Goal: Task Accomplishment & Management: Use online tool/utility

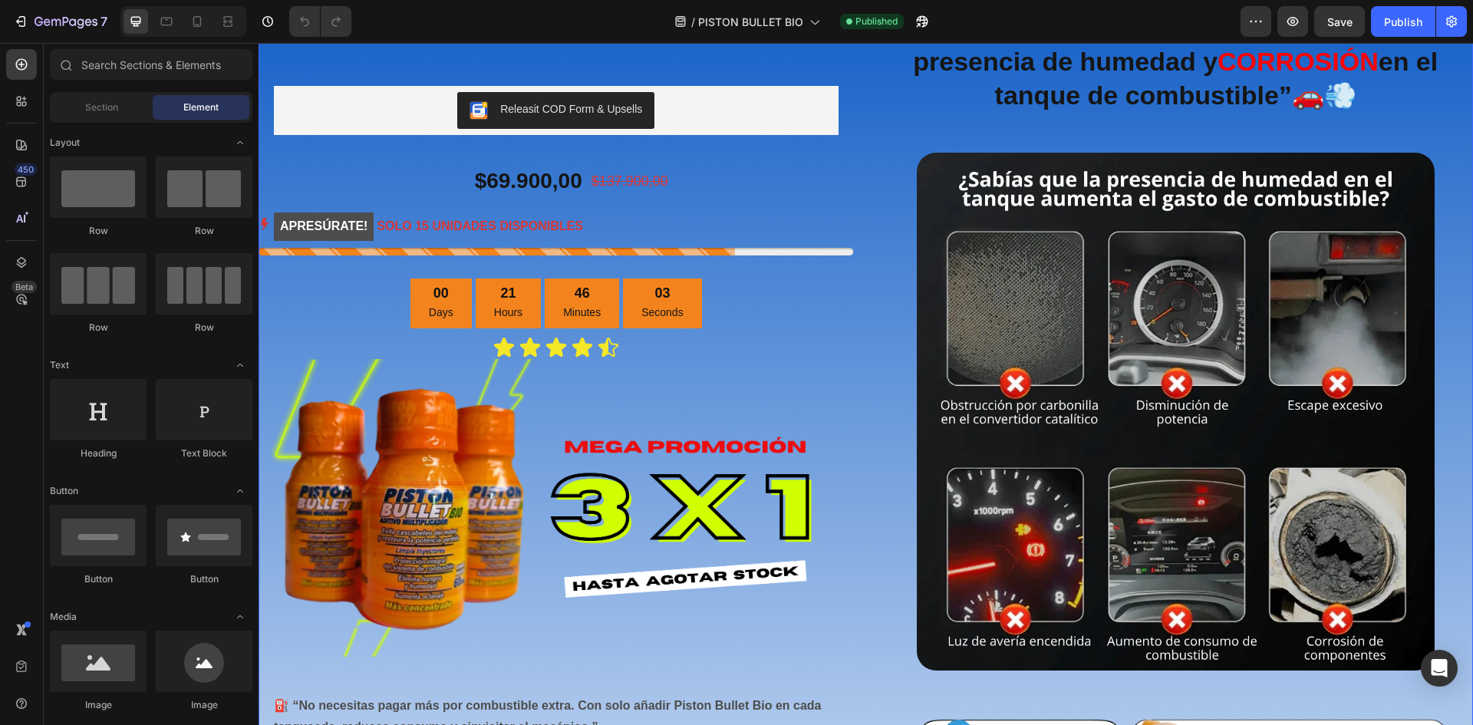
scroll to position [441, 0]
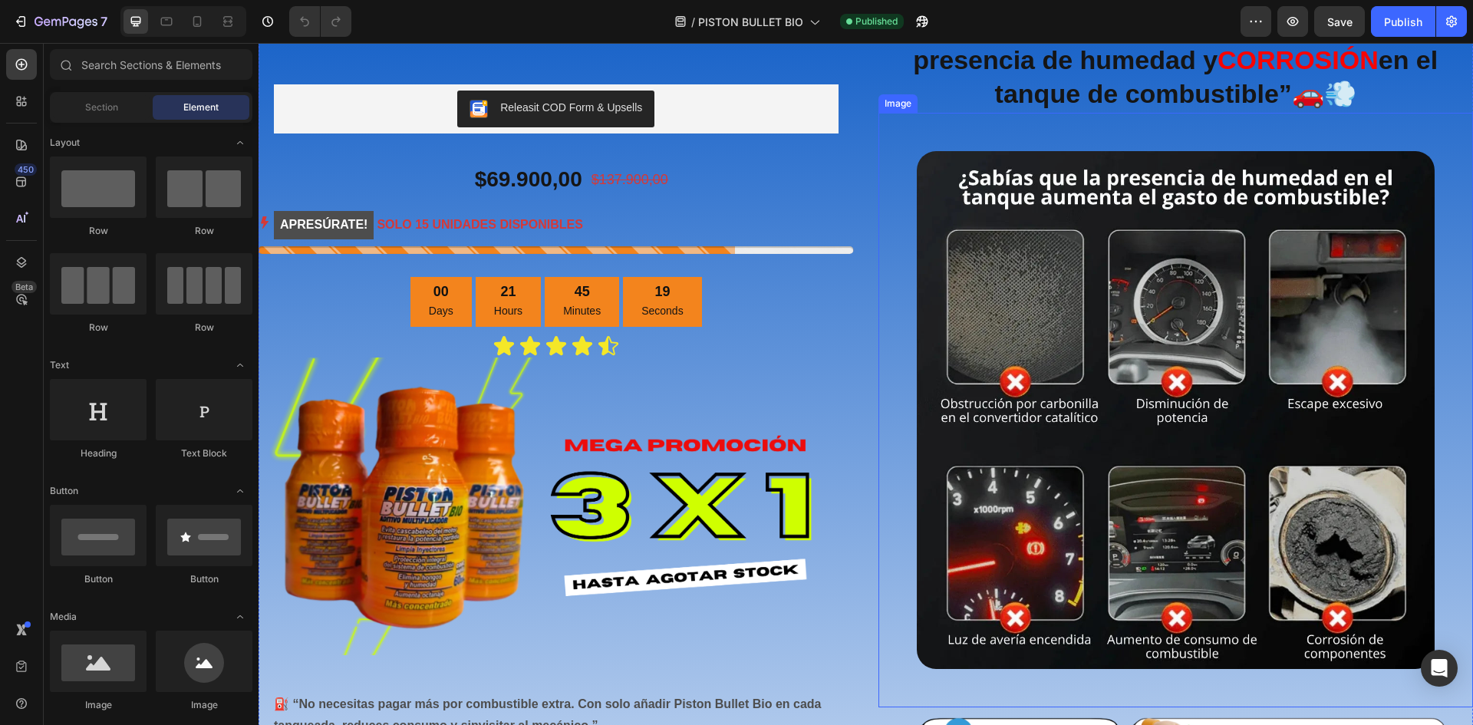
click at [1105, 333] on img at bounding box center [1176, 410] width 519 height 519
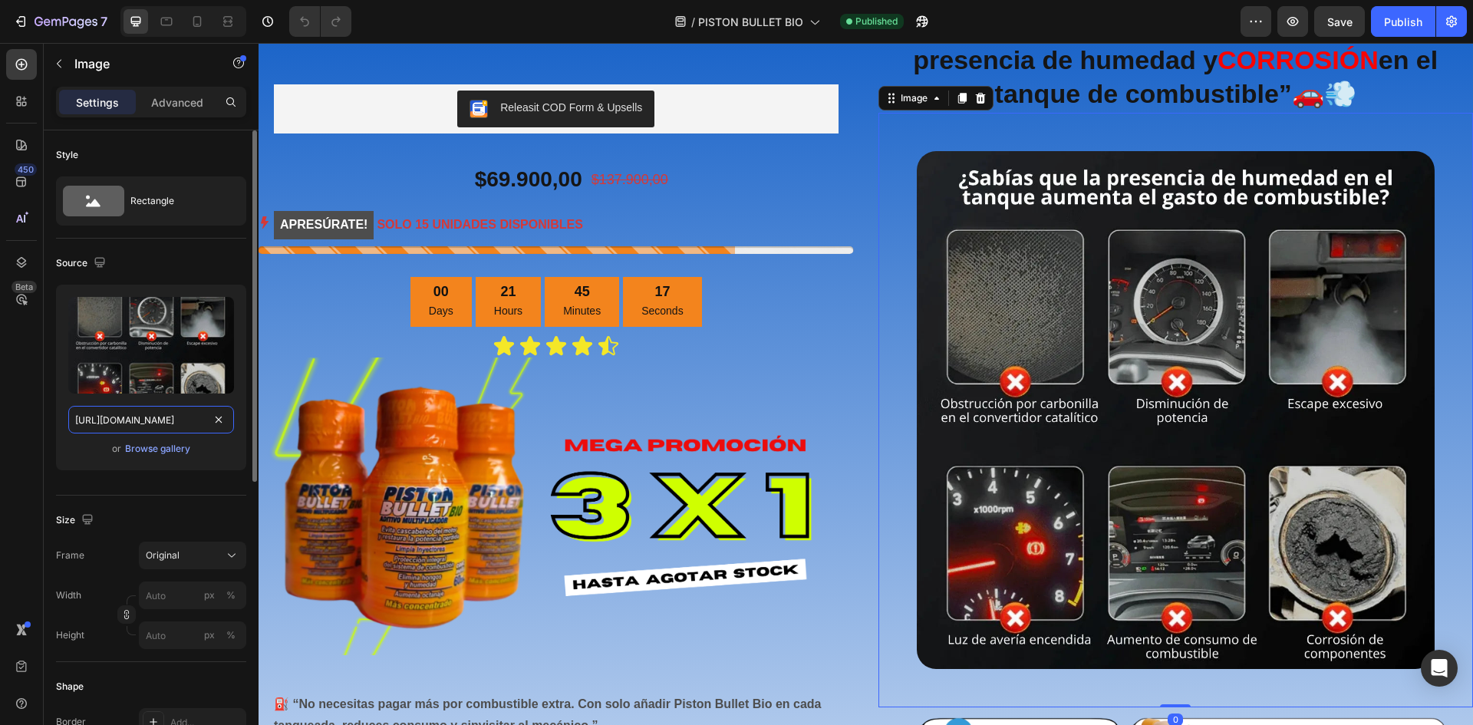
click at [123, 423] on input "[URL][DOMAIN_NAME]" at bounding box center [151, 420] width 166 height 28
paste input "S23ee40d0065a4bbca8af40ac82232ccce.webp?v=1750029563"
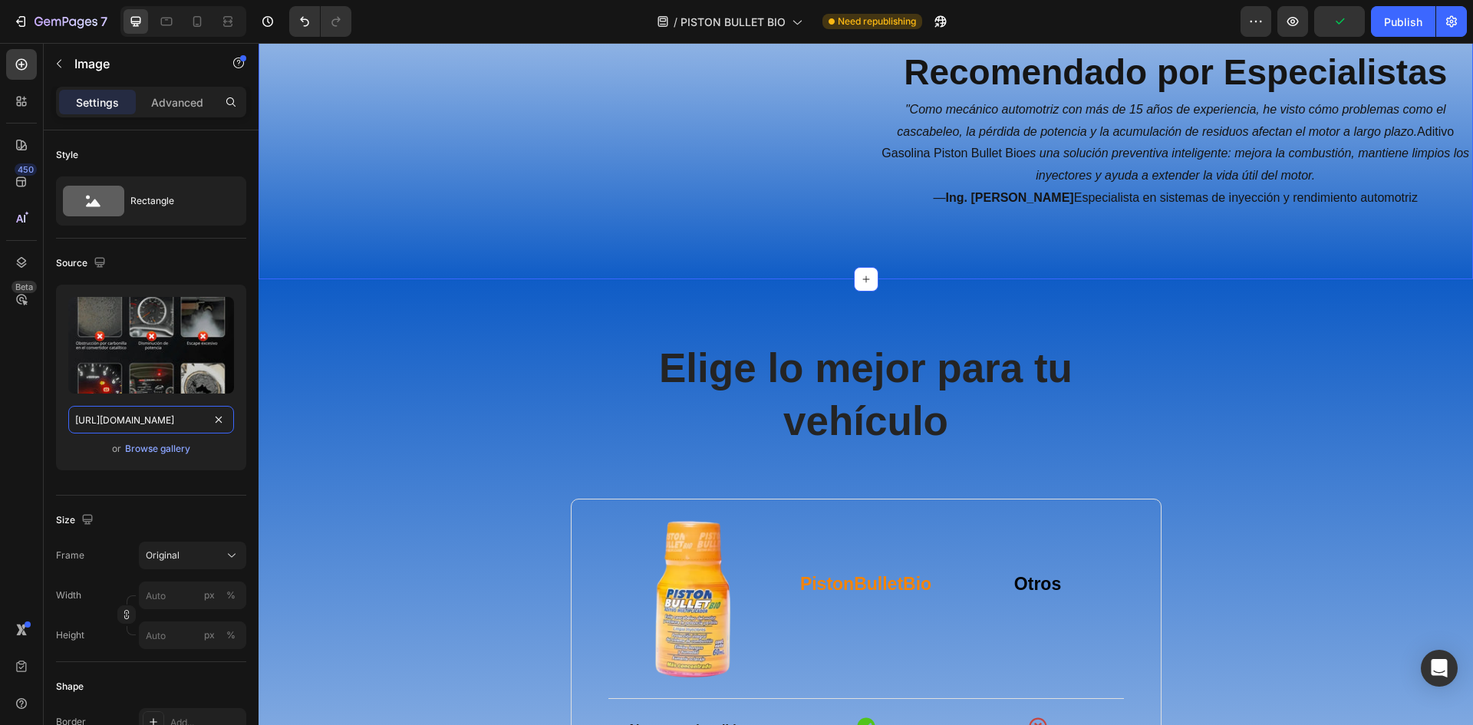
scroll to position [3605, 0]
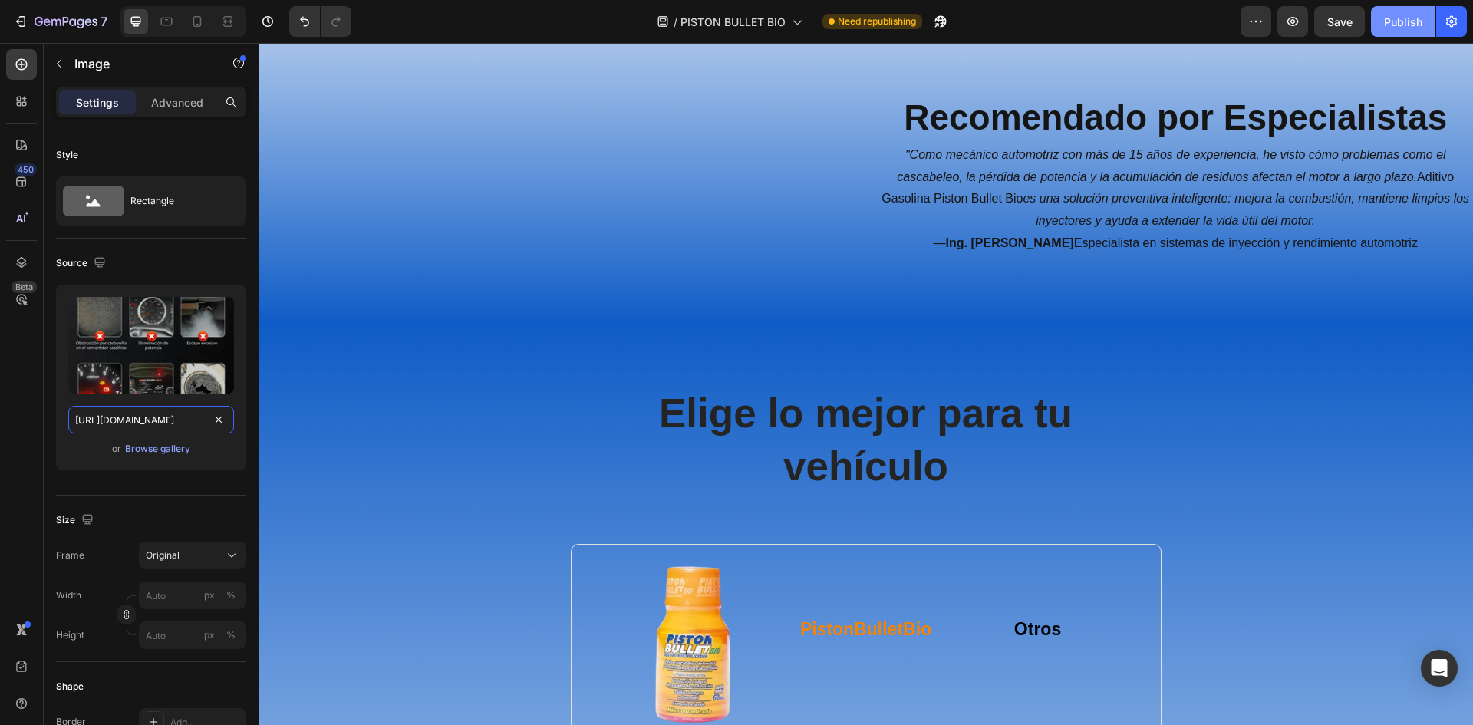
type input "[URL][DOMAIN_NAME]"
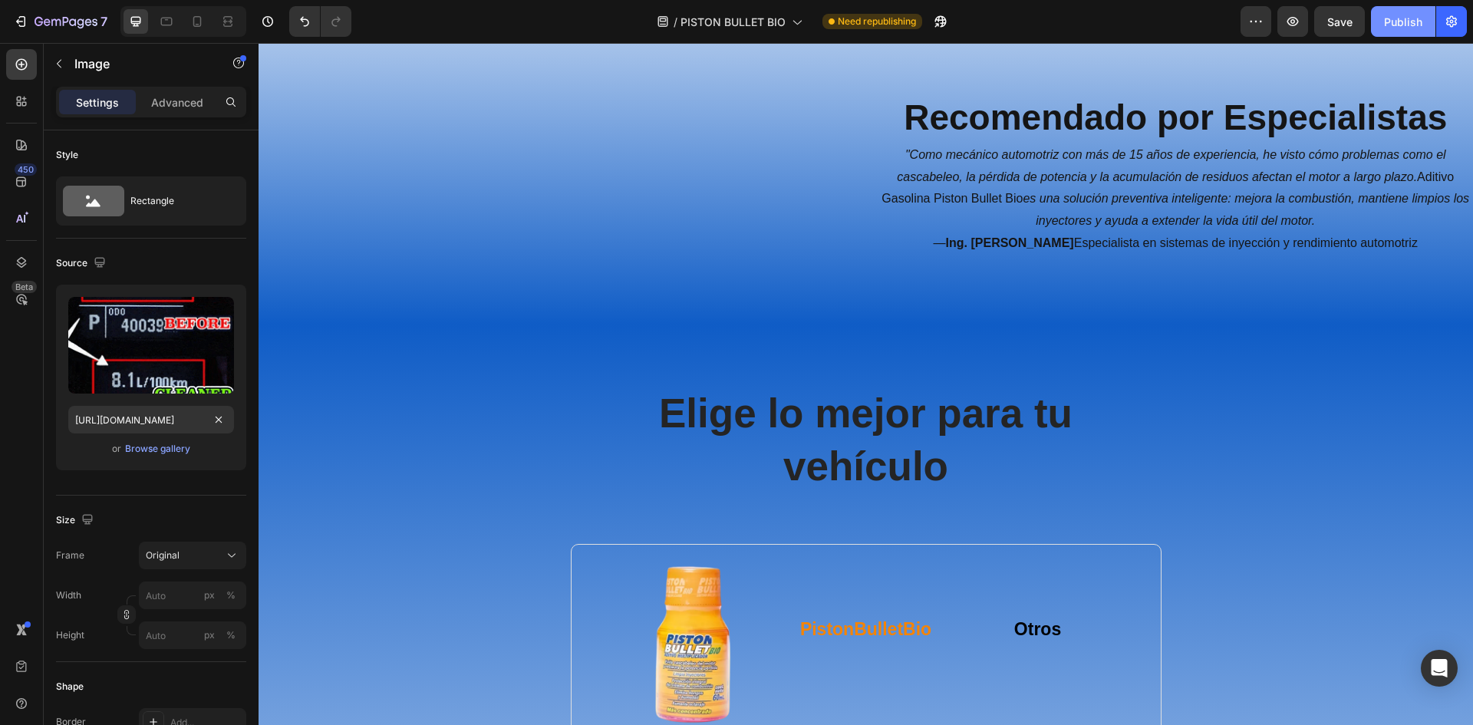
click at [1383, 11] on button "Publish" at bounding box center [1403, 21] width 64 height 31
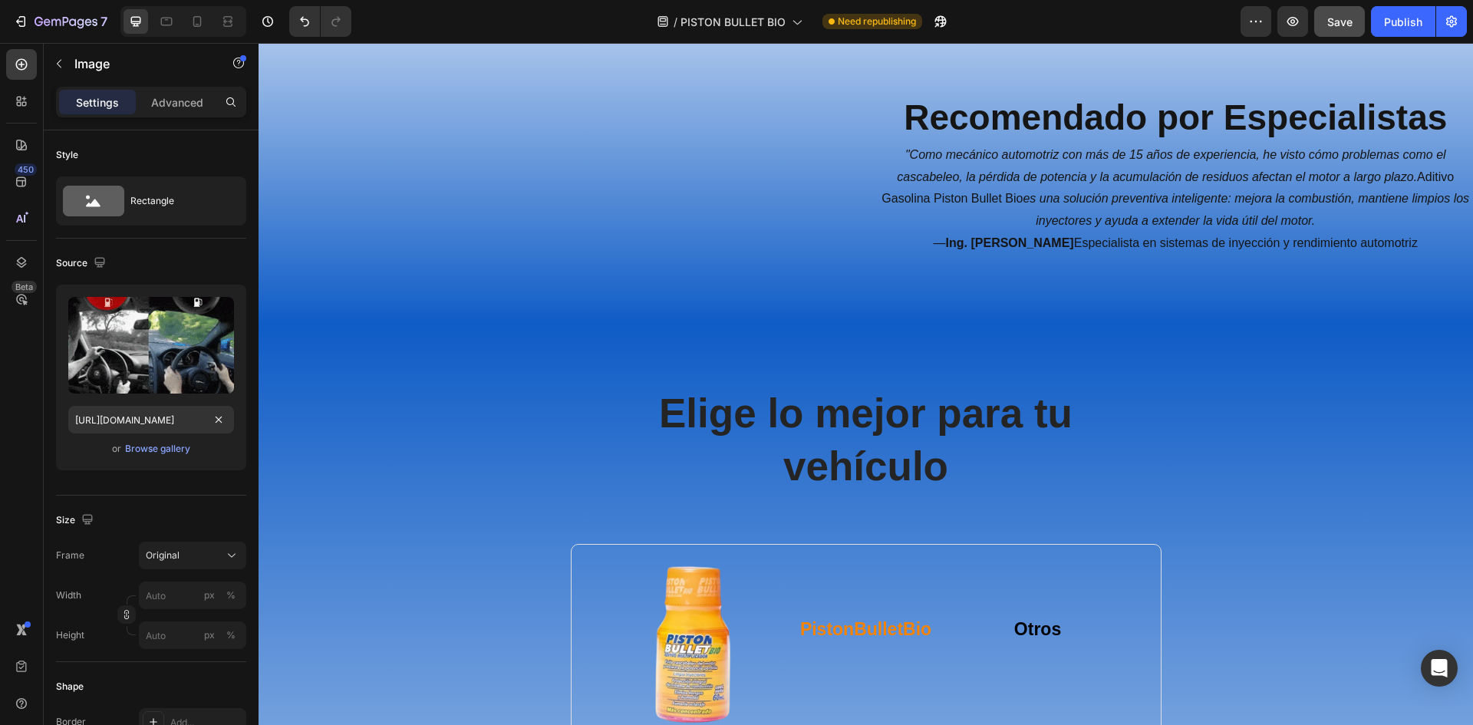
scroll to position [0, 0]
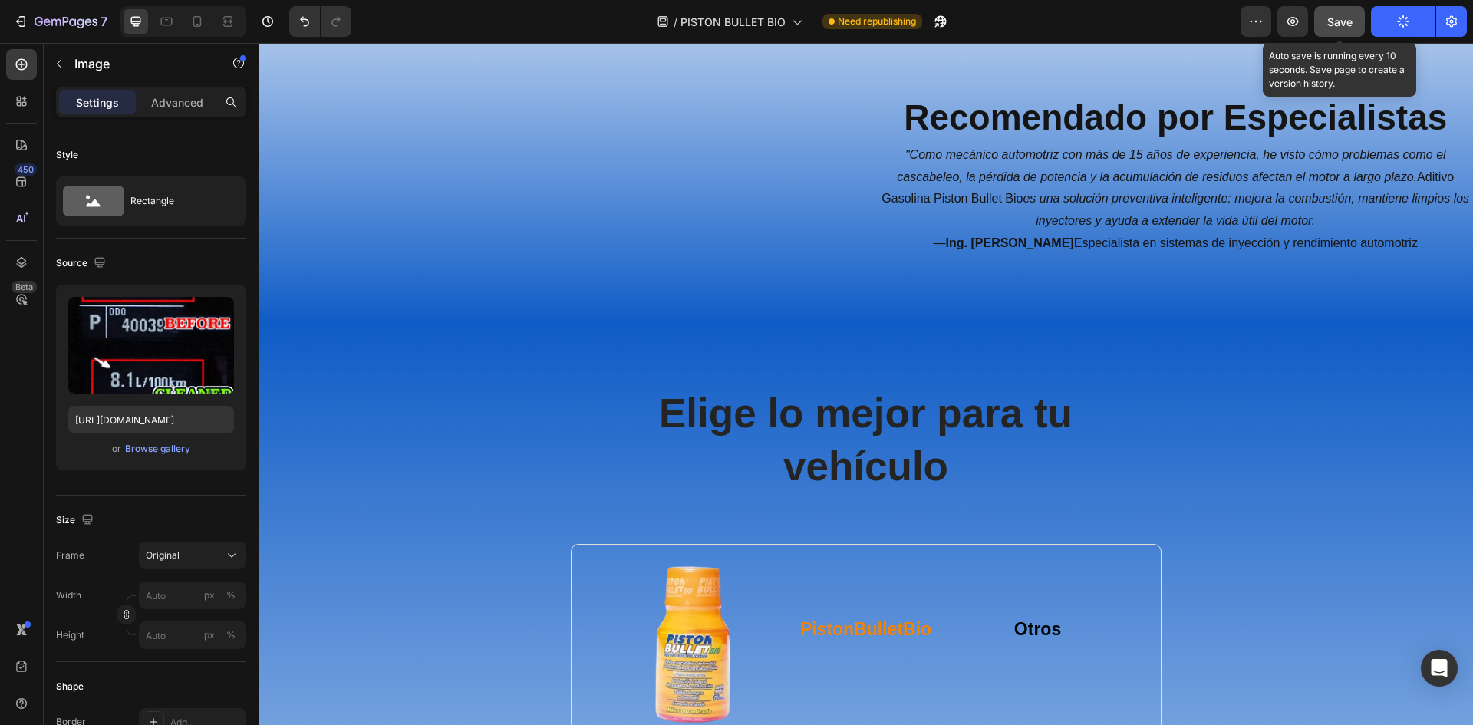
click at [1348, 17] on span "Save" at bounding box center [1339, 21] width 25 height 13
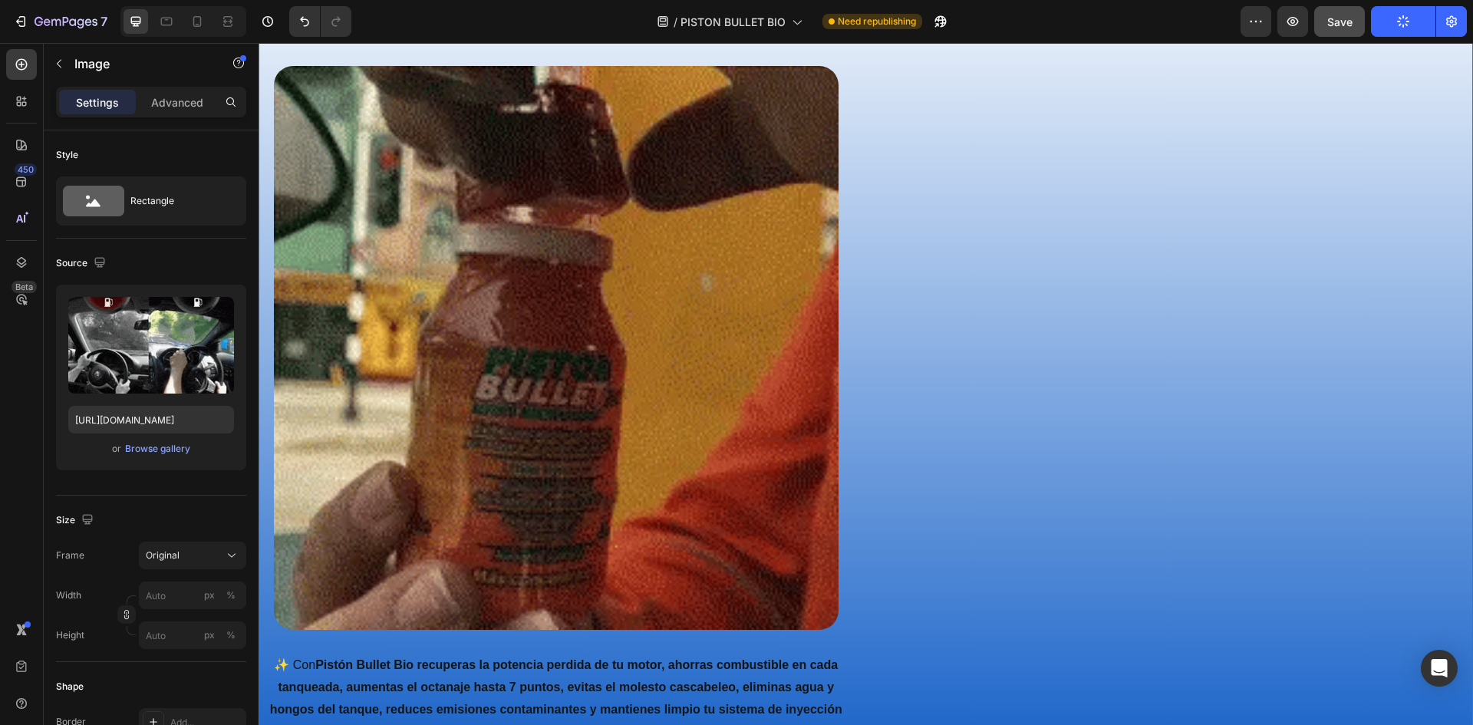
scroll to position [1227, 0]
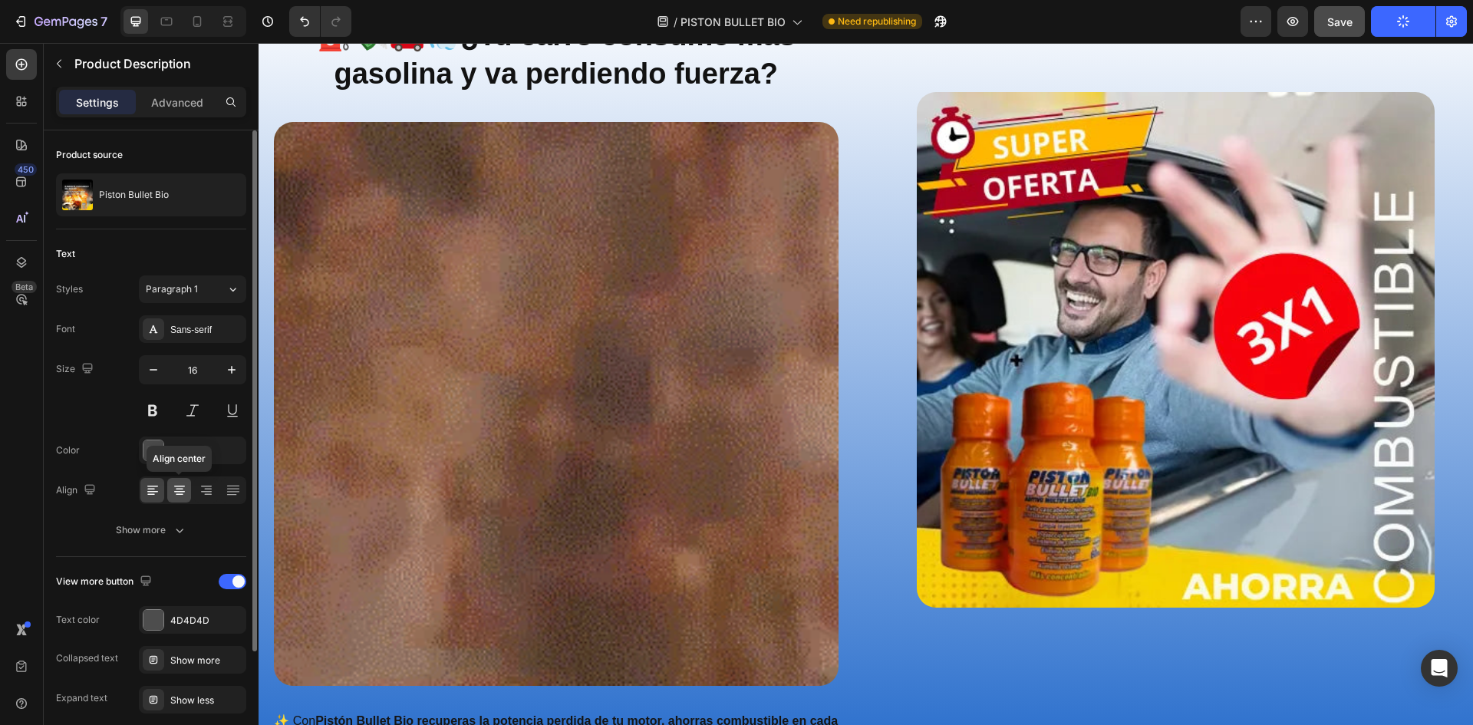
click at [181, 482] on div at bounding box center [179, 490] width 24 height 25
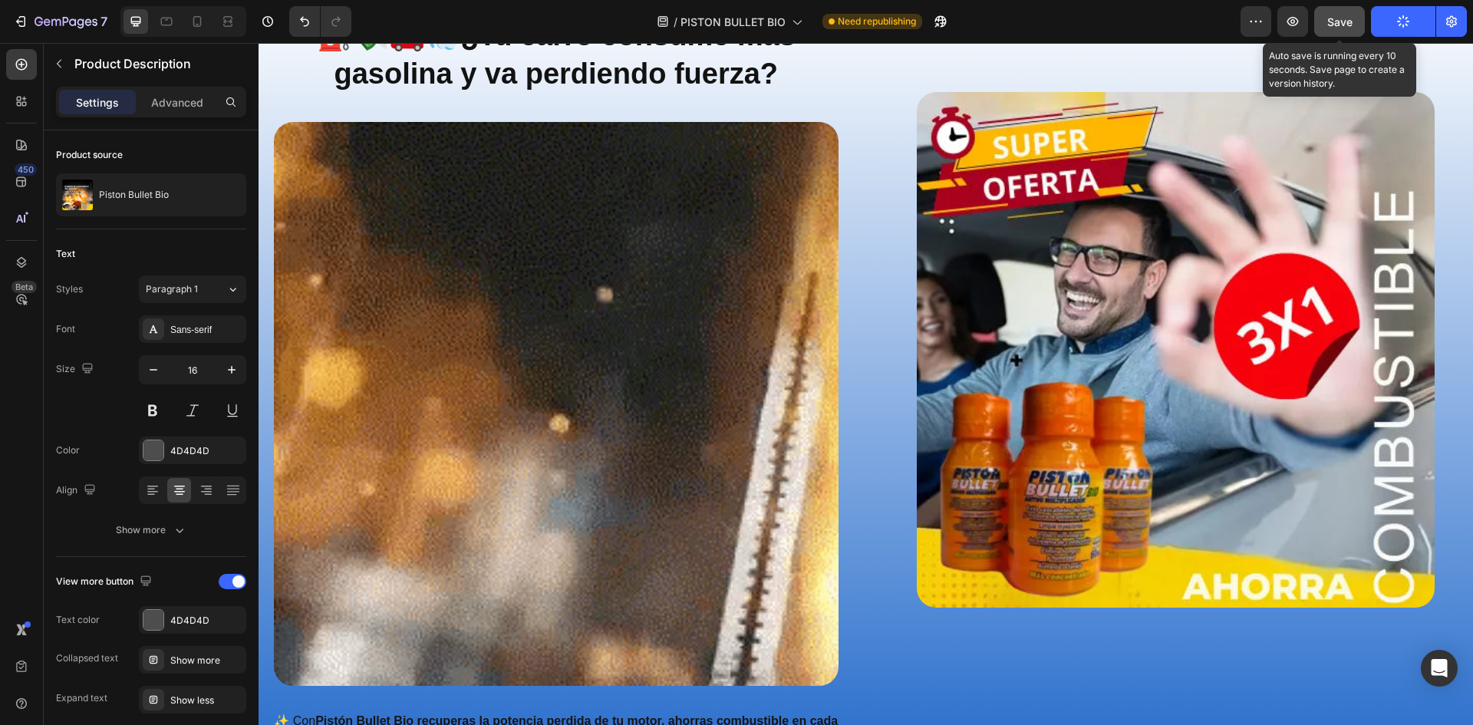
click at [1342, 21] on span "Save" at bounding box center [1339, 21] width 25 height 13
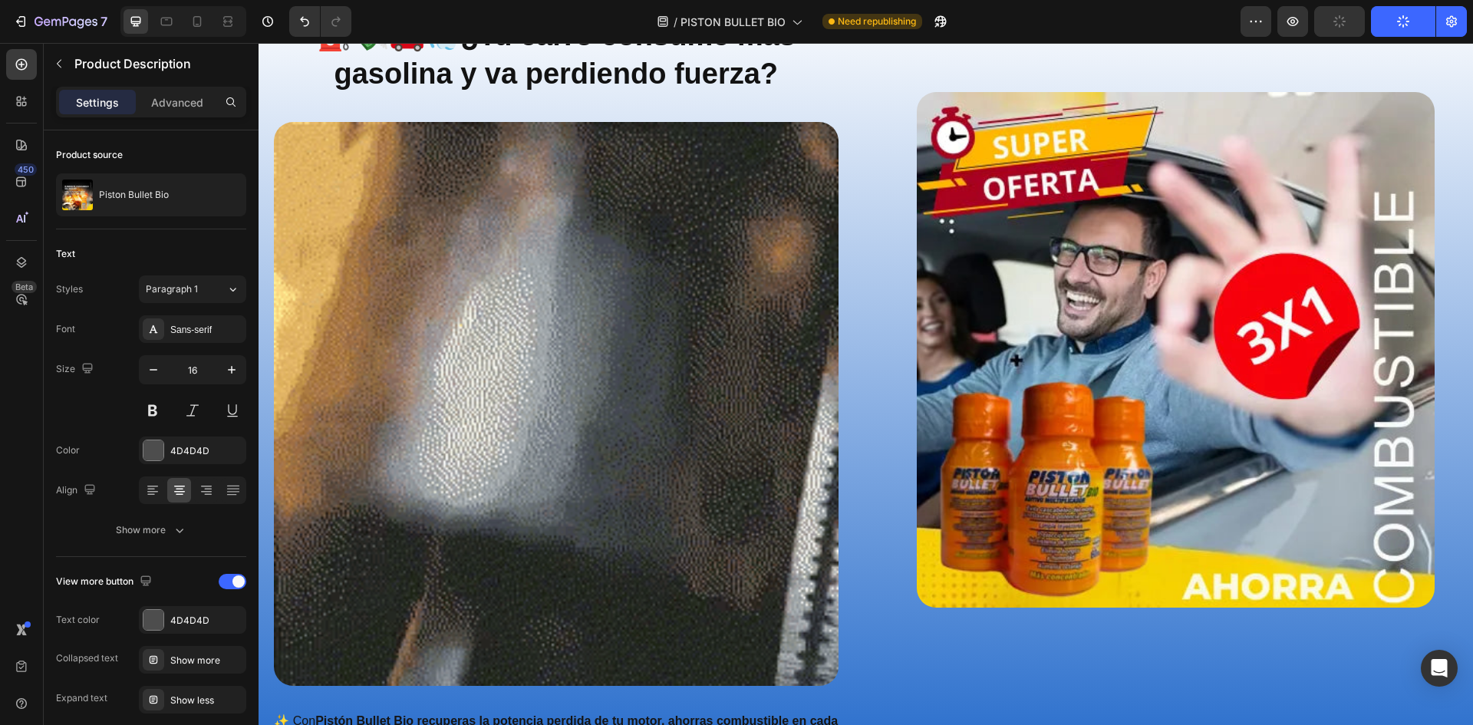
click at [1402, 20] on icon "button" at bounding box center [1403, 21] width 17 height 17
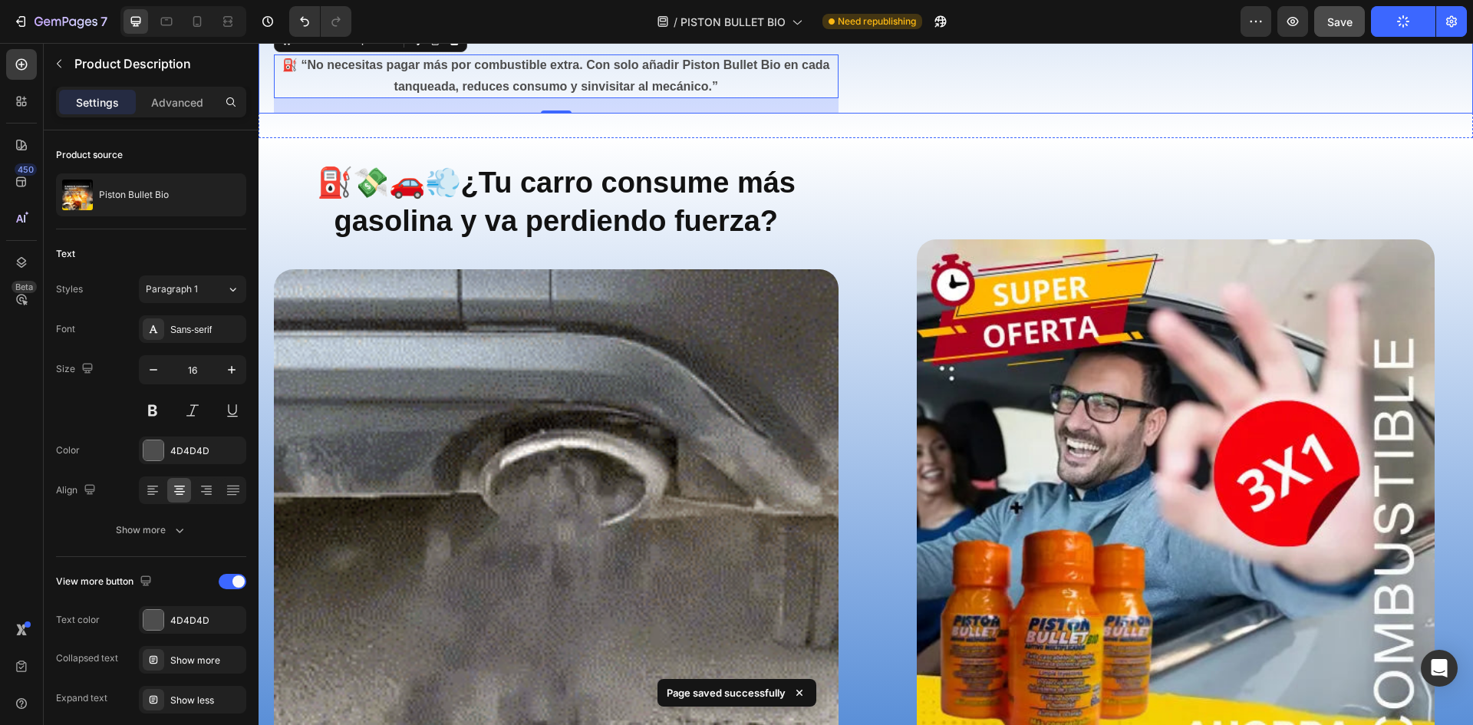
scroll to position [1074, 0]
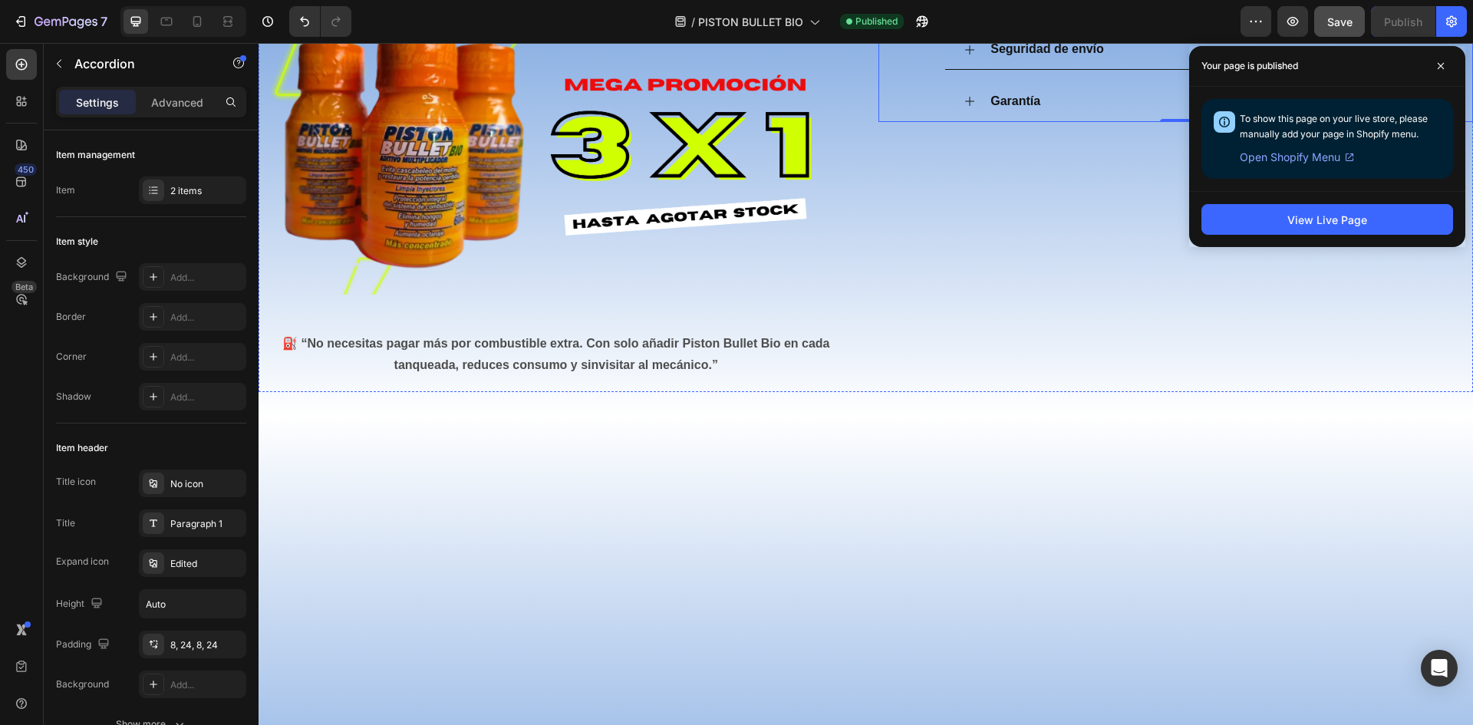
scroll to position [767, 0]
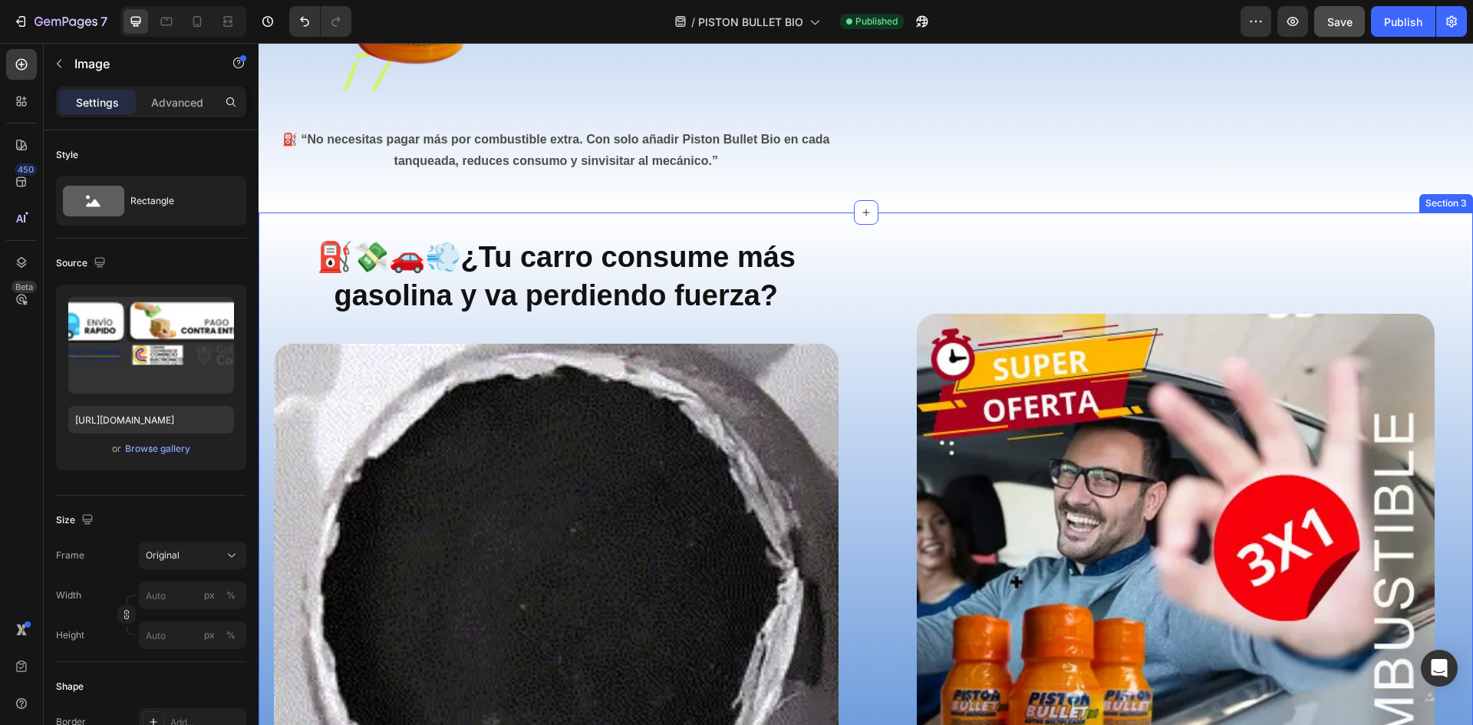
scroll to position [997, 0]
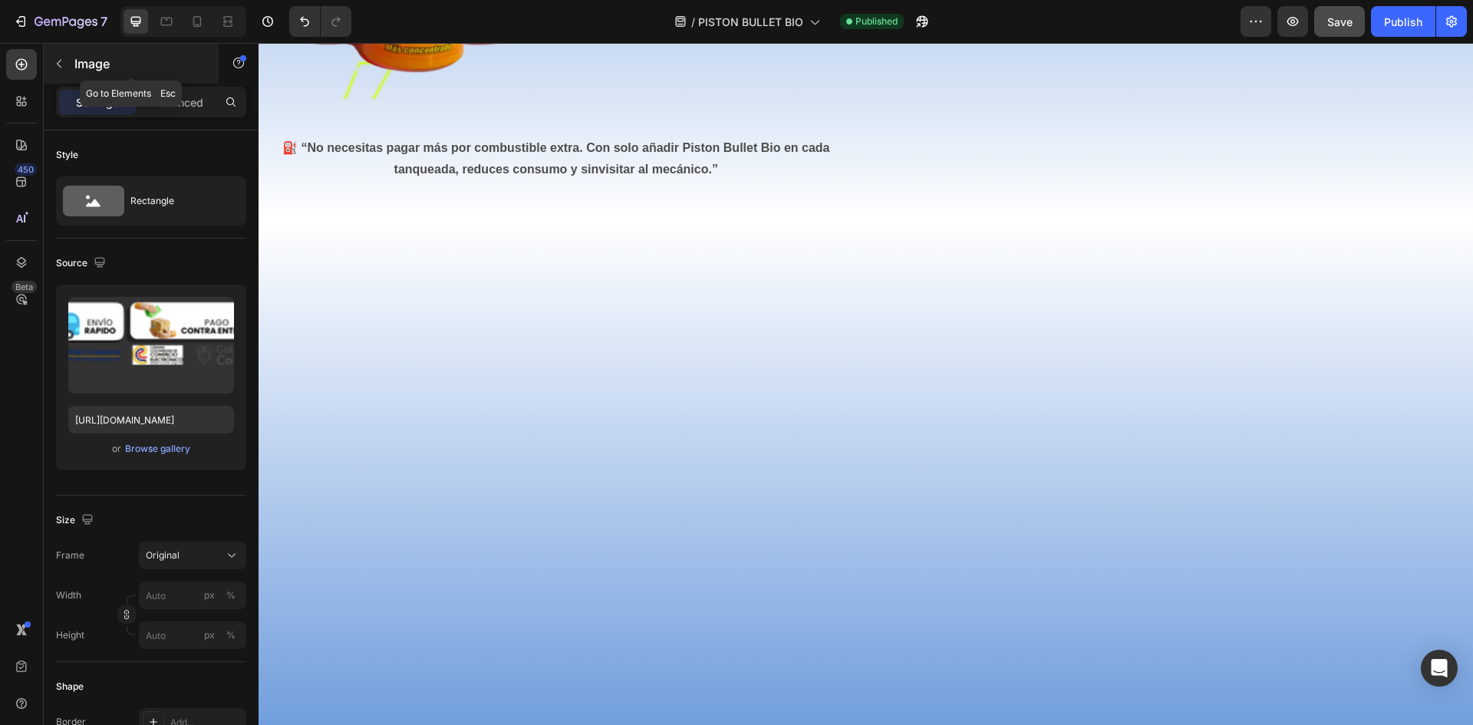
click at [62, 55] on button "button" at bounding box center [59, 63] width 25 height 25
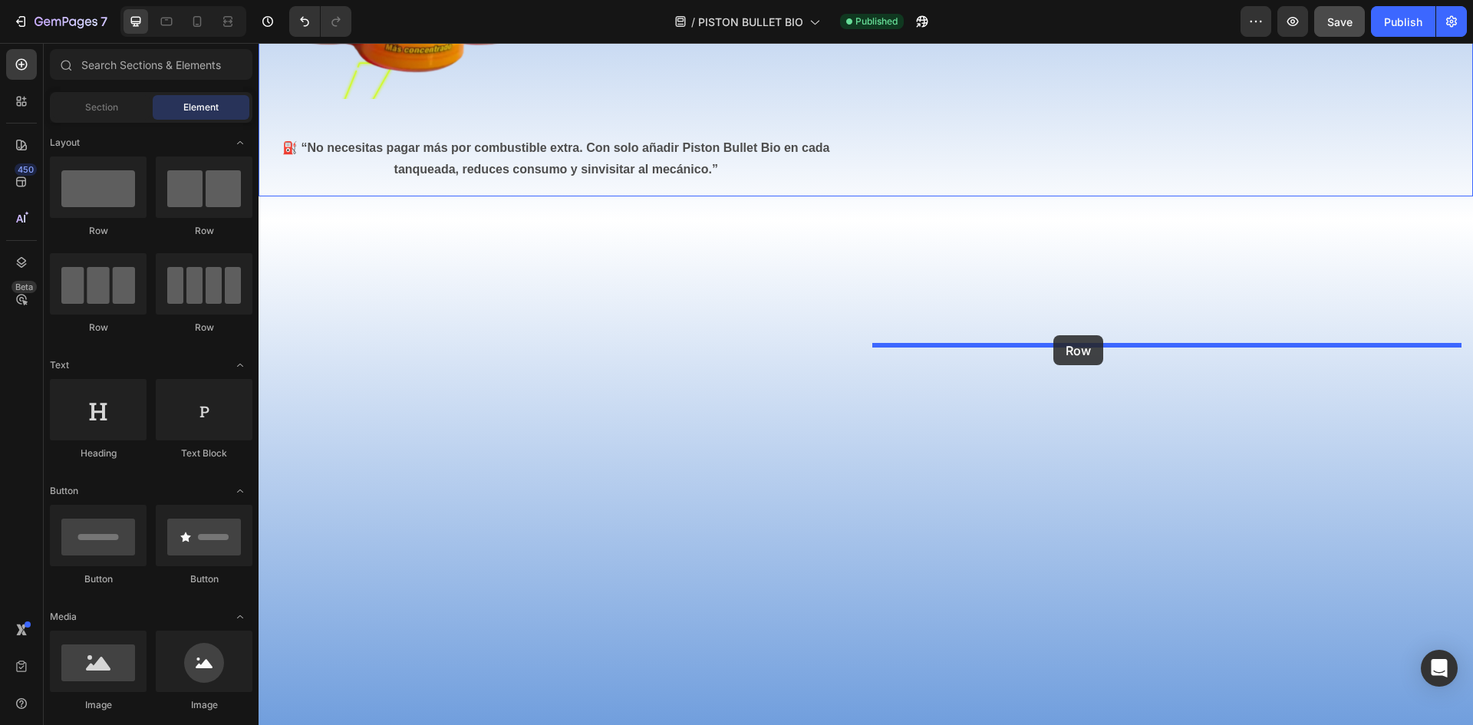
drag, startPoint x: 348, startPoint y: 224, endPoint x: 1066, endPoint y: 343, distance: 727.8
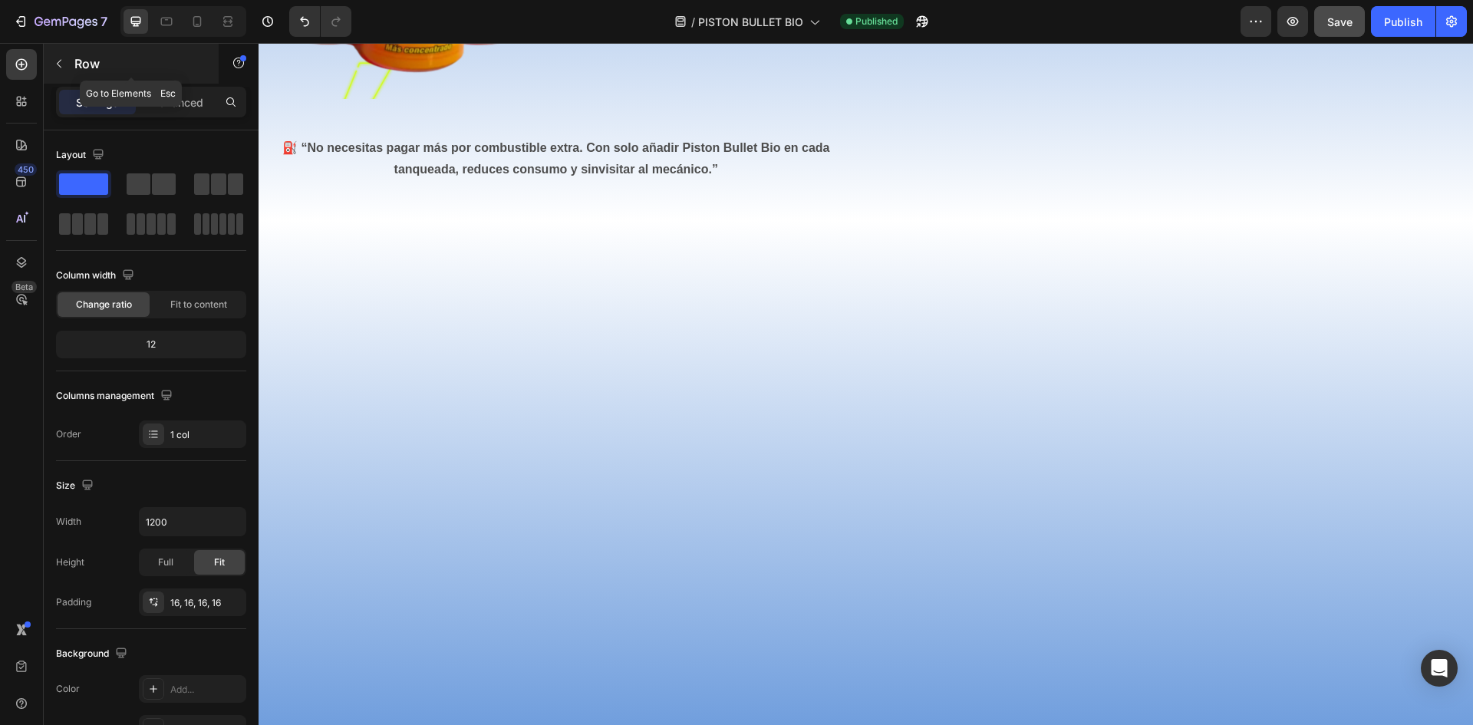
click at [61, 61] on icon "button" at bounding box center [59, 64] width 12 height 12
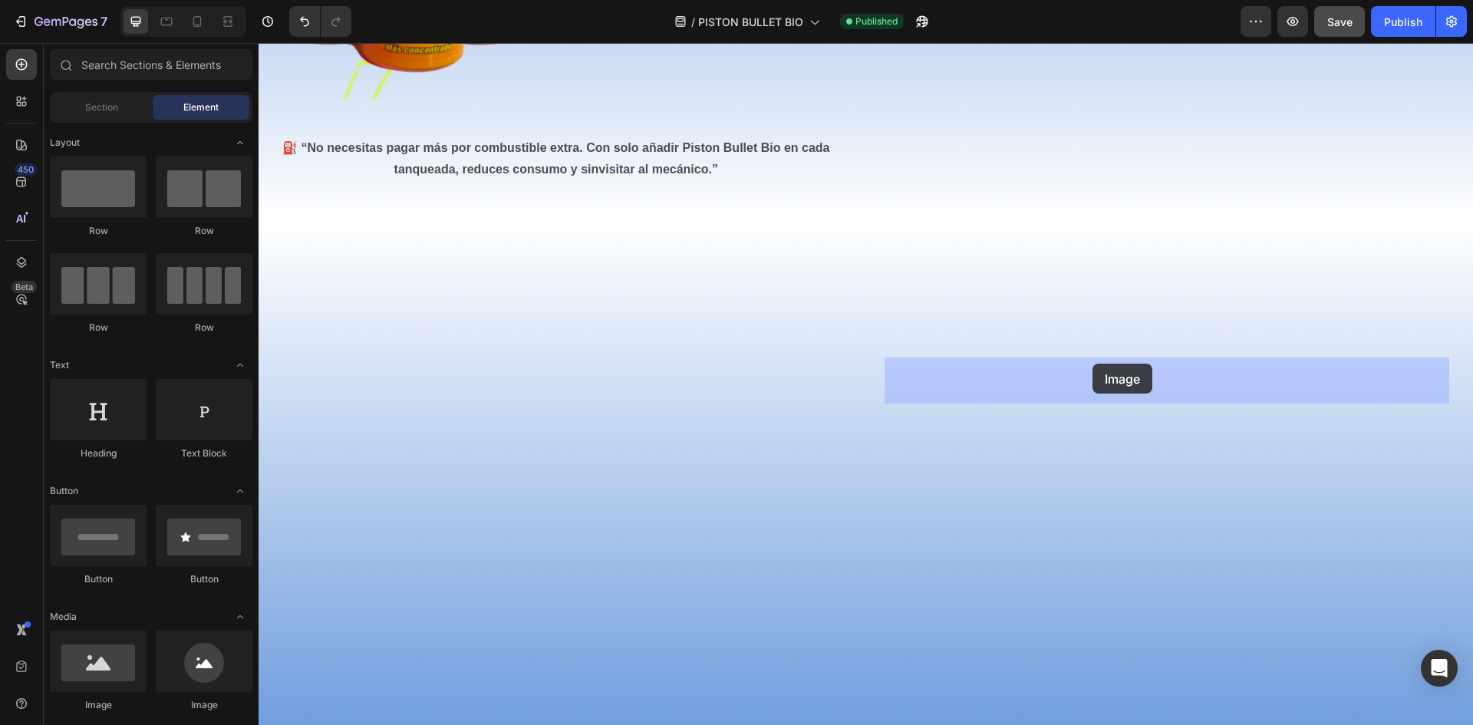
drag, startPoint x: 382, startPoint y: 703, endPoint x: 1092, endPoint y: 364, distance: 787.1
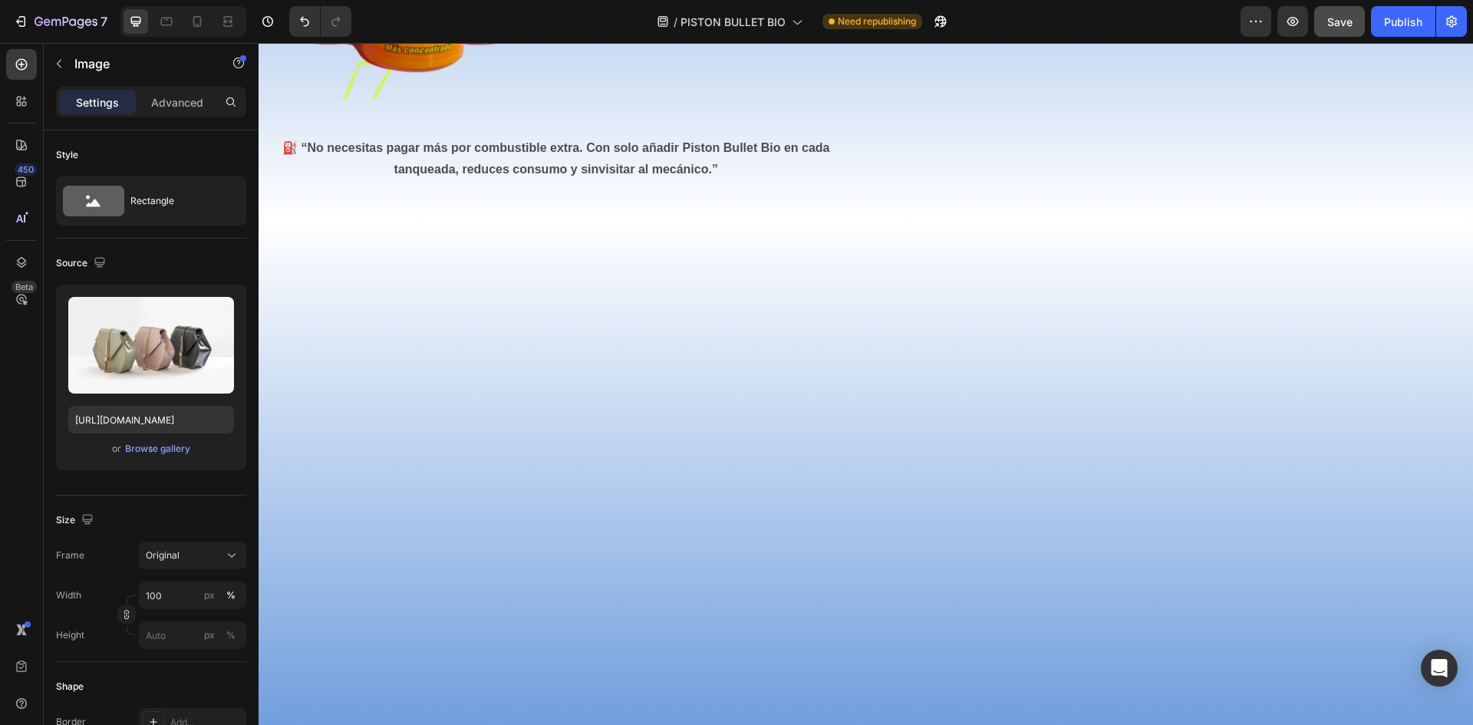
scroll to position [1074, 0]
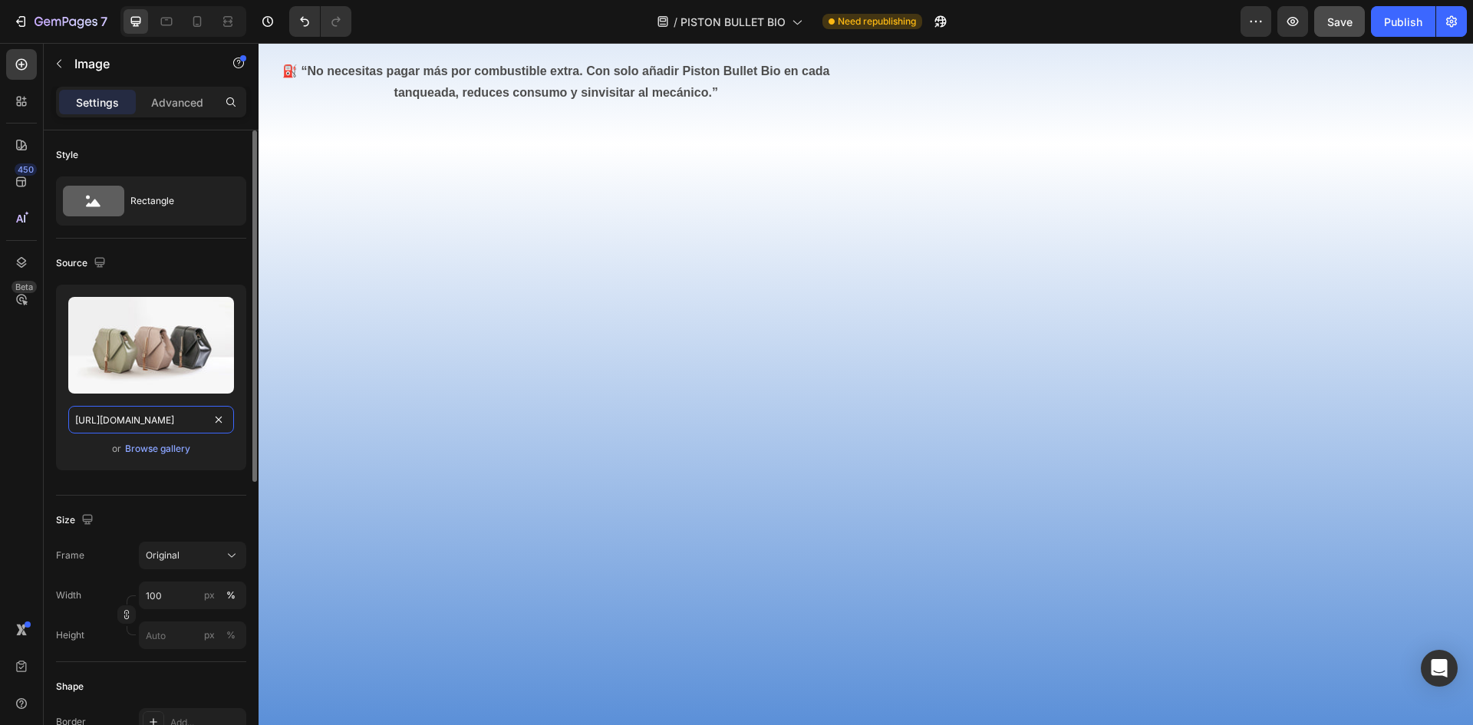
click at [105, 416] on input "[URL][DOMAIN_NAME]" at bounding box center [151, 420] width 166 height 28
paste input "0940/3999/8781/files/consecuencias_convertidor_catalitico.webp?v=1752024107"
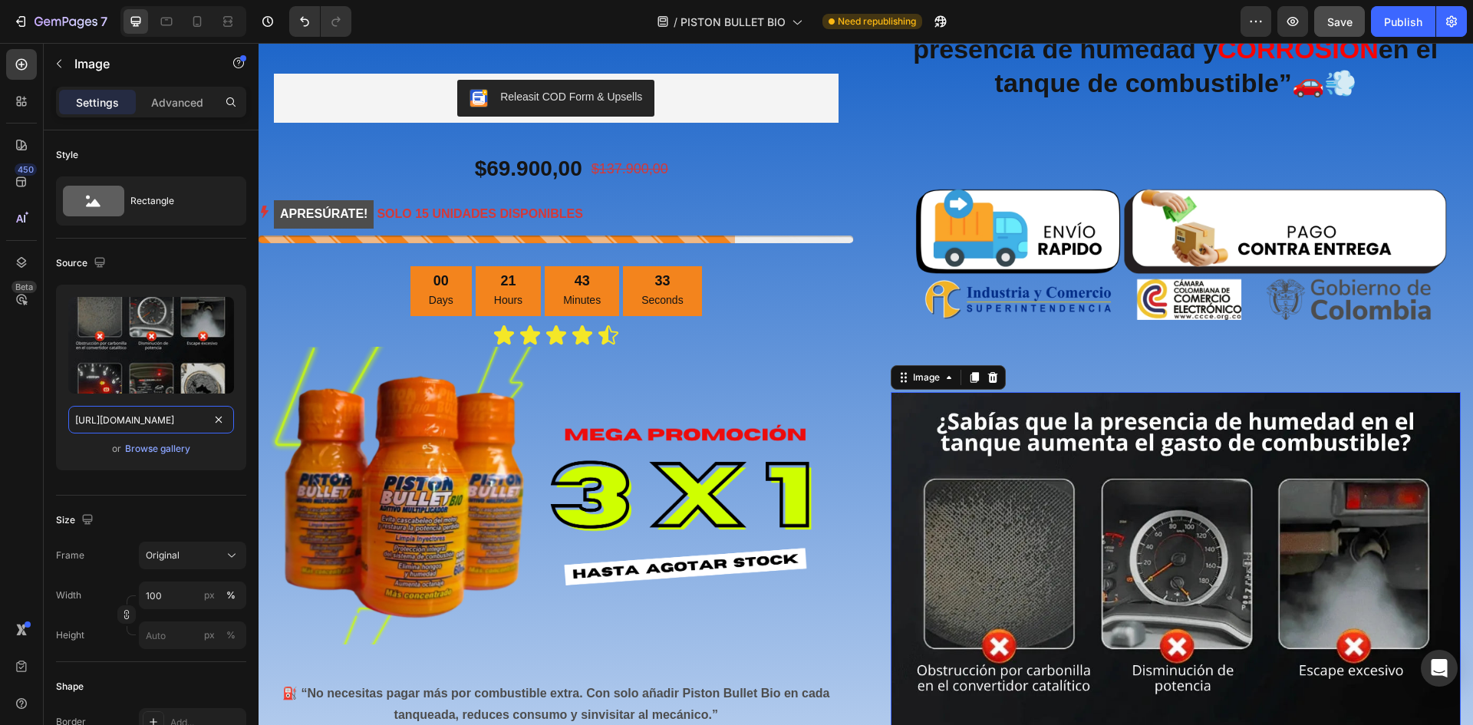
scroll to position [77, 0]
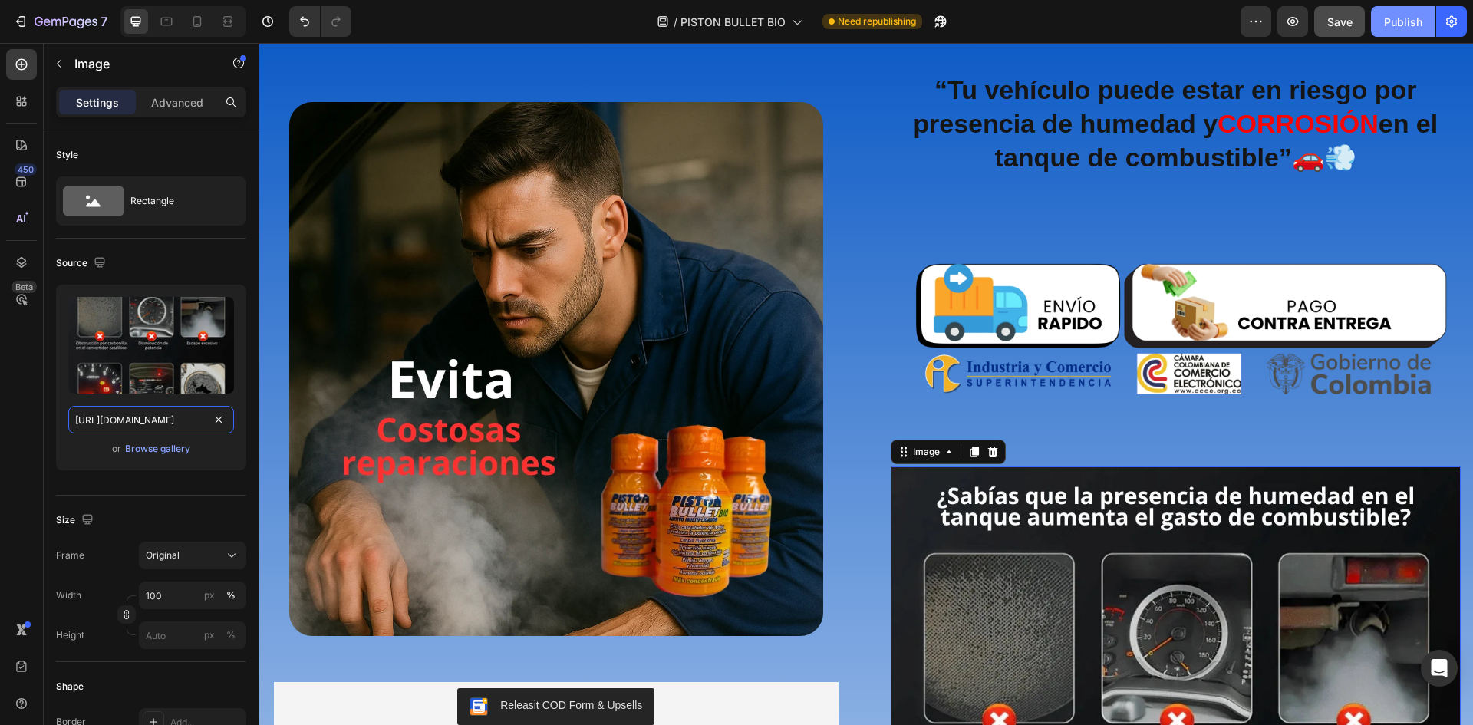
type input "[URL][DOMAIN_NAME]"
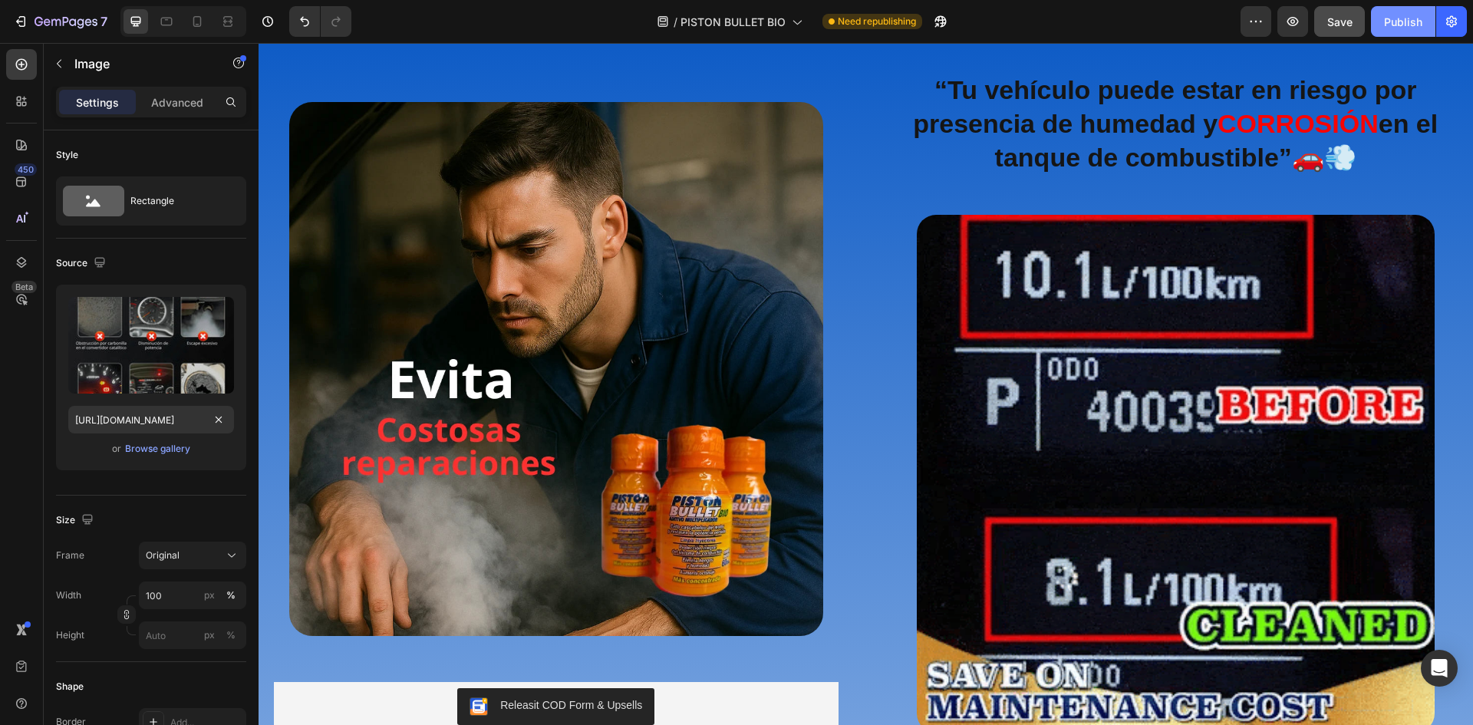
click at [1408, 26] on div "Publish" at bounding box center [1403, 22] width 38 height 16
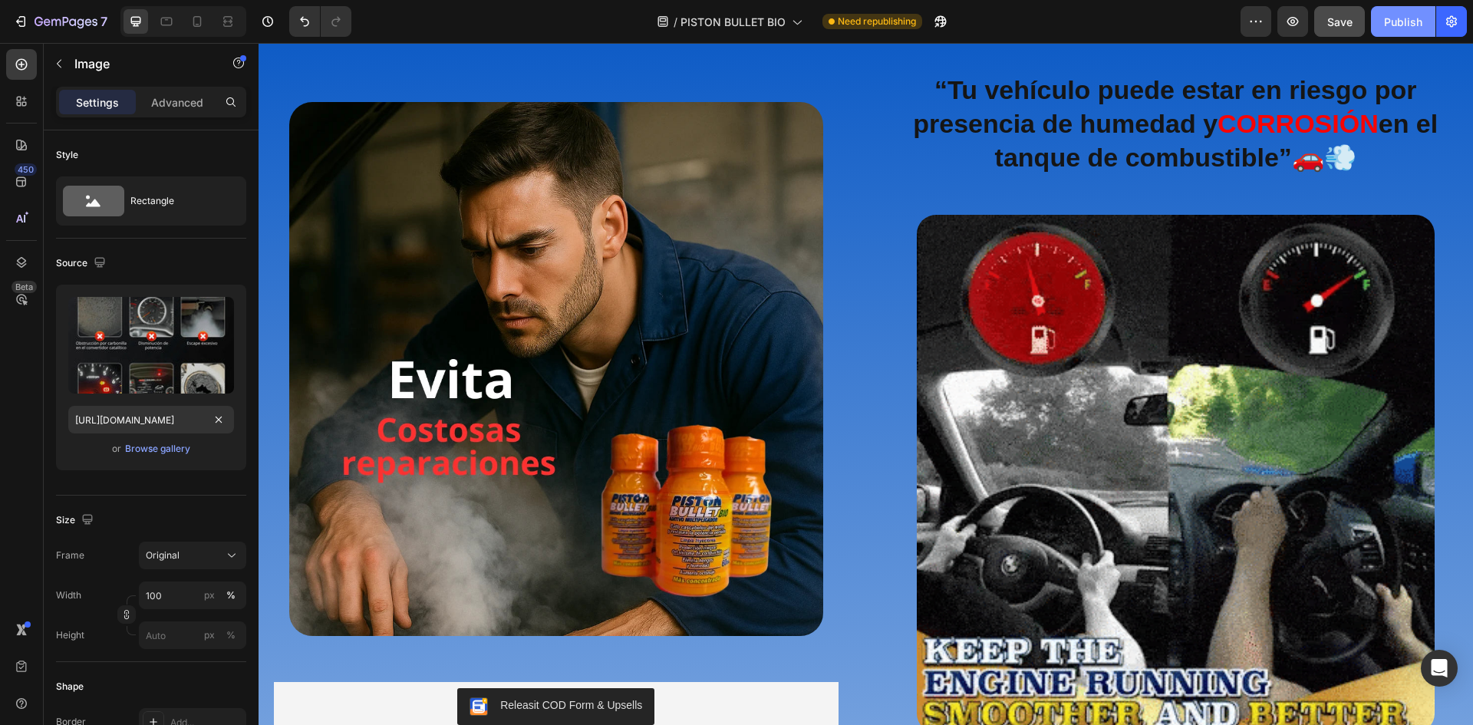
scroll to position [0, 0]
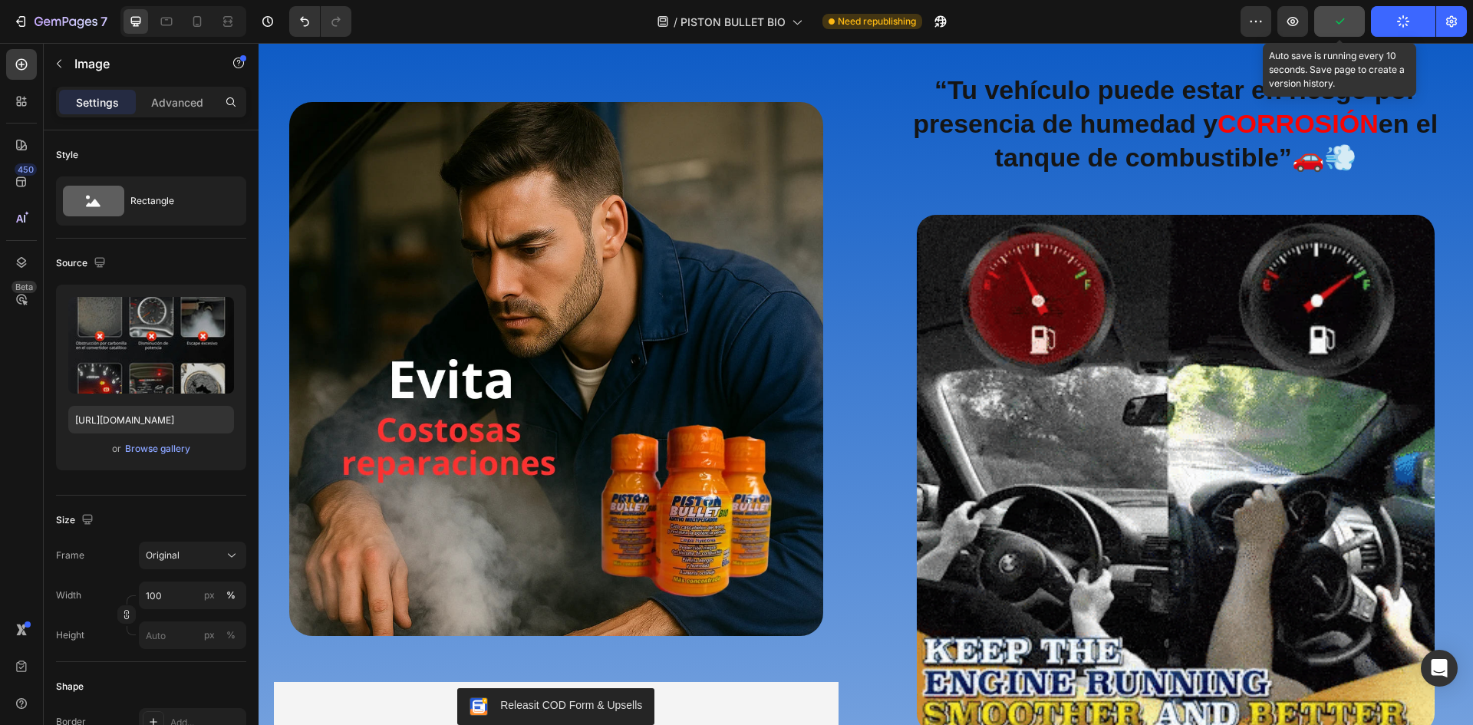
click at [1339, 27] on icon "button" at bounding box center [1339, 21] width 15 height 15
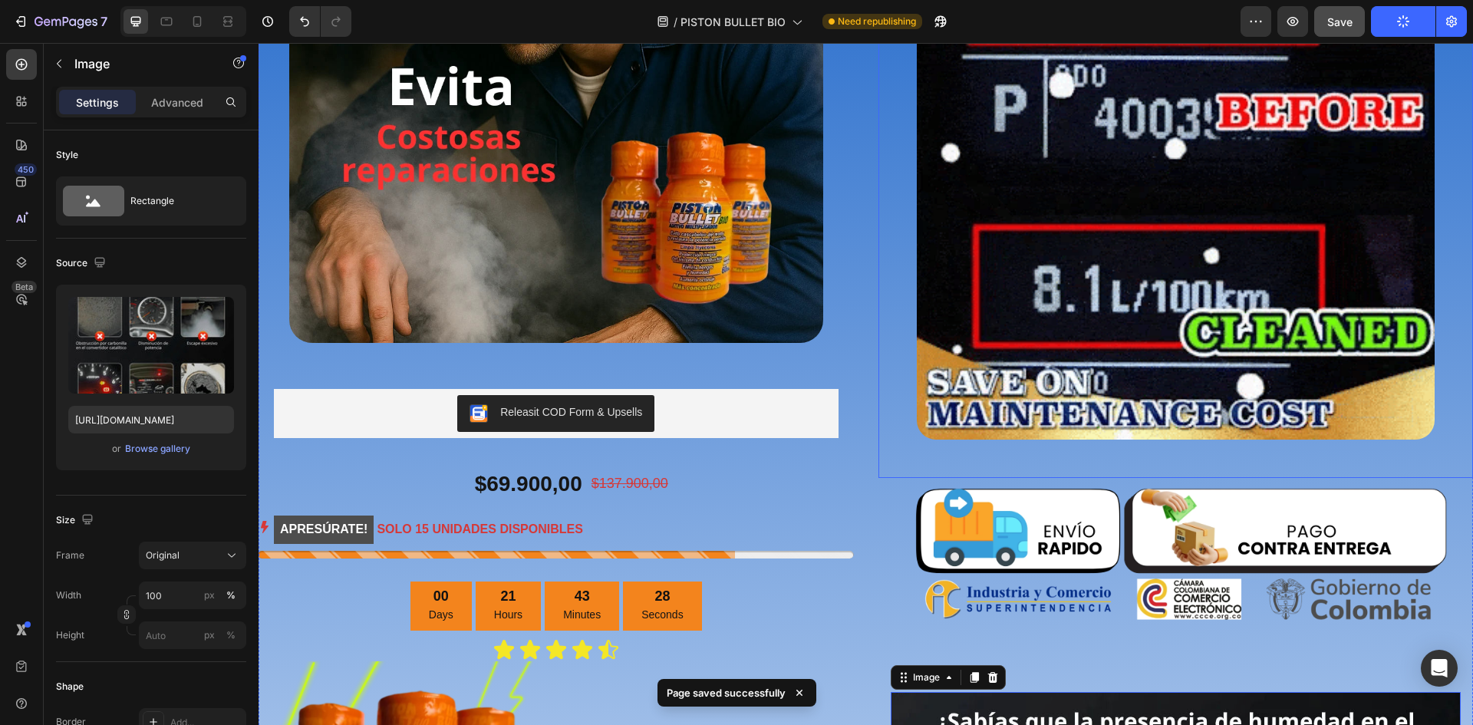
scroll to position [384, 0]
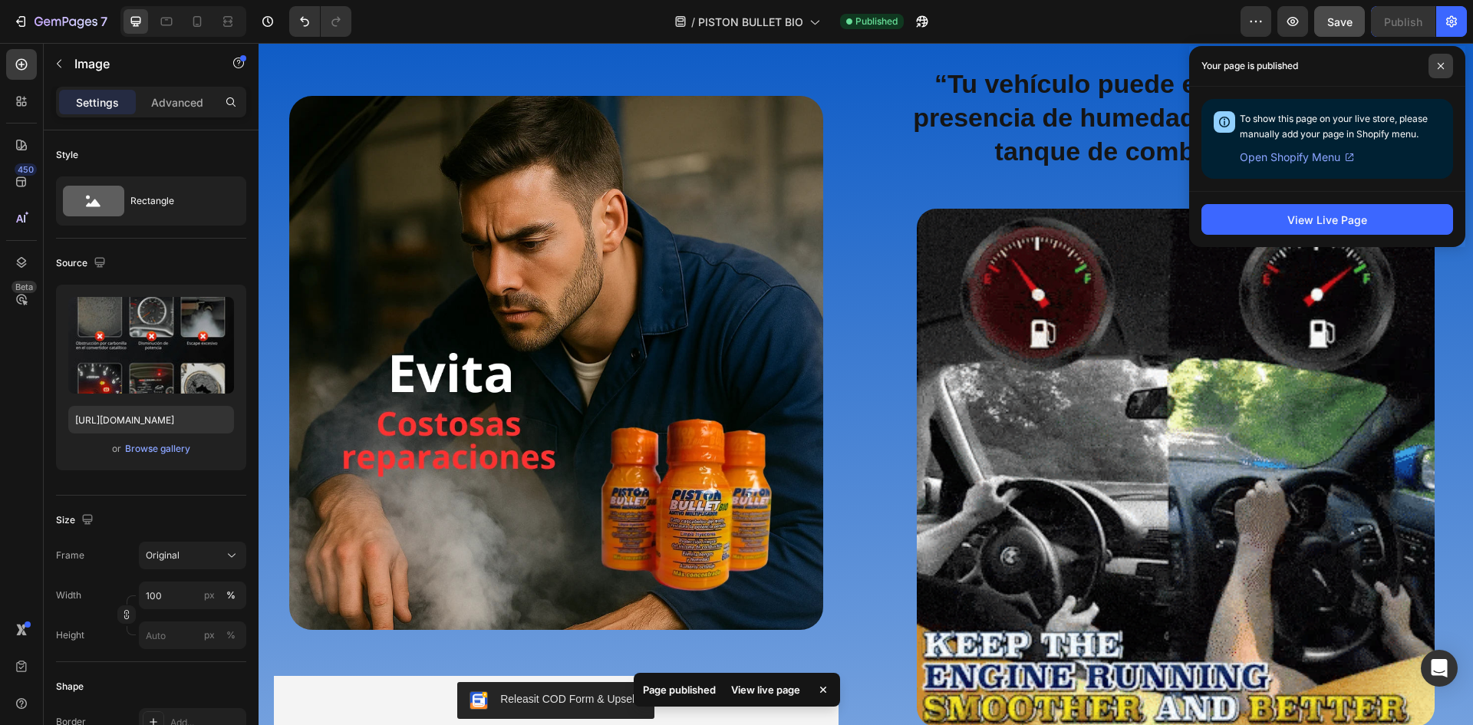
click at [1436, 64] on span at bounding box center [1440, 66] width 25 height 25
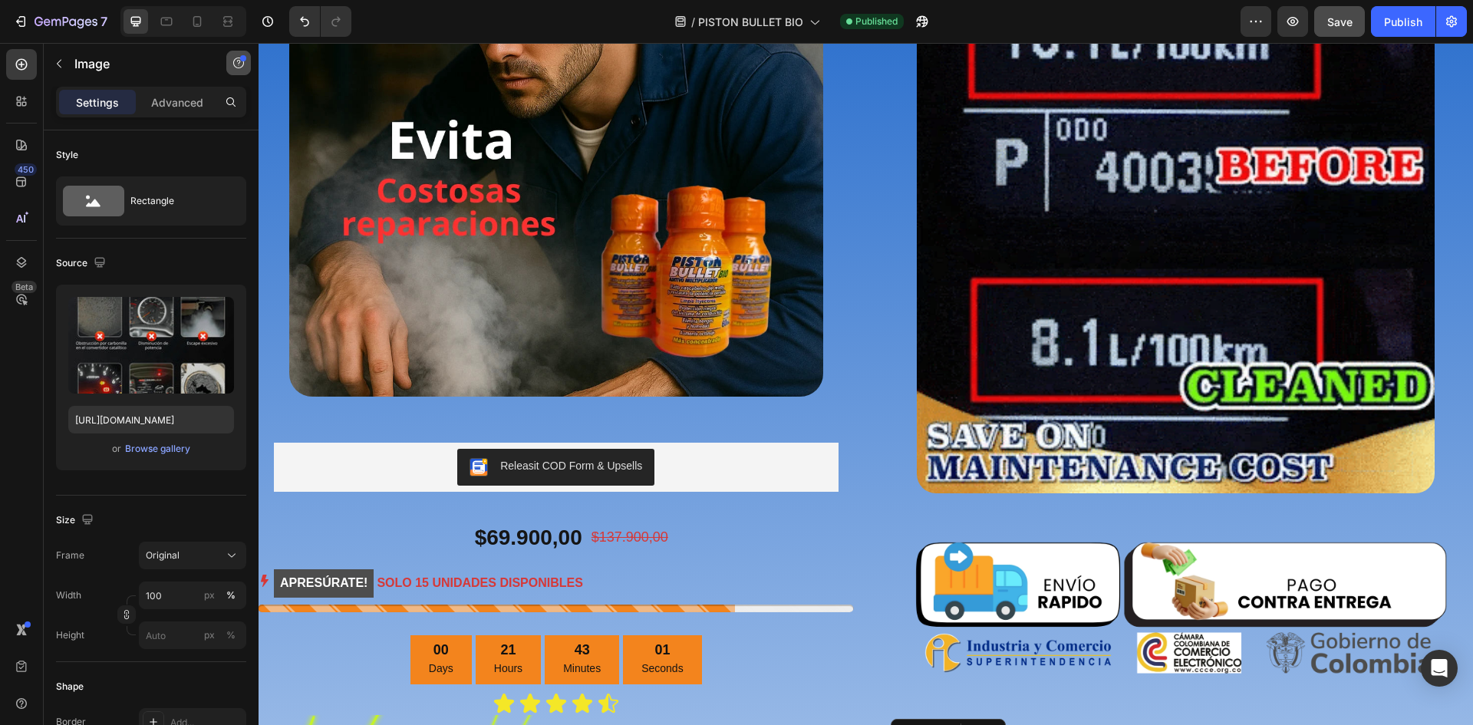
scroll to position [614, 0]
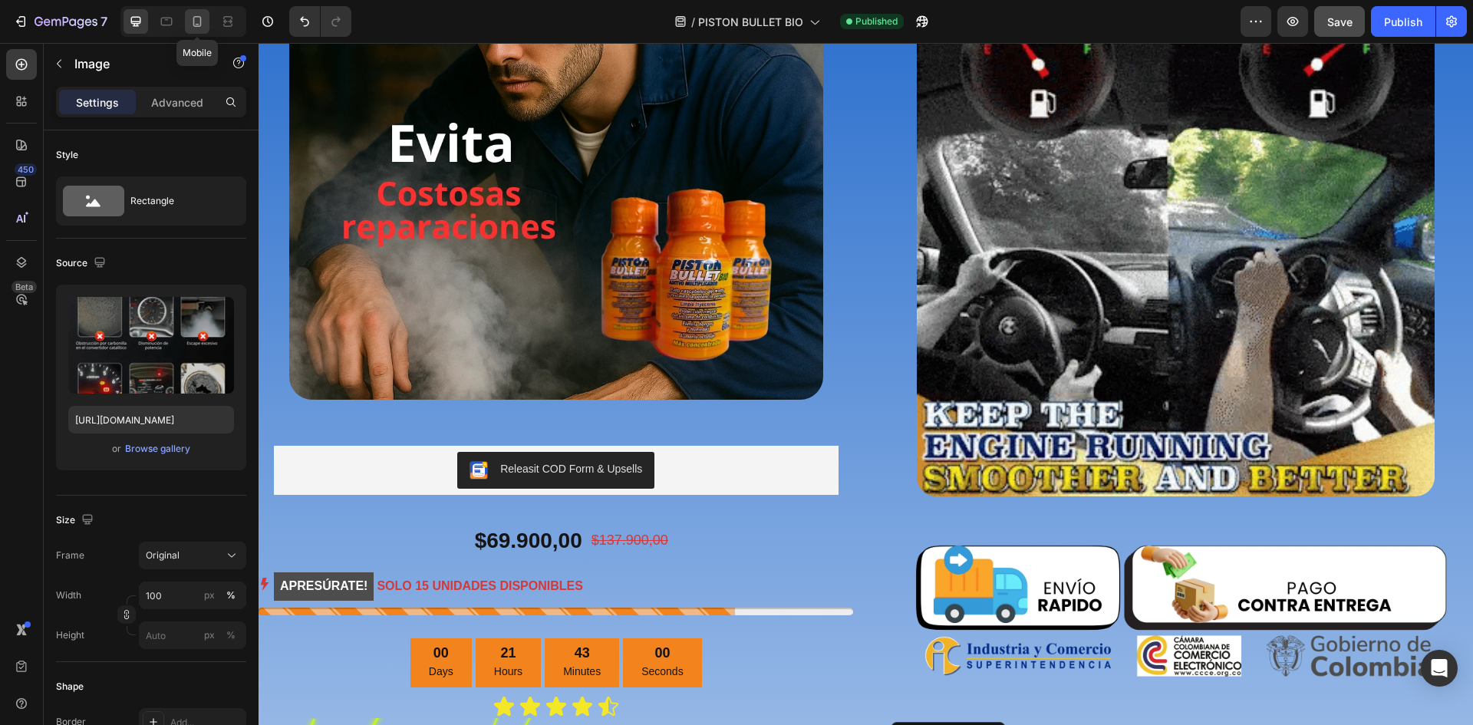
click at [199, 18] on icon at bounding box center [196, 21] width 15 height 15
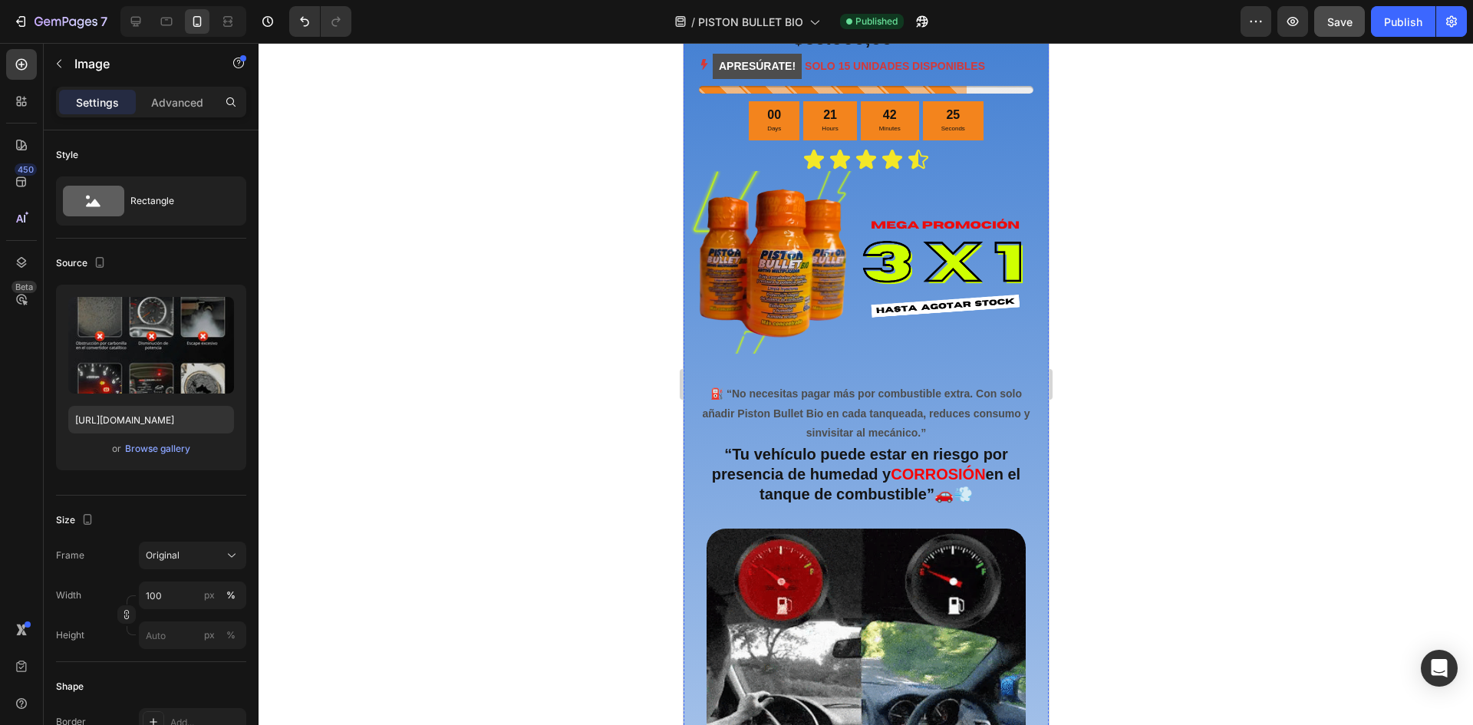
scroll to position [690, 0]
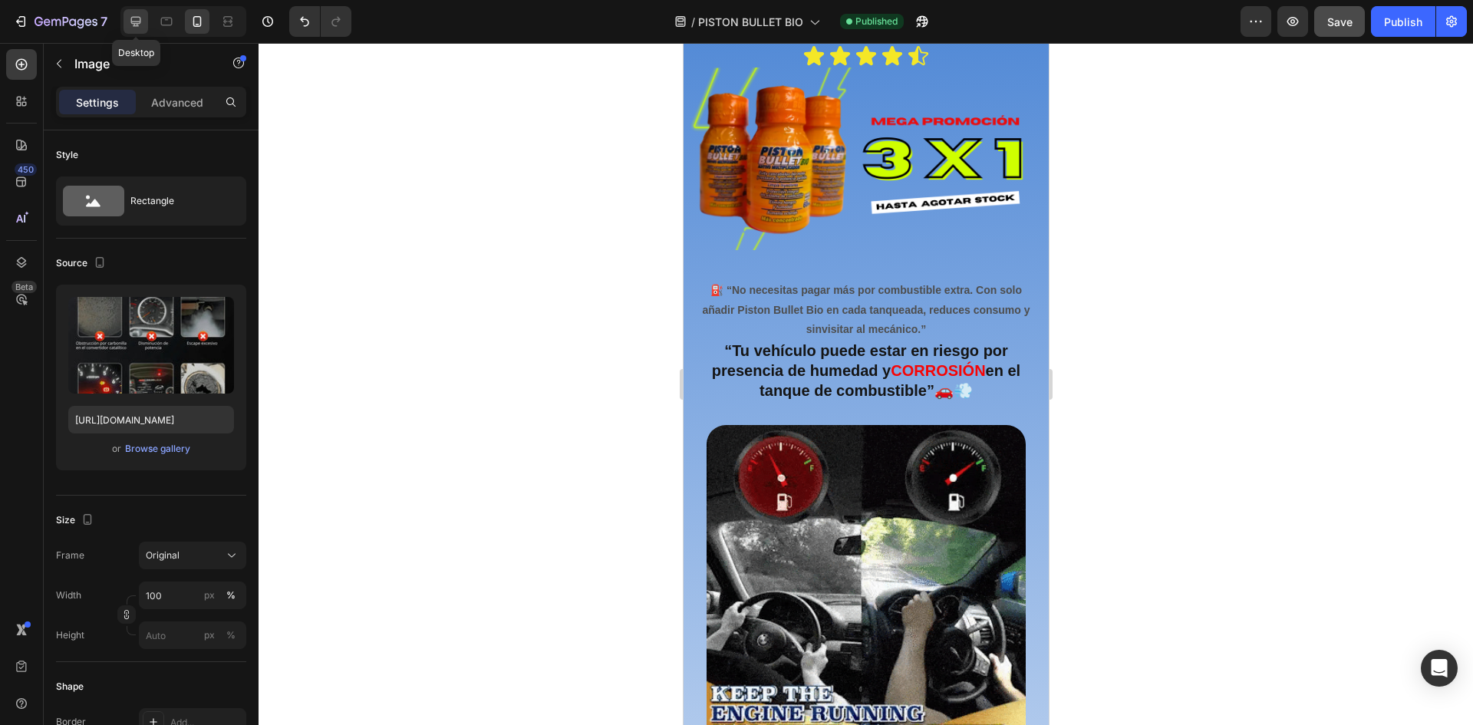
click at [139, 25] on icon at bounding box center [135, 21] width 15 height 15
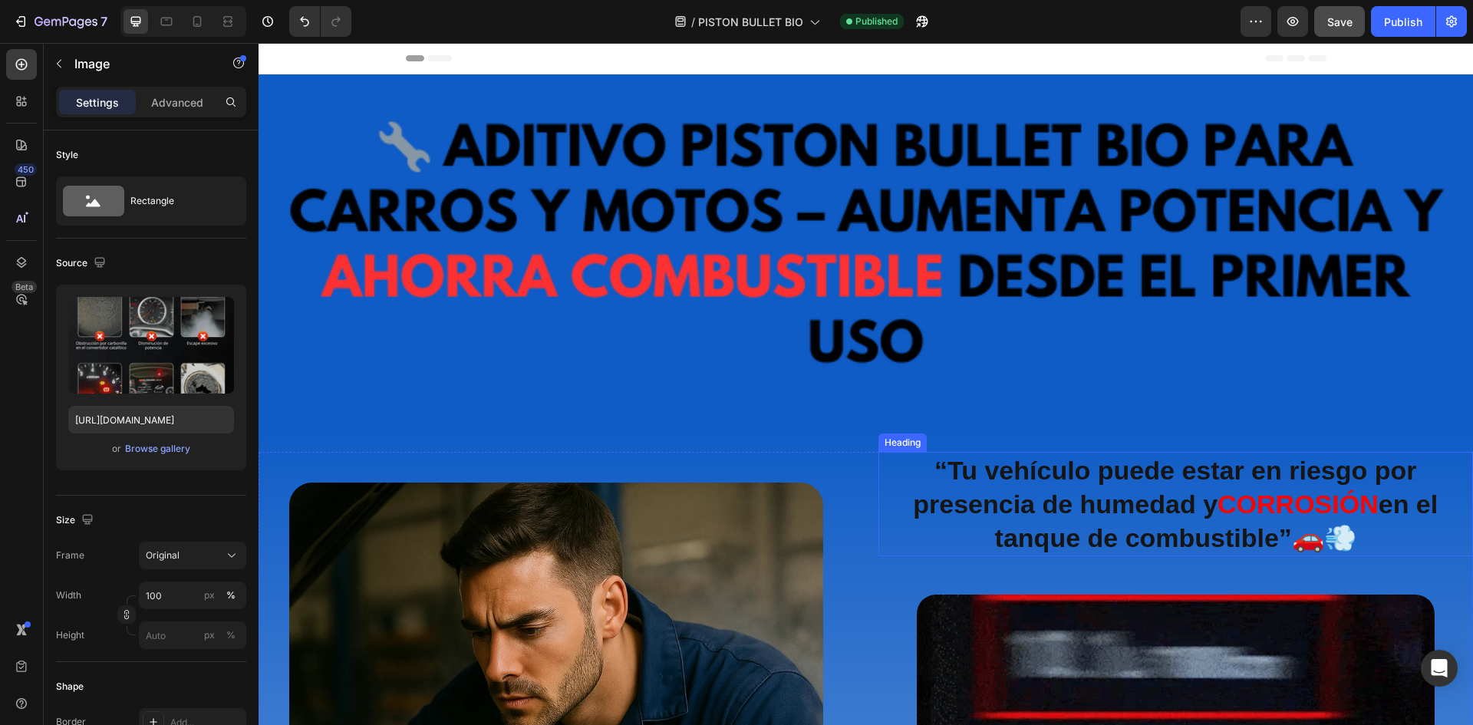
click at [1115, 506] on strong "“Tu vehículo puede estar en riesgo por presencia de humedad y" at bounding box center [1164, 487] width 503 height 63
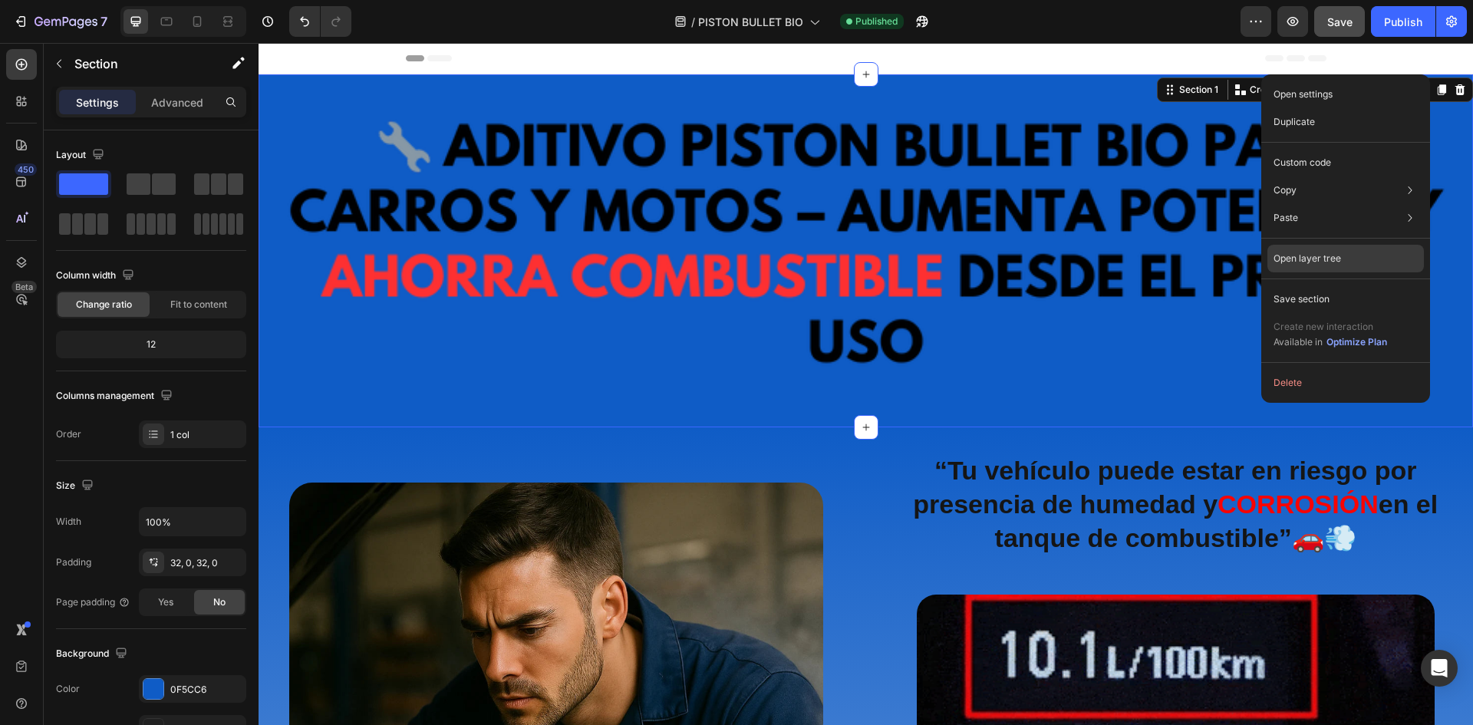
click at [1317, 262] on p "Open layer tree" at bounding box center [1307, 259] width 68 height 14
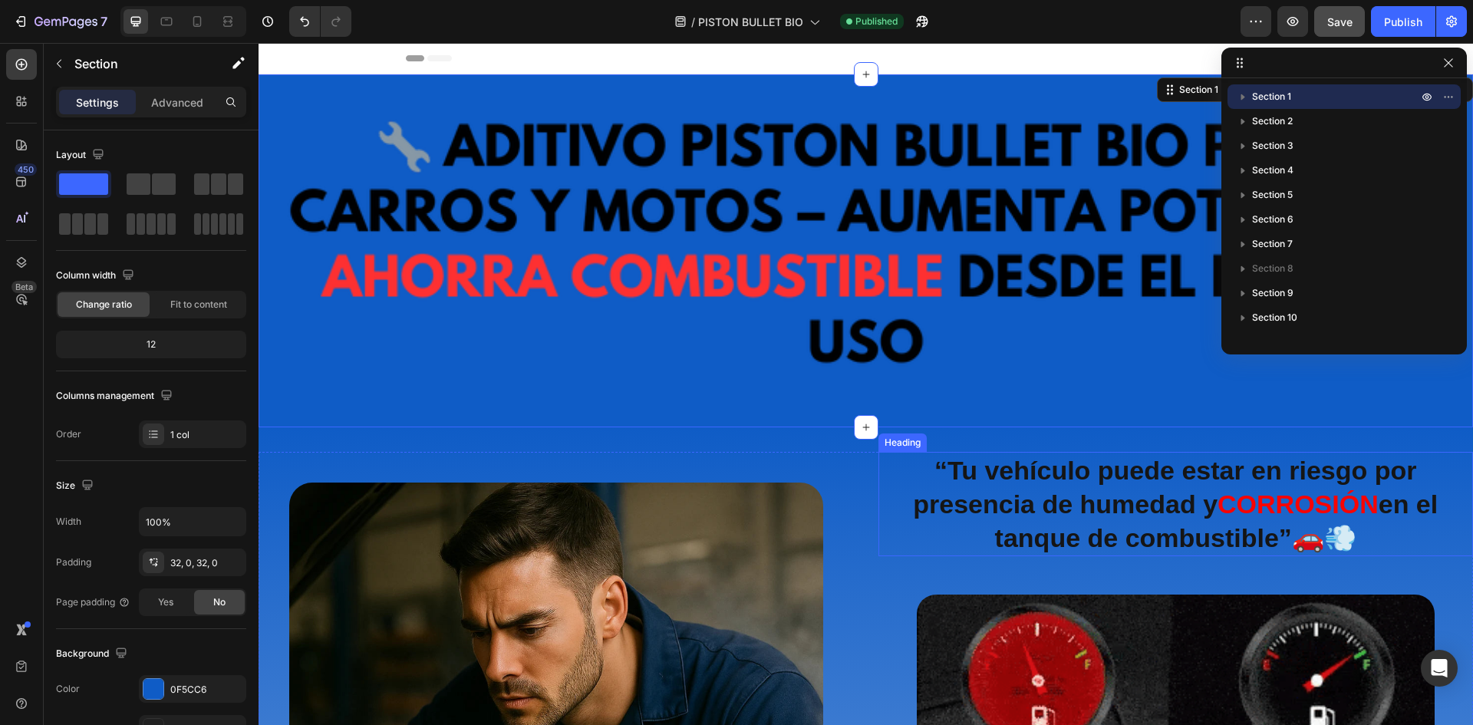
click at [1132, 502] on strong "“Tu vehículo puede estar en riesgo por presencia de humedad y" at bounding box center [1164, 487] width 503 height 63
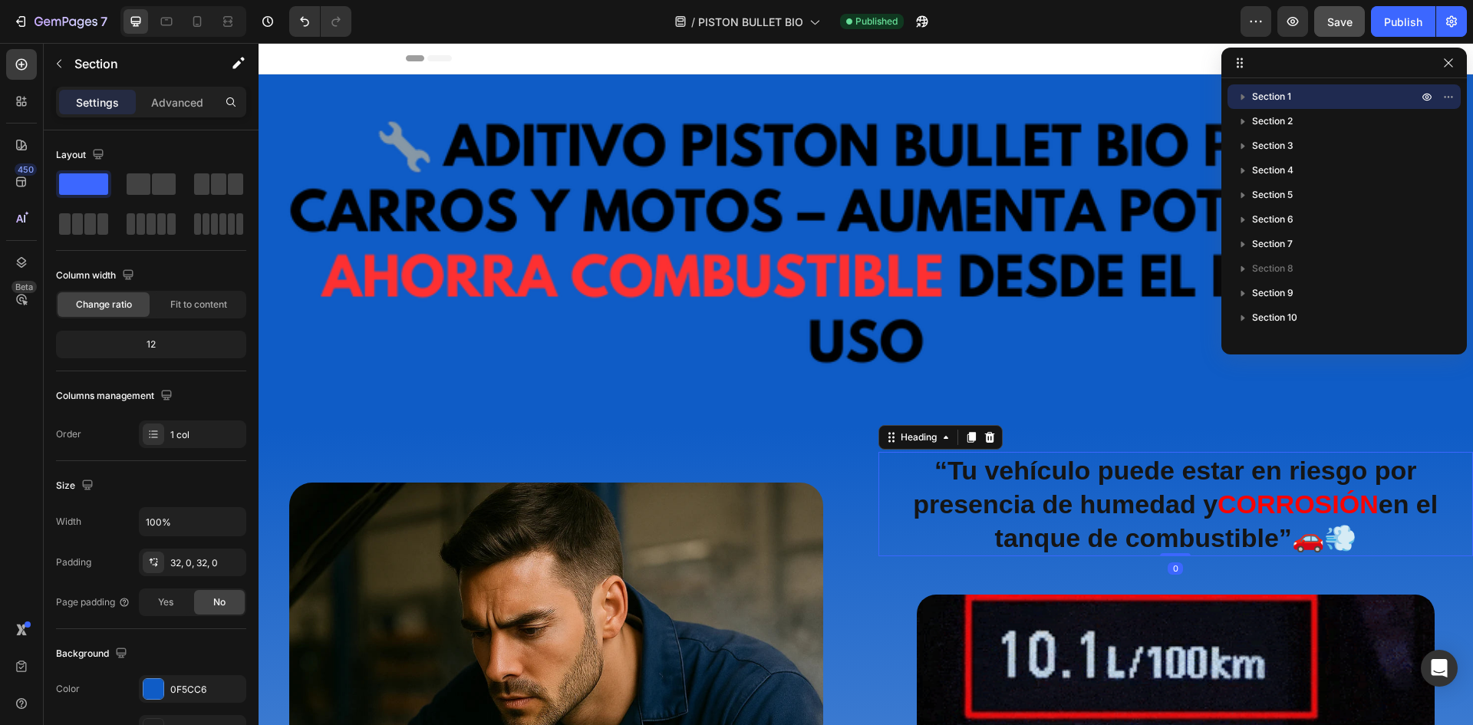
scroll to position [242, 0]
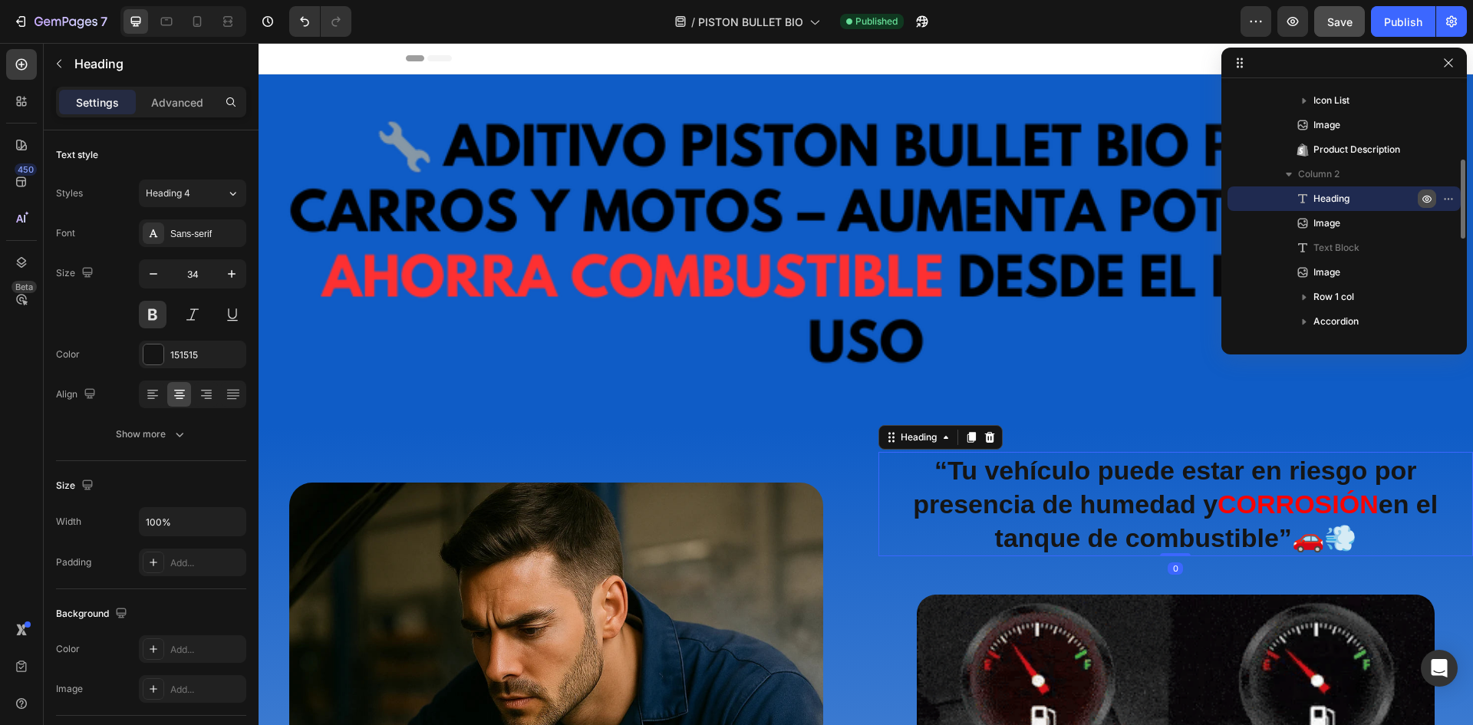
click at [1430, 196] on icon "button" at bounding box center [1427, 199] width 12 height 12
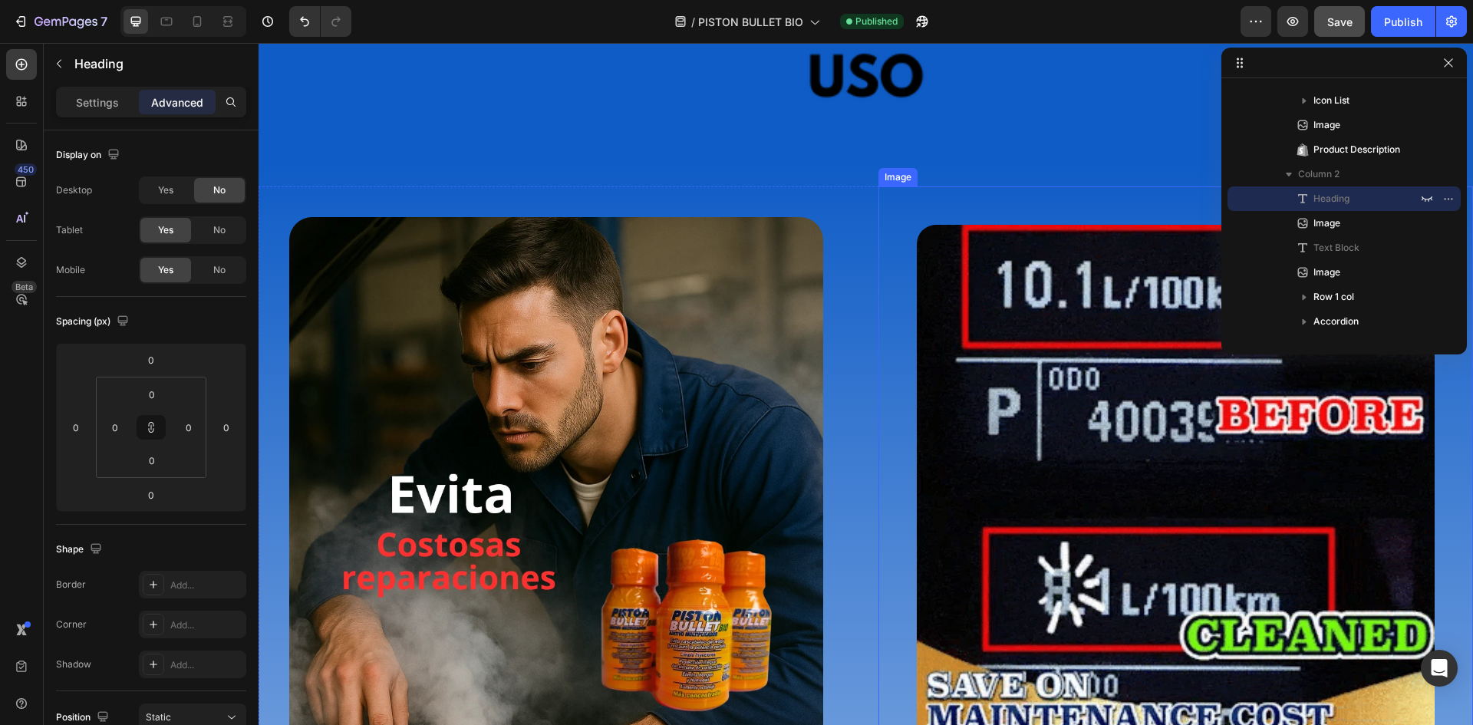
scroll to position [230, 0]
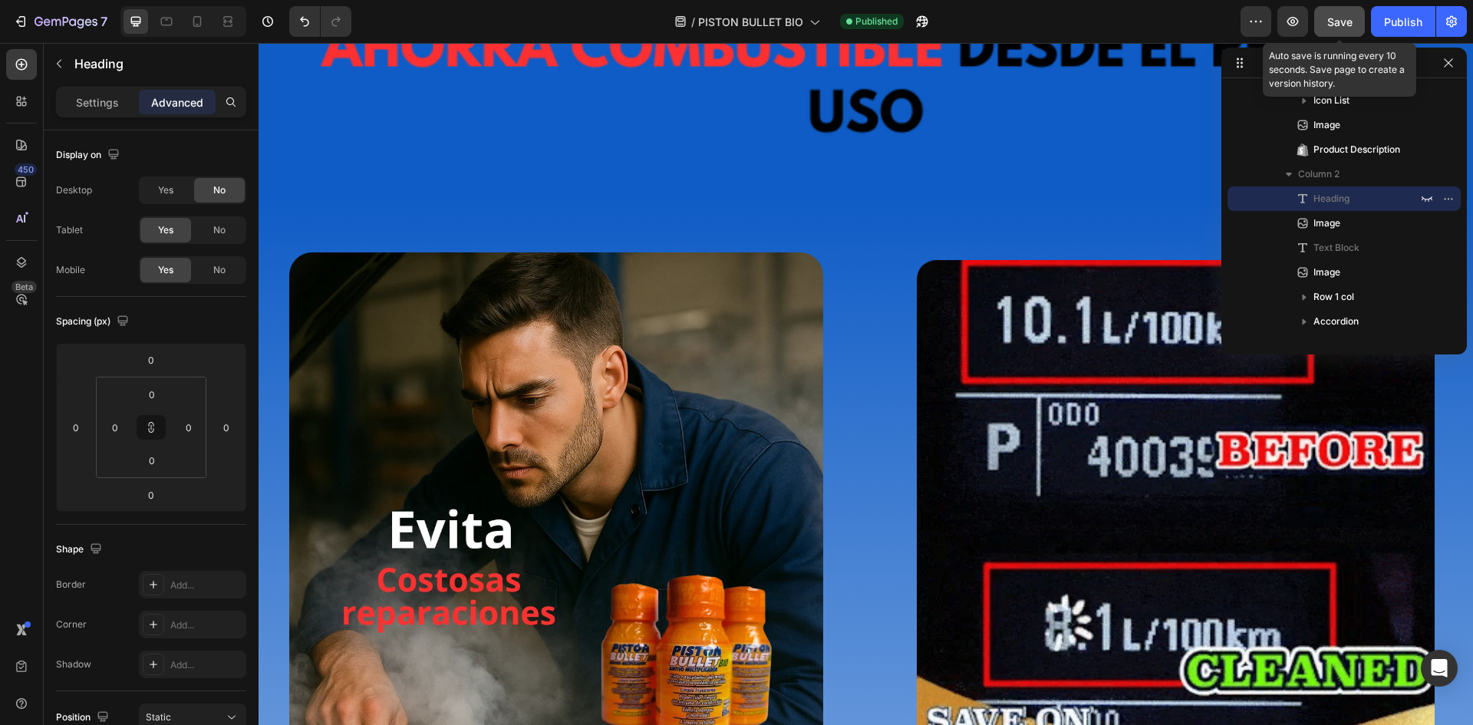
drag, startPoint x: 1340, startPoint y: 15, endPoint x: 1365, endPoint y: 20, distance: 25.1
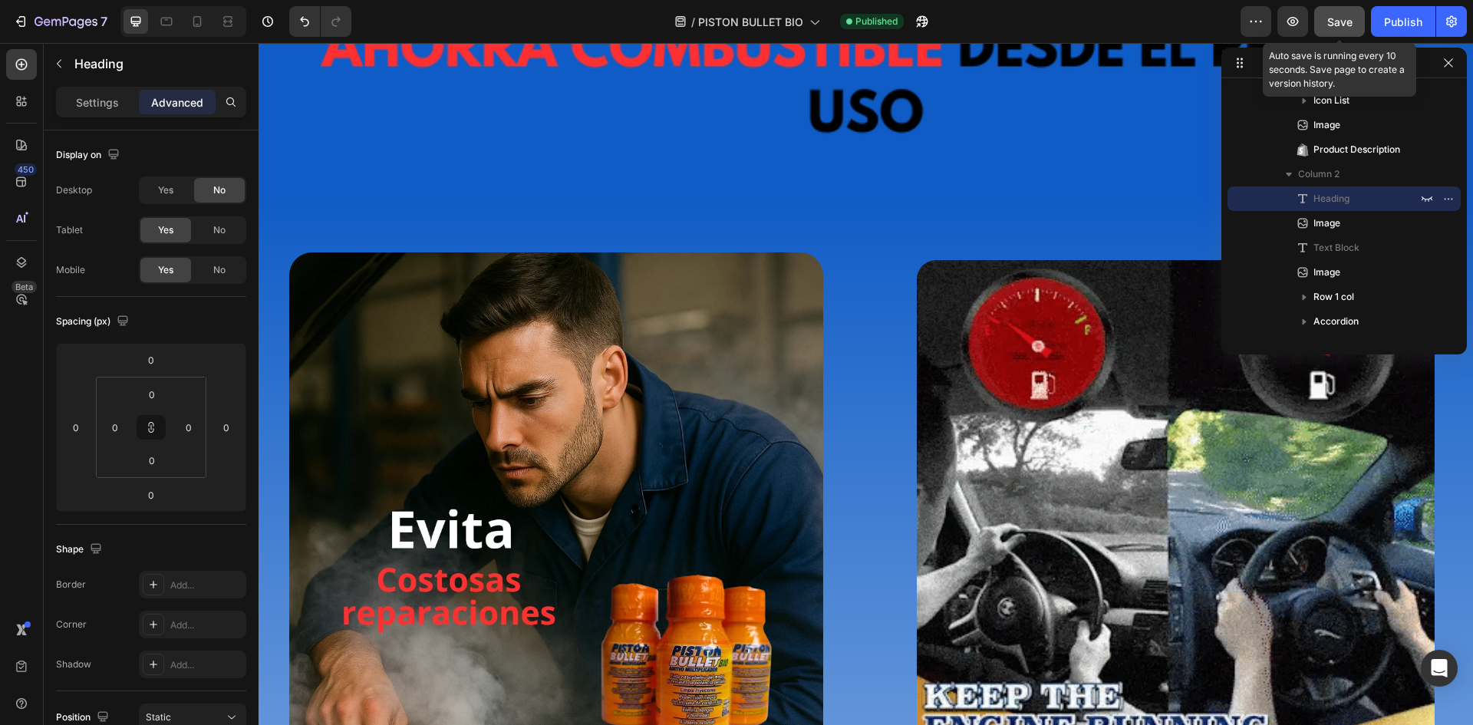
click at [1340, 16] on span "Save" at bounding box center [1339, 21] width 25 height 13
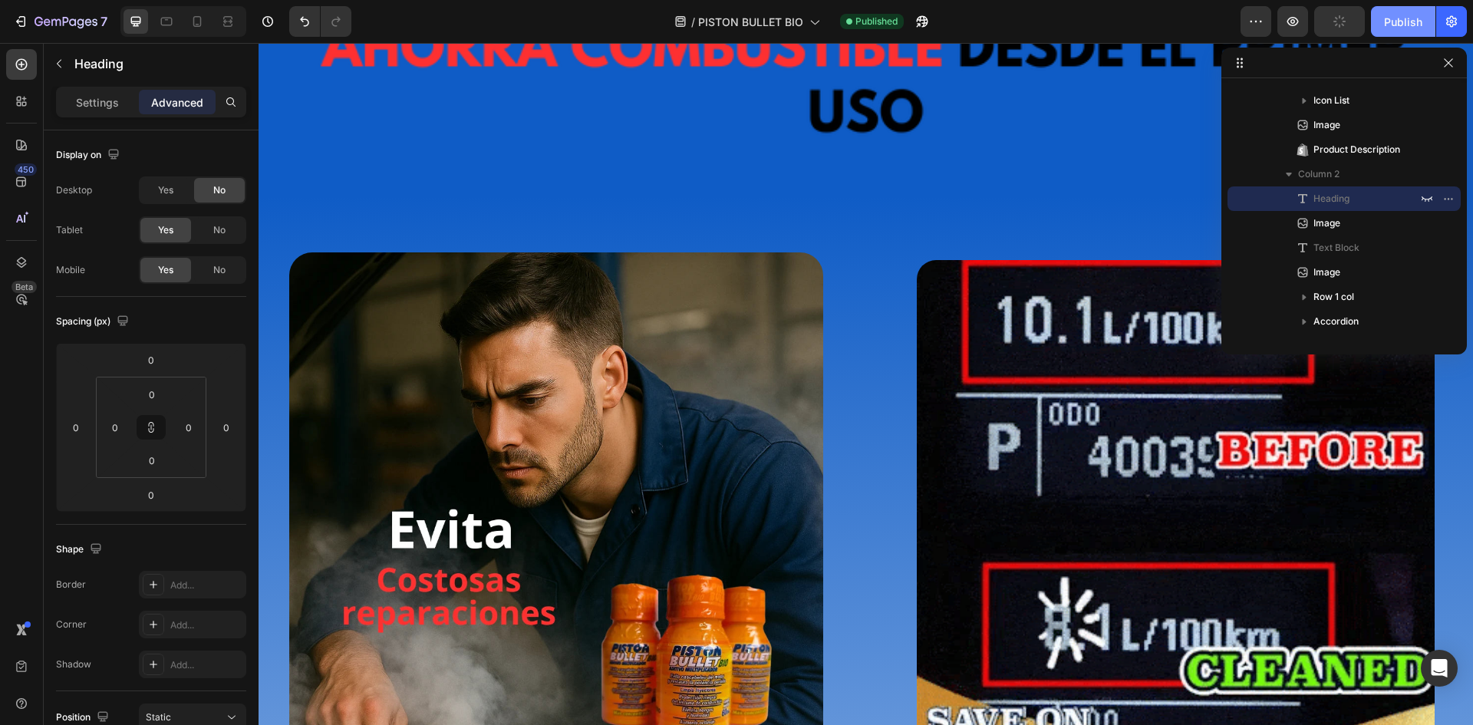
click at [1402, 20] on div "Publish" at bounding box center [1403, 22] width 38 height 16
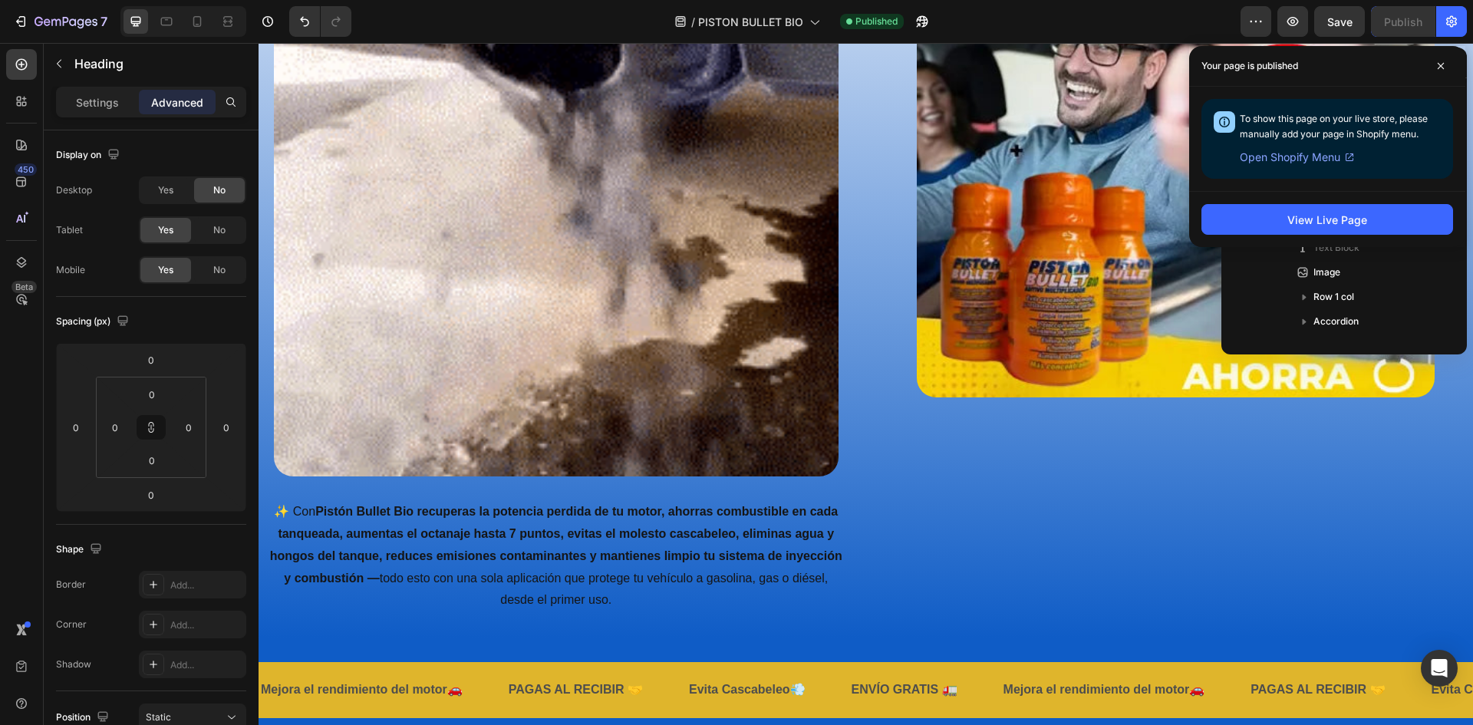
scroll to position [2266, 0]
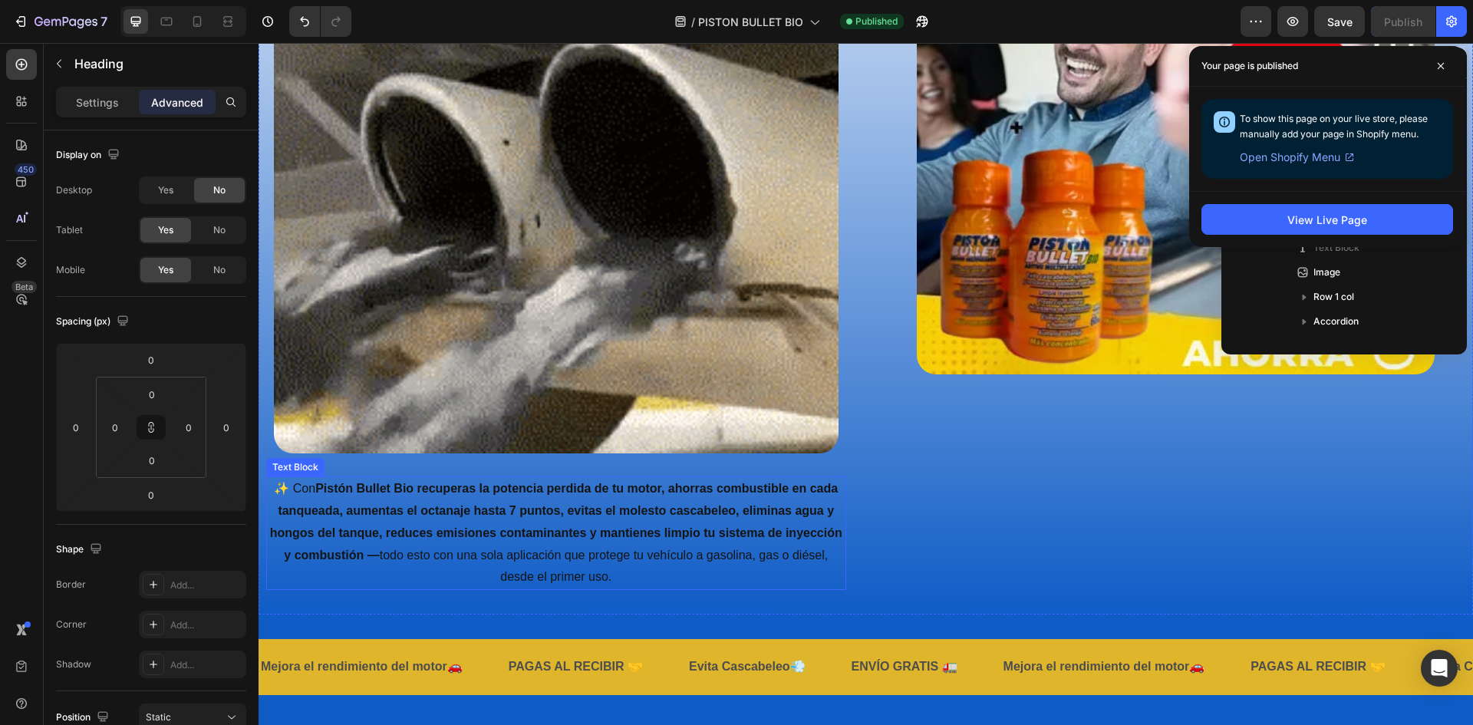
click at [558, 517] on p "✨ Con Pistón Bullet Bio recuperas la potencia perdida de tu motor, ahorras comb…" at bounding box center [556, 533] width 577 height 110
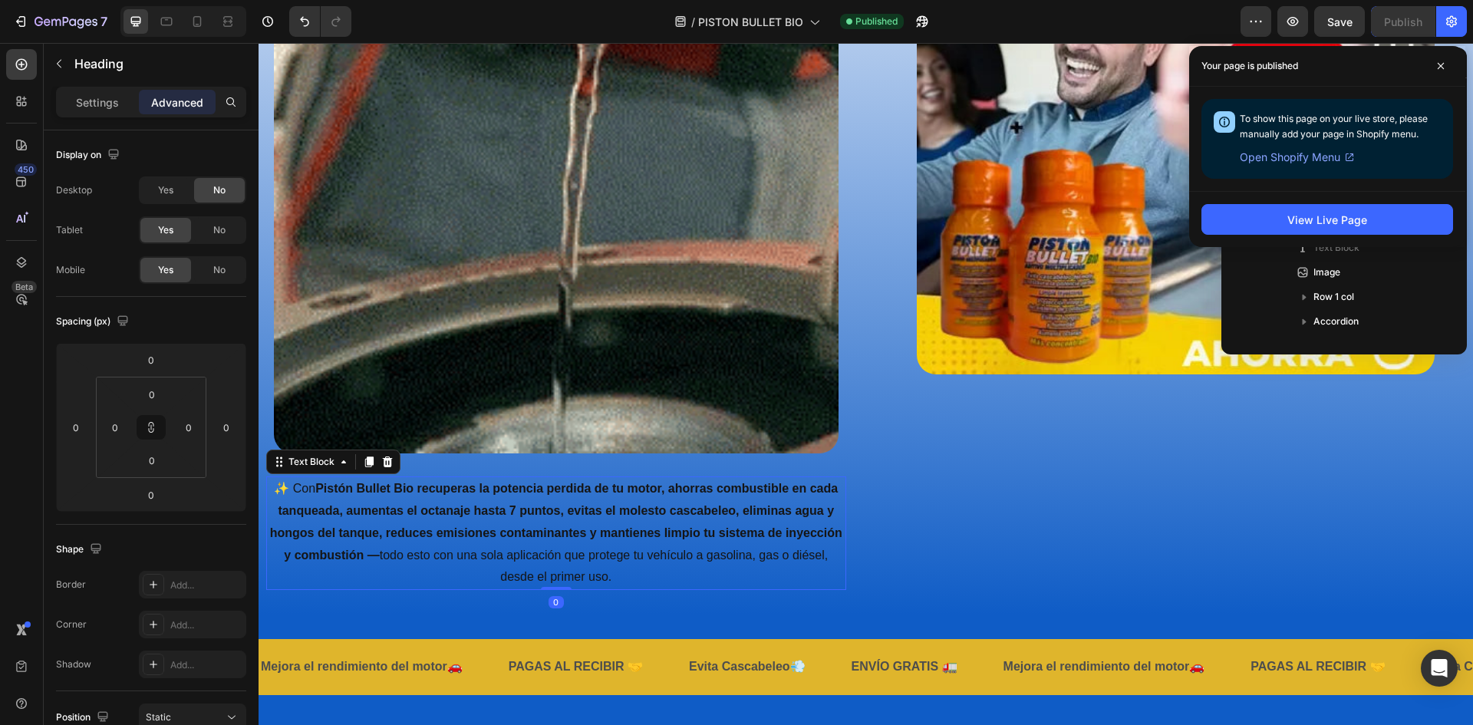
scroll to position [487, 0]
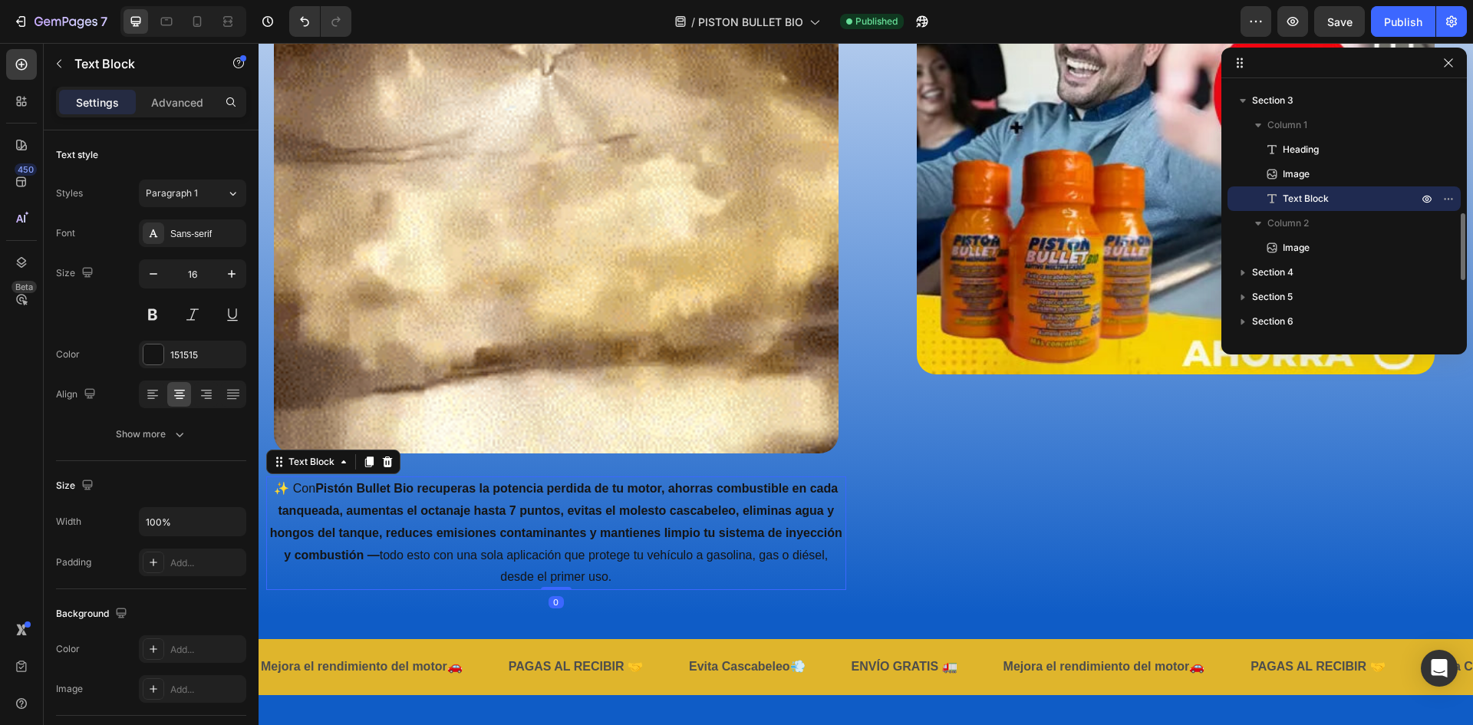
click at [604, 554] on p "✨ Con Pistón Bullet Bio recuperas la potencia perdida de tu motor, ahorras comb…" at bounding box center [556, 533] width 577 height 110
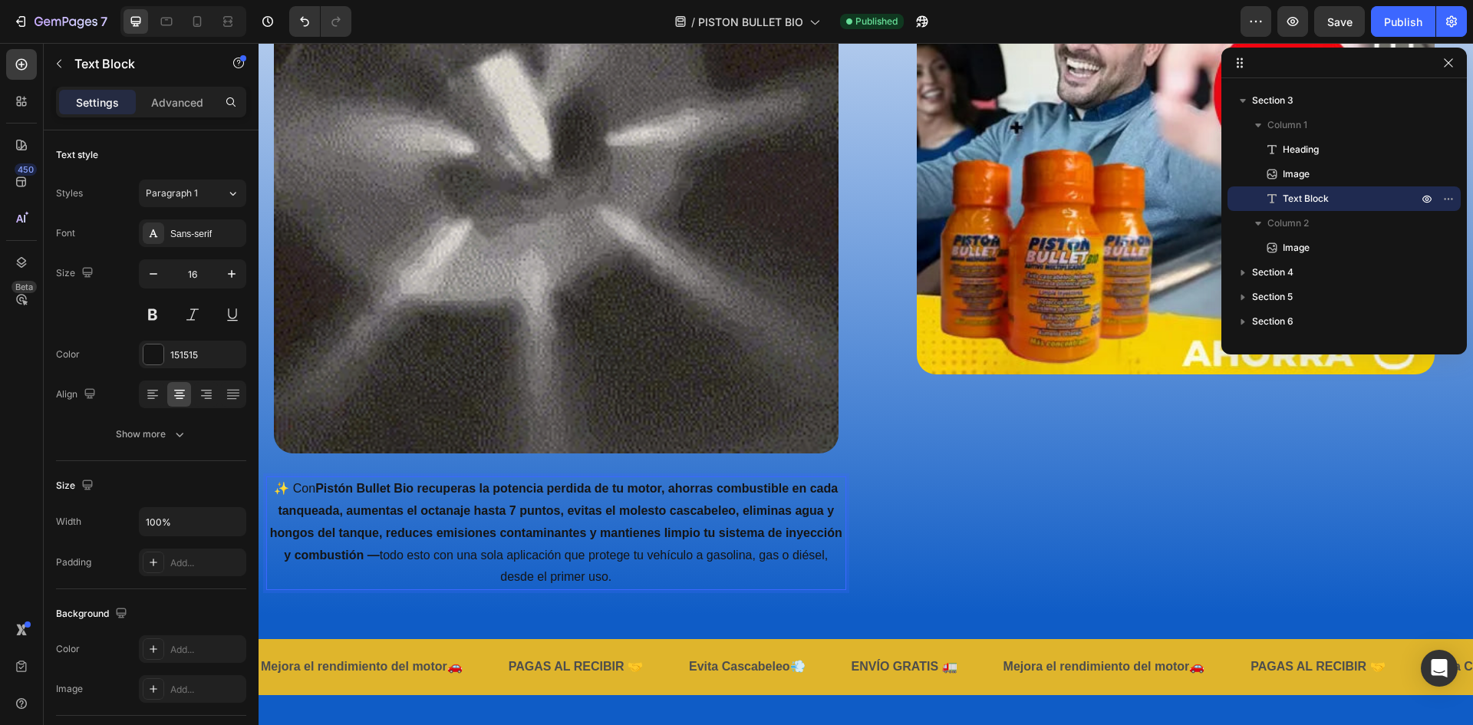
click at [634, 565] on p "✨ Con Pistón Bullet Bio recuperas la potencia perdida de tu motor, ahorras comb…" at bounding box center [556, 533] width 577 height 110
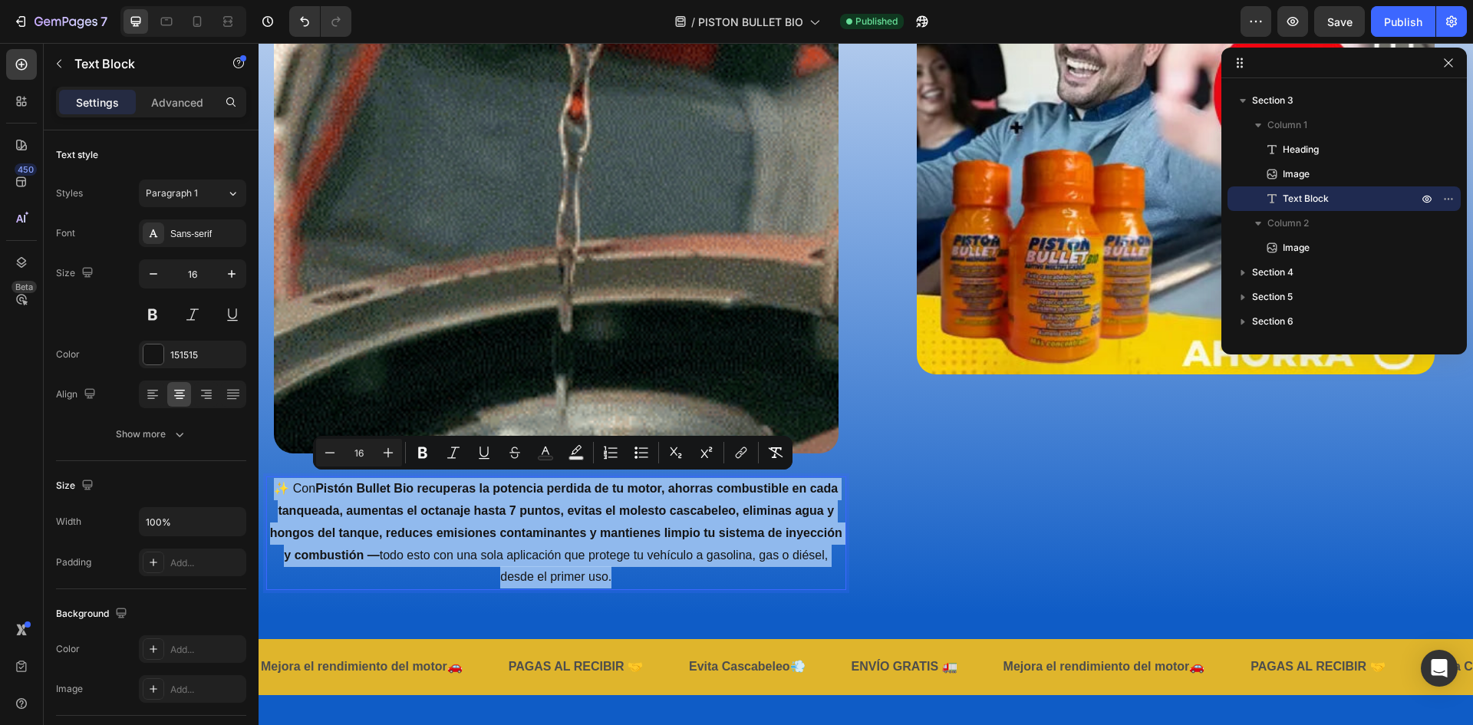
drag, startPoint x: 656, startPoint y: 572, endPoint x: 244, endPoint y: 473, distance: 423.6
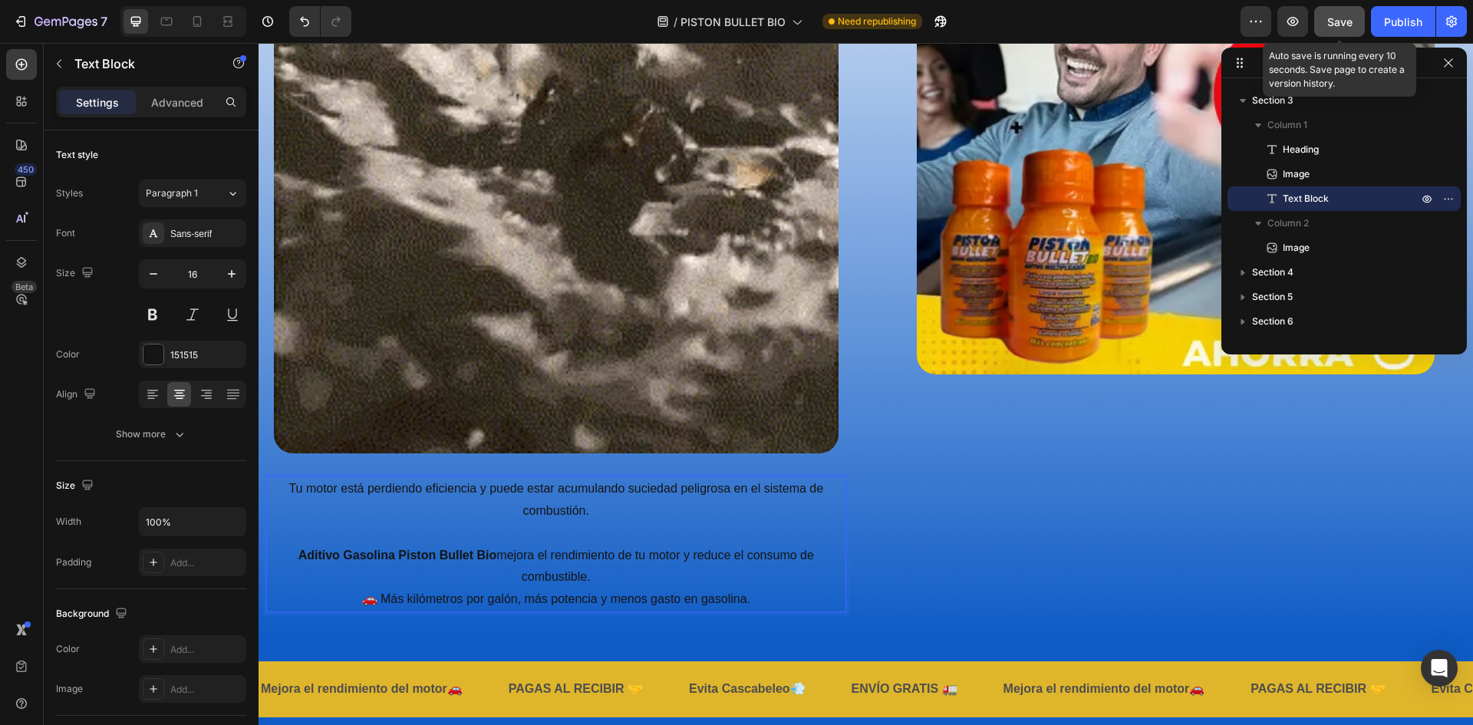
click at [1330, 10] on button "Save" at bounding box center [1339, 21] width 51 height 31
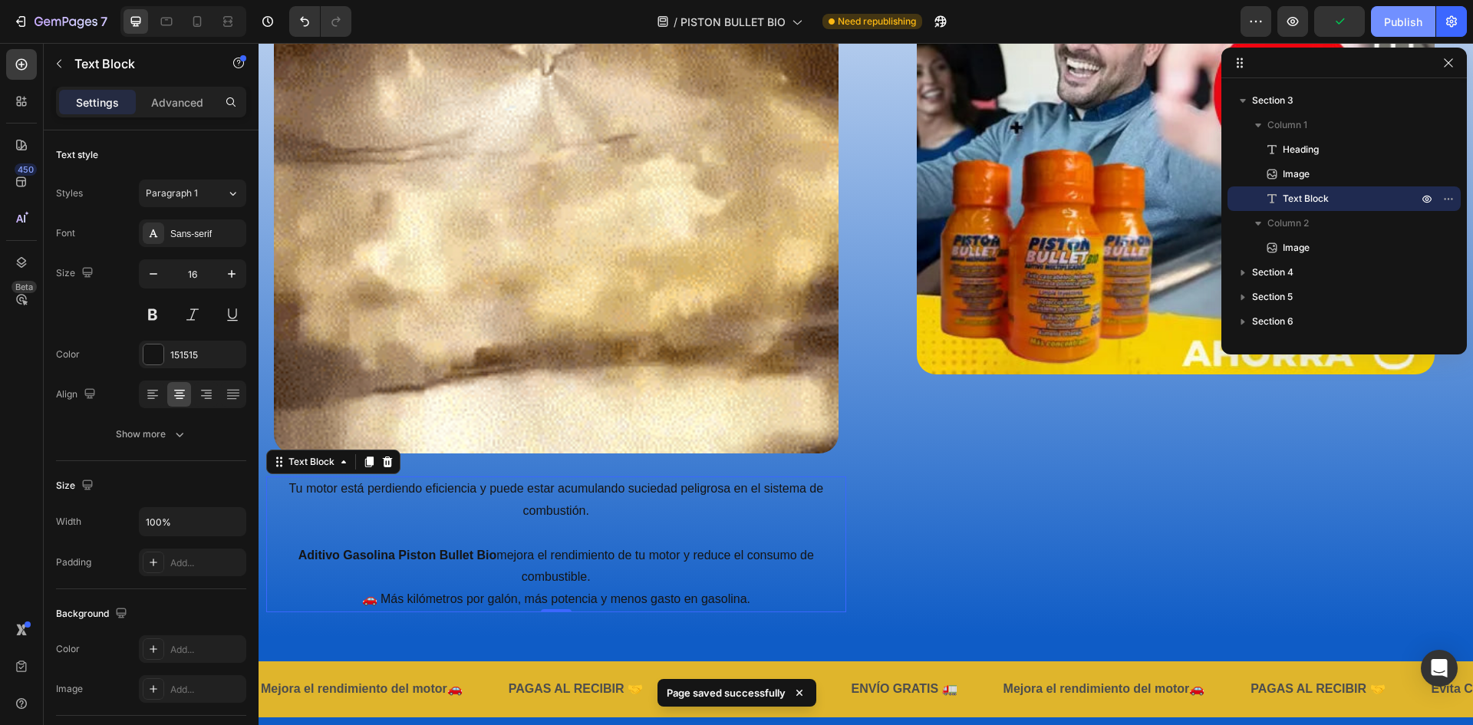
click at [1392, 22] on div "Publish" at bounding box center [1403, 22] width 38 height 16
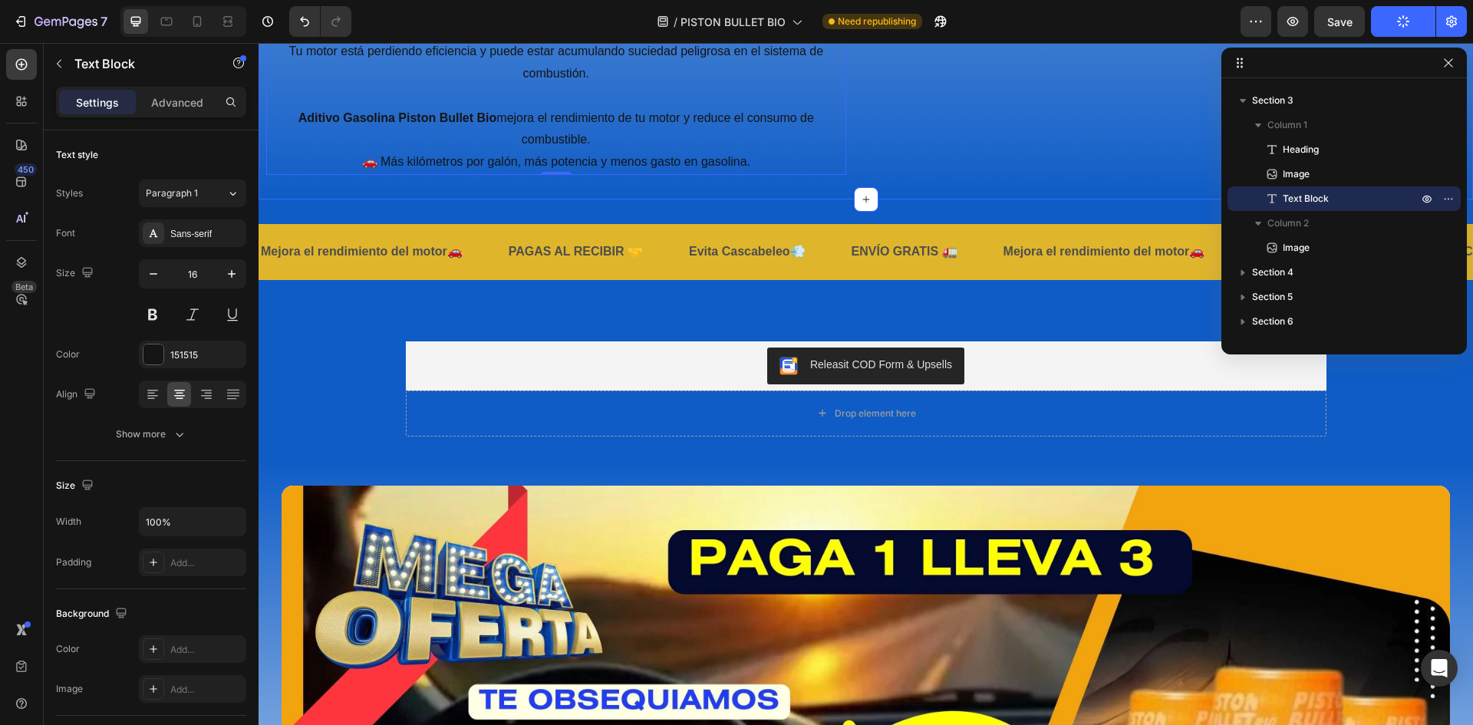
scroll to position [2573, 0]
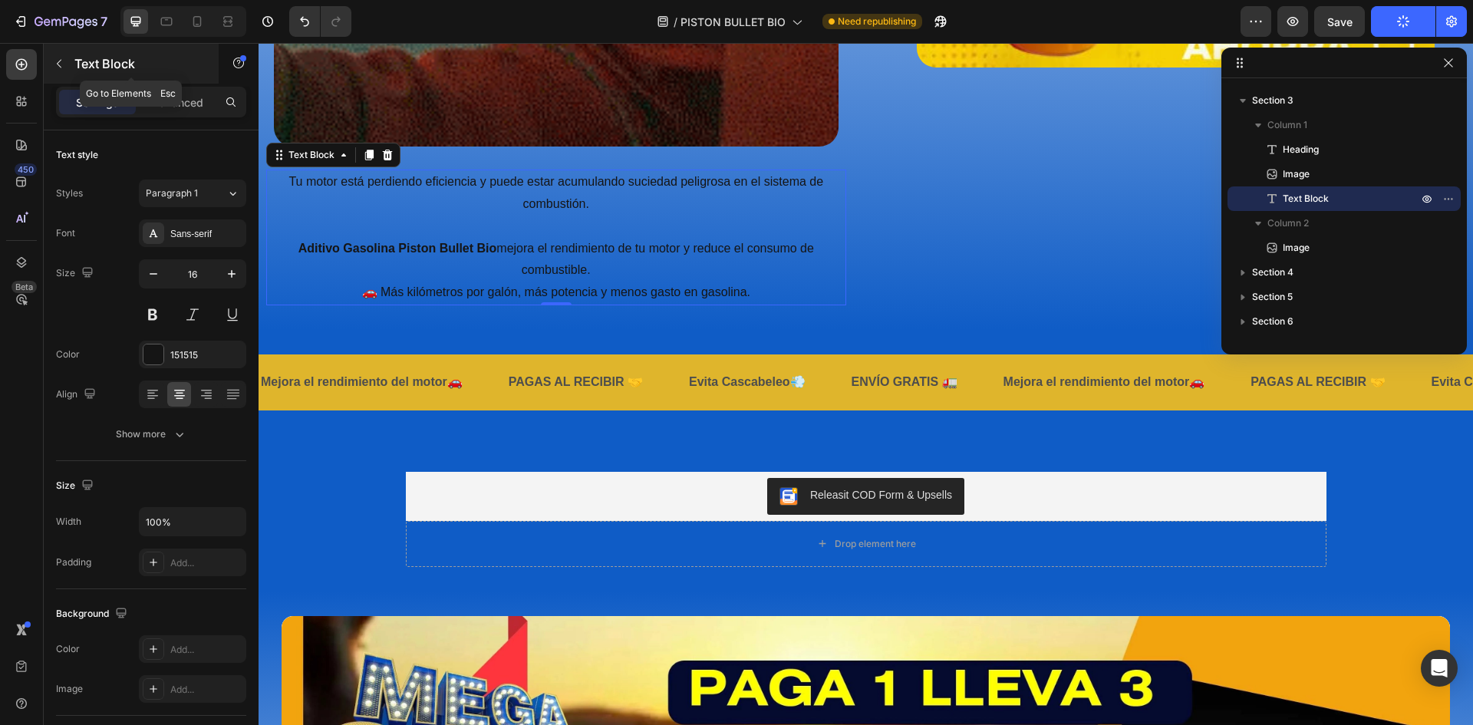
click at [64, 59] on icon "button" at bounding box center [59, 64] width 12 height 12
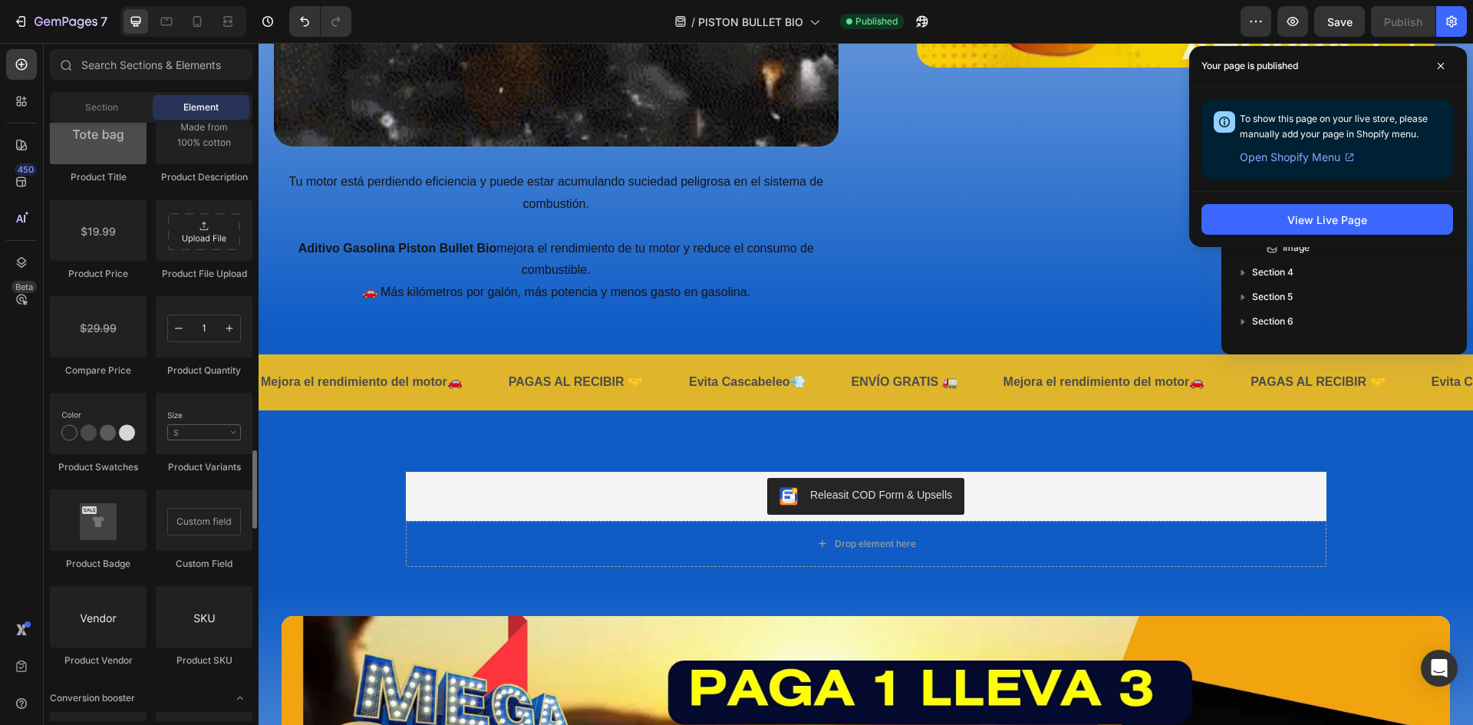
scroll to position [2413, 0]
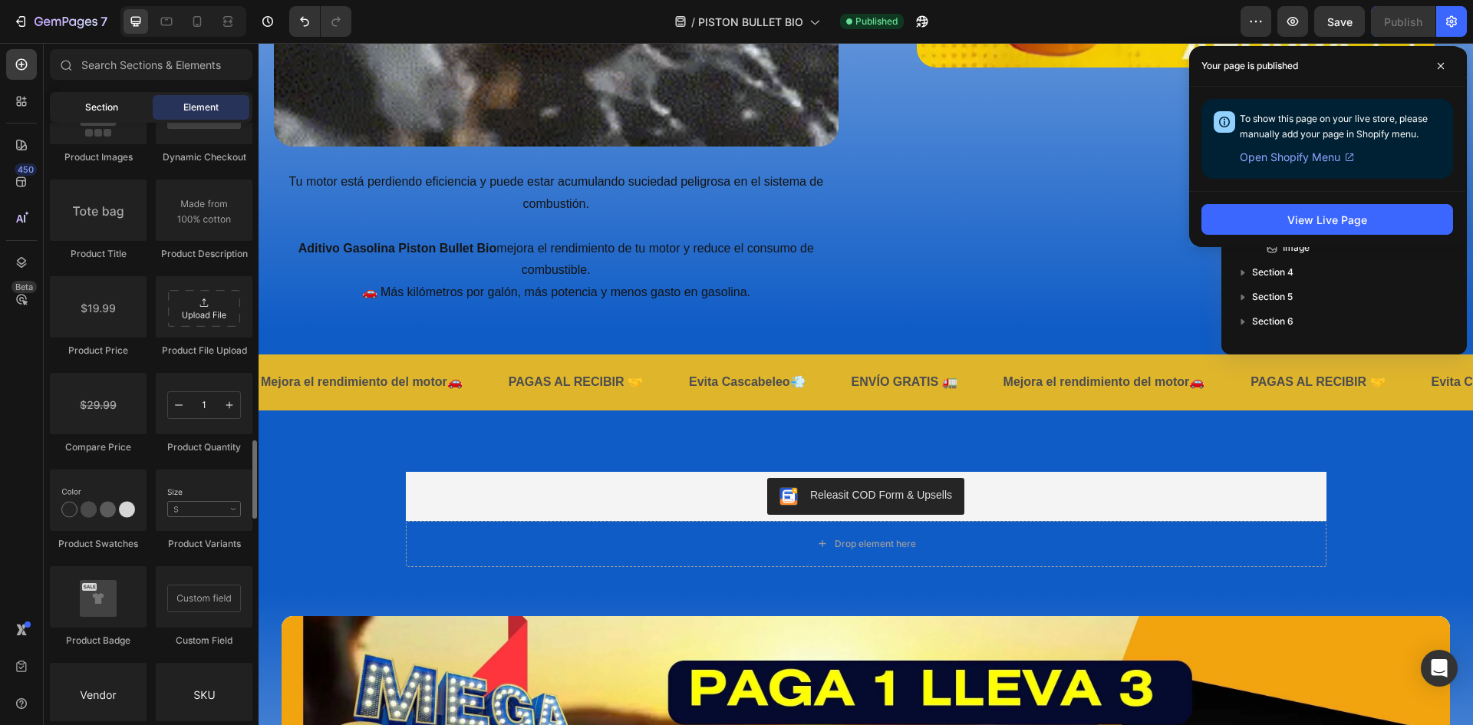
click at [110, 114] on div "Section" at bounding box center [101, 107] width 97 height 25
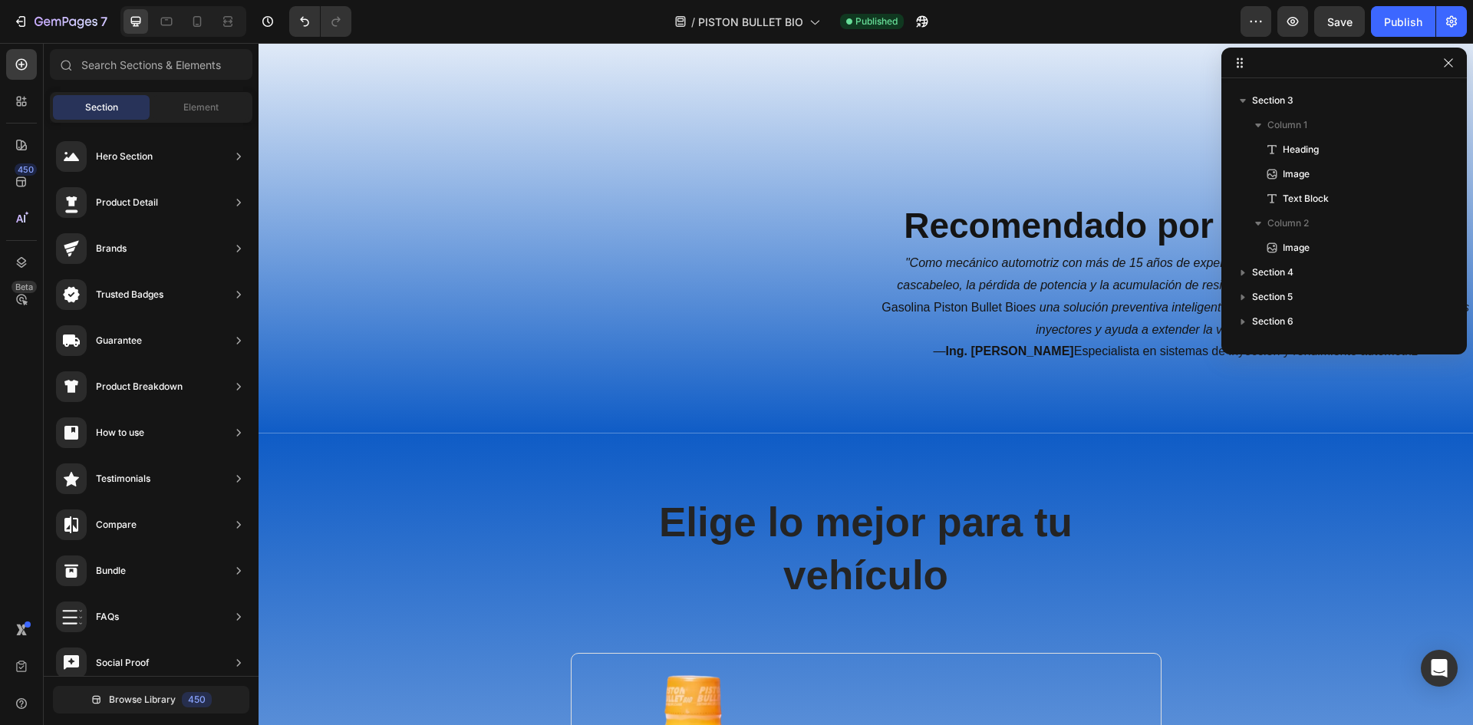
scroll to position [3954, 0]
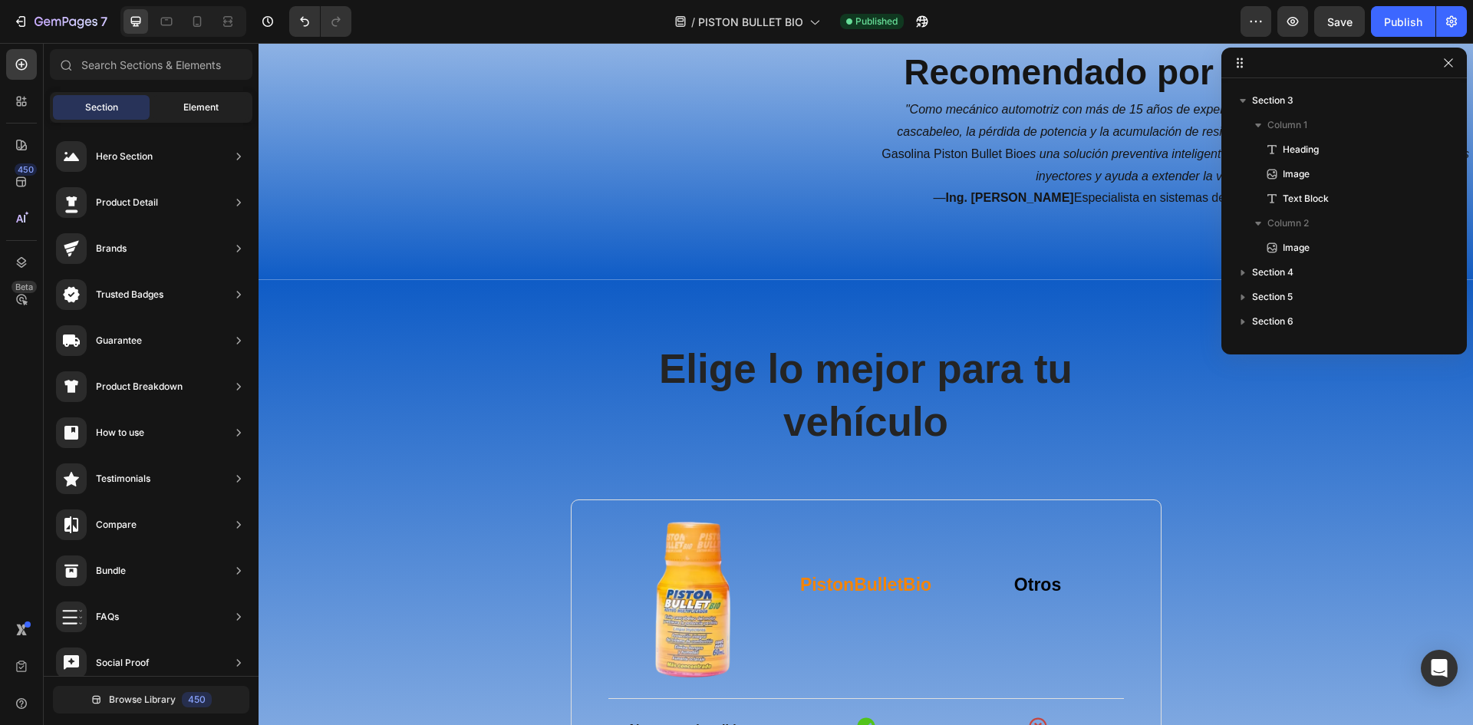
click at [219, 112] on span "Element" at bounding box center [200, 107] width 35 height 14
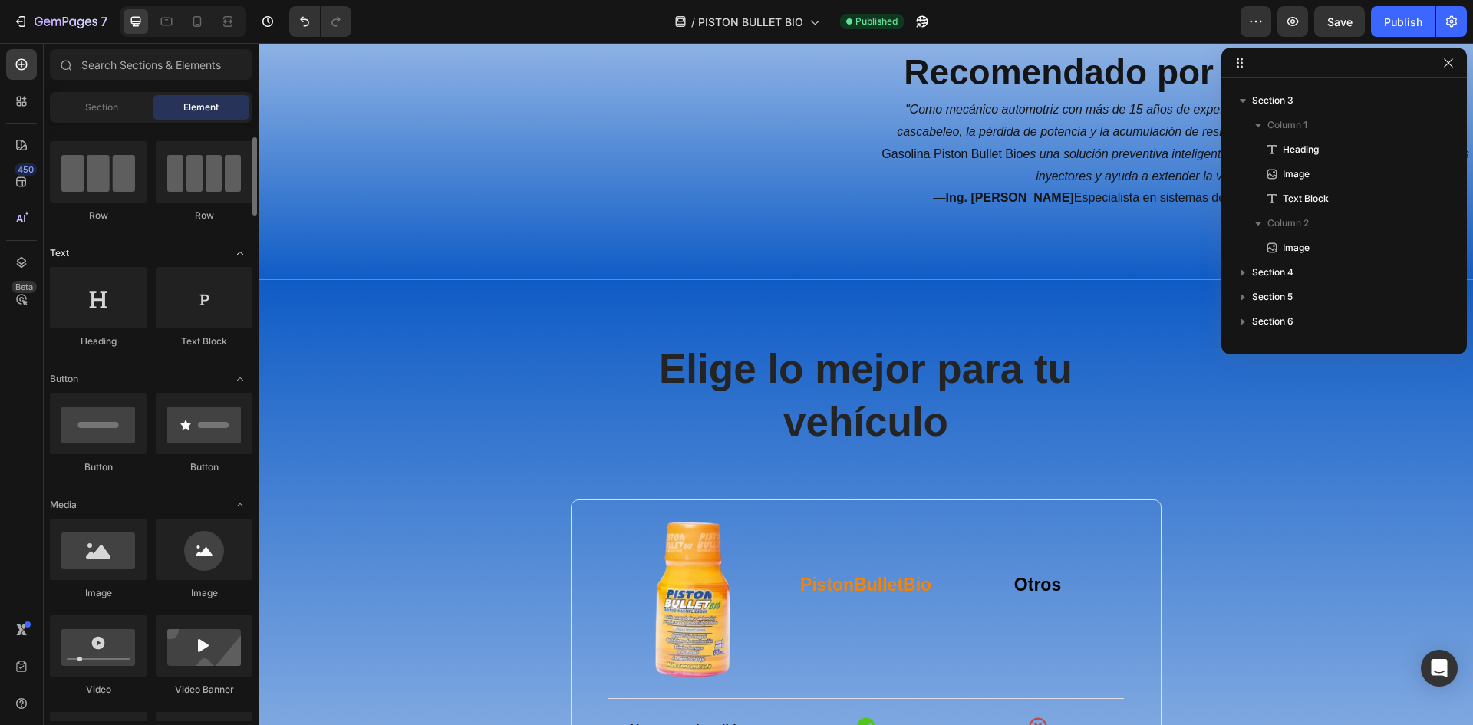
scroll to position [0, 0]
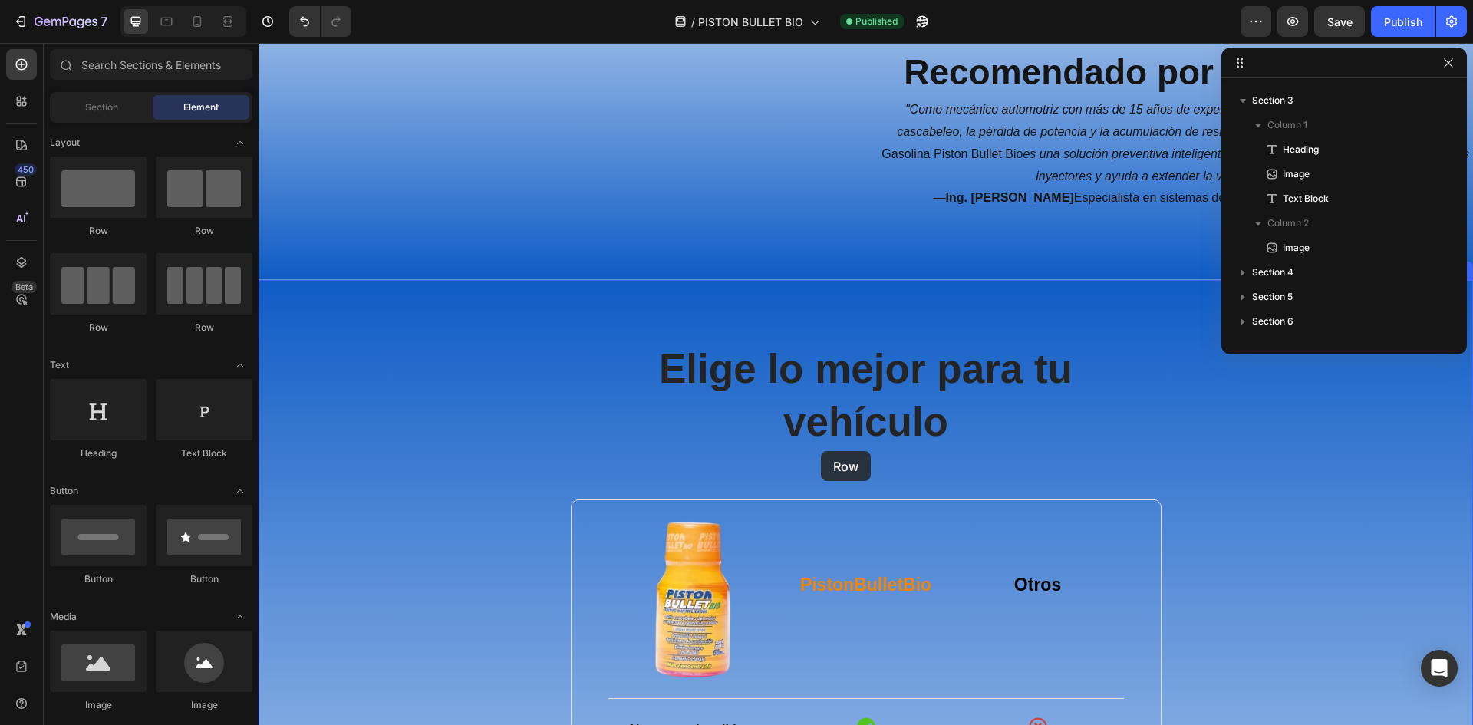
drag, startPoint x: 369, startPoint y: 228, endPoint x: 821, endPoint y: 451, distance: 503.9
click at [862, 286] on icon at bounding box center [866, 280] width 12 height 12
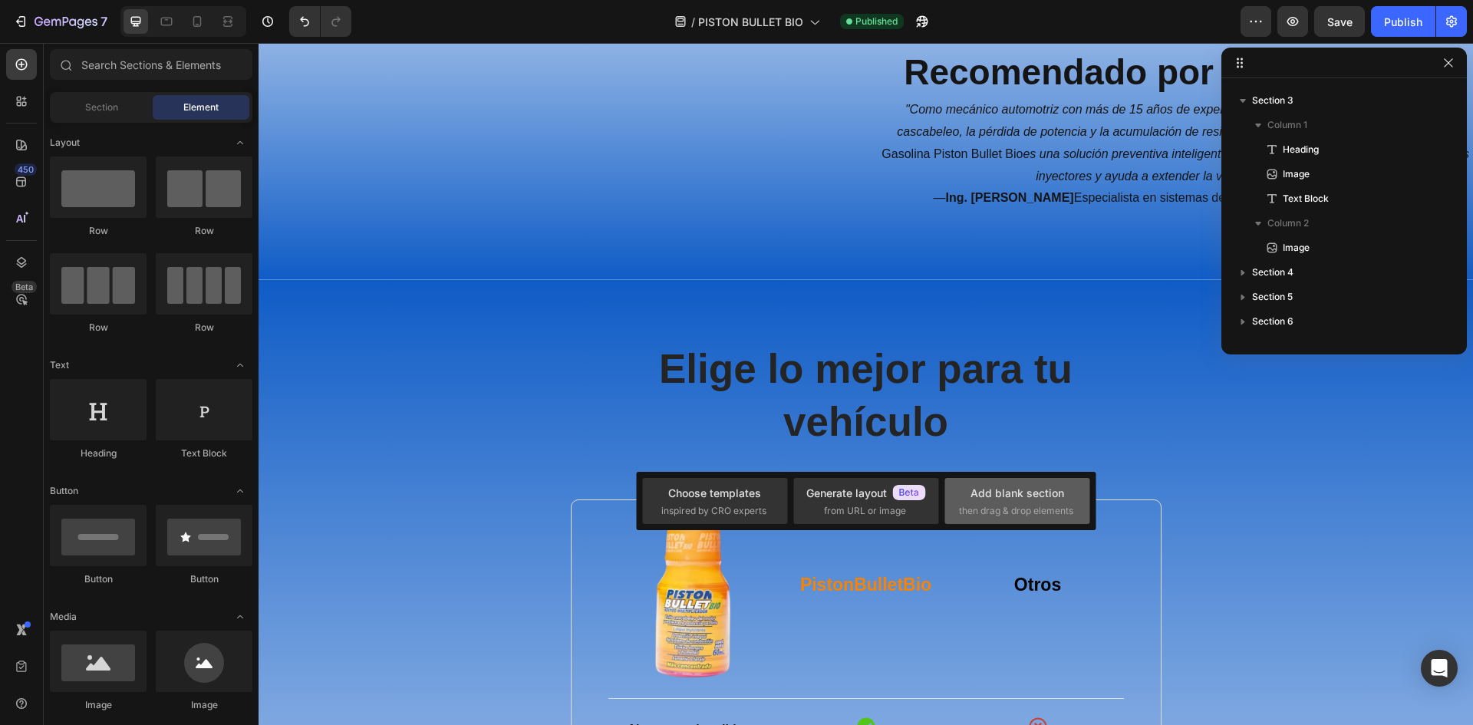
click at [1008, 502] on div "Add blank section then drag & drop elements" at bounding box center [1017, 501] width 117 height 33
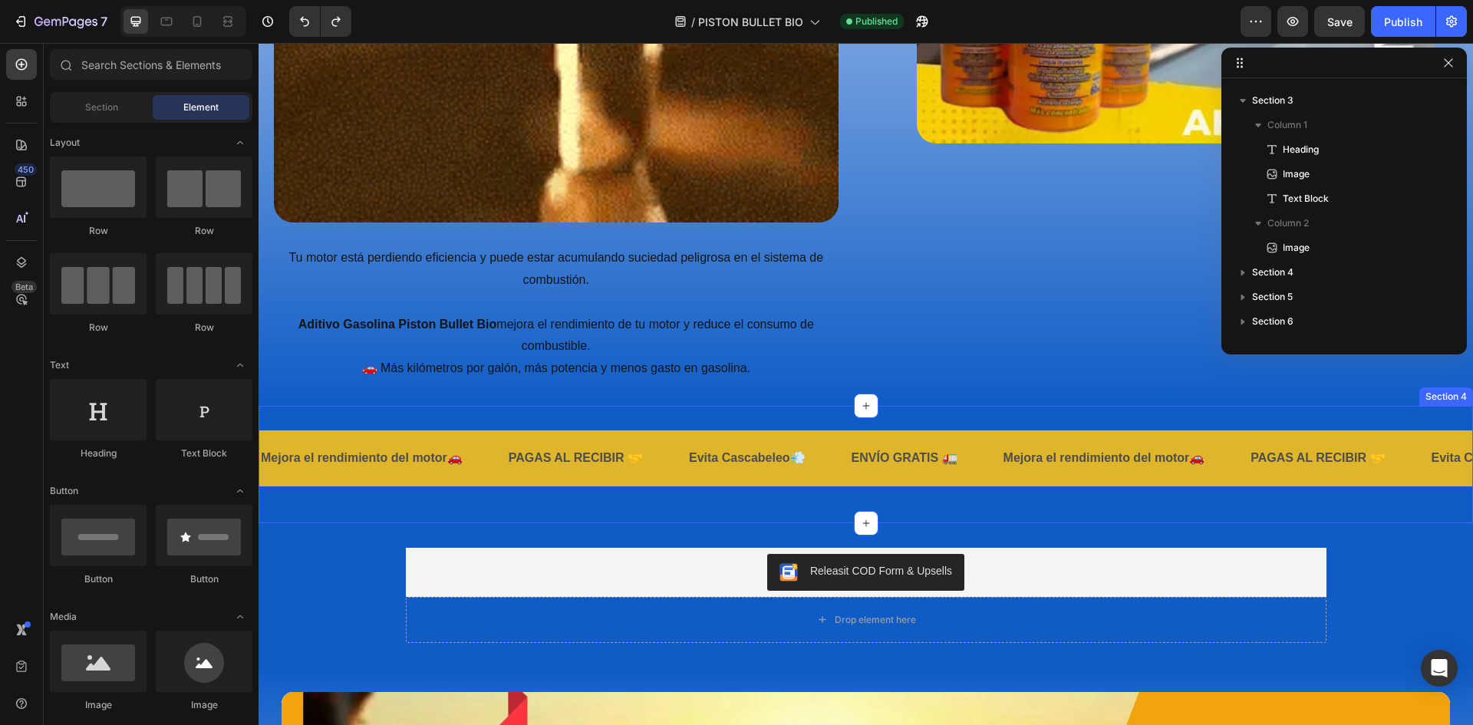
scroll to position [2496, 0]
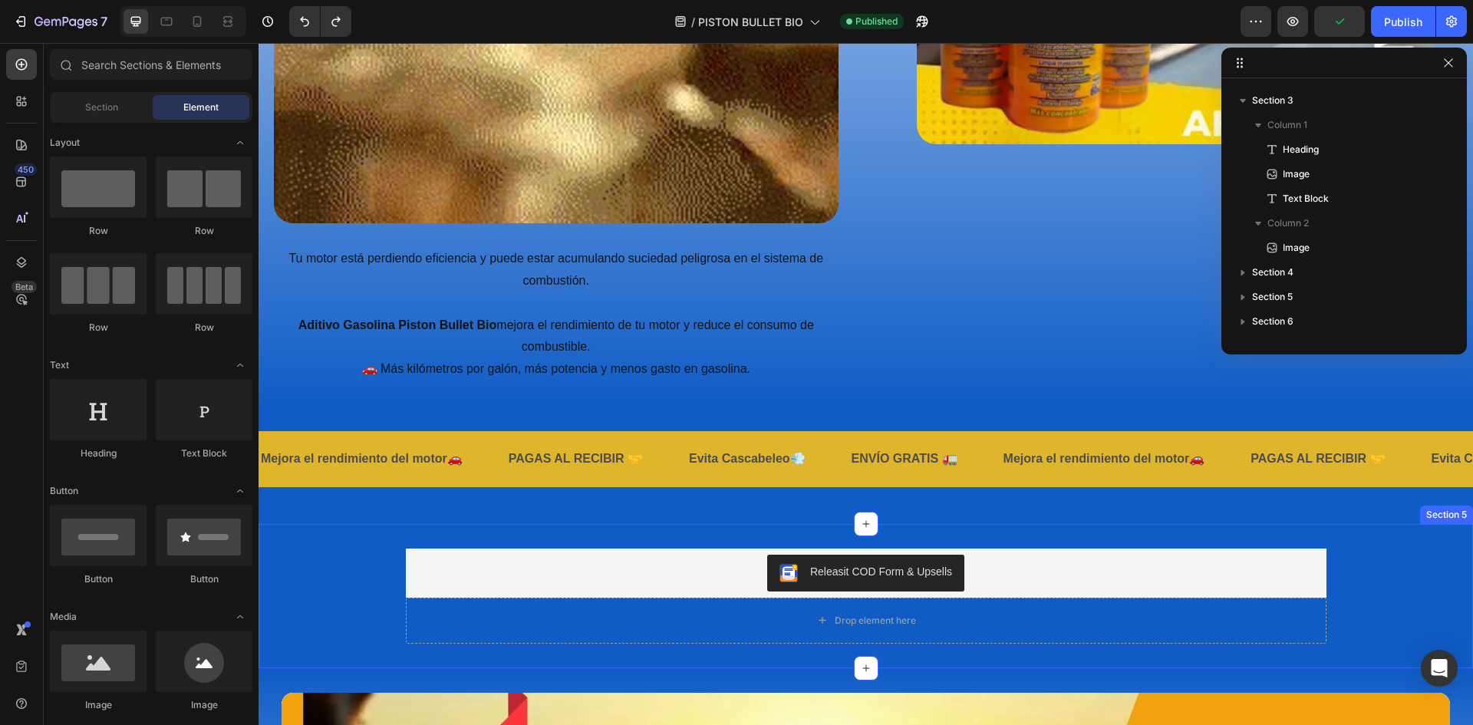
click at [298, 531] on div "Releasit COD Form & Upsells Releasit COD Form & Upsells Drop element here Produ…" at bounding box center [866, 596] width 1214 height 144
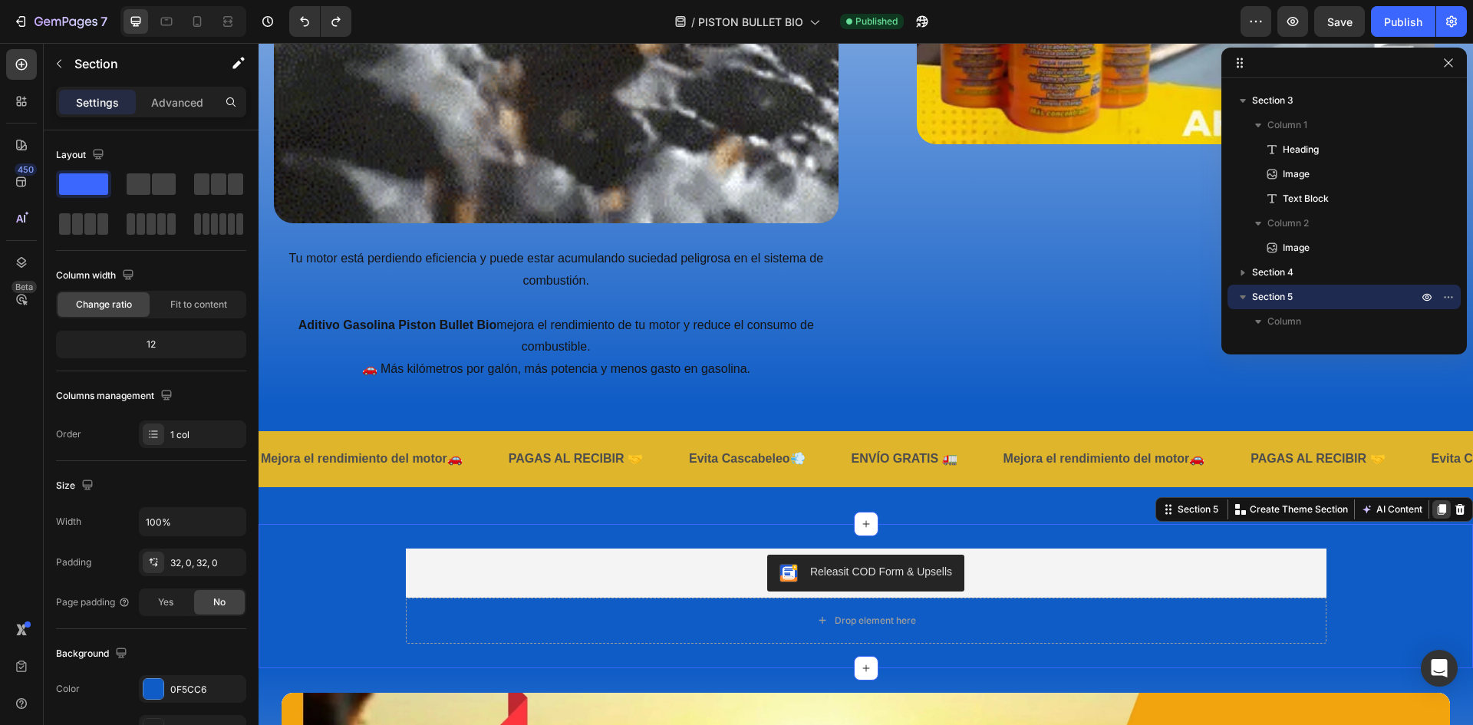
click at [1435, 504] on icon at bounding box center [1441, 509] width 12 height 12
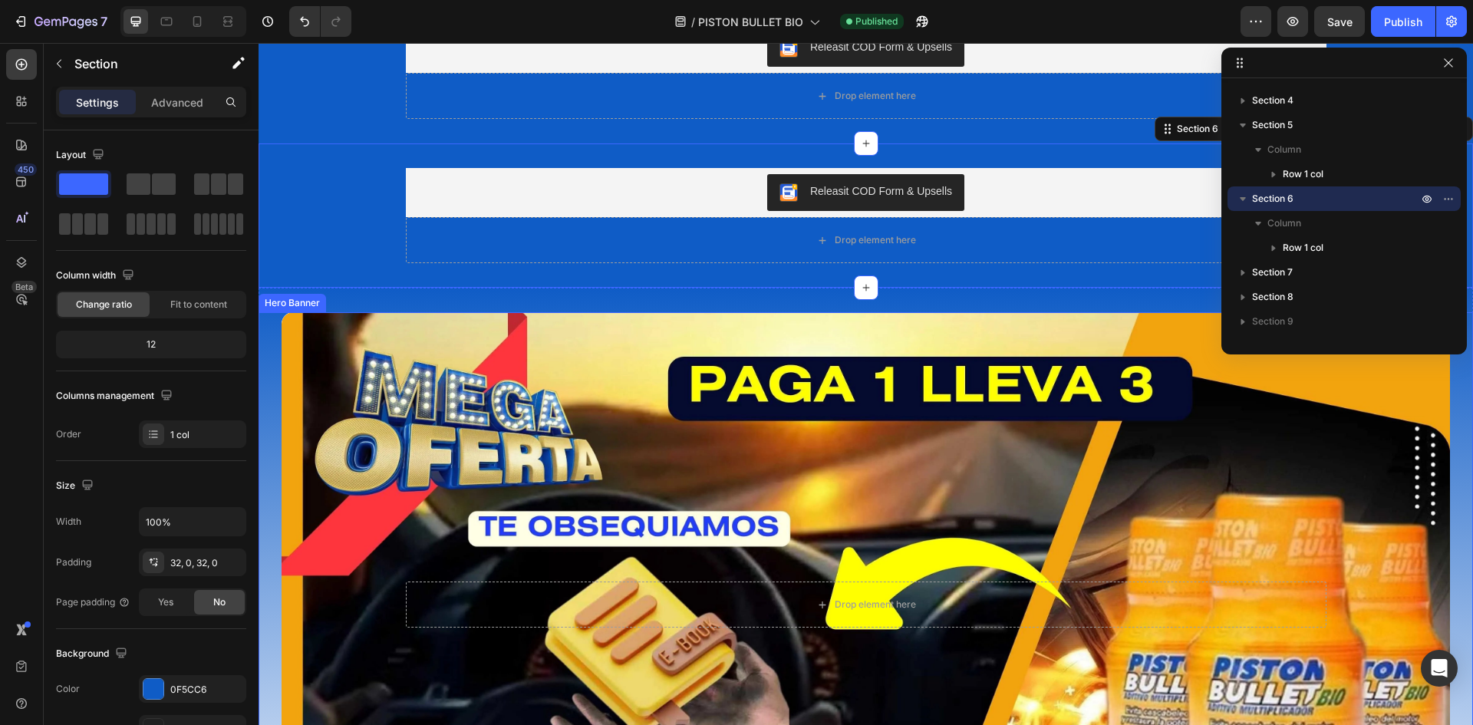
scroll to position [2908, 0]
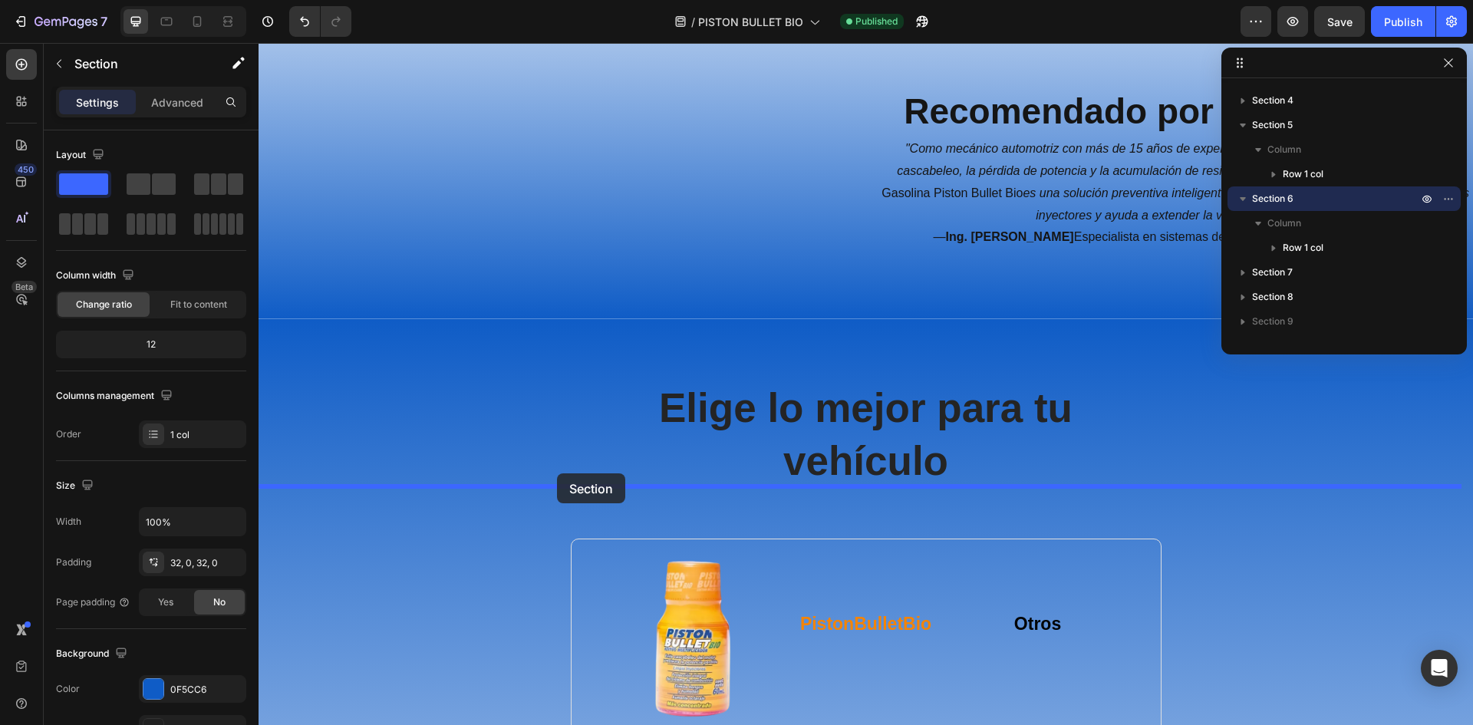
drag, startPoint x: 334, startPoint y: 272, endPoint x: 557, endPoint y: 473, distance: 300.4
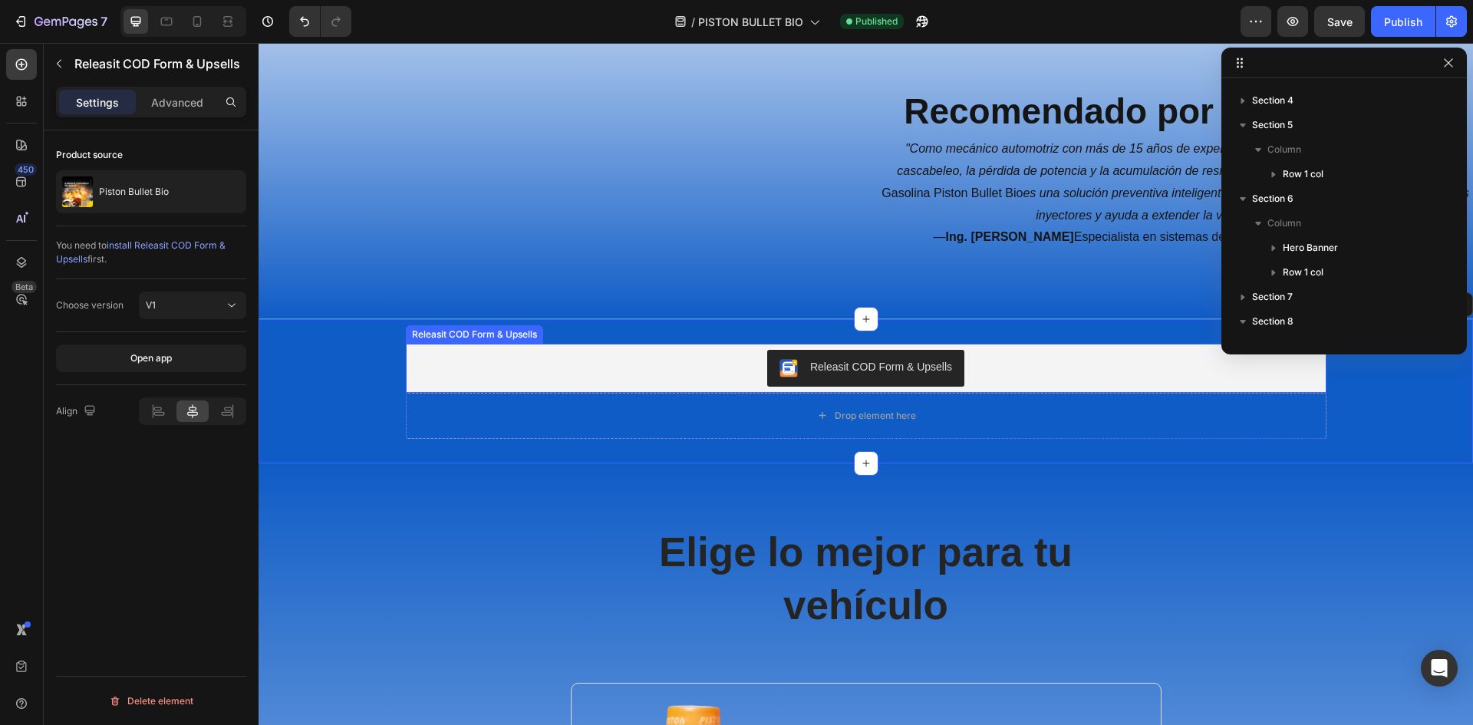
click at [1268, 387] on div "Releasit COD Form & Upsells" at bounding box center [866, 368] width 908 height 37
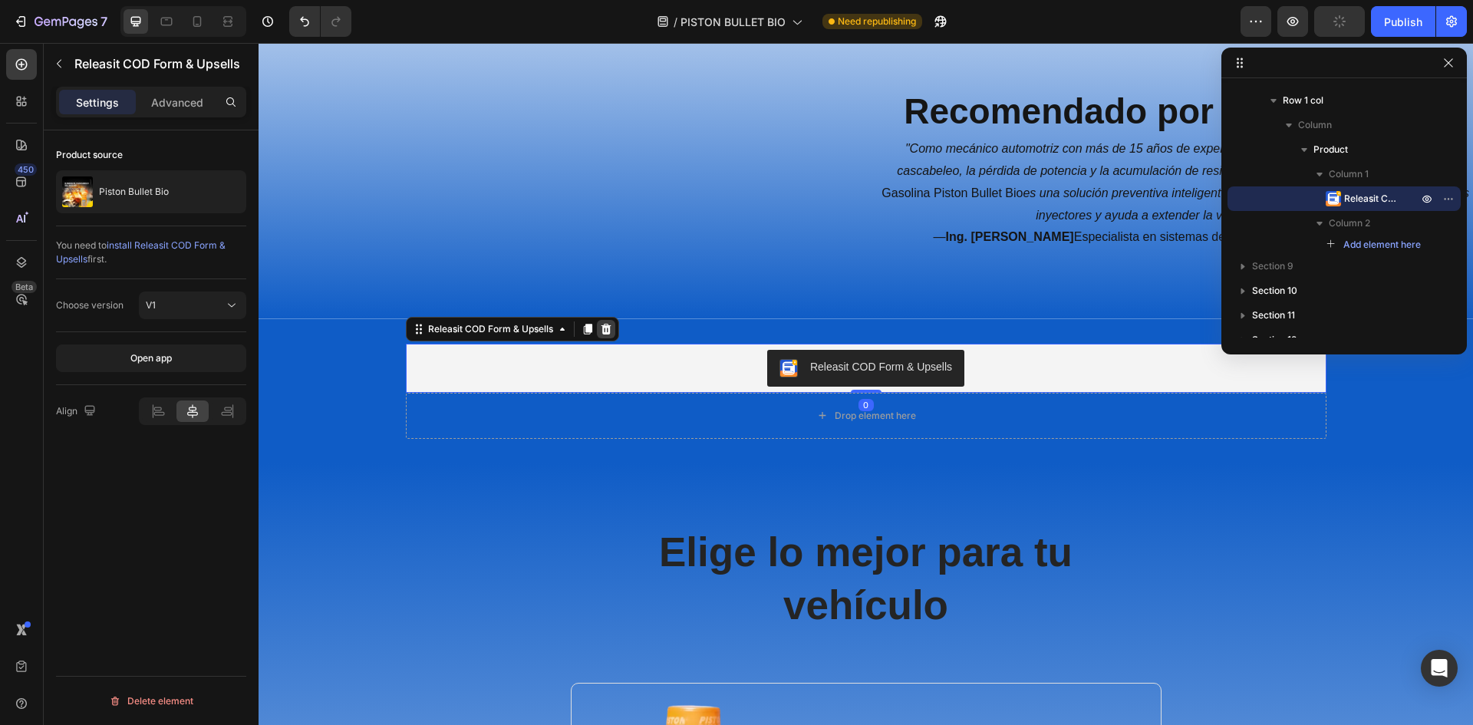
click at [608, 338] on div at bounding box center [606, 329] width 18 height 18
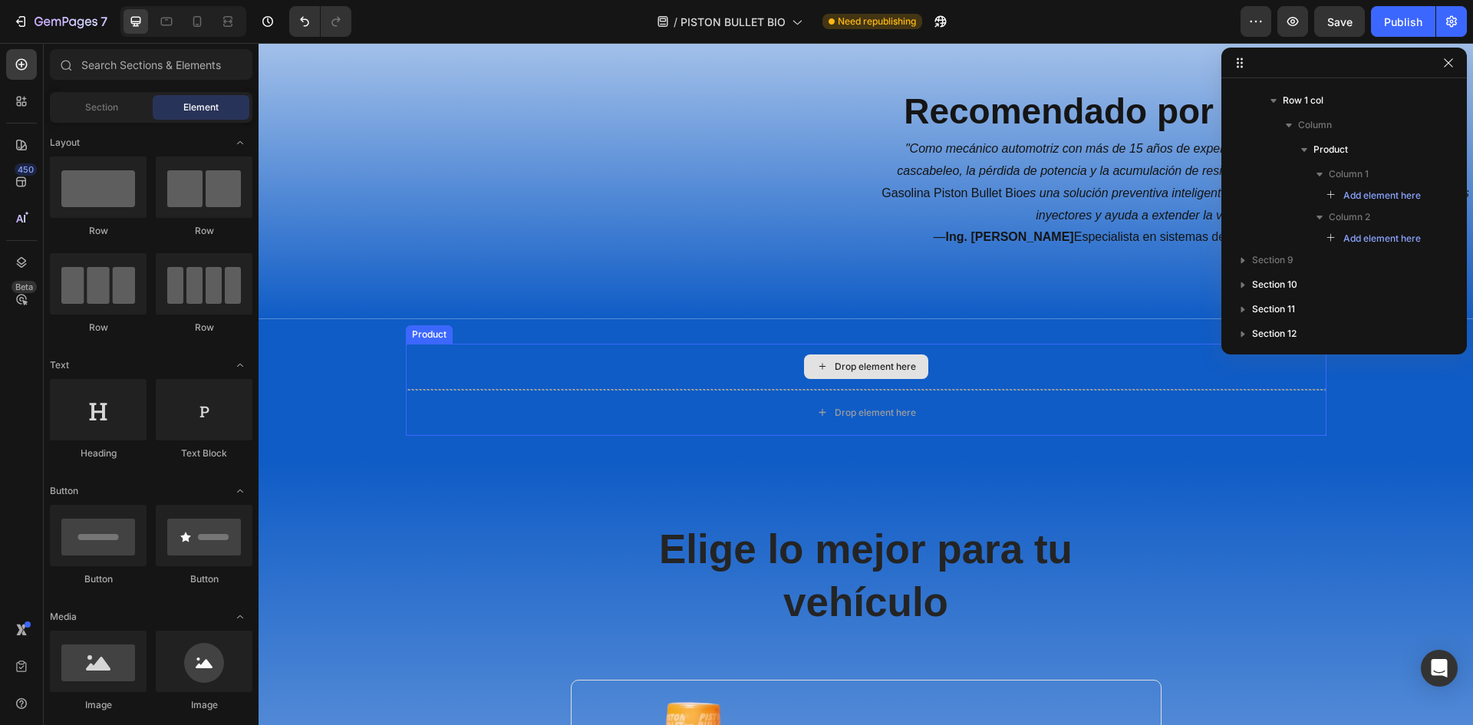
click at [595, 390] on div "Drop element here" at bounding box center [866, 367] width 921 height 46
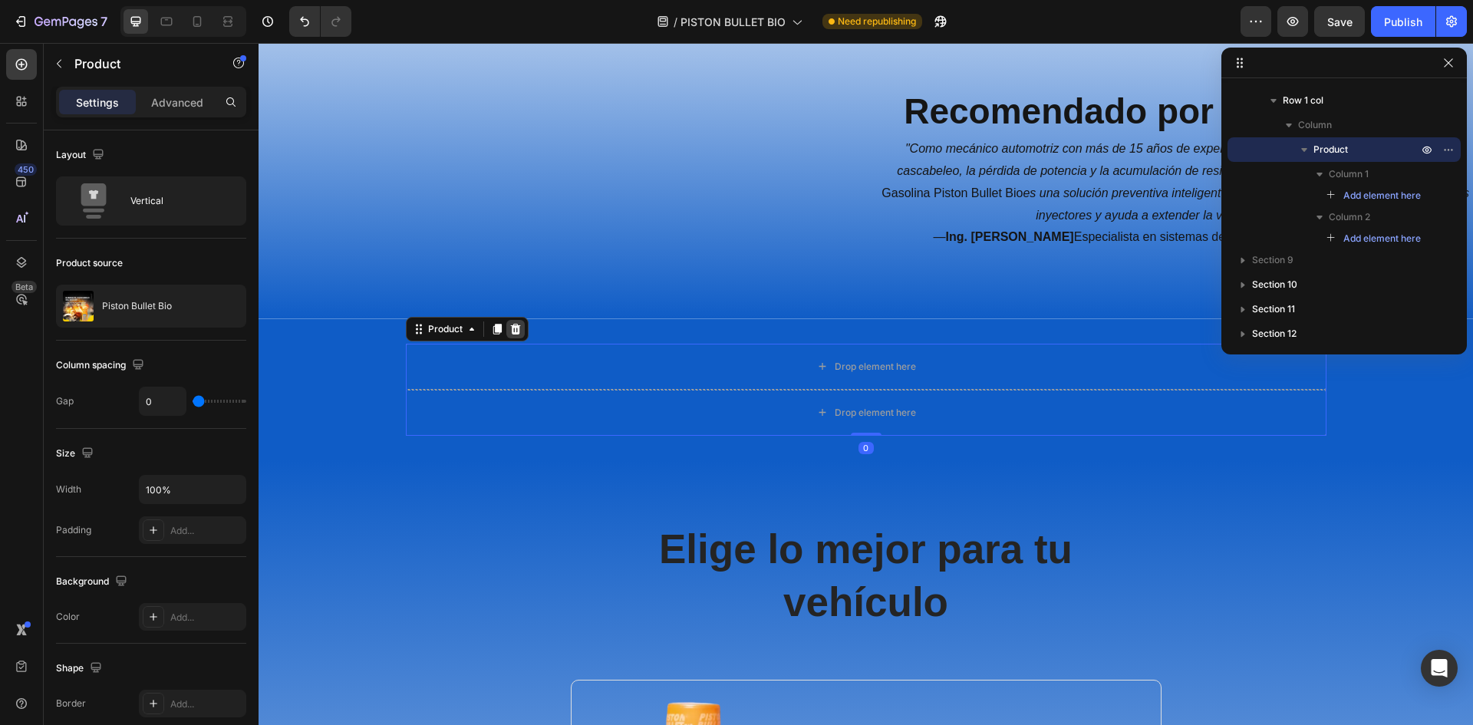
click at [513, 334] on icon at bounding box center [515, 329] width 10 height 11
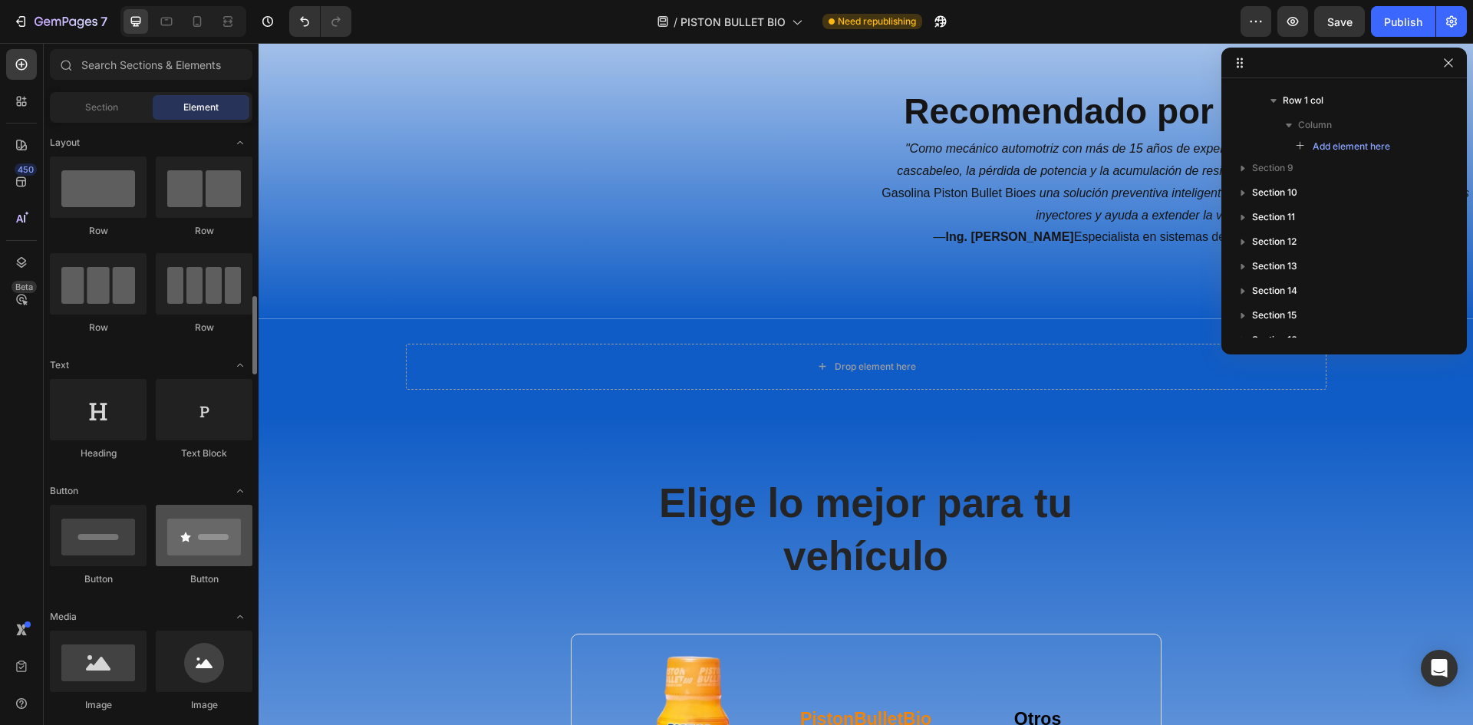
scroll to position [153, 0]
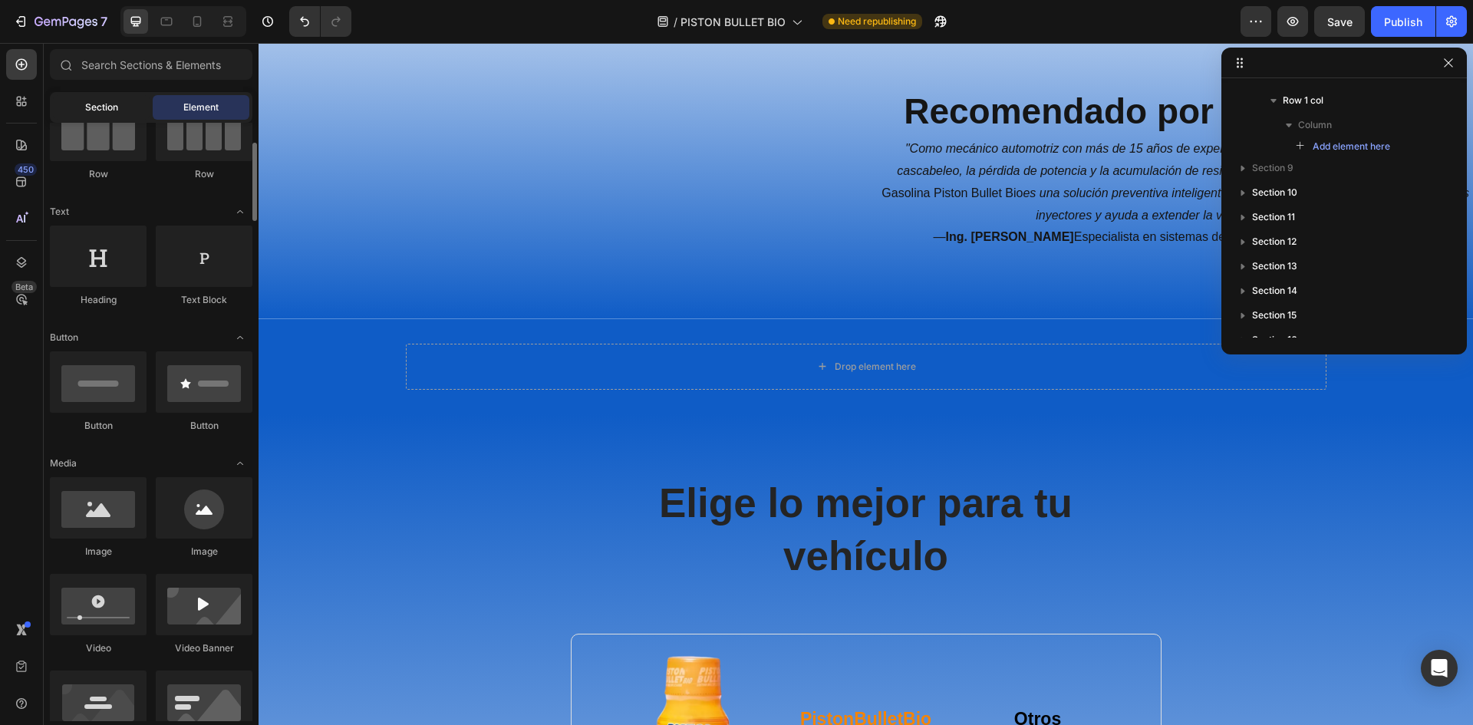
click at [110, 110] on span "Section" at bounding box center [101, 107] width 33 height 14
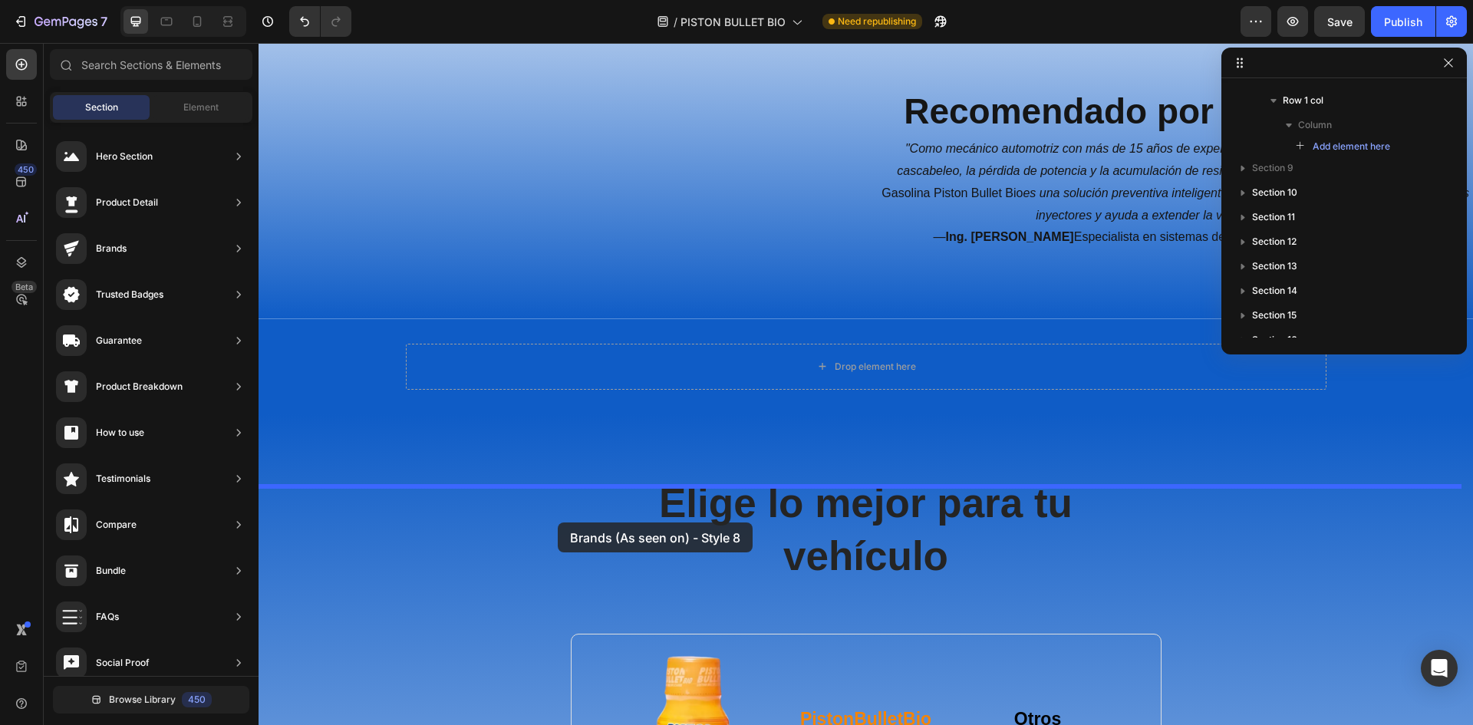
drag, startPoint x: 643, startPoint y: 568, endPoint x: 558, endPoint y: 522, distance: 96.8
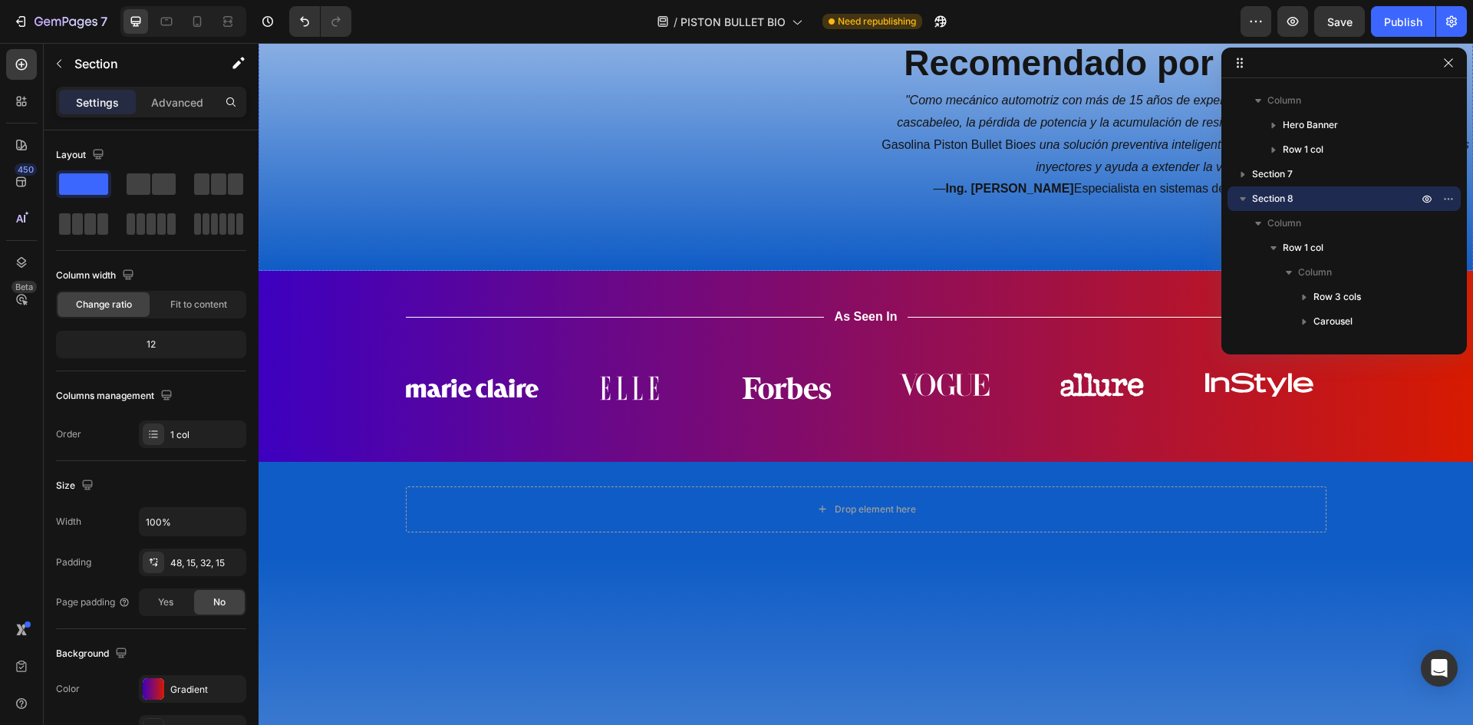
scroll to position [4145, 0]
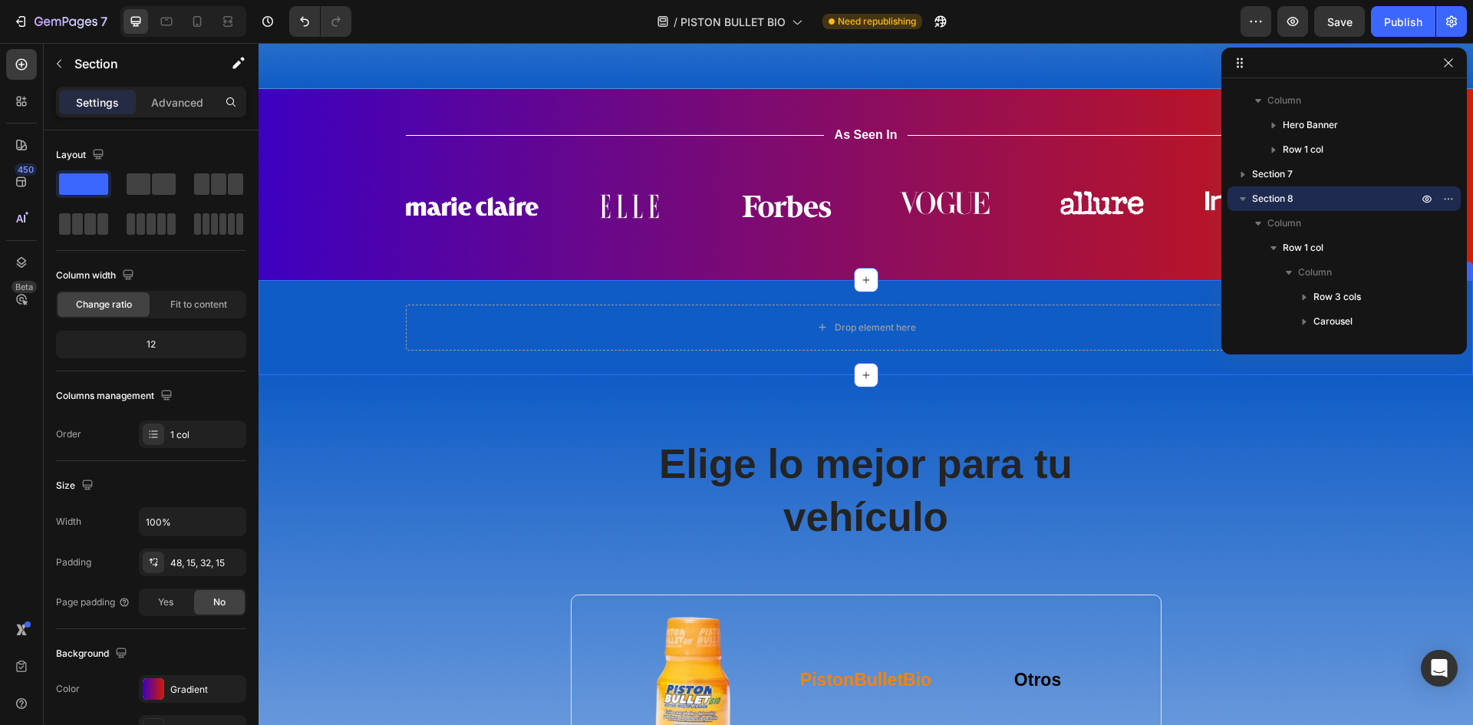
click at [1420, 351] on div "Drop element here Row" at bounding box center [866, 328] width 1214 height 46
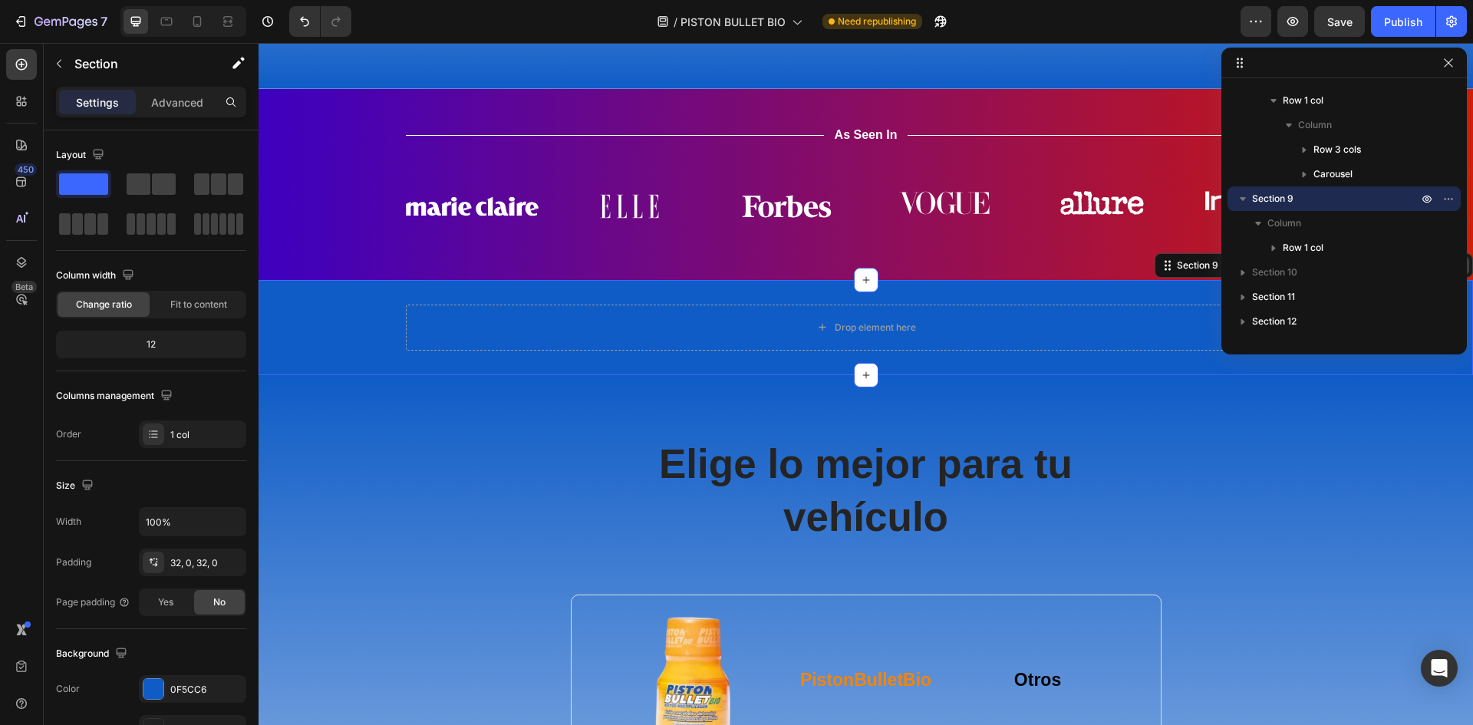
click at [1455, 271] on icon at bounding box center [1460, 265] width 10 height 11
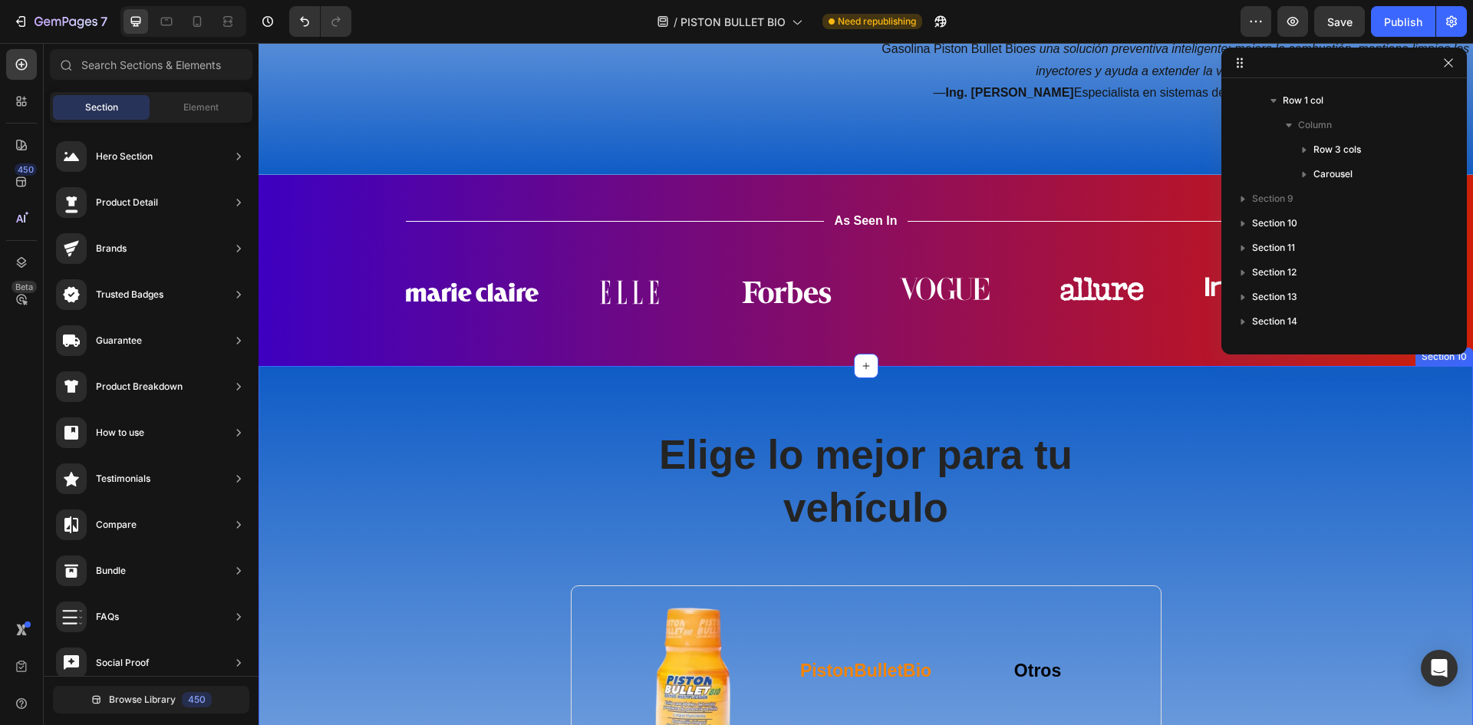
scroll to position [3914, 0]
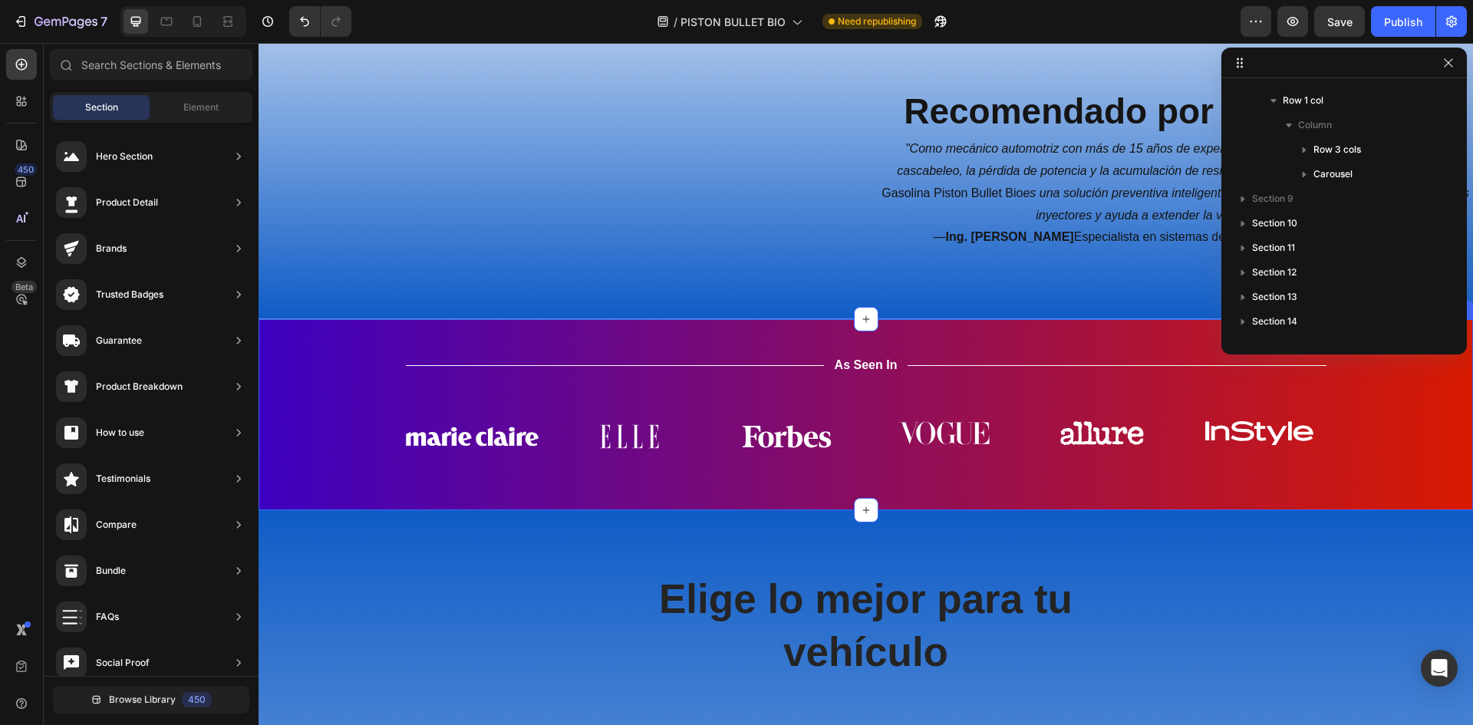
click at [331, 510] on div "Title Line As Seen In Text Block Title Line Row Image Image Image Image Image I…" at bounding box center [866, 414] width 1214 height 191
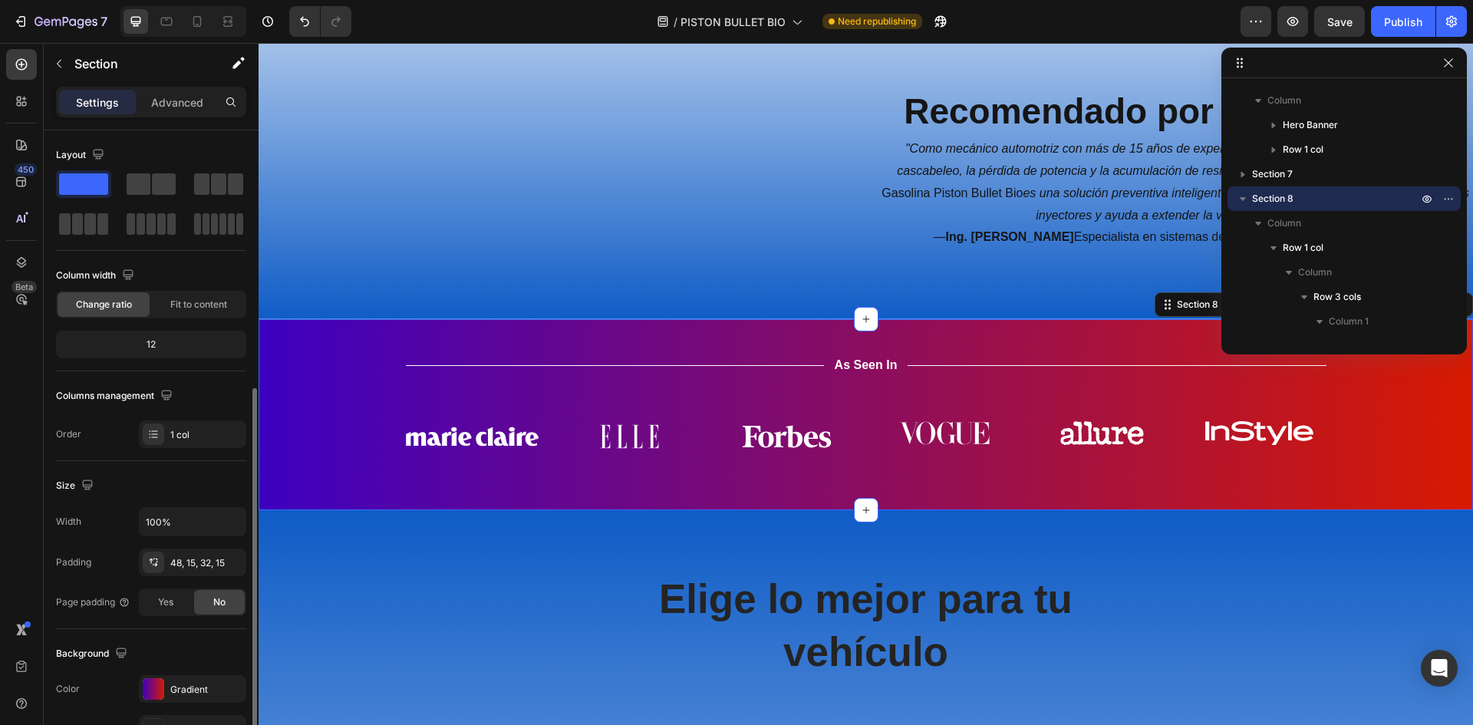
scroll to position [153, 0]
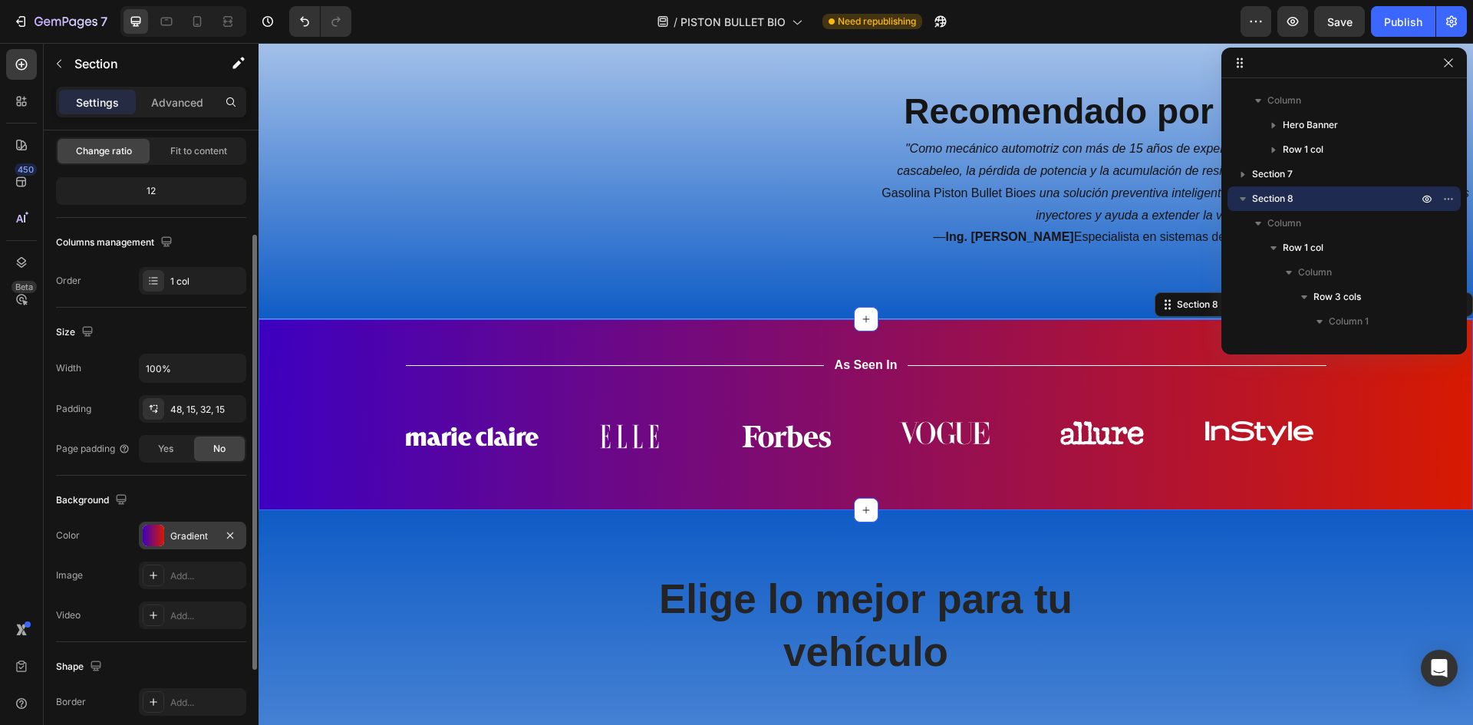
click at [182, 544] on div "Gradient" at bounding box center [192, 536] width 107 height 28
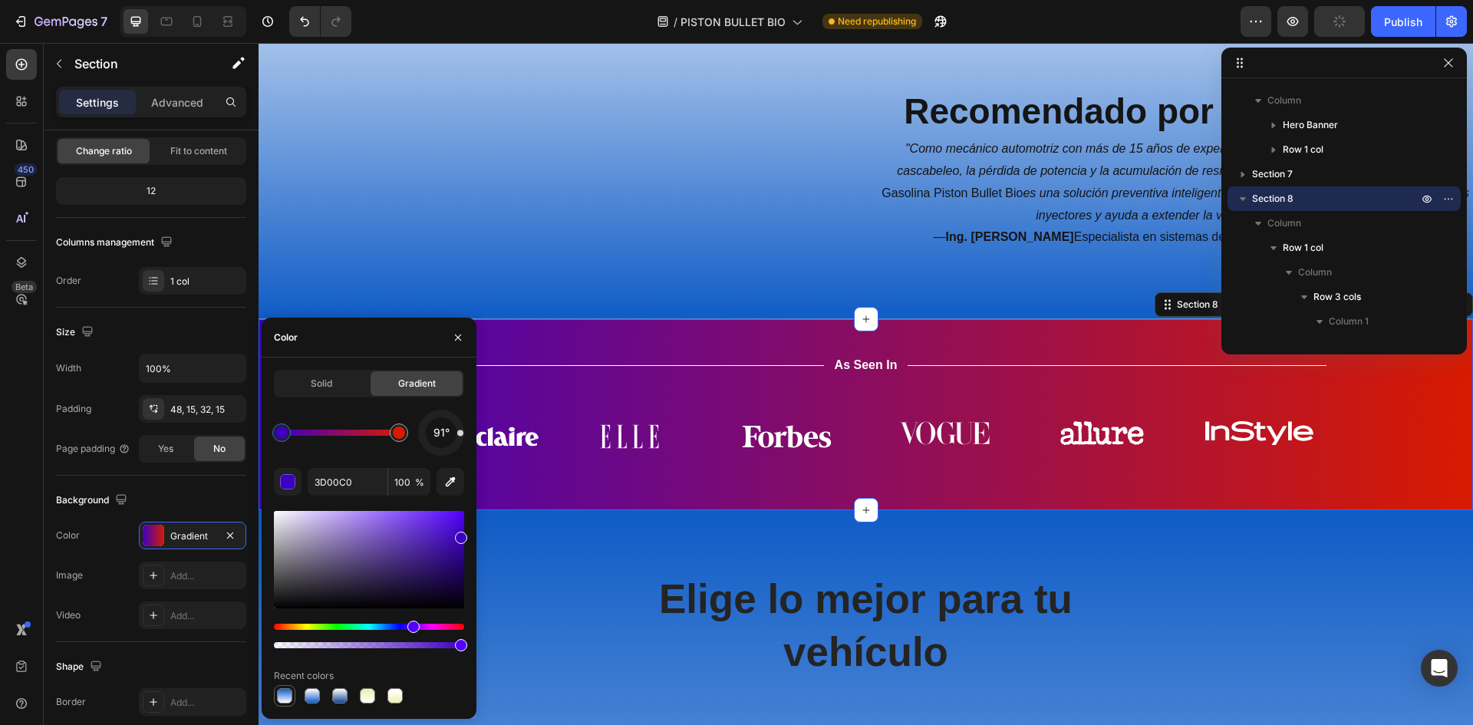
click at [291, 694] on div at bounding box center [284, 695] width 15 height 15
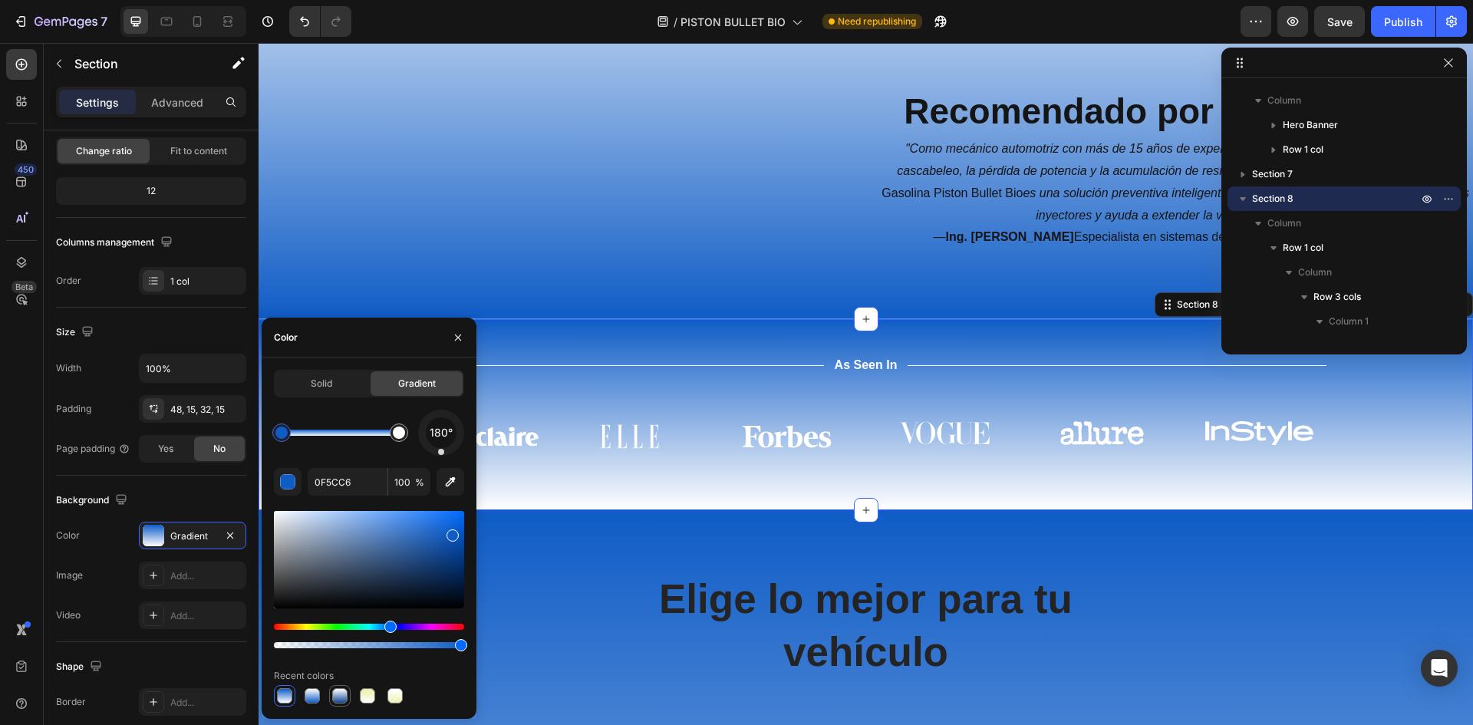
click at [342, 690] on div at bounding box center [339, 695] width 15 height 15
type input "124793"
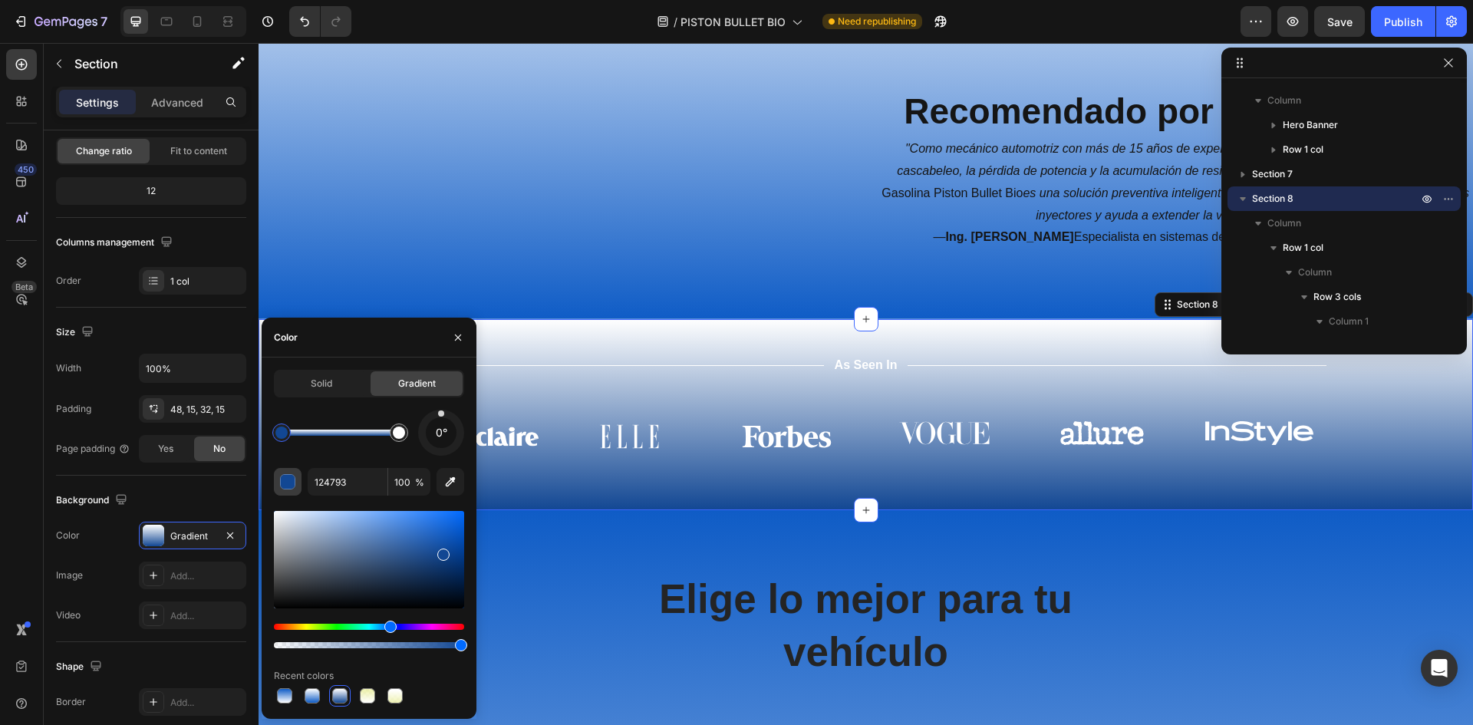
click at [291, 481] on div "button" at bounding box center [288, 482] width 15 height 15
click at [333, 379] on div "Solid" at bounding box center [321, 383] width 92 height 25
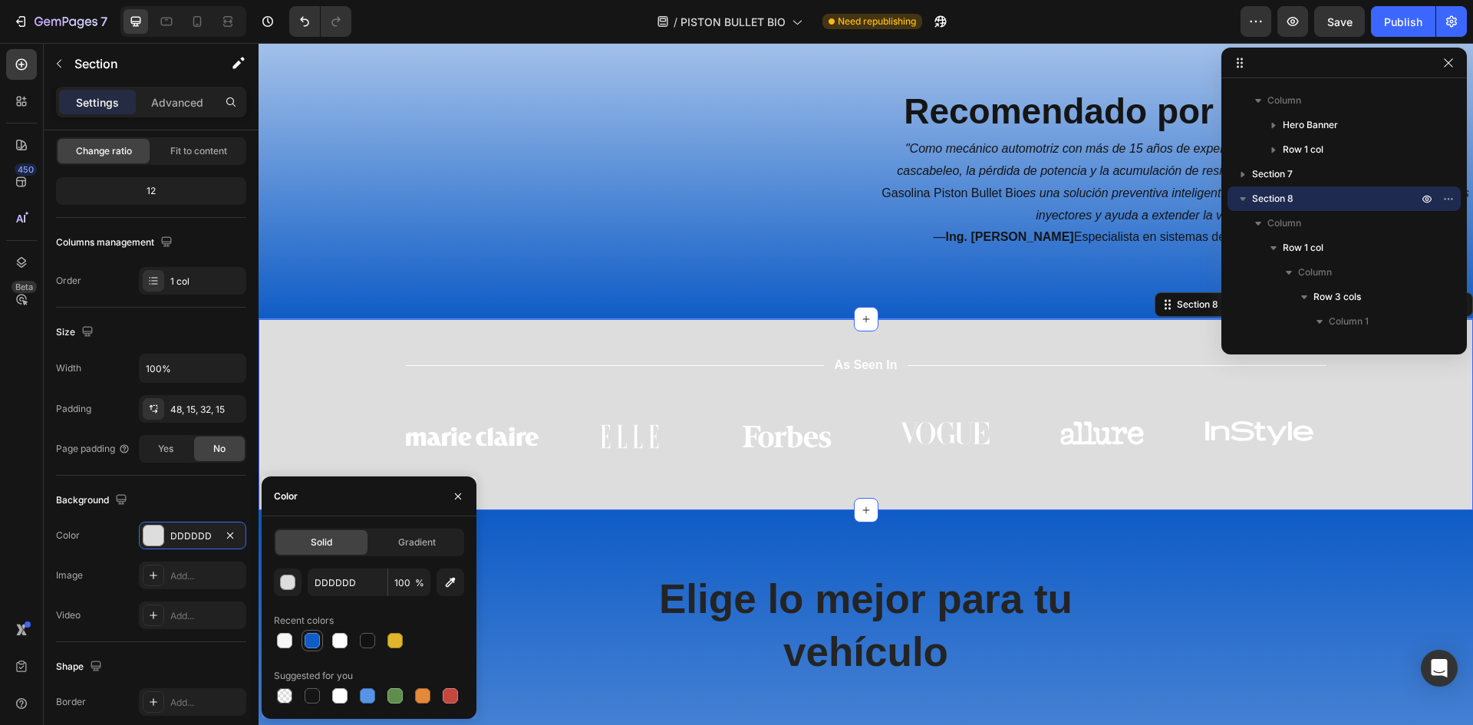
click at [315, 646] on div at bounding box center [312, 640] width 15 height 15
type input "0F5CC6"
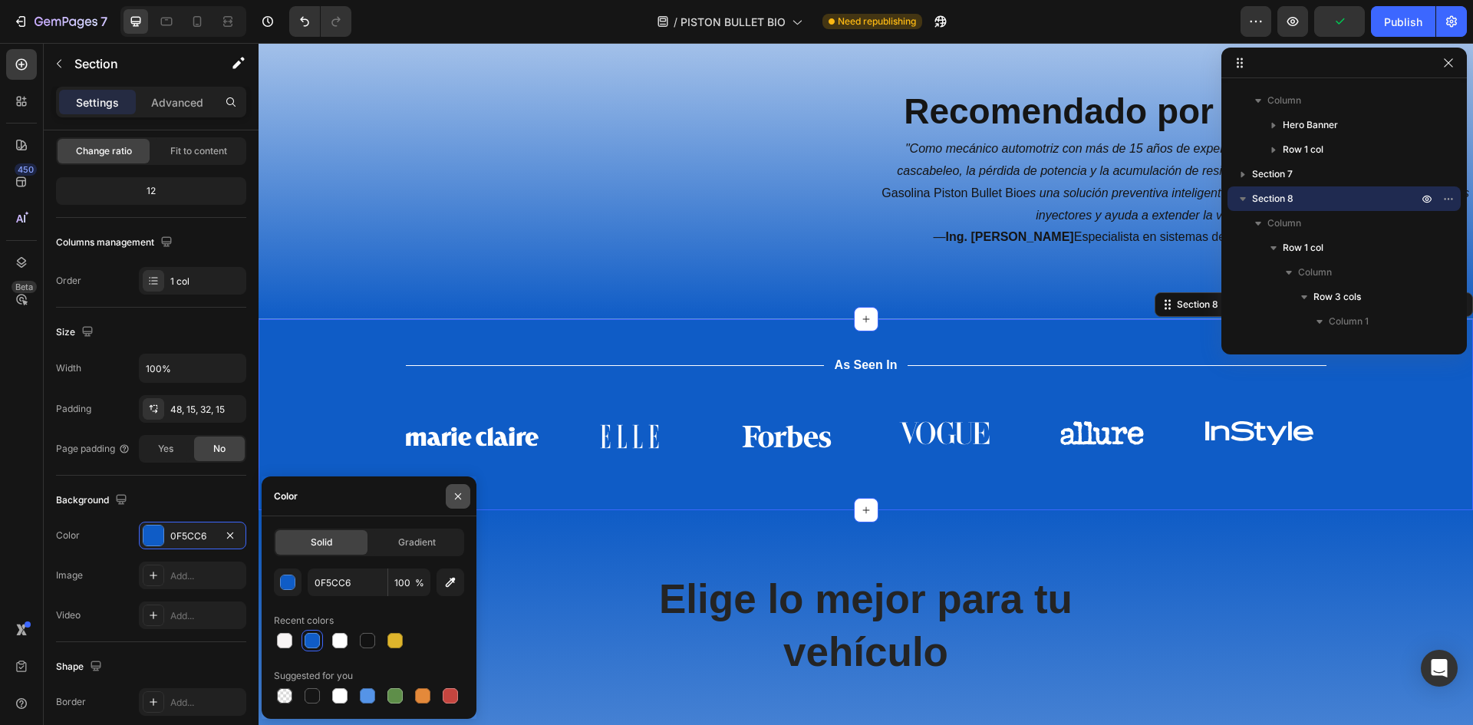
click at [465, 498] on button "button" at bounding box center [458, 496] width 25 height 25
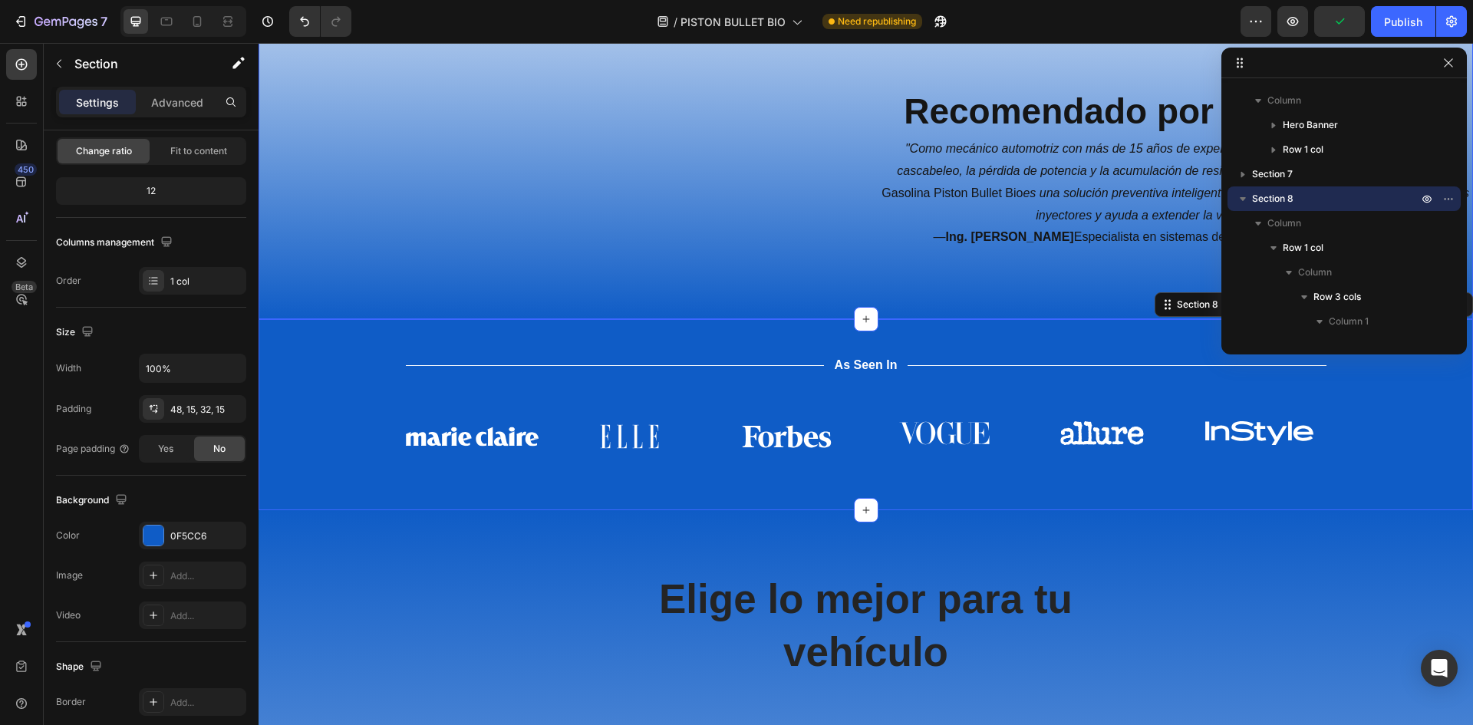
click at [920, 294] on div "Recomendado por Especialistas Heading "Como mecánico automotriz con más de 15 a…" at bounding box center [1175, 95] width 595 height 398
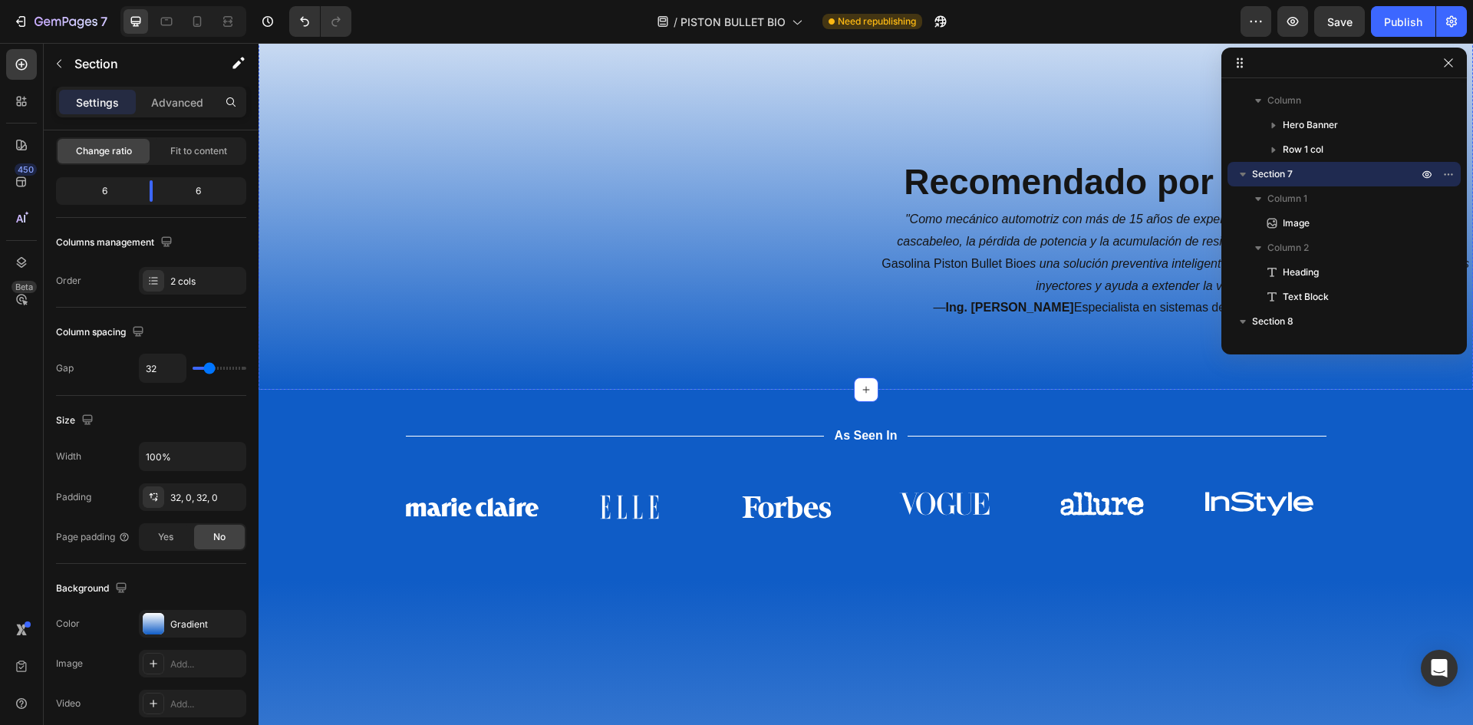
scroll to position [3838, 0]
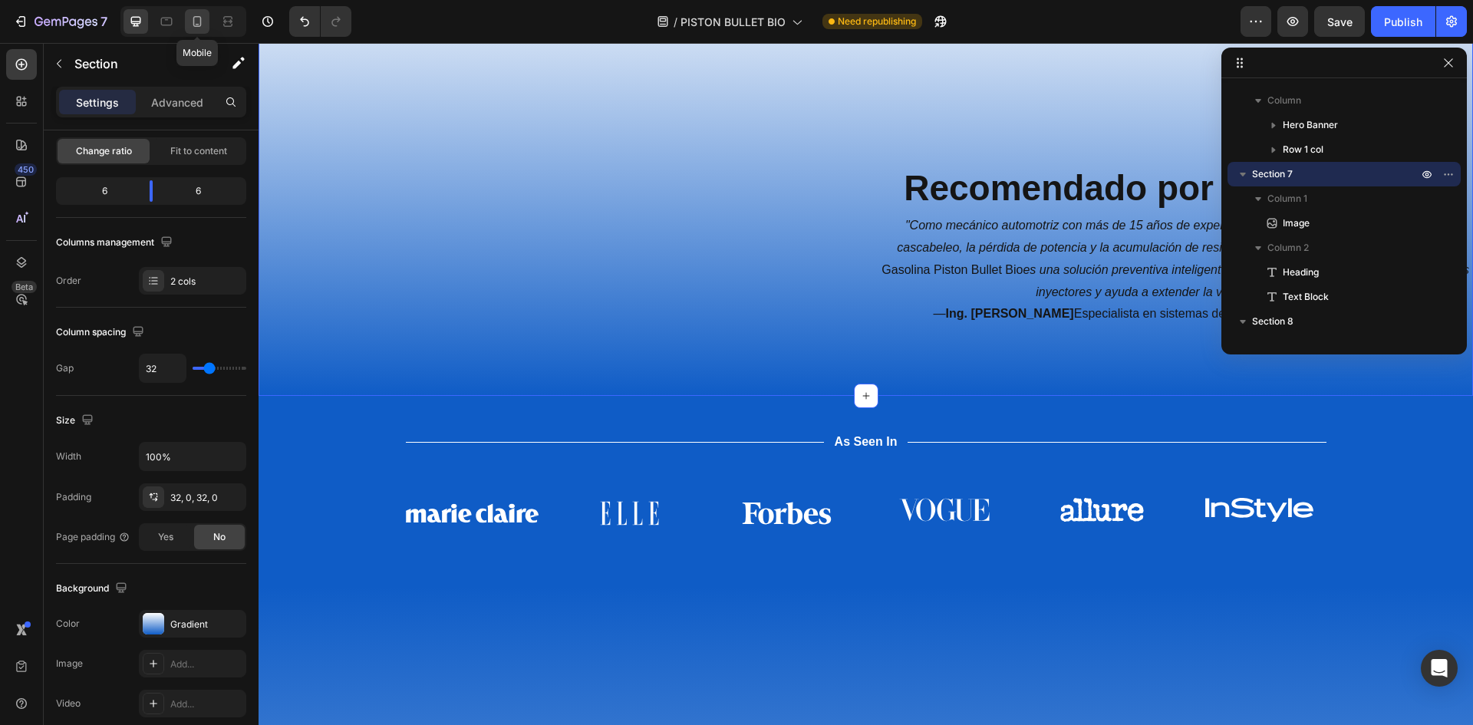
click at [195, 12] on div at bounding box center [197, 21] width 25 height 25
type input "0"
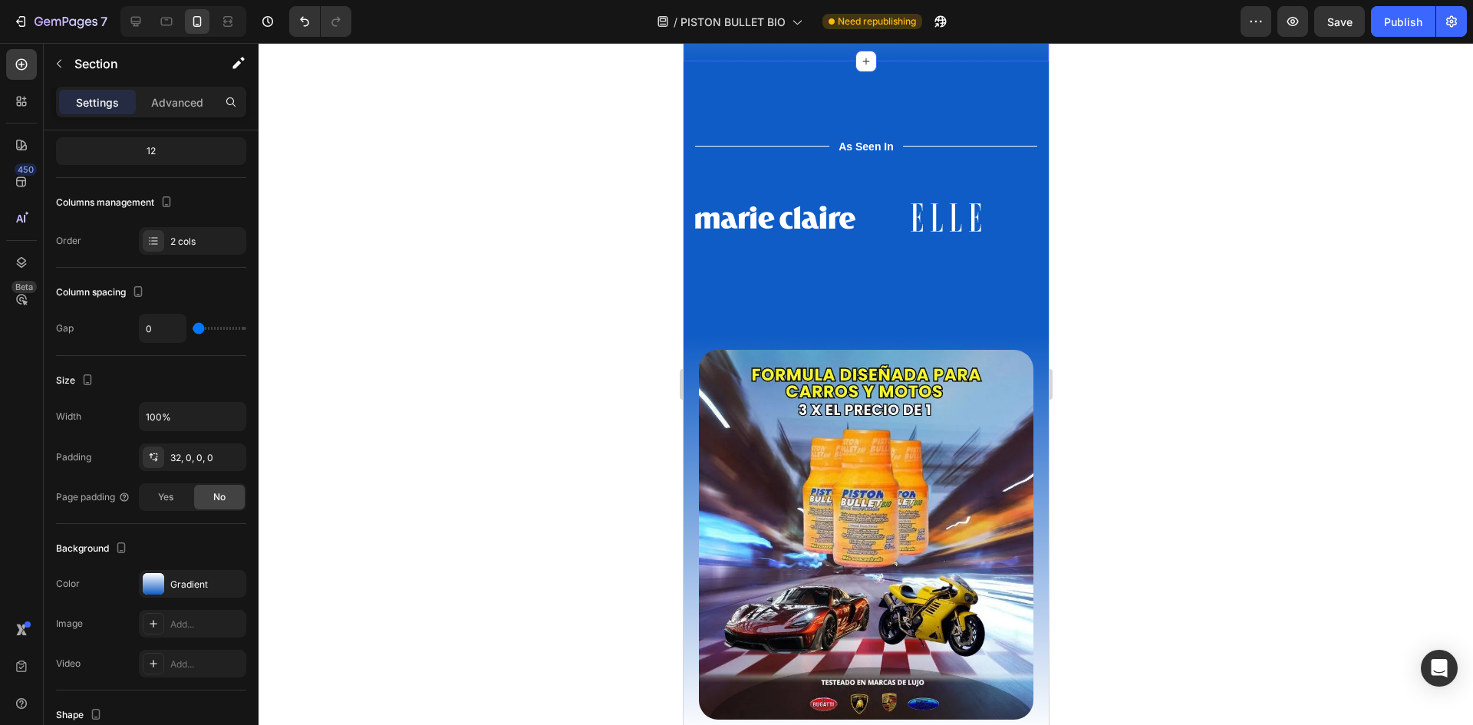
scroll to position [3563, 0]
click at [794, 248] on img at bounding box center [774, 218] width 160 height 59
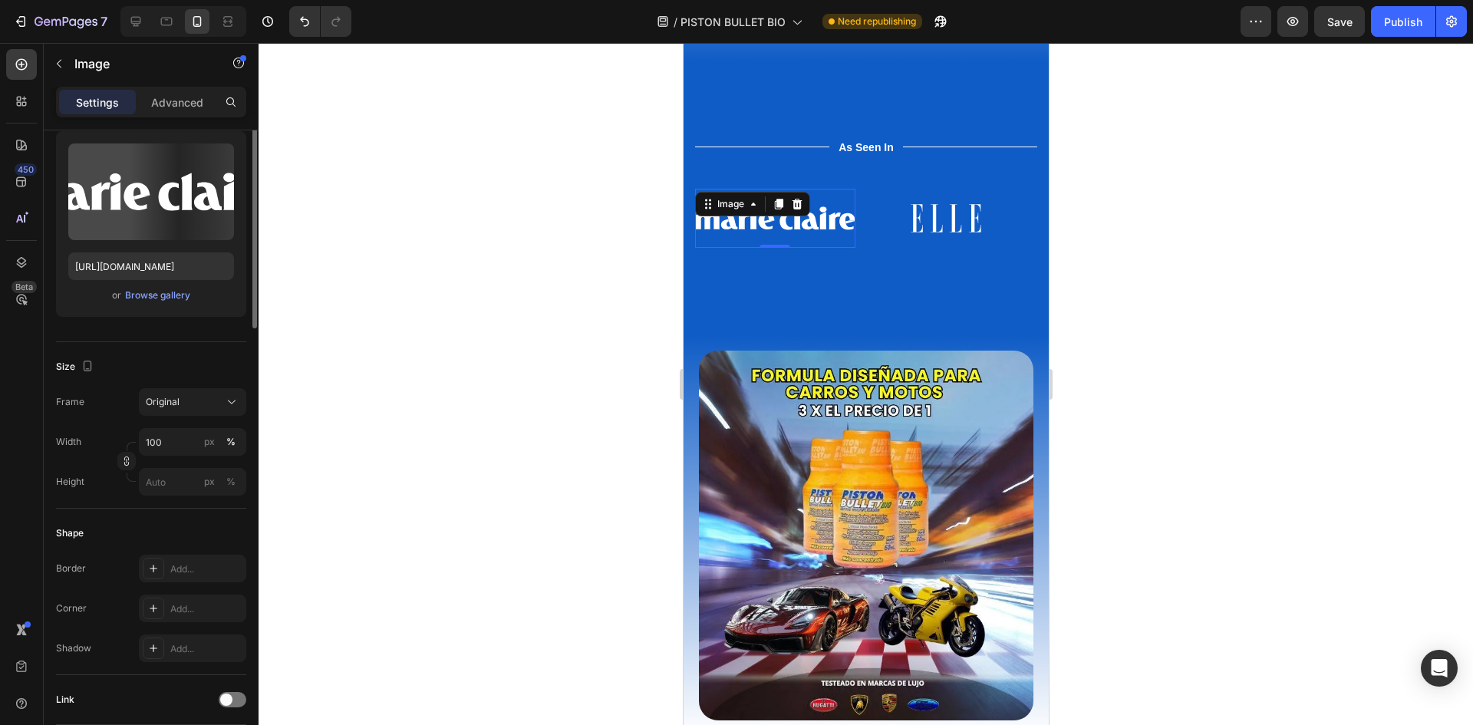
scroll to position [0, 0]
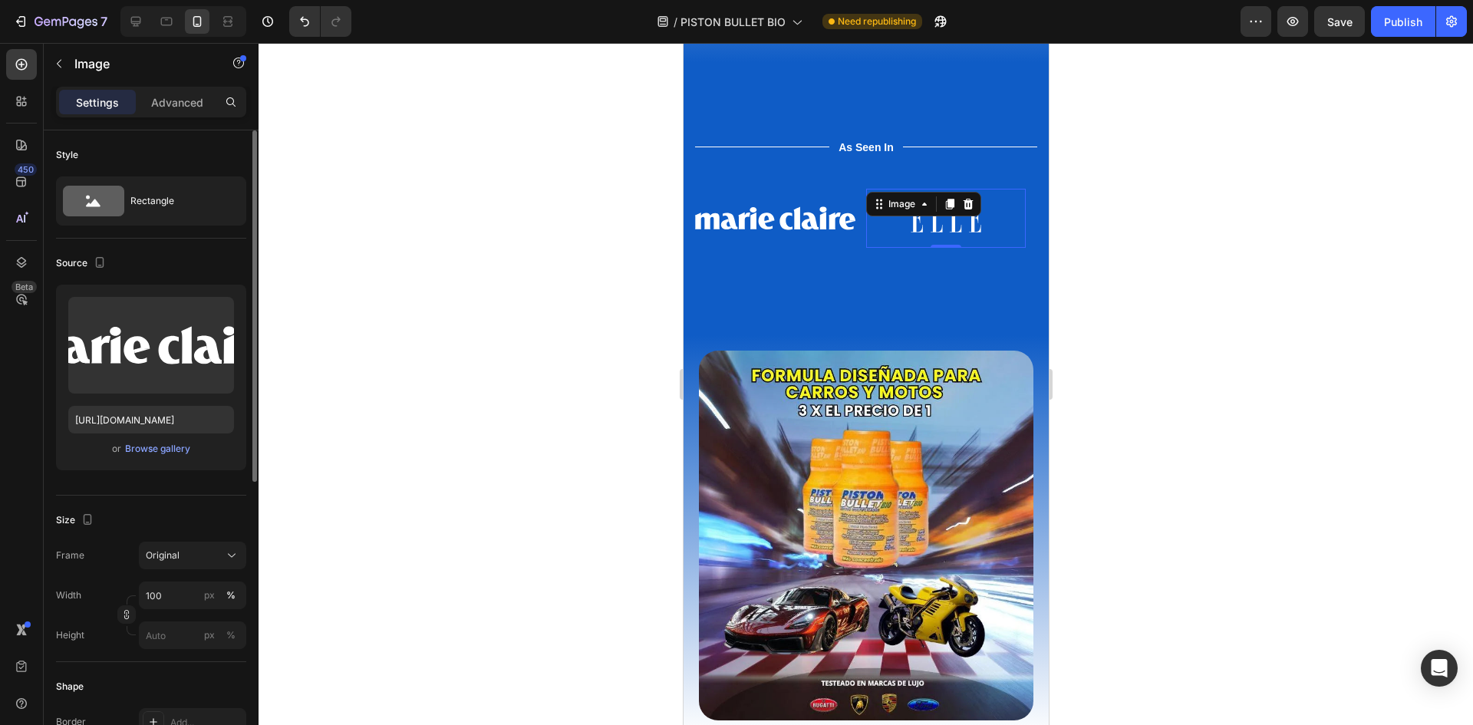
click at [927, 248] on img at bounding box center [945, 218] width 160 height 59
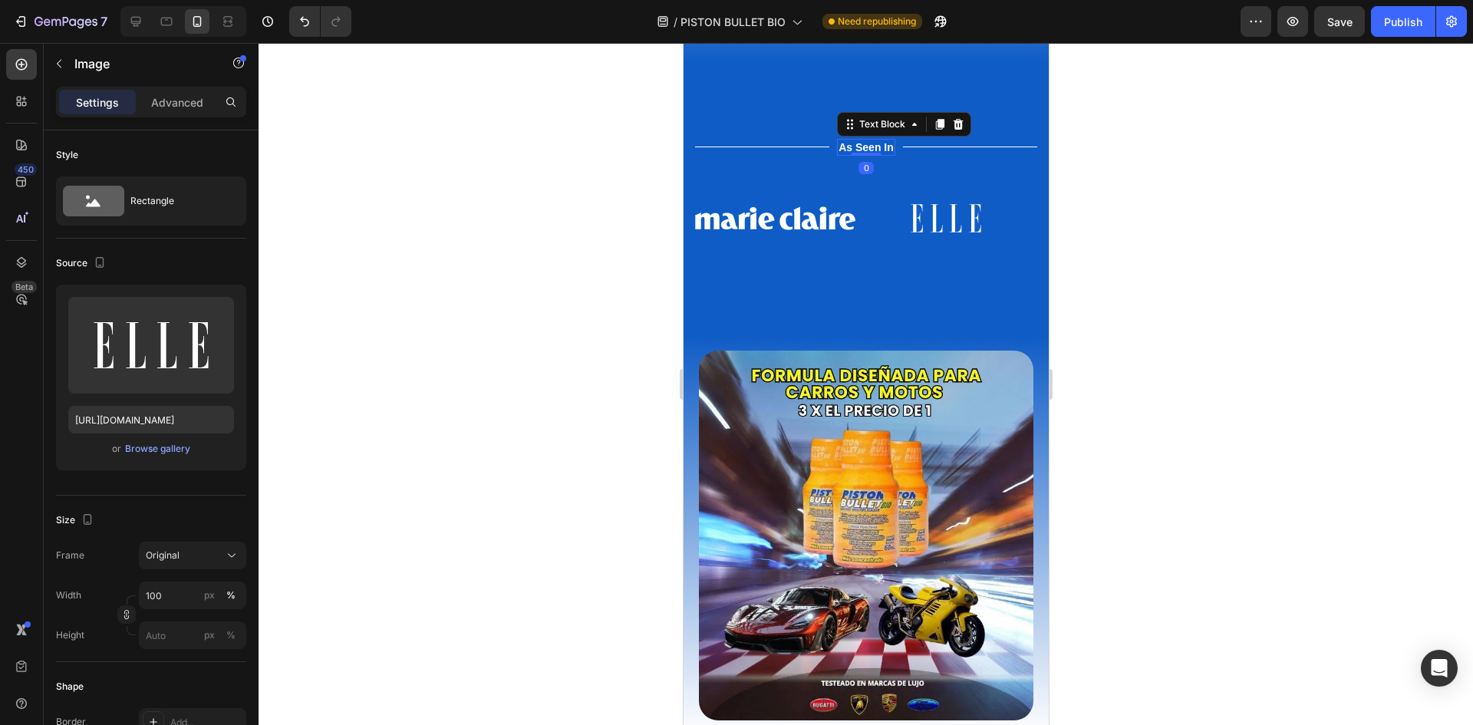
click at [861, 154] on p "As Seen In" at bounding box center [865, 147] width 55 height 14
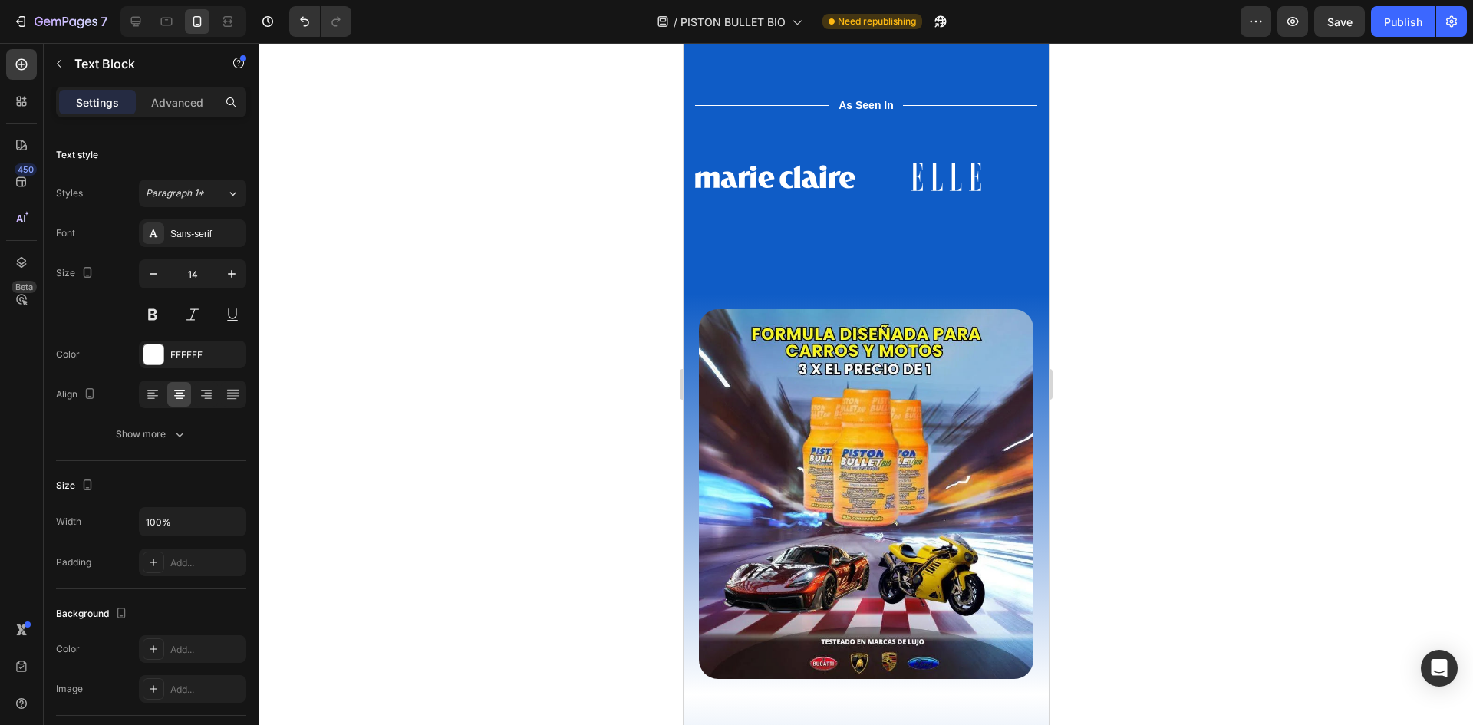
scroll to position [3980, 0]
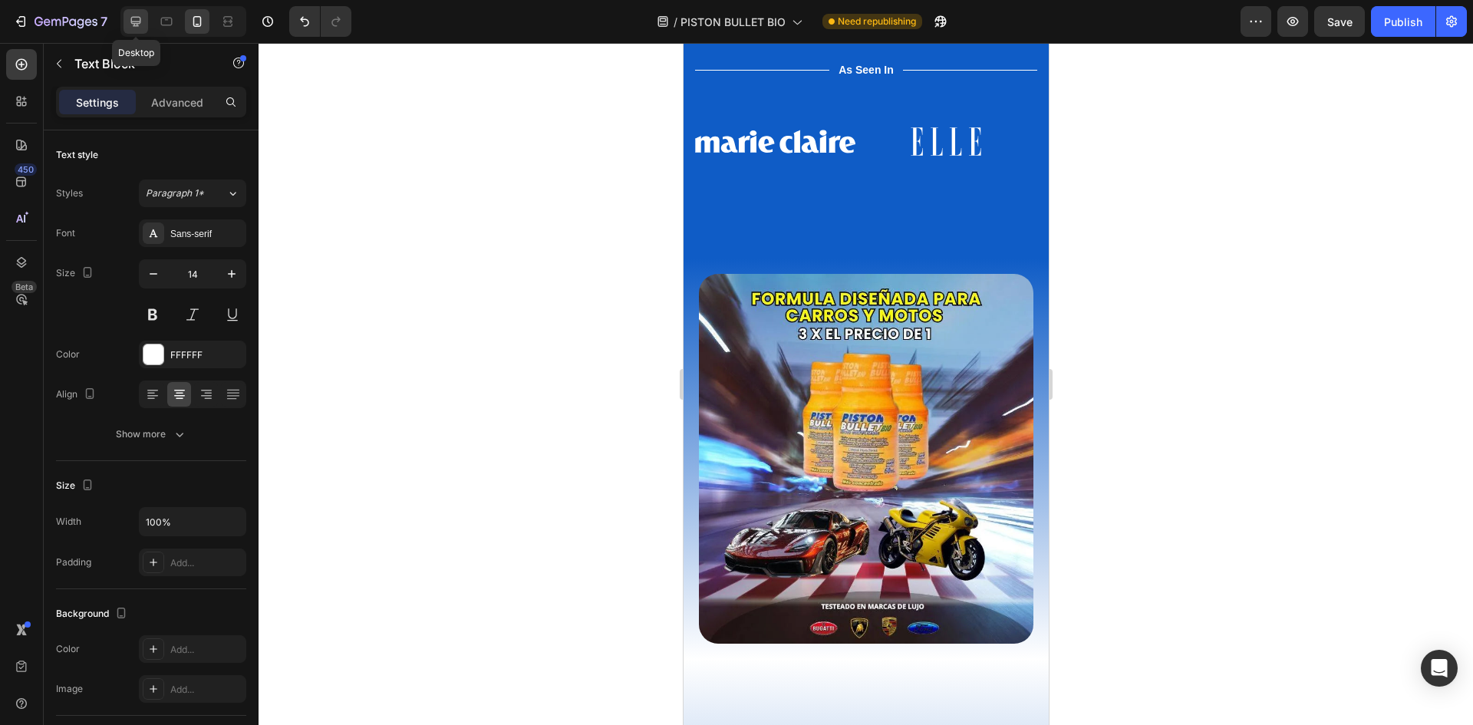
click at [143, 25] on icon at bounding box center [135, 21] width 15 height 15
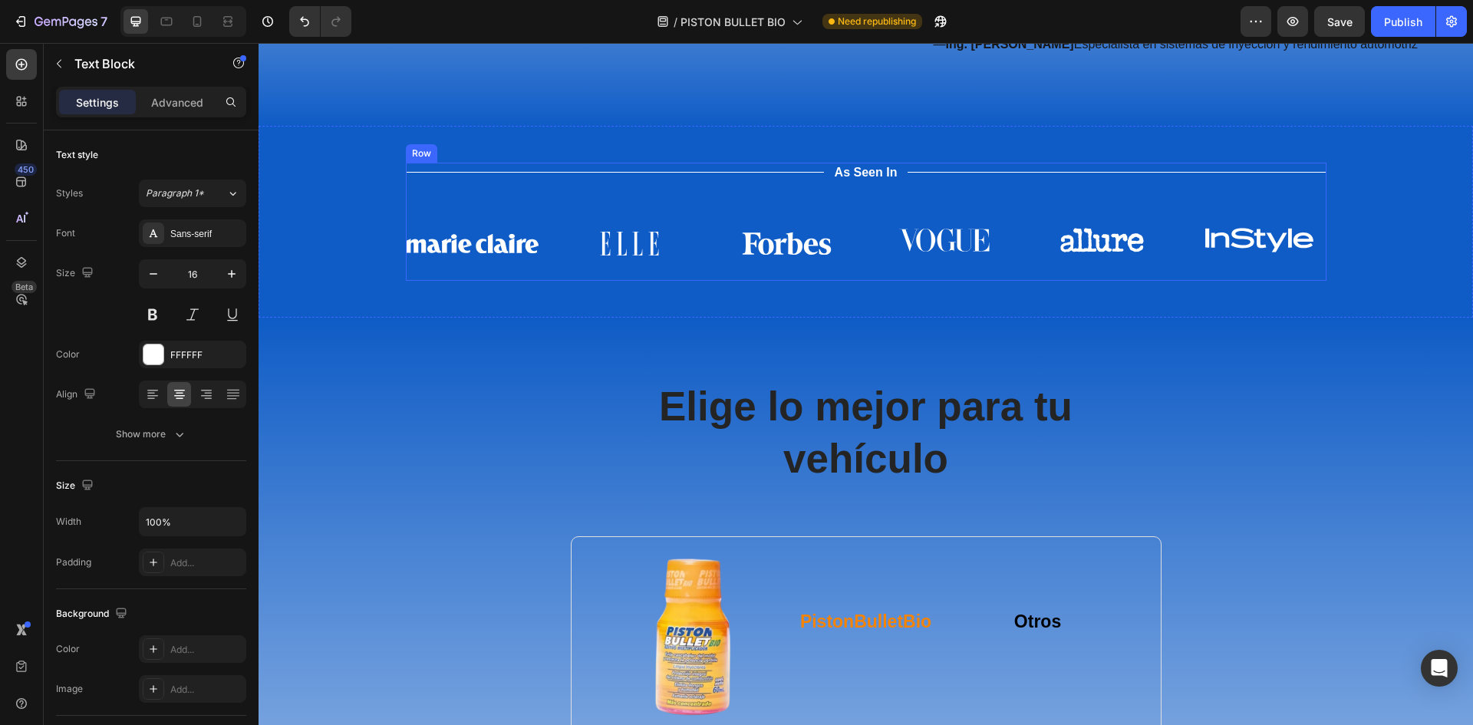
scroll to position [3942, 0]
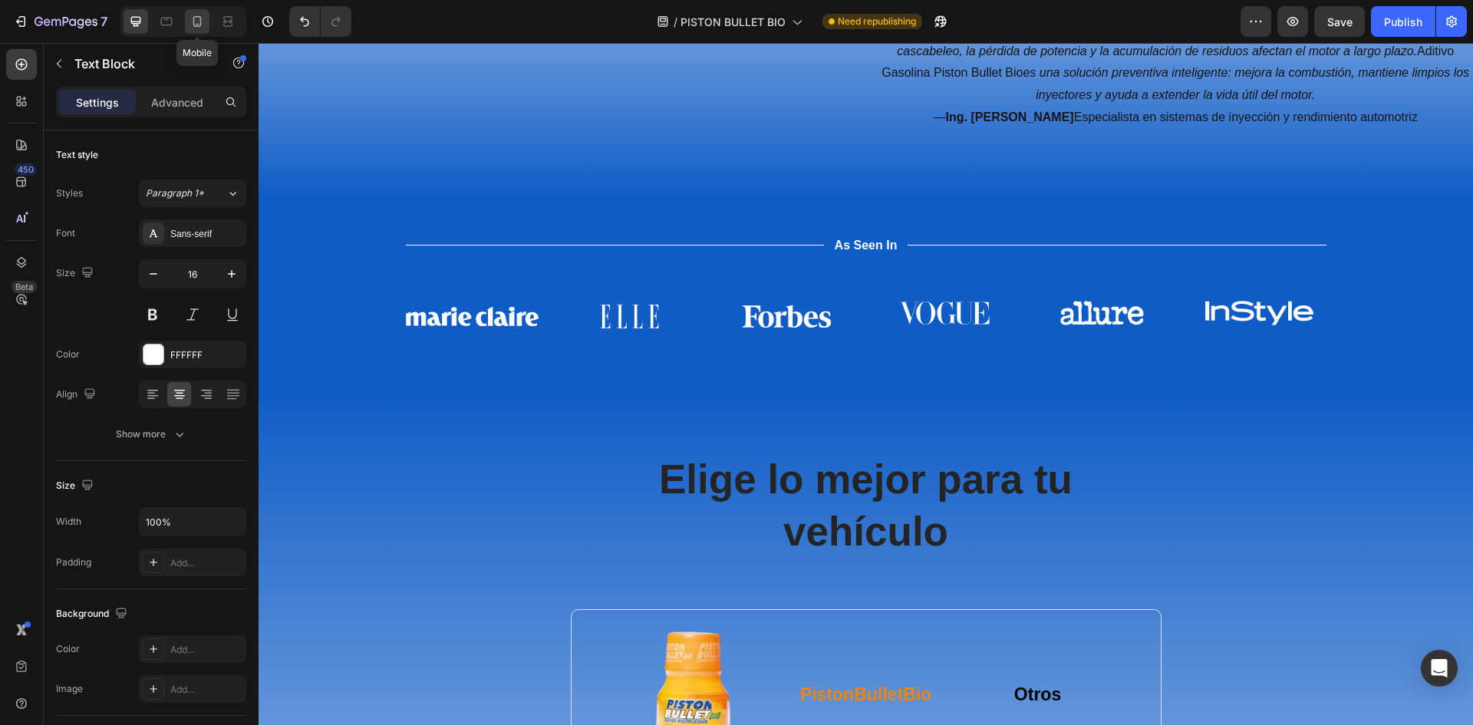
click at [196, 23] on icon at bounding box center [196, 21] width 15 height 15
type input "14"
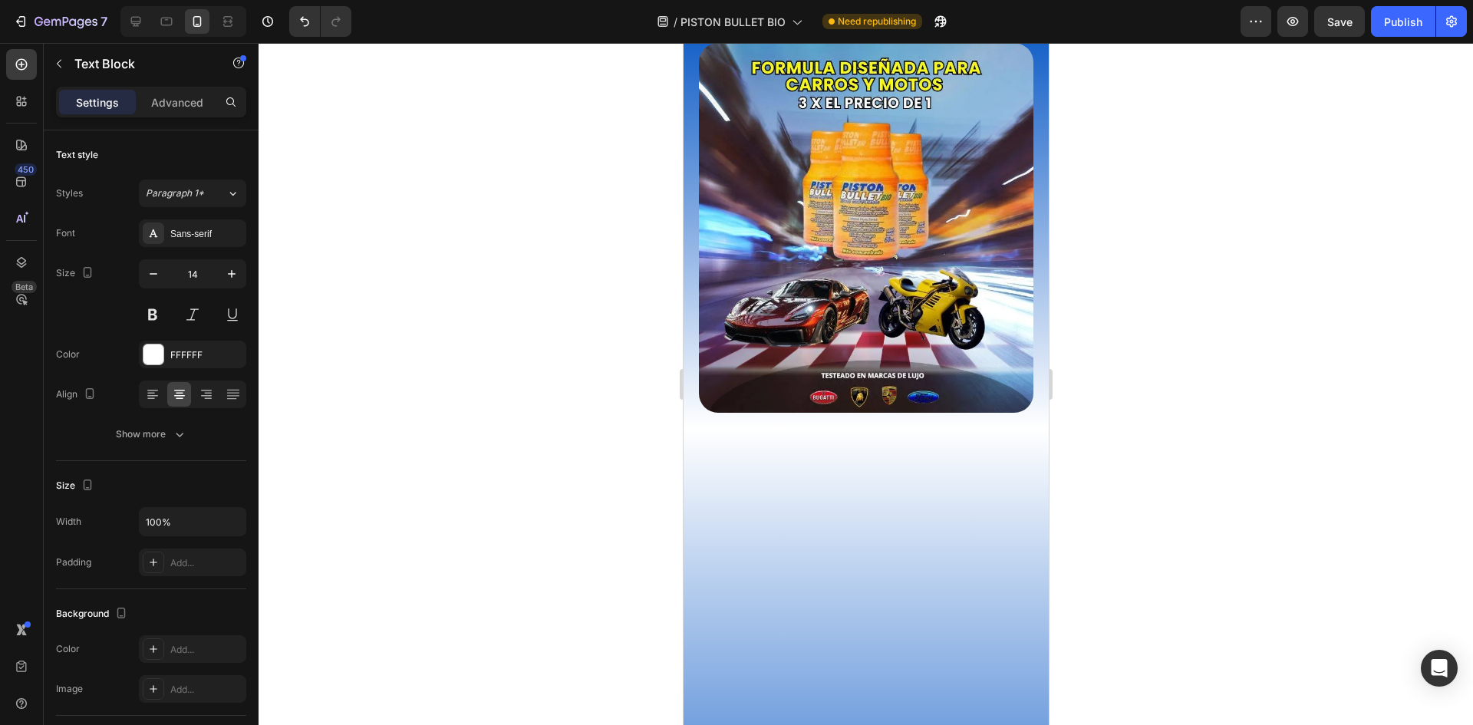
scroll to position [4122, 0]
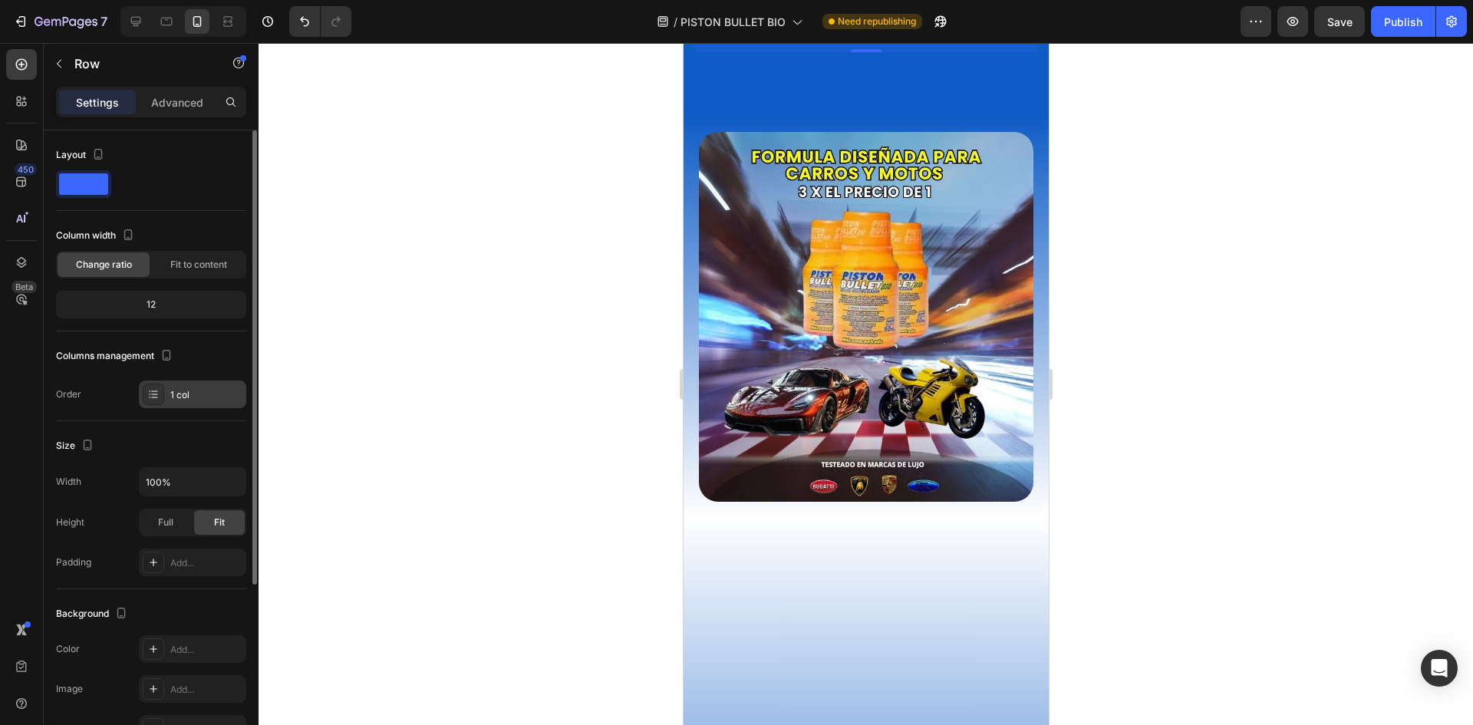
click at [173, 393] on div "1 col" at bounding box center [206, 395] width 72 height 14
click at [168, 529] on div "Full" at bounding box center [165, 522] width 51 height 25
click at [226, 527] on div "Fit" at bounding box center [219, 522] width 51 height 25
click at [762, 40] on div "Image Image Image Image Image Image Carousel" at bounding box center [865, -1] width 342 height 81
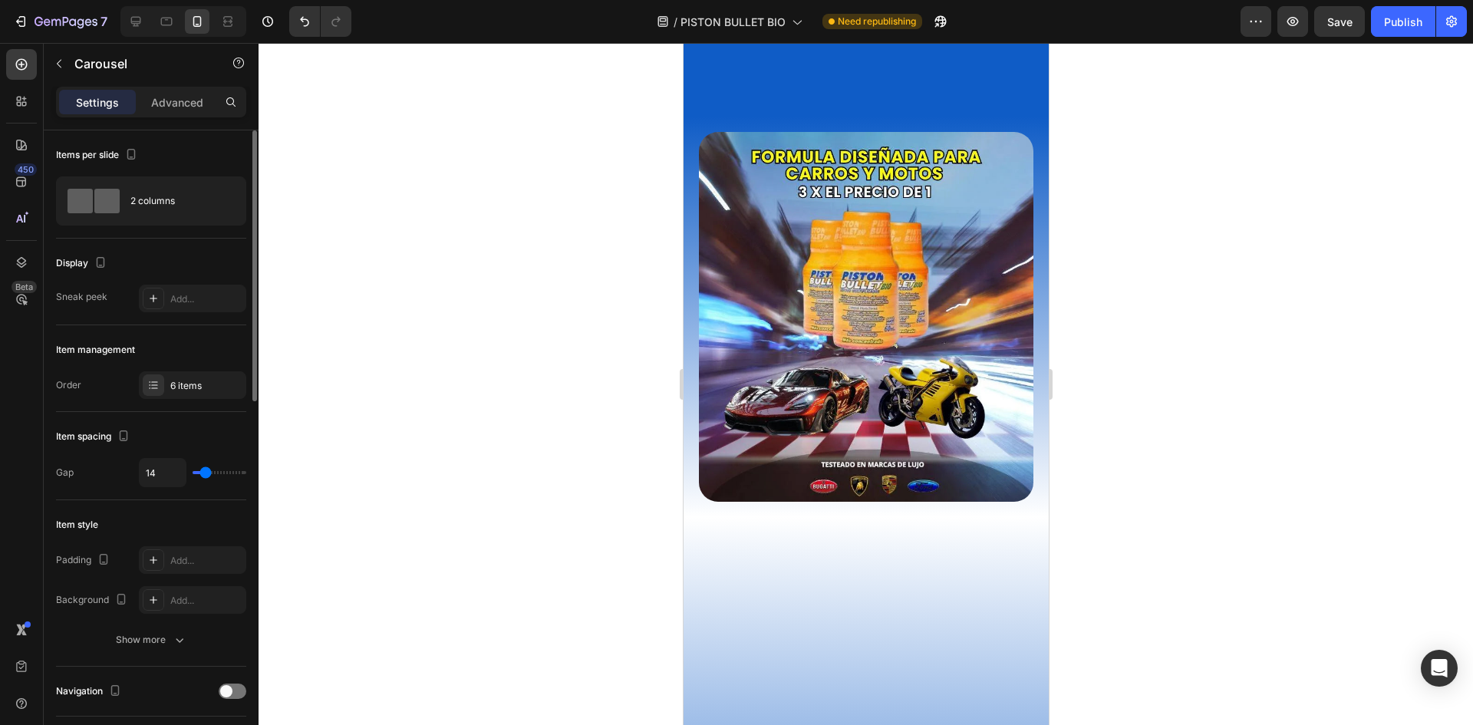
type input "12"
type input "10"
type input "9"
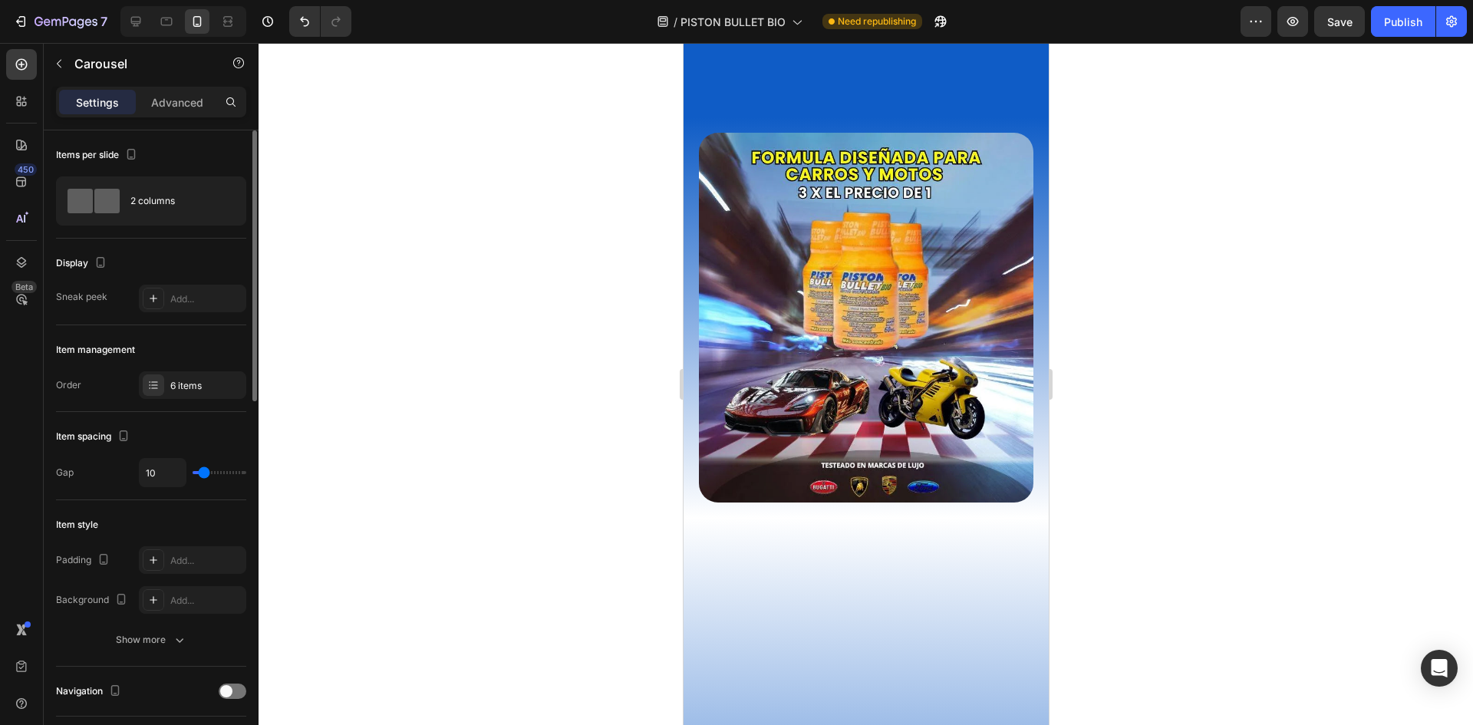
type input "9"
type input "7"
type input "6"
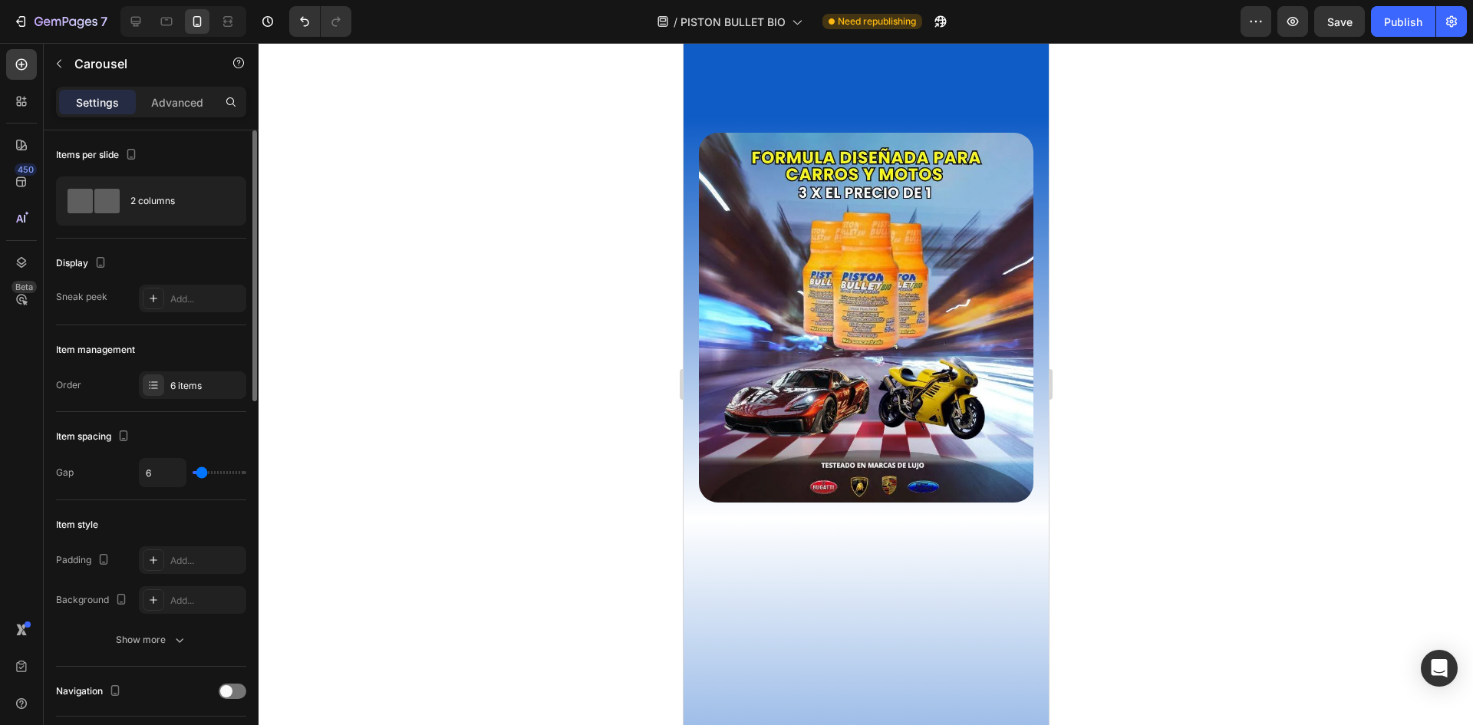
type input "7"
type input "9"
type input "10"
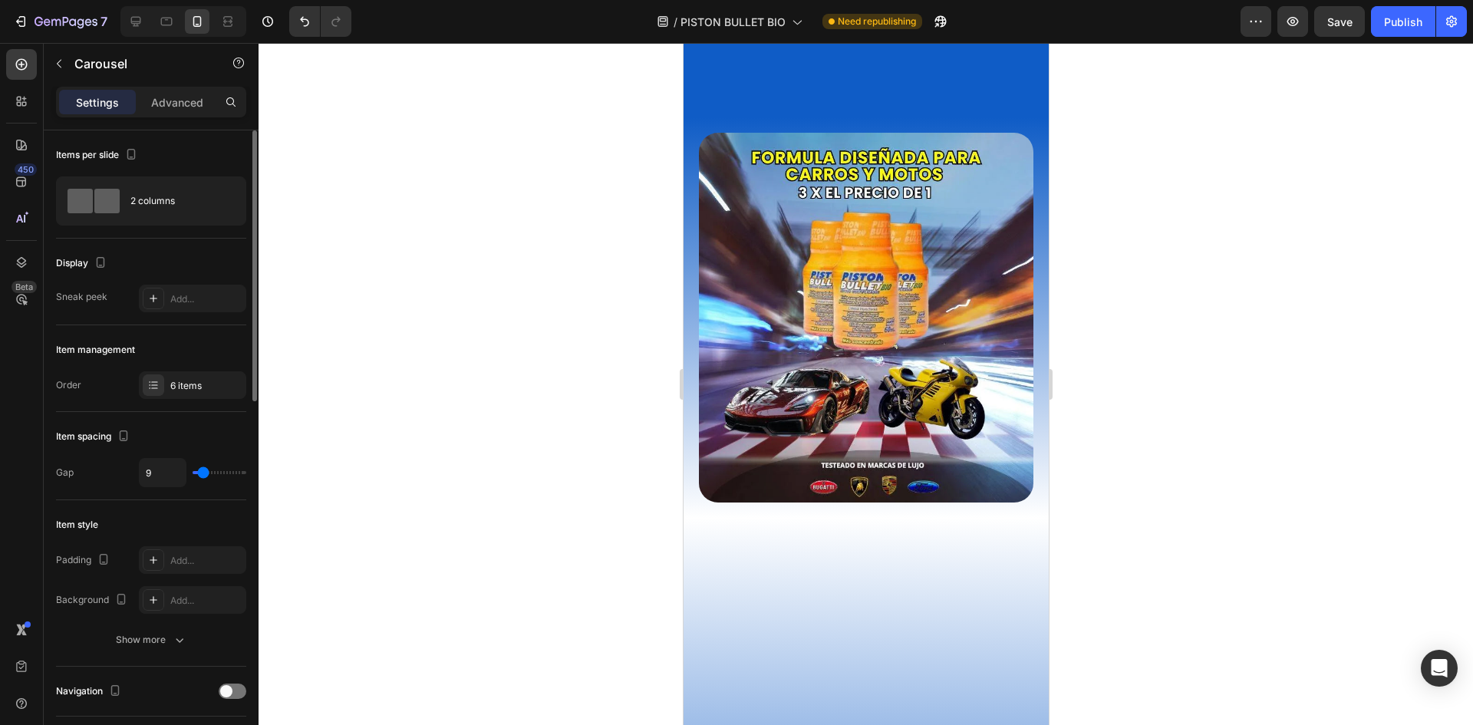
type input "10"
type input "12"
type input "13"
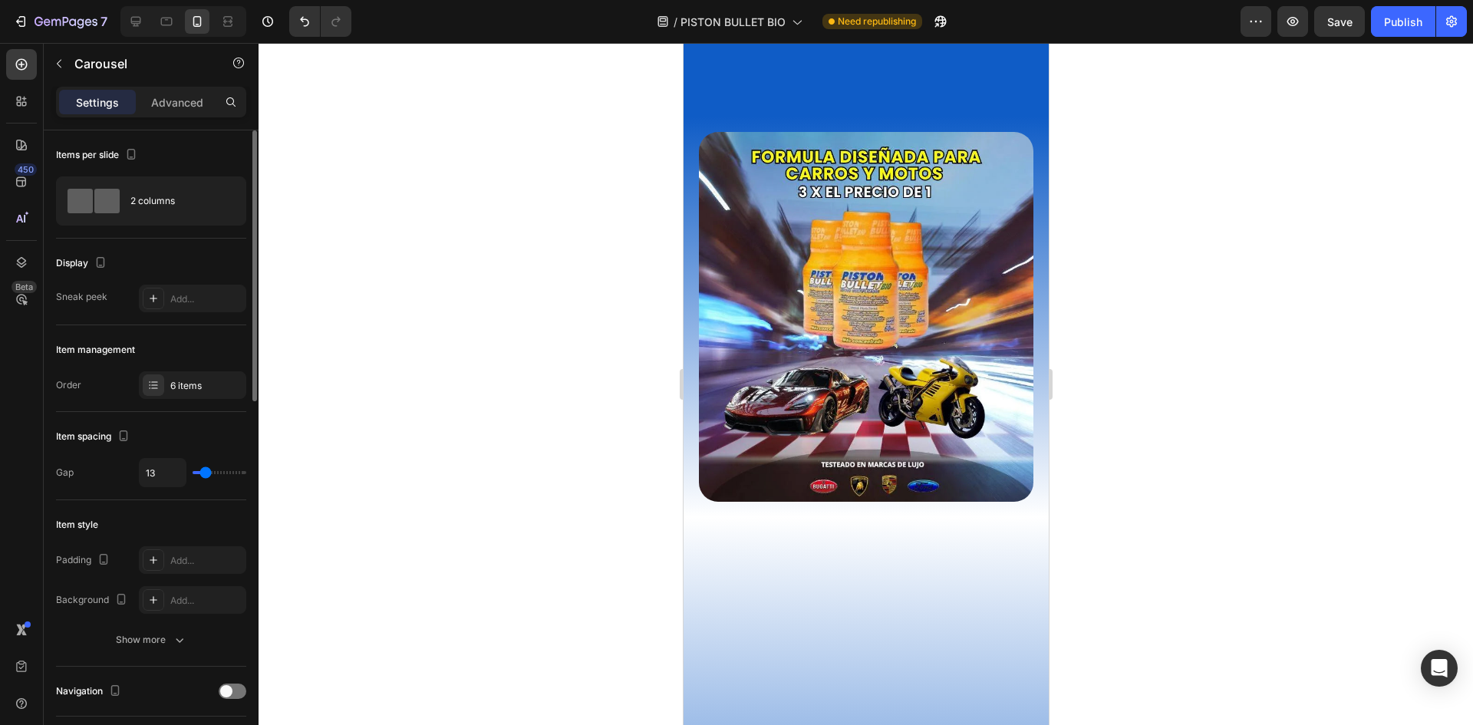
type input "15"
type input "13"
type input "12"
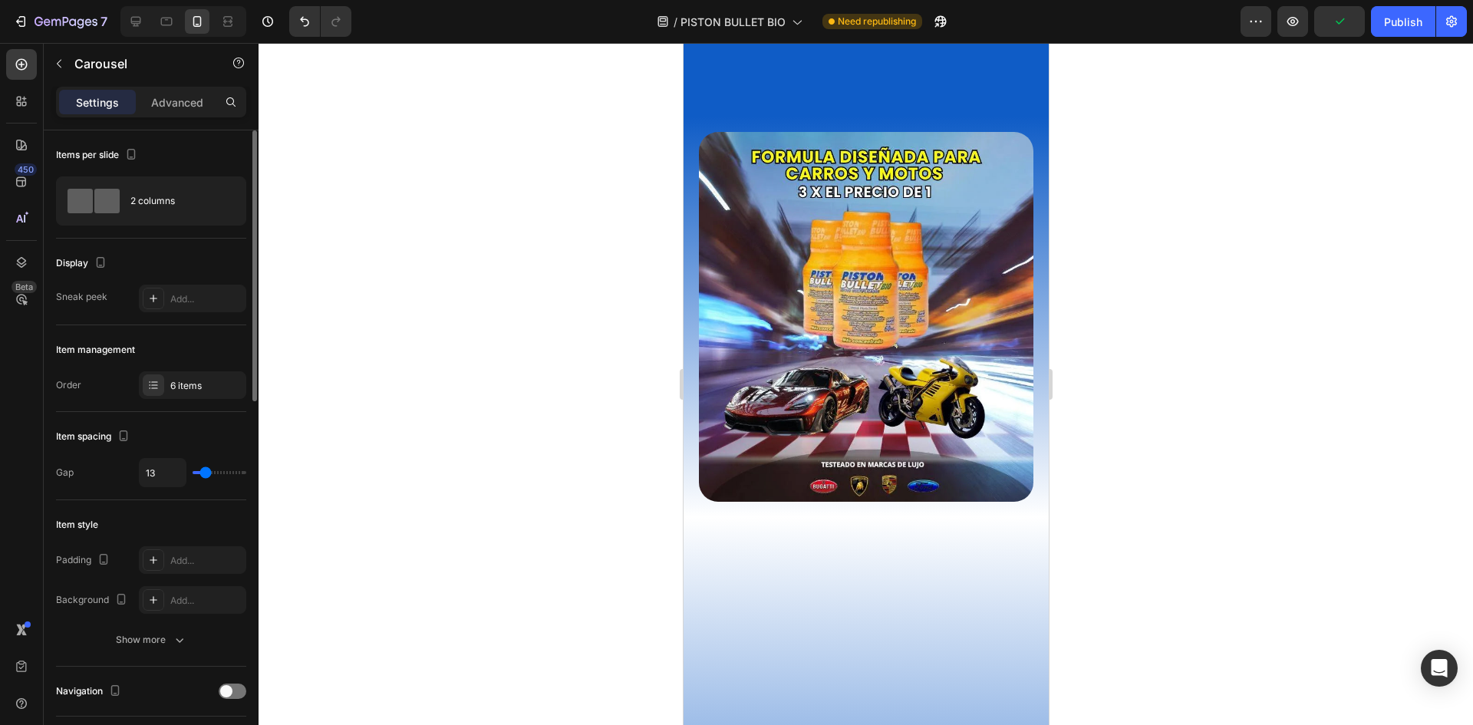
type input "12"
type input "13"
click at [206, 472] on input "range" at bounding box center [220, 472] width 54 height 3
drag, startPoint x: 156, startPoint y: 472, endPoint x: 169, endPoint y: 473, distance: 13.1
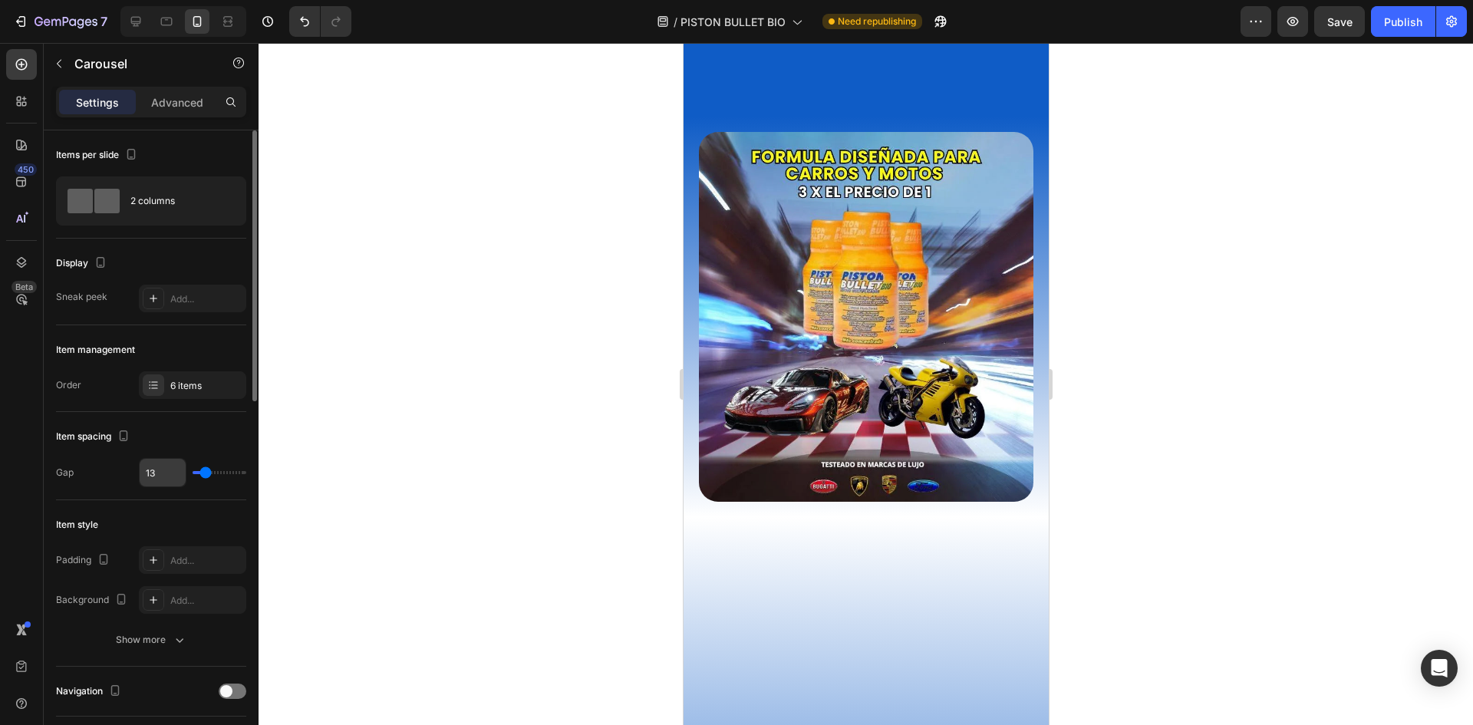
click at [156, 473] on input "13" at bounding box center [163, 473] width 46 height 28
type input "1"
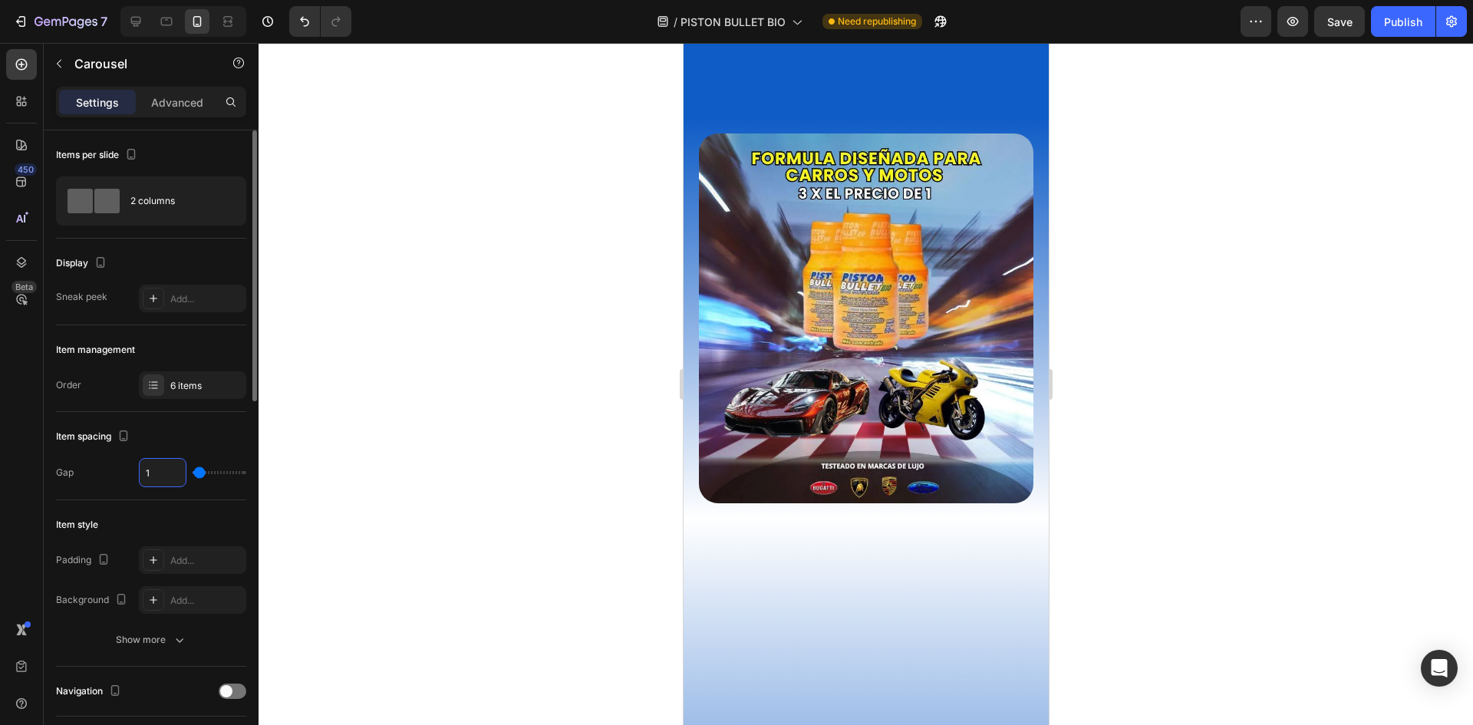
type input "14"
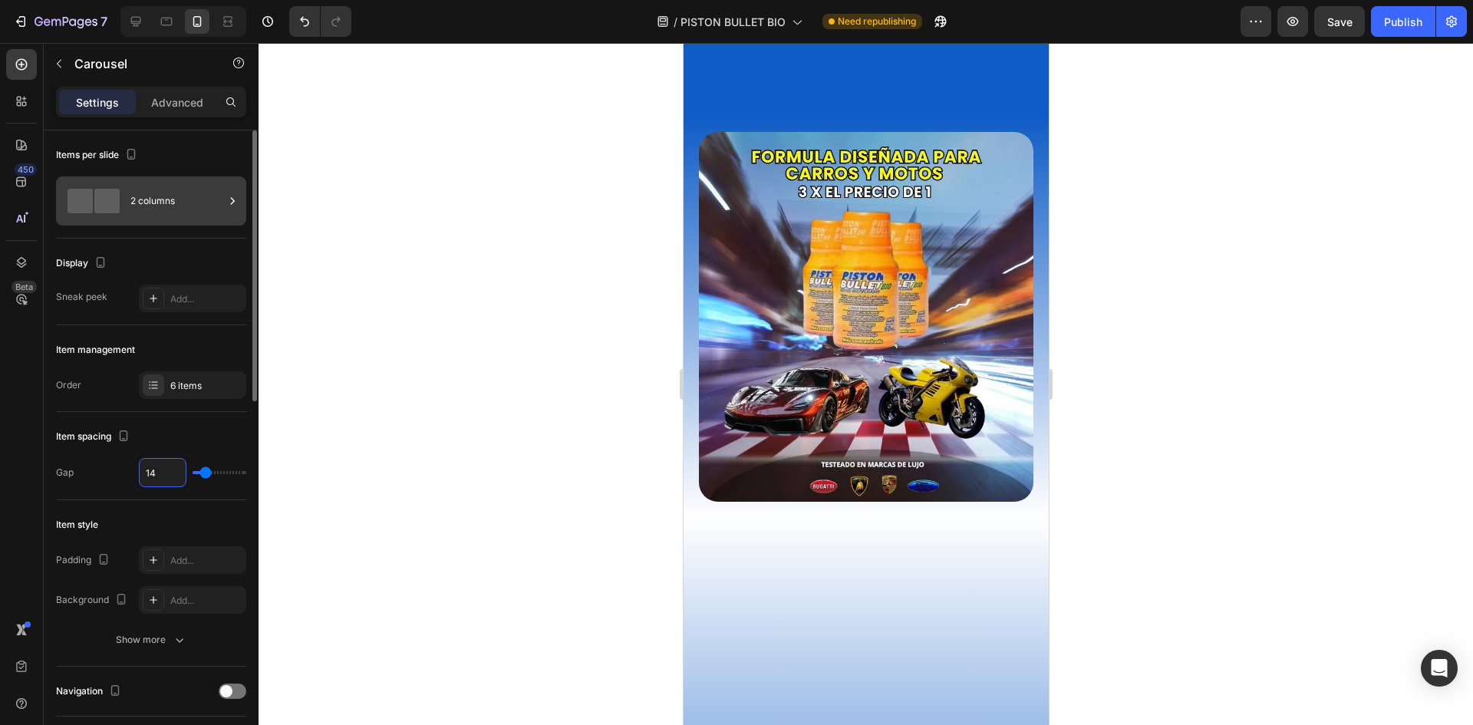
type input "14"
click at [170, 194] on div "2 columns" at bounding box center [177, 200] width 94 height 35
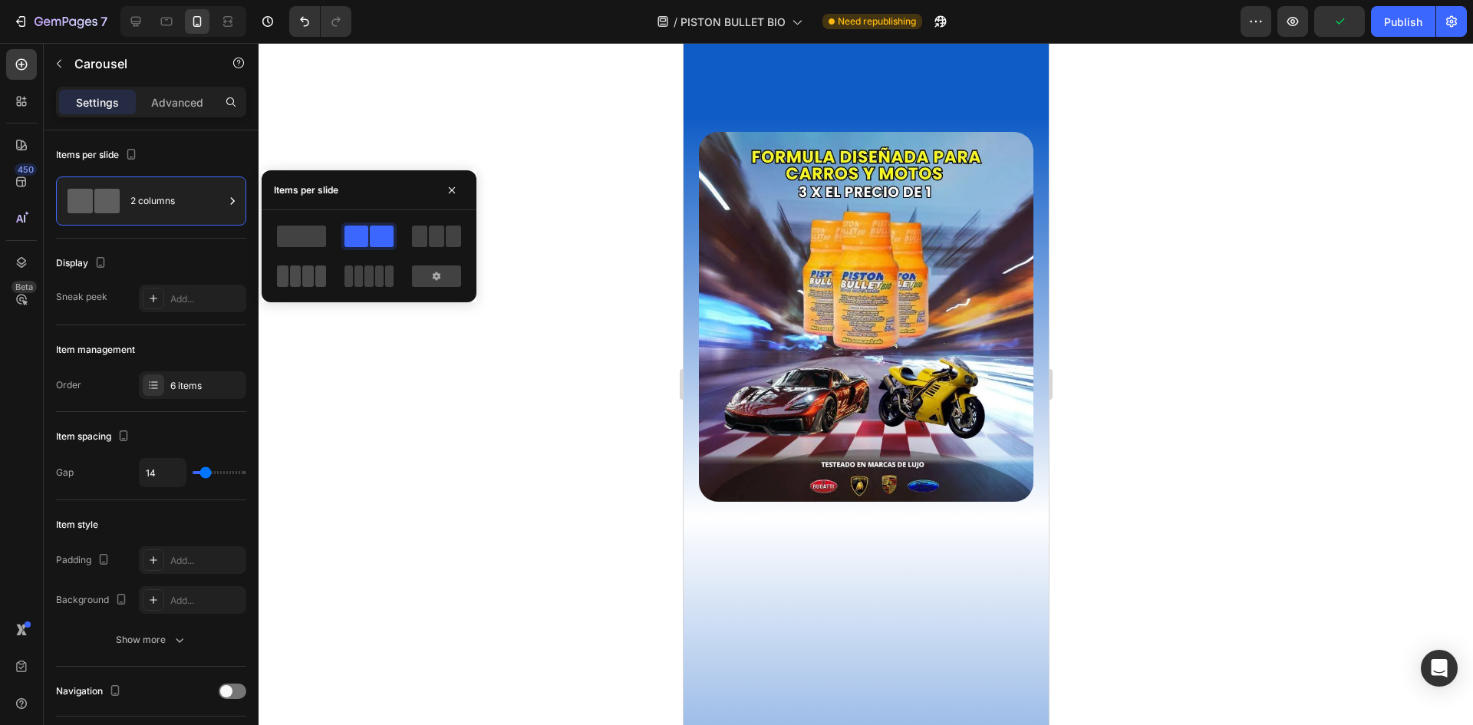
click at [301, 280] on div at bounding box center [301, 275] width 49 height 21
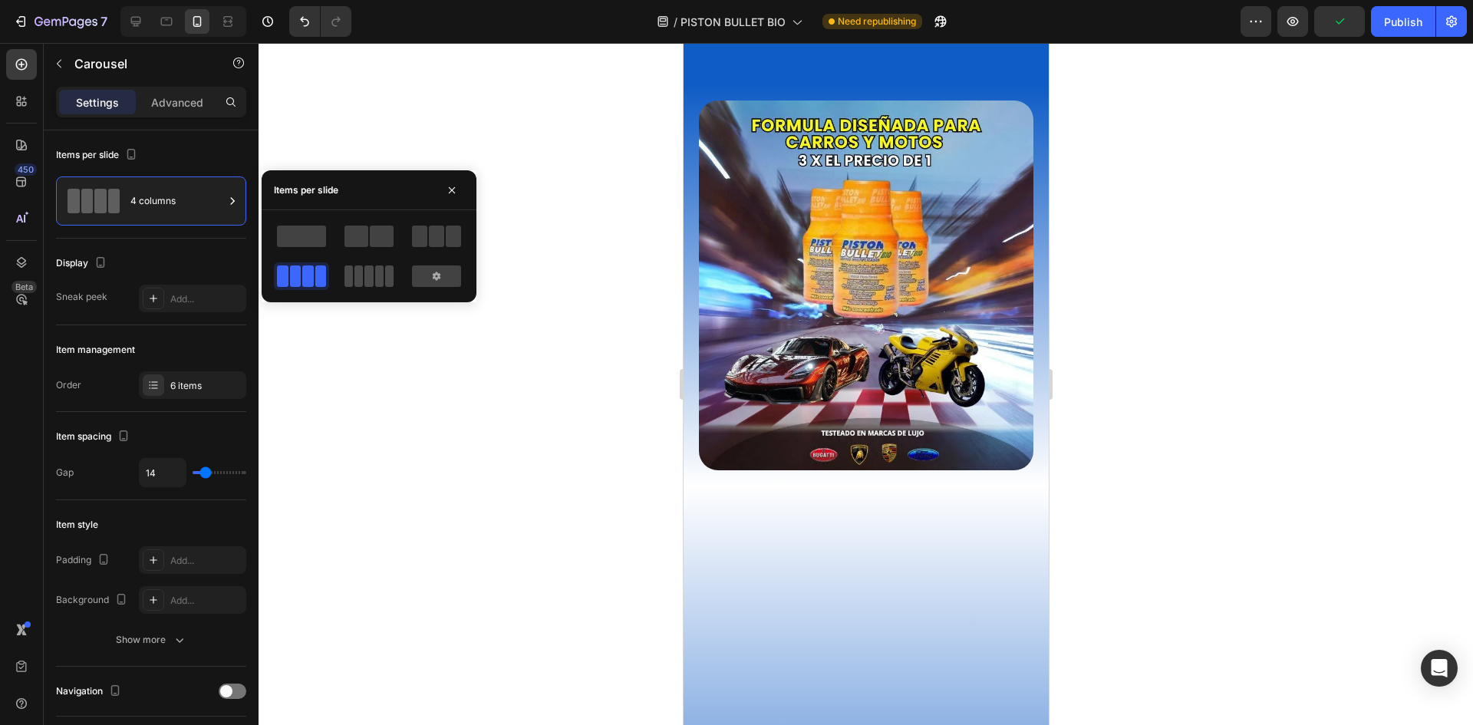
click at [359, 274] on span at bounding box center [358, 275] width 8 height 21
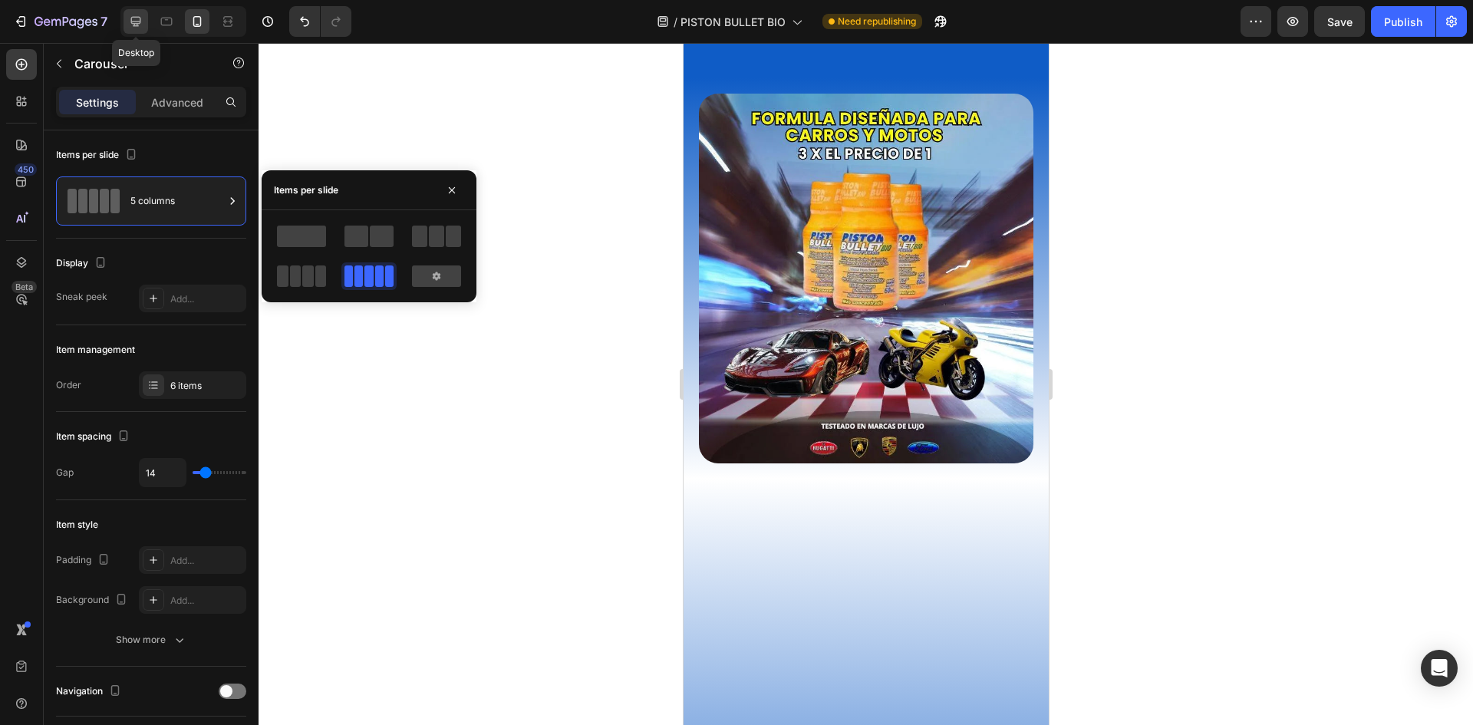
click at [141, 25] on icon at bounding box center [135, 21] width 15 height 15
type input "1200"
type input "32"
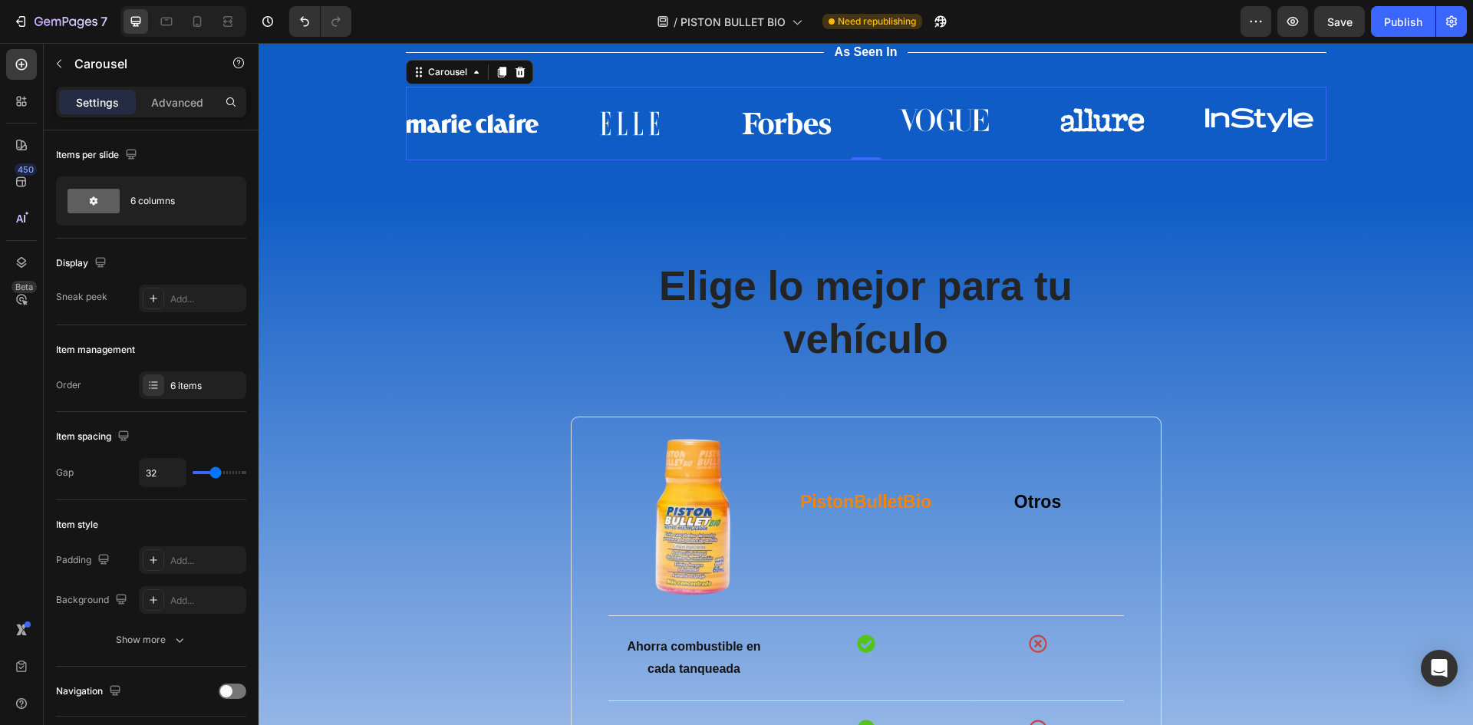
scroll to position [4237, 0]
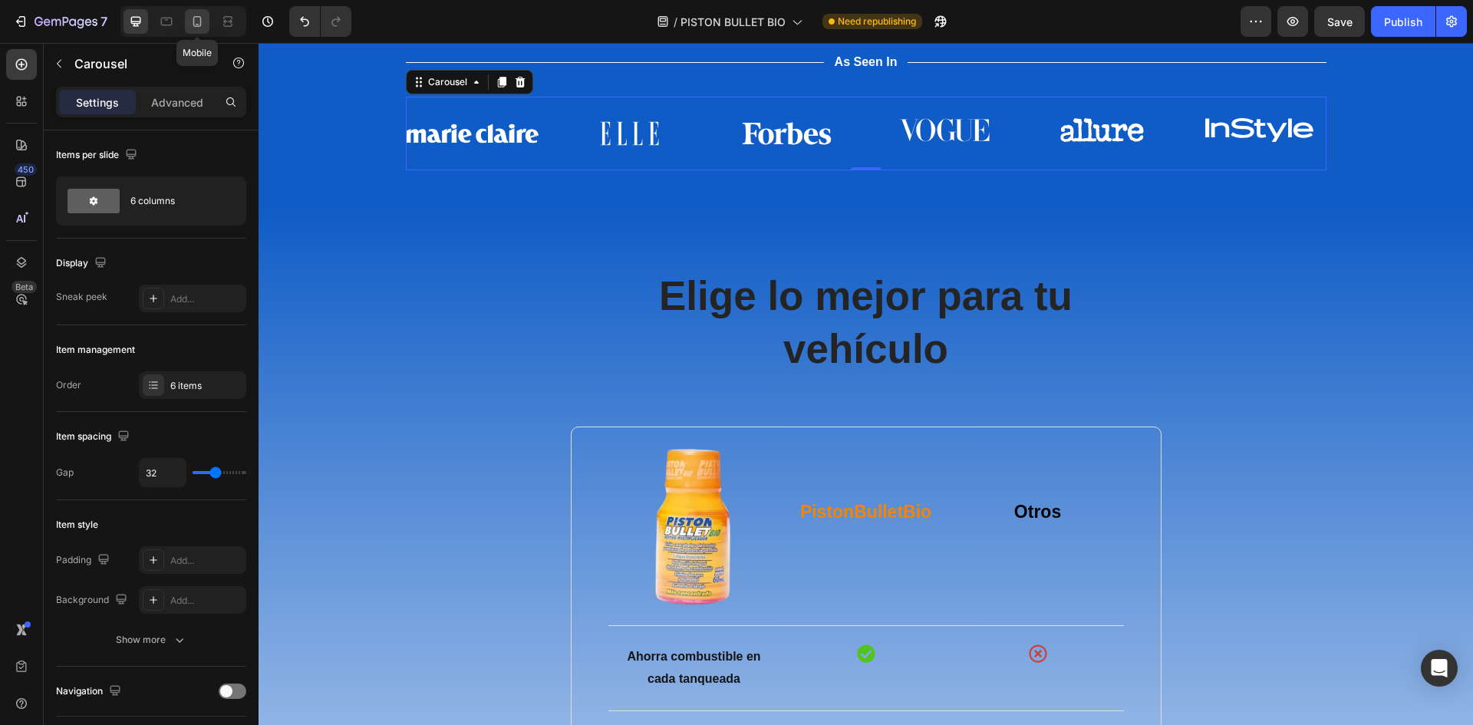
click at [189, 30] on div at bounding box center [197, 21] width 25 height 25
type input "100%"
type input "14"
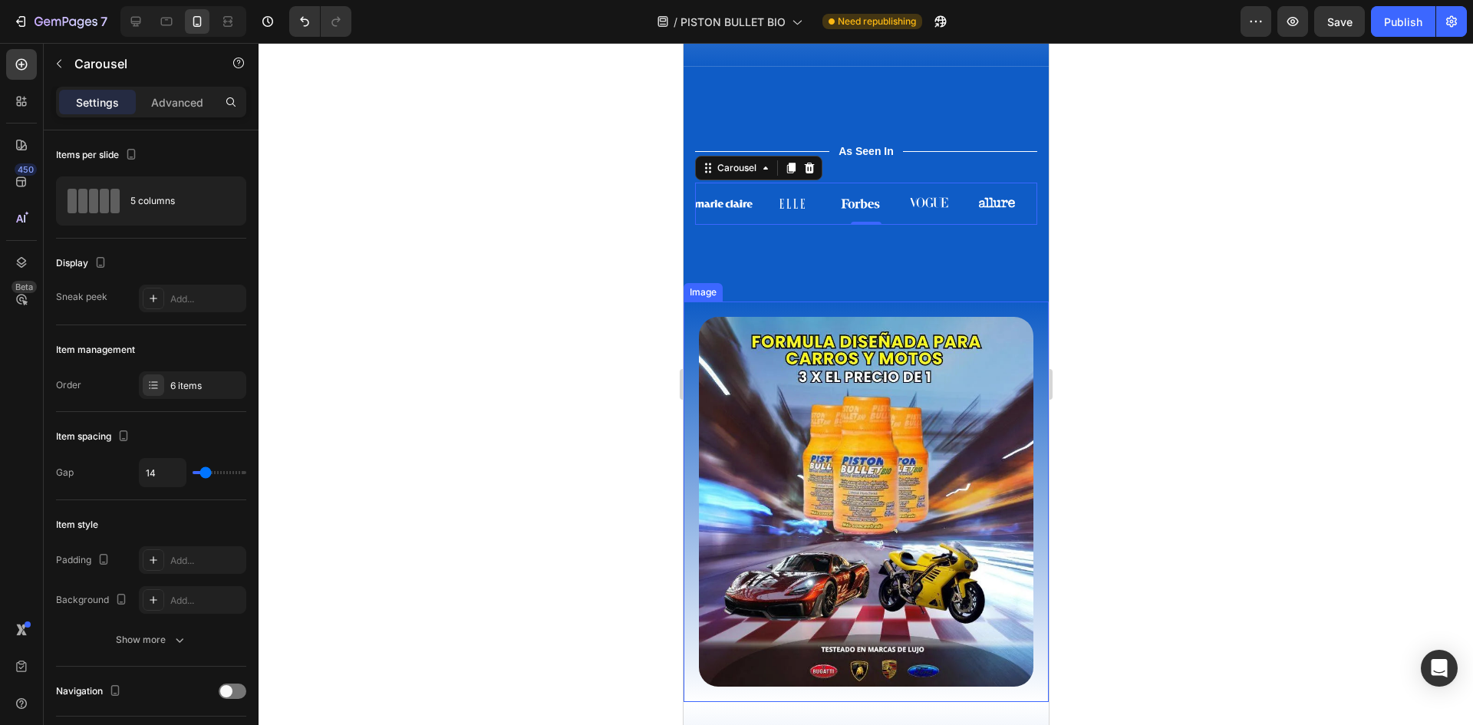
scroll to position [3892, 0]
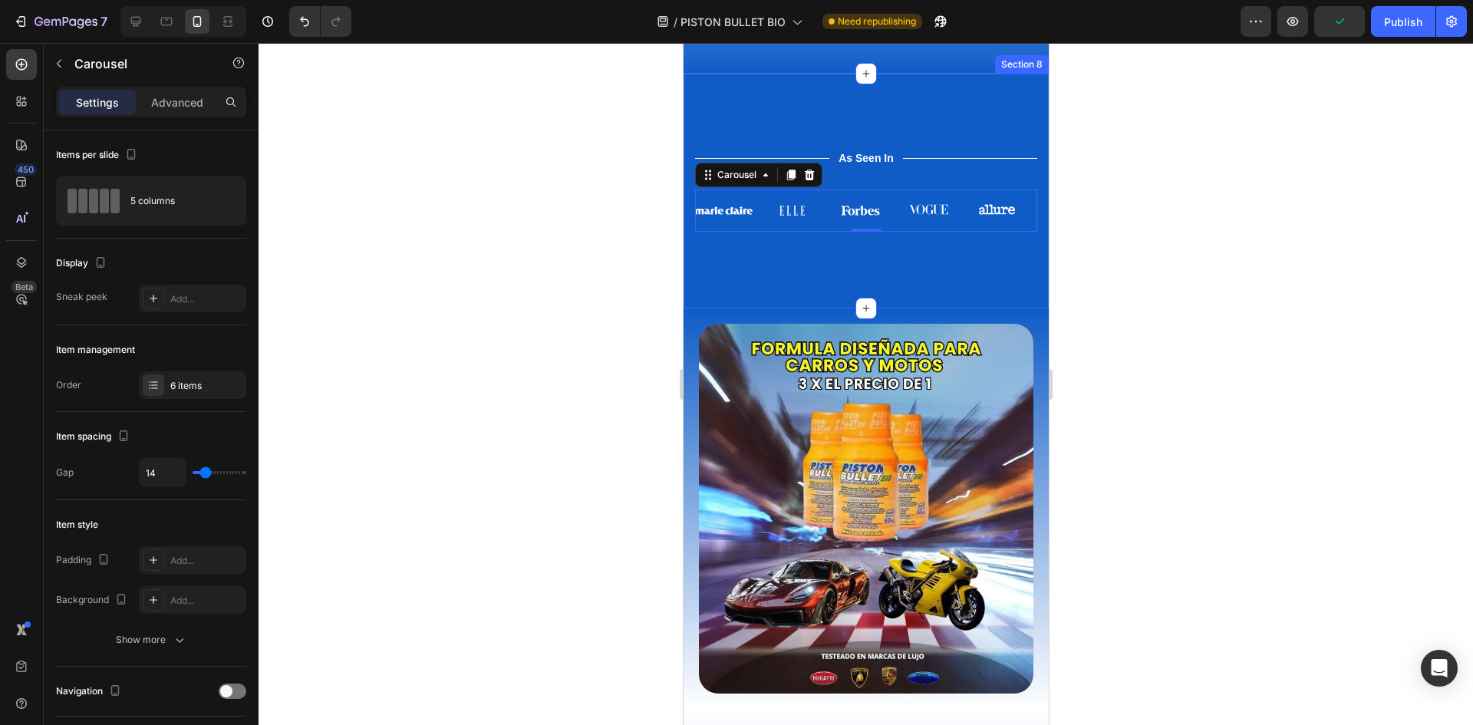
click at [1130, 439] on div at bounding box center [866, 384] width 1214 height 682
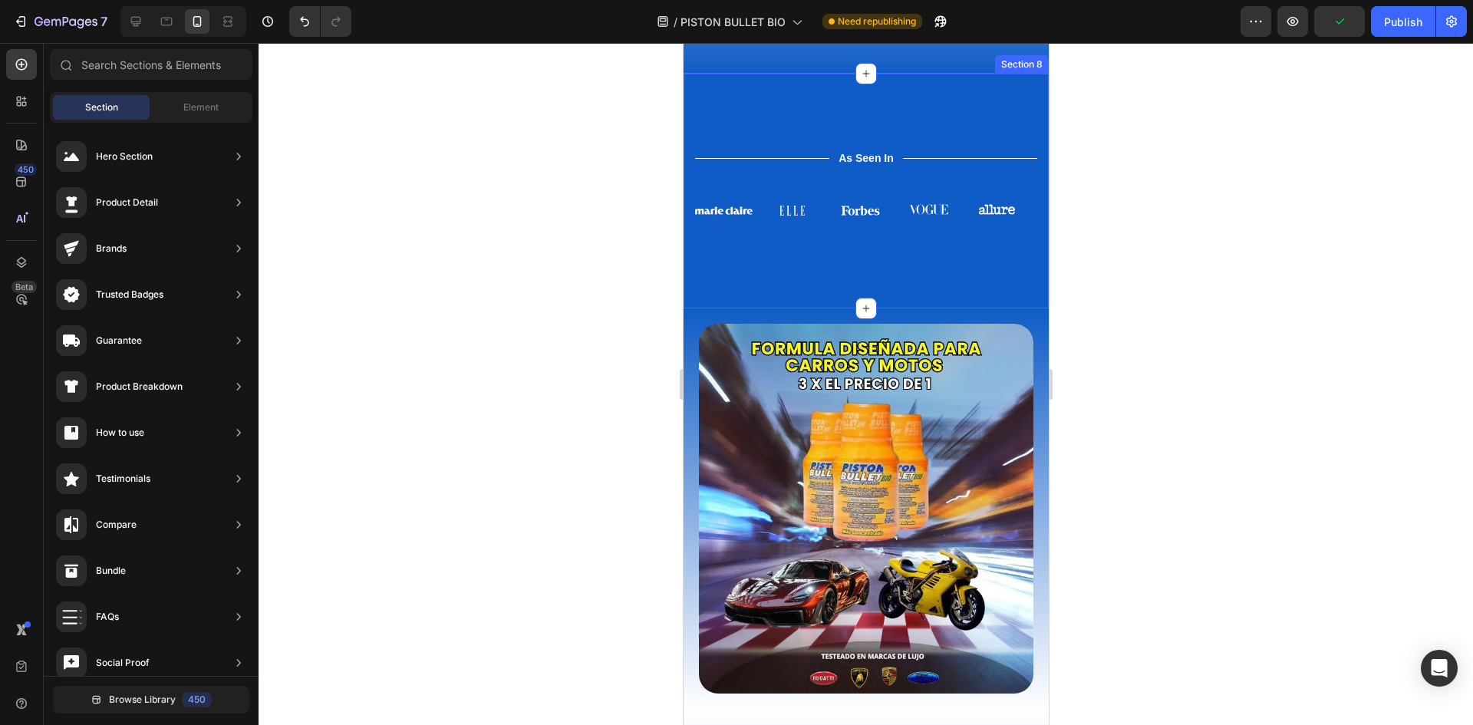
scroll to position [3815, 0]
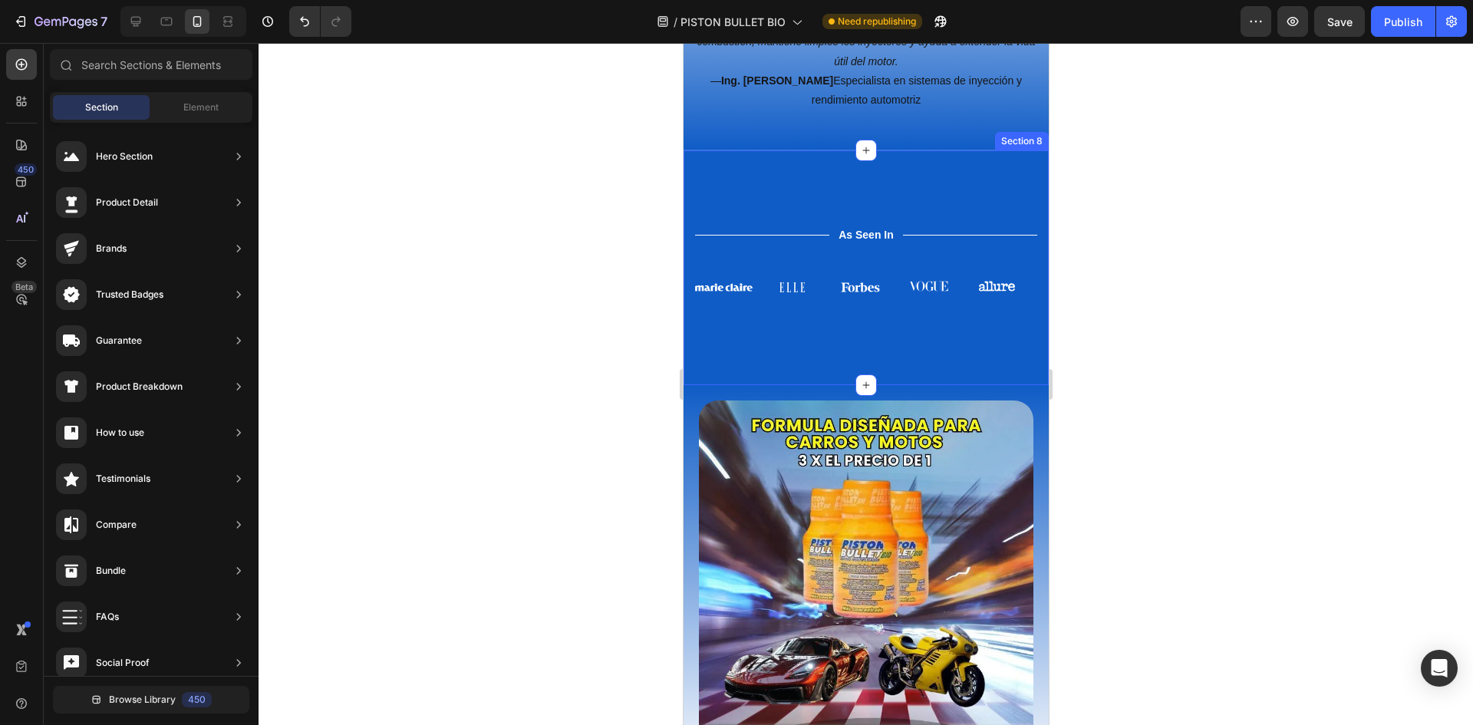
click at [884, 386] on div "Title Line As Seen In Text Block Title Line Row Image Image Image Image Image I…" at bounding box center [865, 267] width 365 height 235
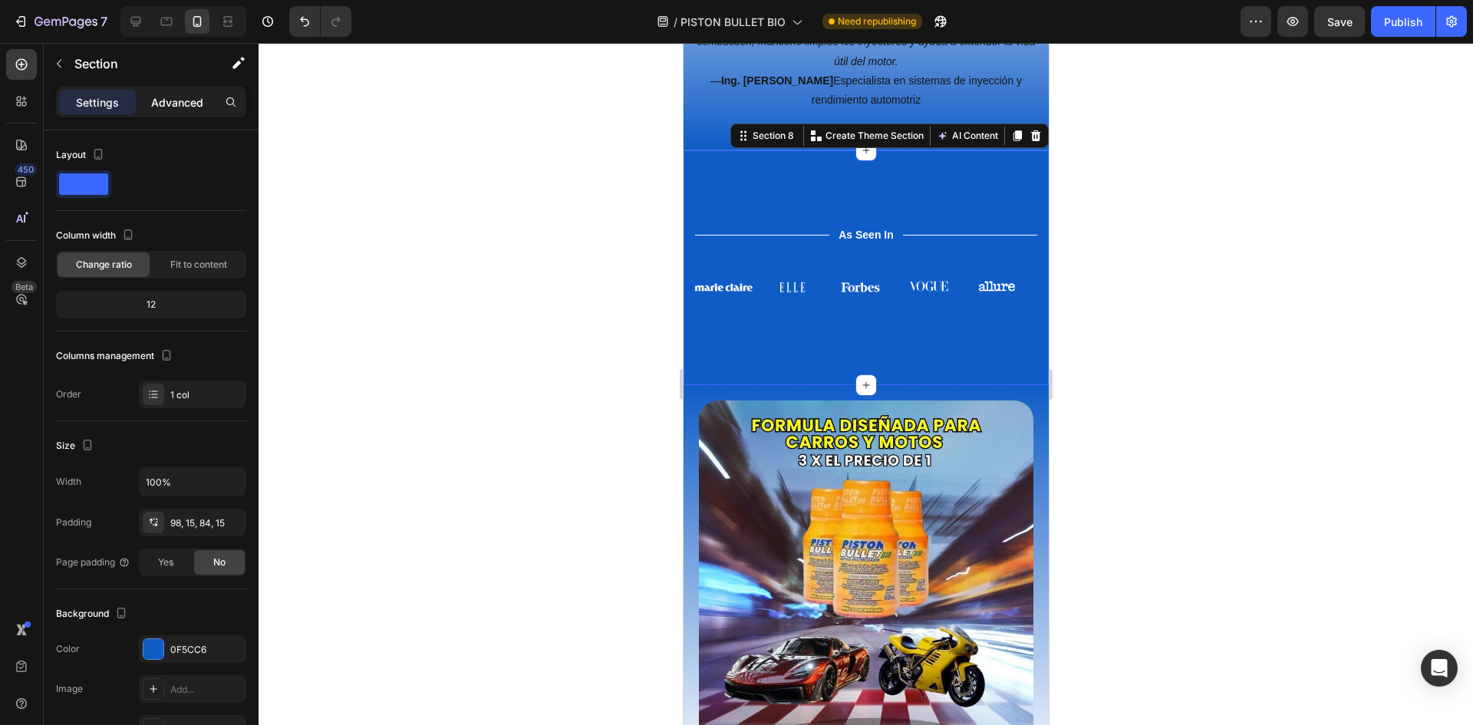
click at [171, 97] on p "Advanced" at bounding box center [177, 102] width 52 height 16
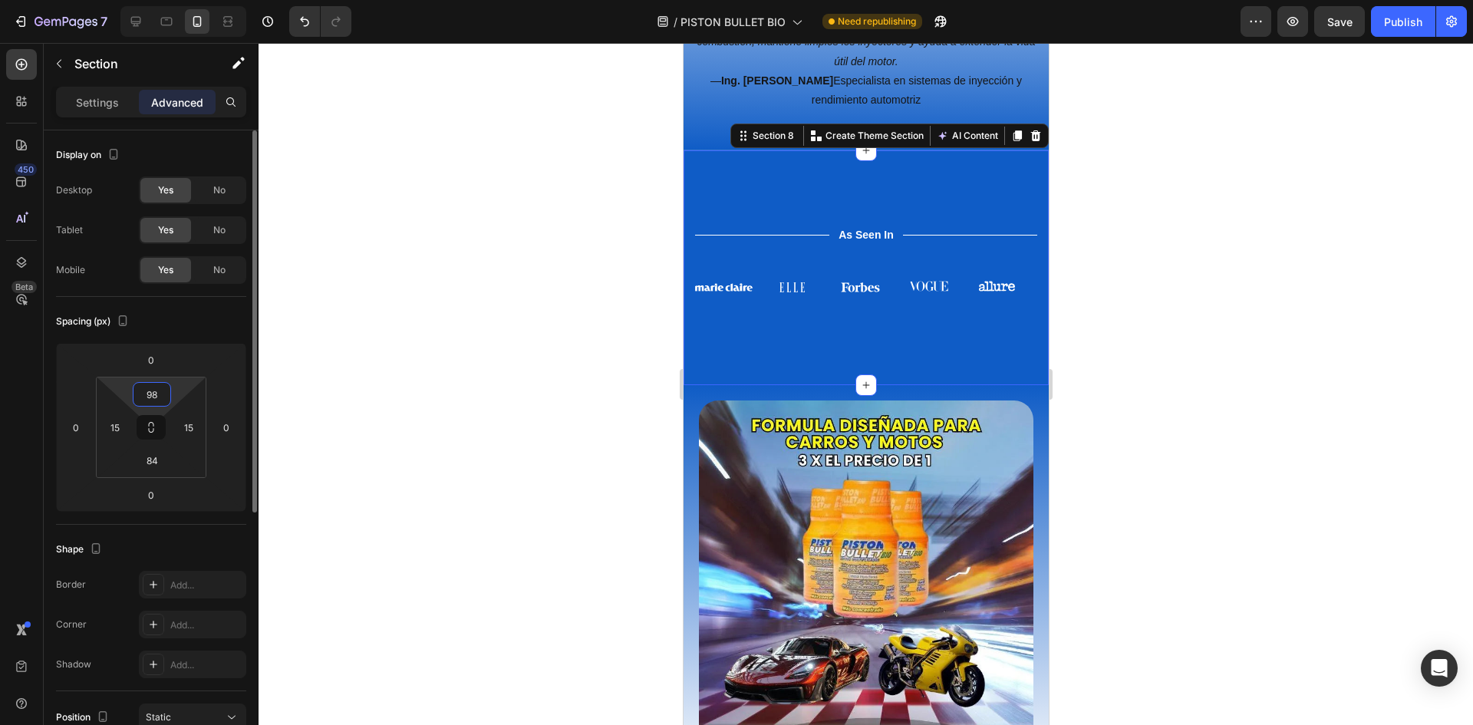
click at [154, 394] on input "98" at bounding box center [152, 394] width 31 height 23
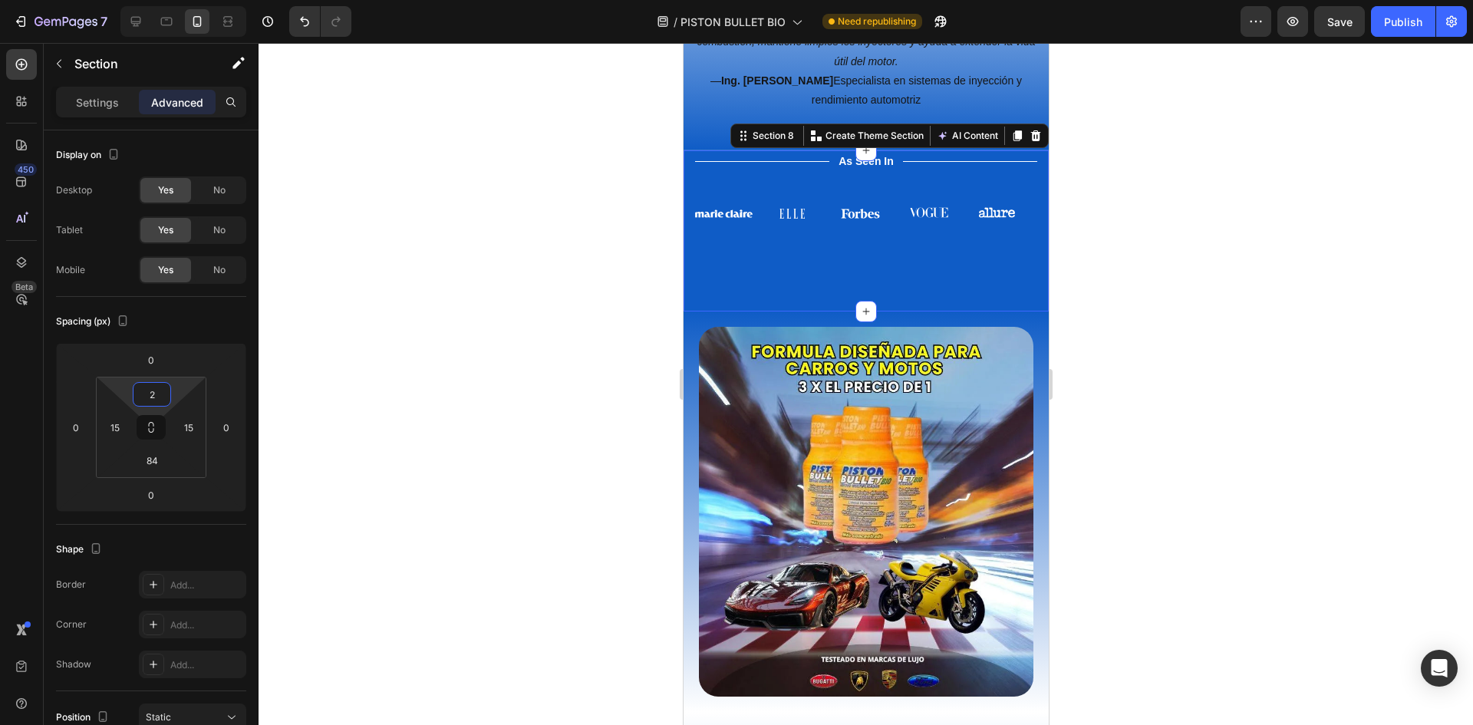
type input "20"
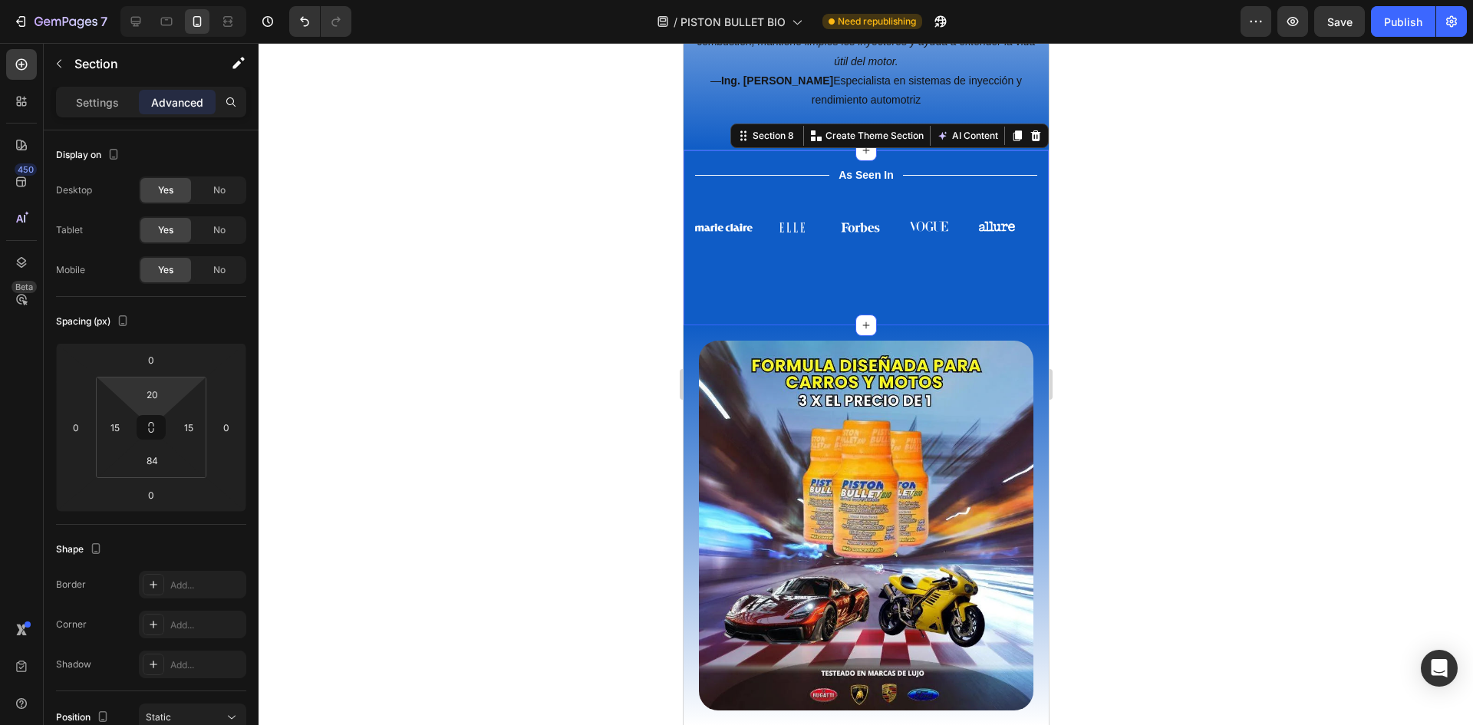
click at [1187, 349] on div at bounding box center [866, 384] width 1214 height 682
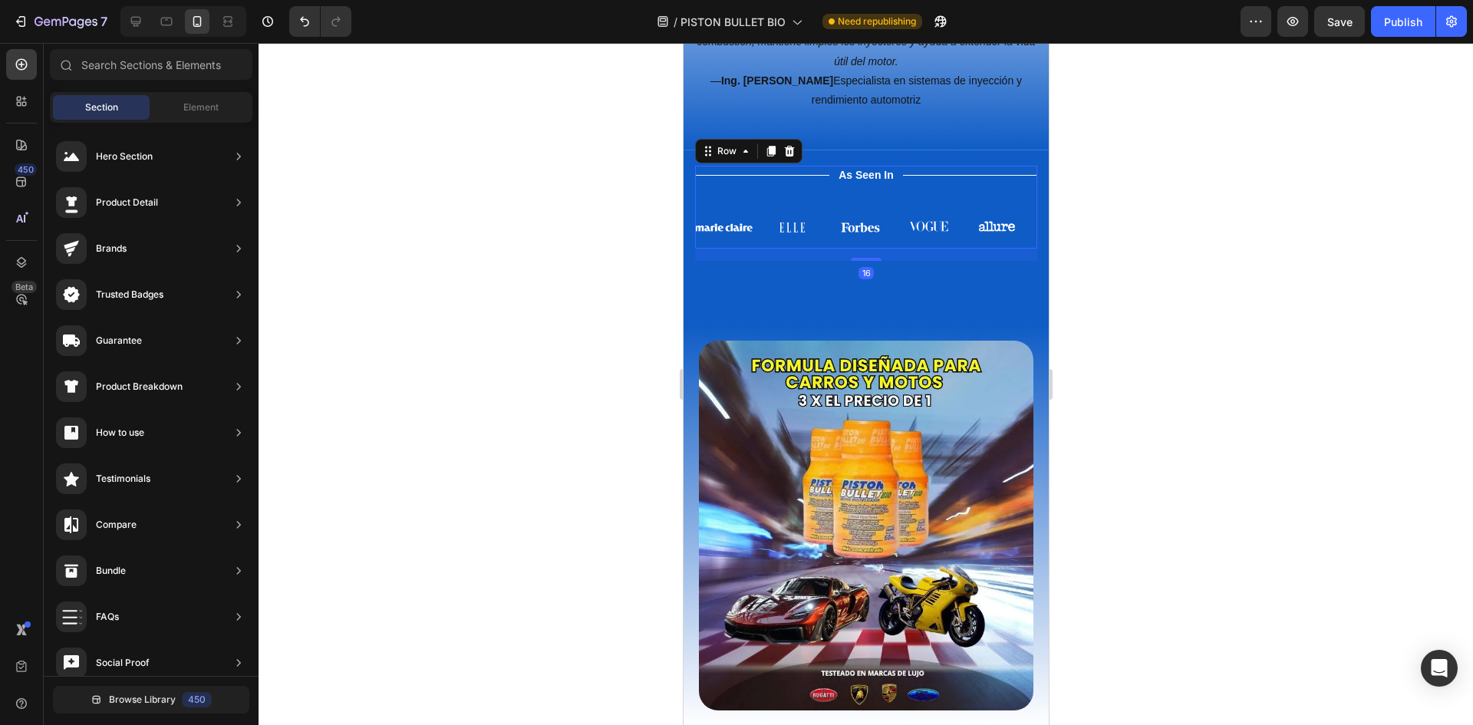
click at [896, 249] on div "Title Line As Seen In Text Block Title Line Row Image Image Image Image Image I…" at bounding box center [865, 208] width 342 height 84
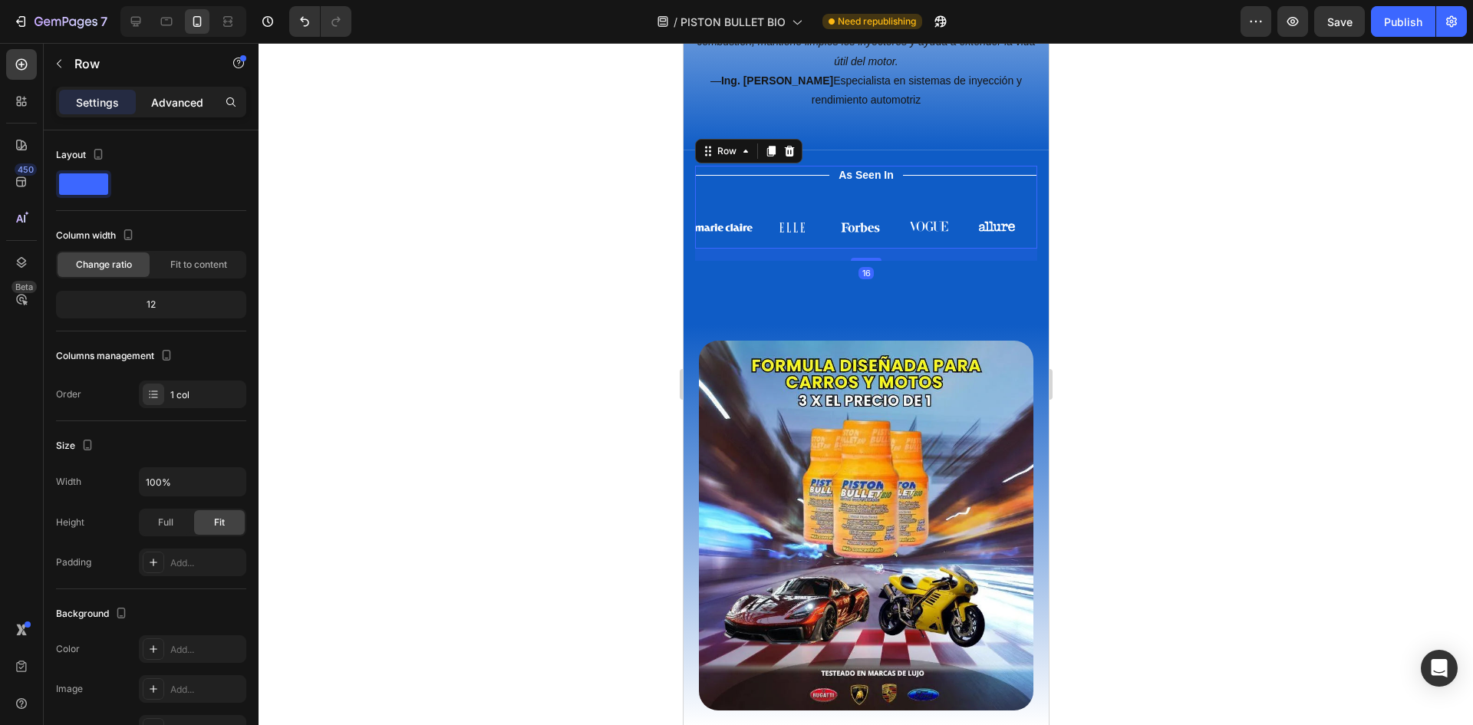
click at [161, 98] on p "Advanced" at bounding box center [177, 102] width 52 height 16
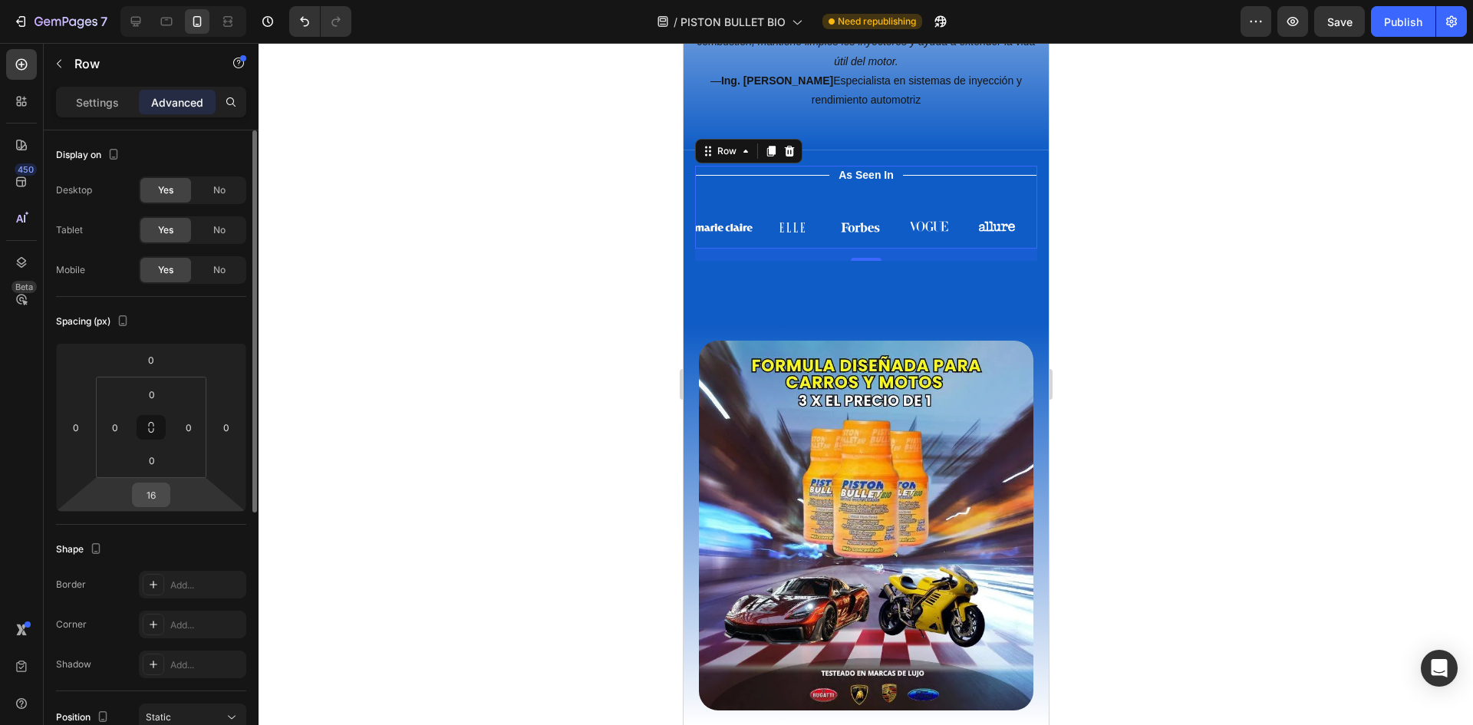
click at [153, 492] on input "16" at bounding box center [151, 494] width 31 height 23
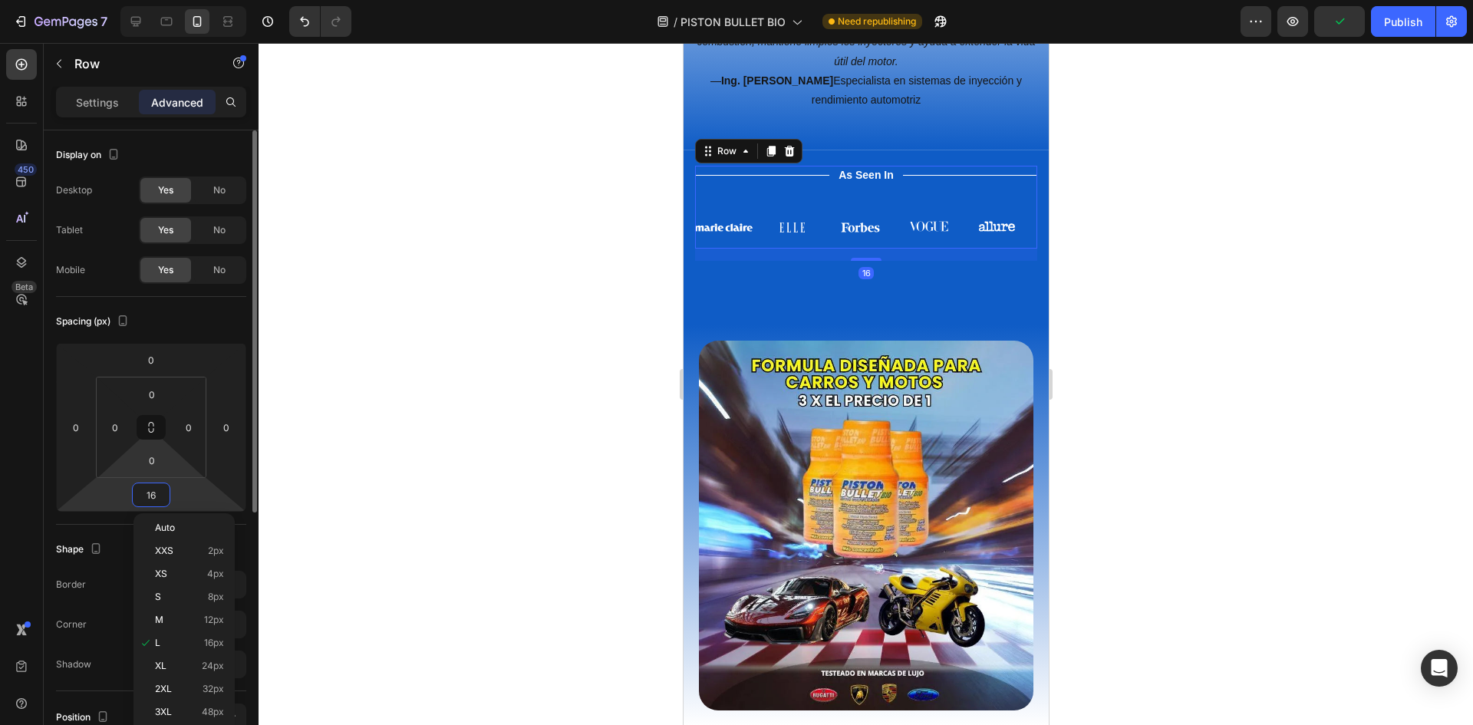
type input "0"
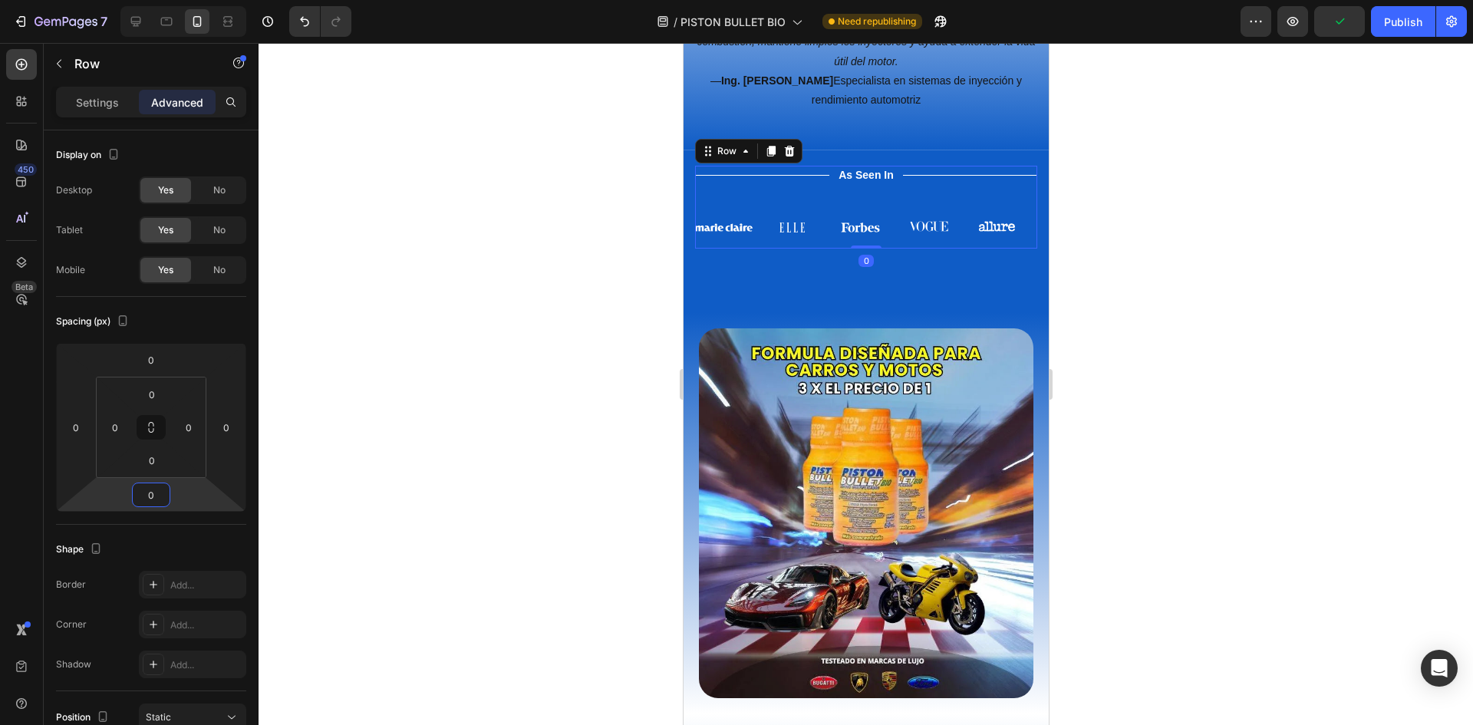
click at [361, 414] on div at bounding box center [866, 384] width 1214 height 682
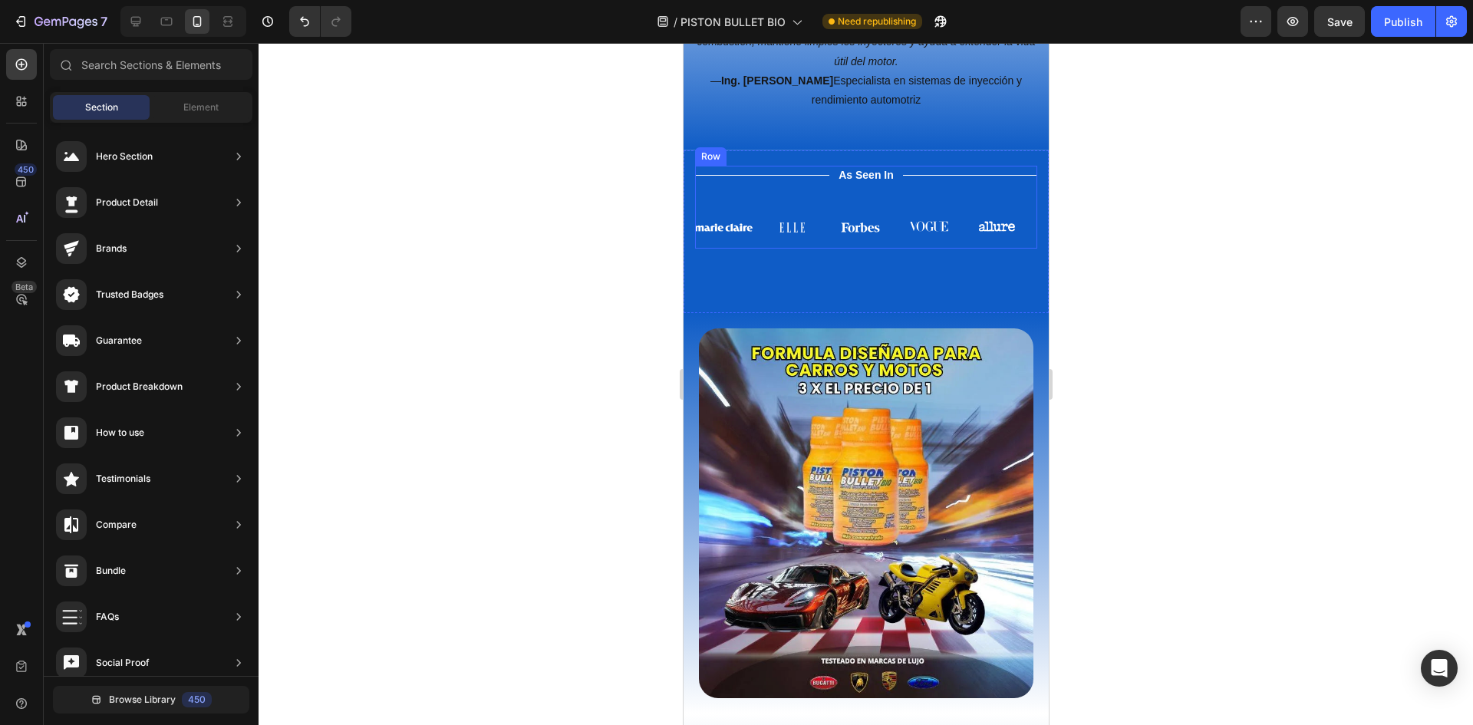
click at [957, 249] on div "Title Line As Seen In Text Block Title Line Row Image Image Image Image Image I…" at bounding box center [865, 208] width 342 height 84
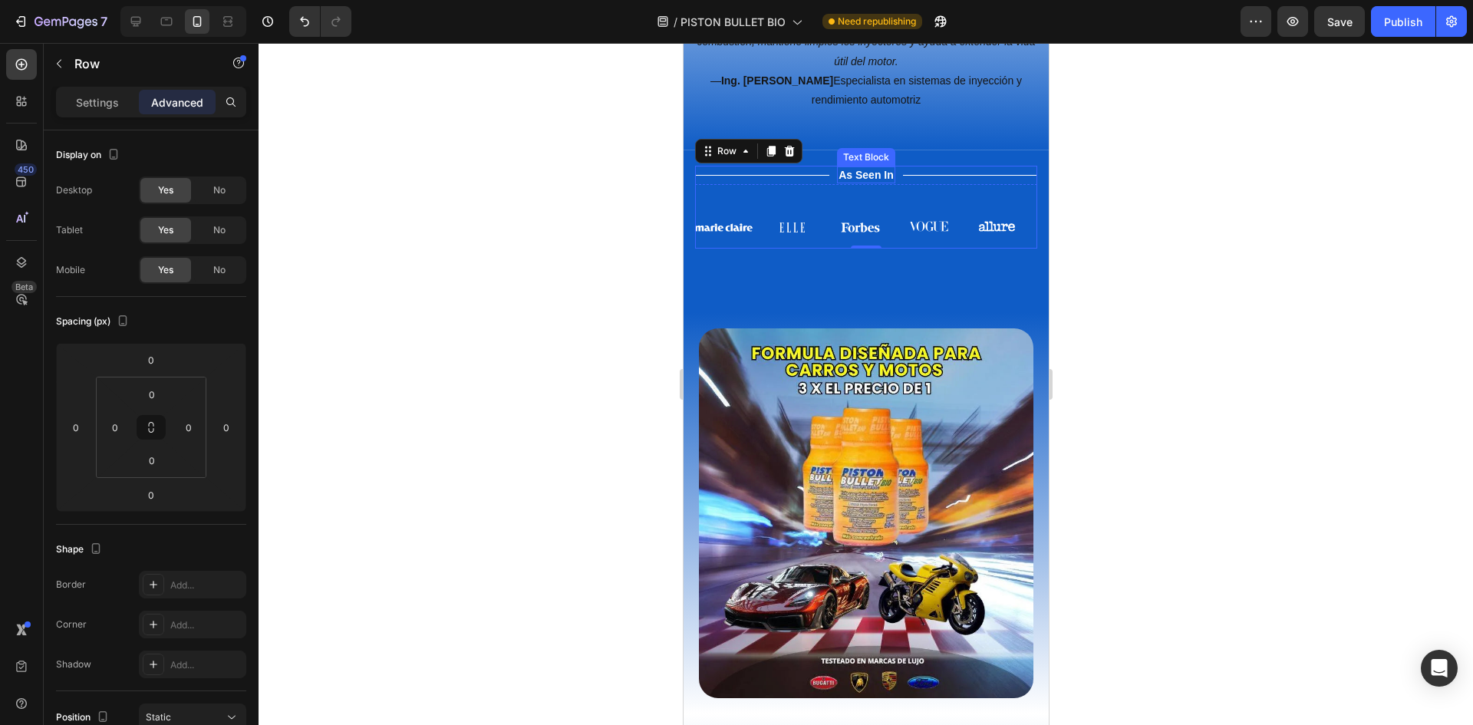
click at [853, 182] on p "As Seen In" at bounding box center [865, 175] width 55 height 14
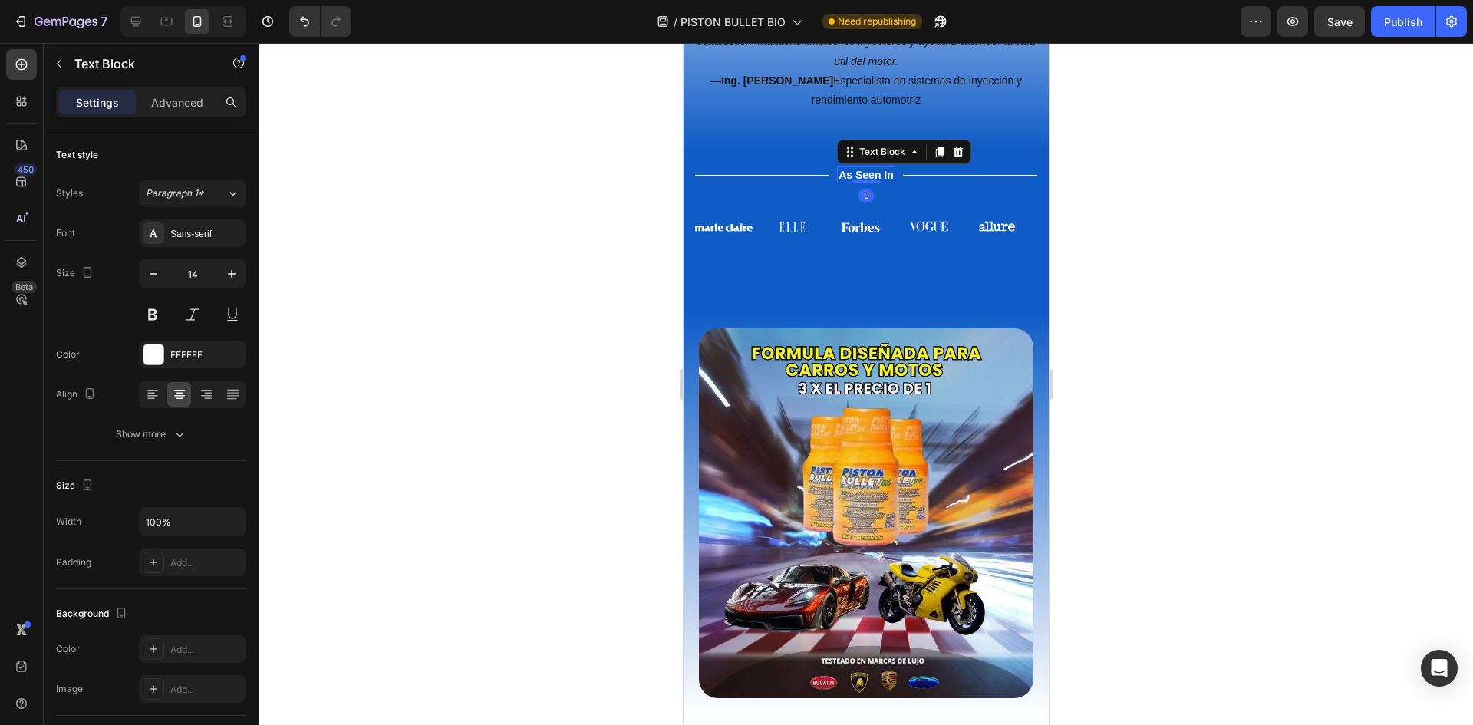
click at [853, 182] on p "As Seen In" at bounding box center [865, 175] width 55 height 14
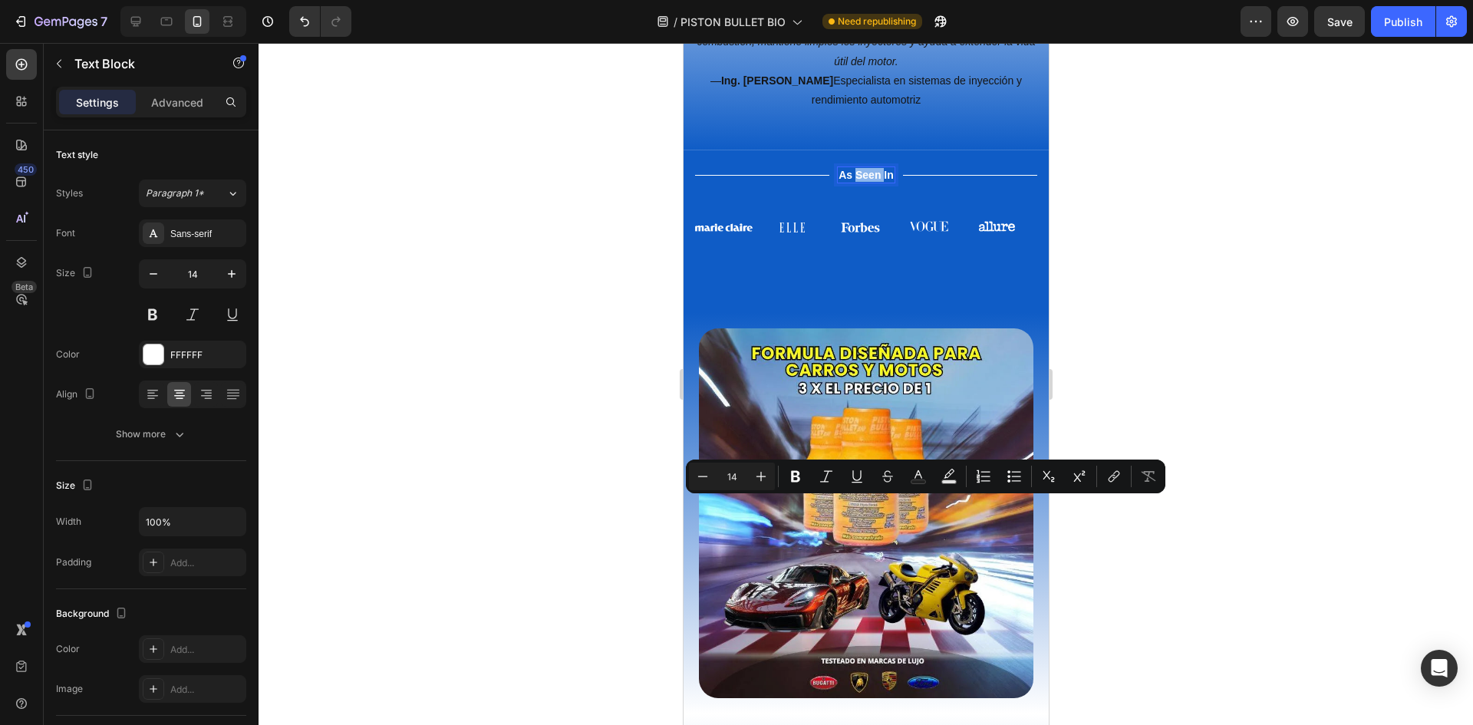
click at [874, 182] on p "As Seen In" at bounding box center [865, 175] width 55 height 14
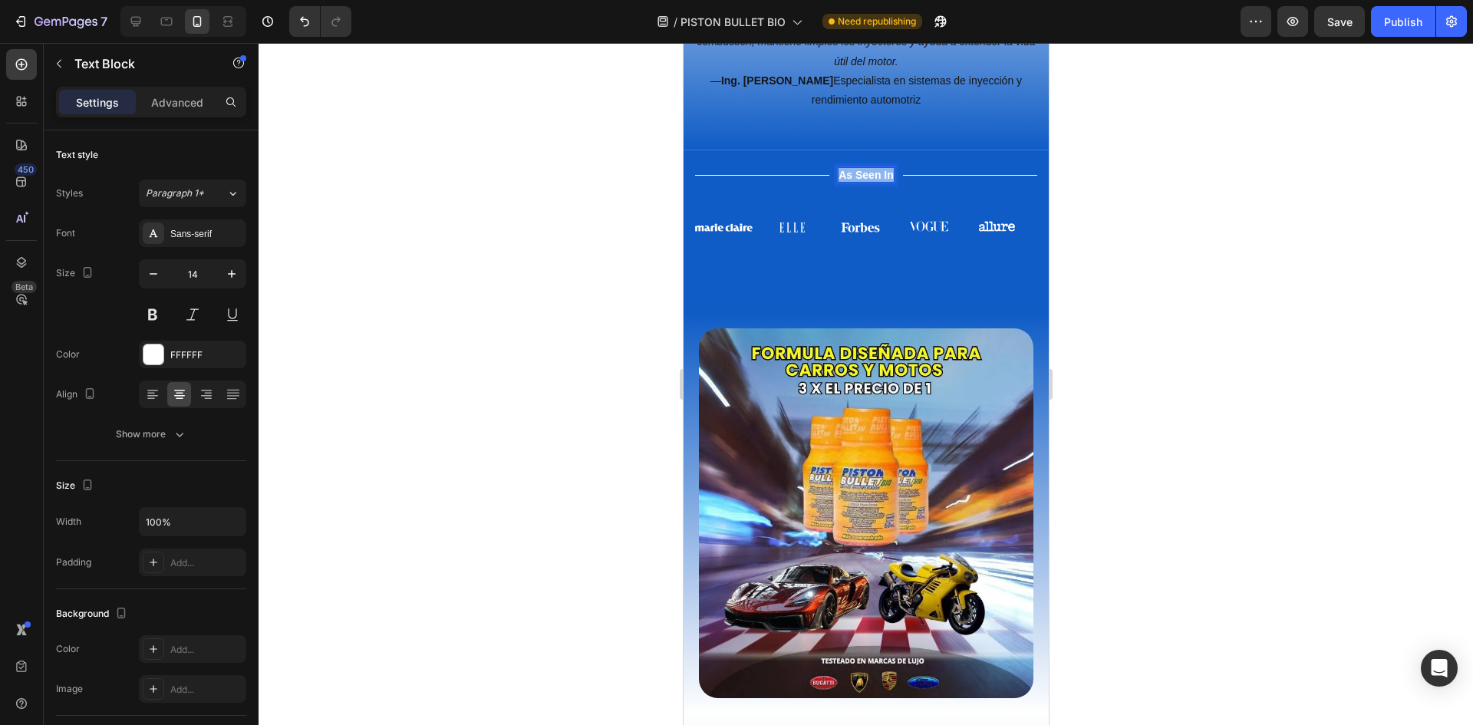
click at [874, 182] on p "As Seen In" at bounding box center [865, 175] width 55 height 14
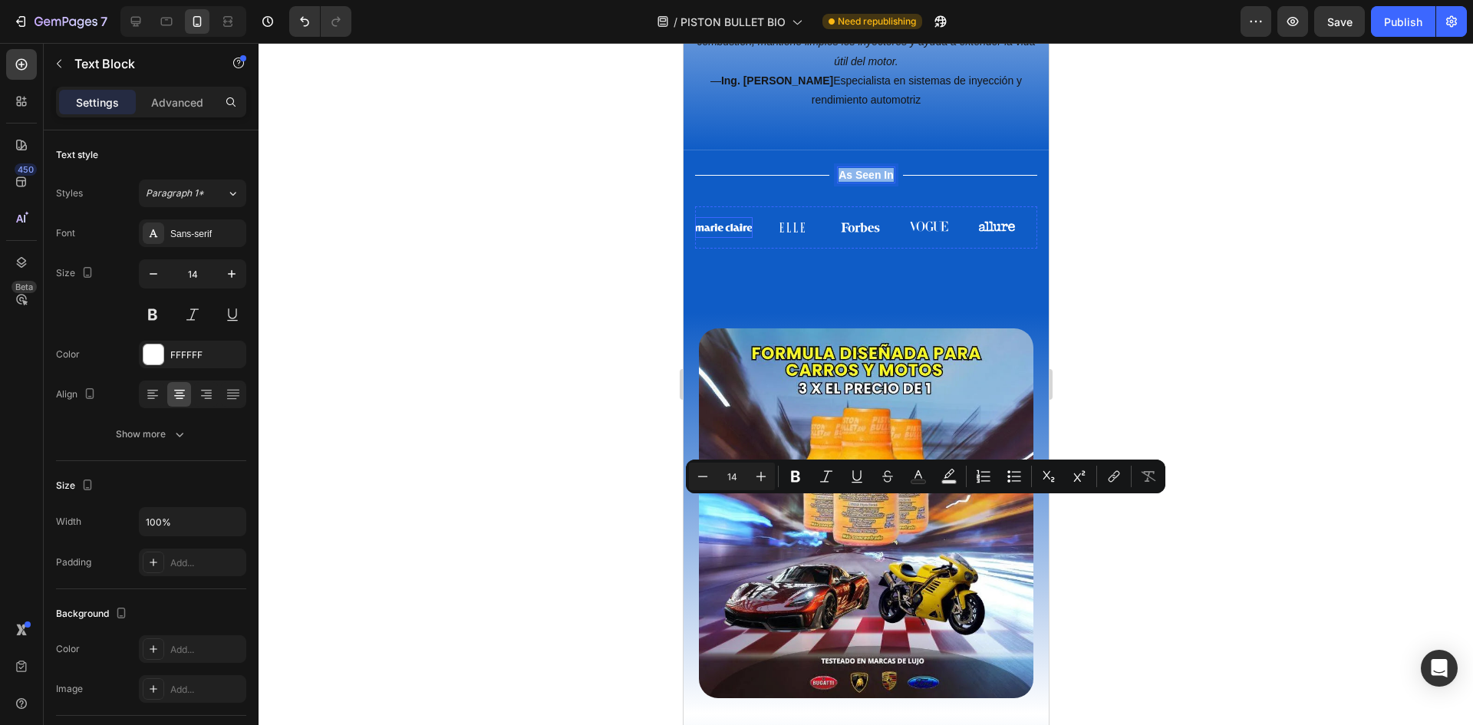
click at [729, 239] on img at bounding box center [723, 227] width 58 height 21
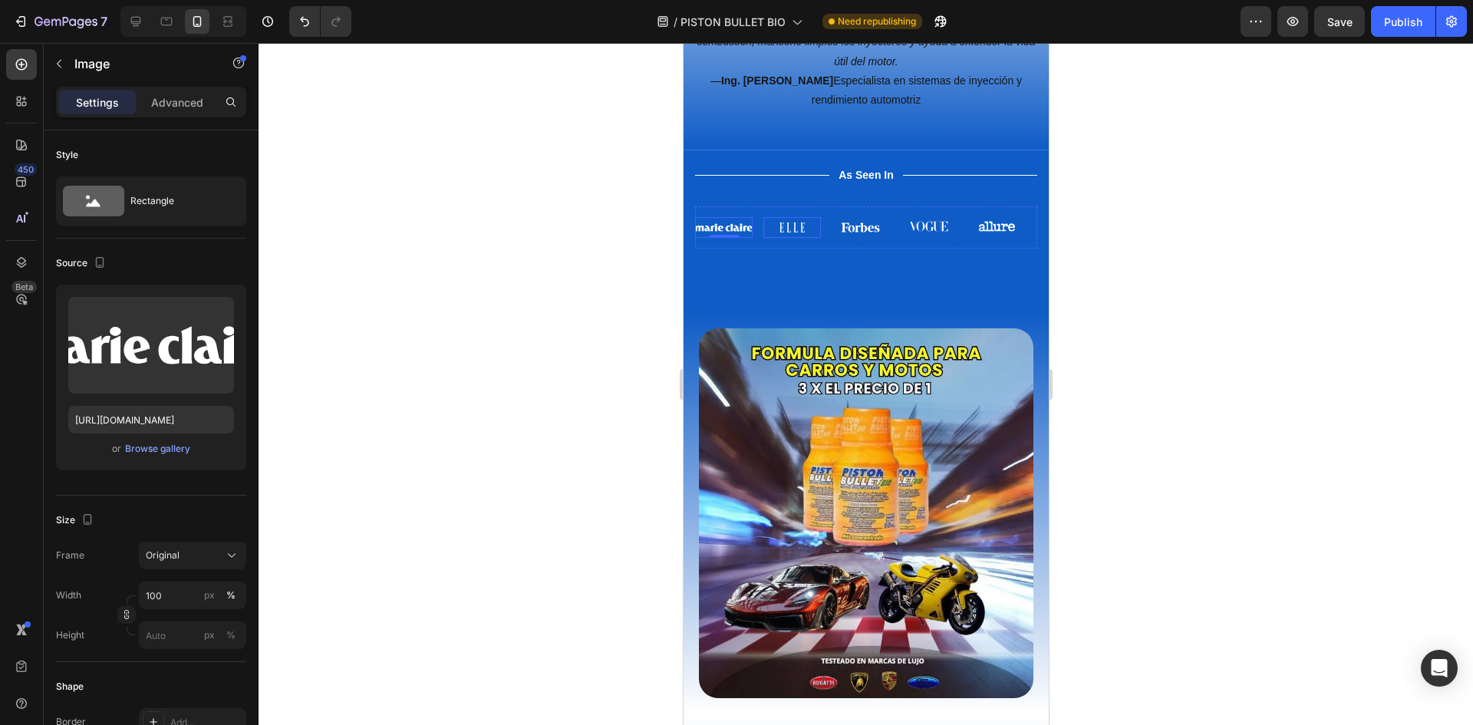
click at [786, 239] on img at bounding box center [791, 227] width 58 height 21
click at [854, 239] on img at bounding box center [860, 227] width 58 height 21
click at [928, 235] on img at bounding box center [928, 226] width 58 height 18
click at [1000, 235] on img at bounding box center [996, 226] width 58 height 18
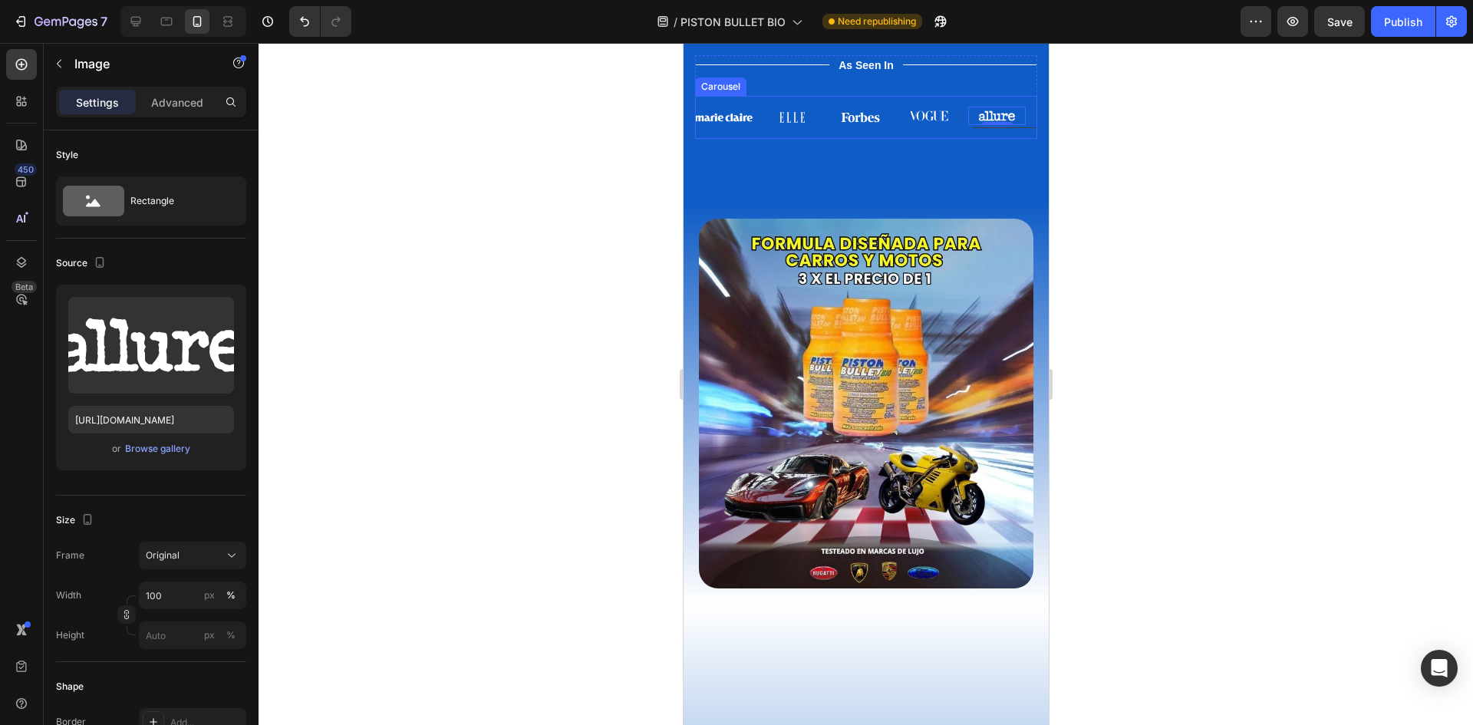
scroll to position [3739, 0]
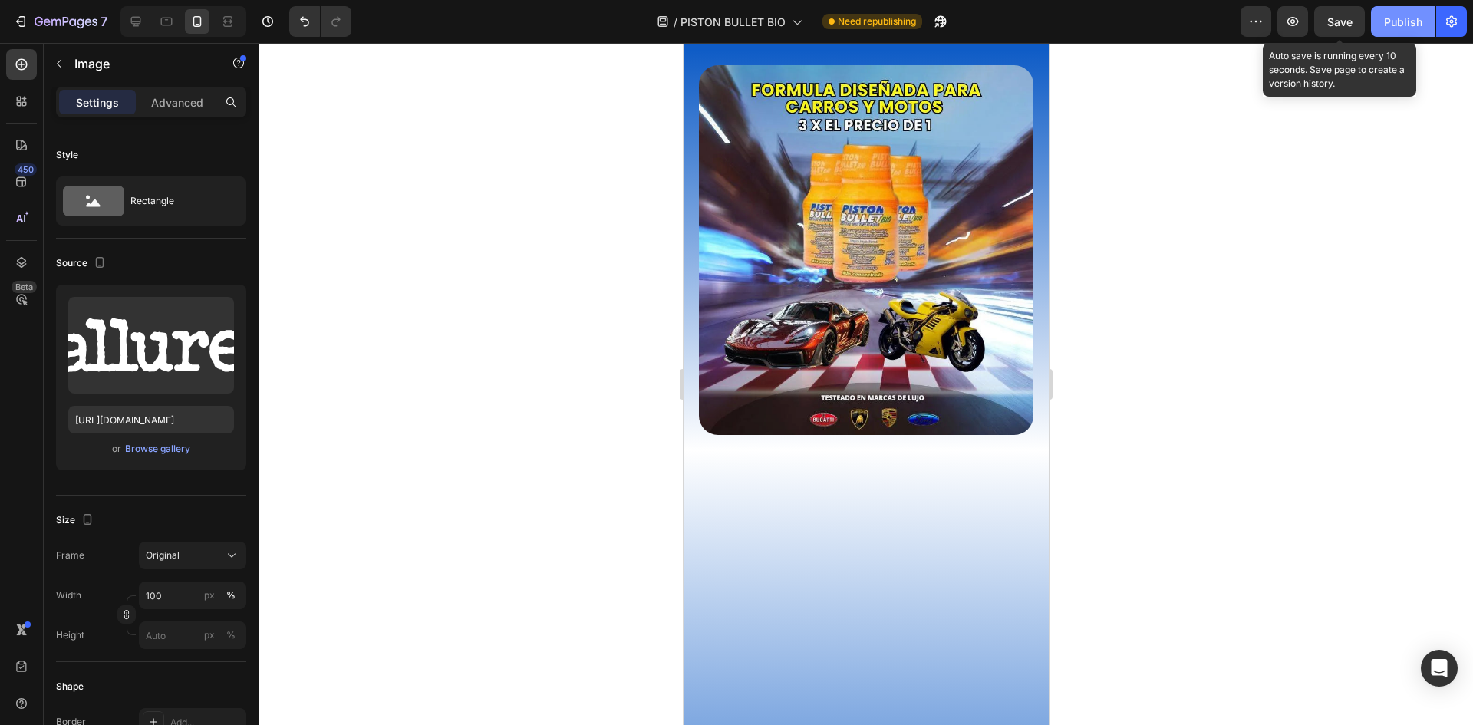
drag, startPoint x: 1336, startPoint y: 18, endPoint x: 1391, endPoint y: 24, distance: 54.7
click at [1336, 19] on span "Save" at bounding box center [1339, 21] width 25 height 13
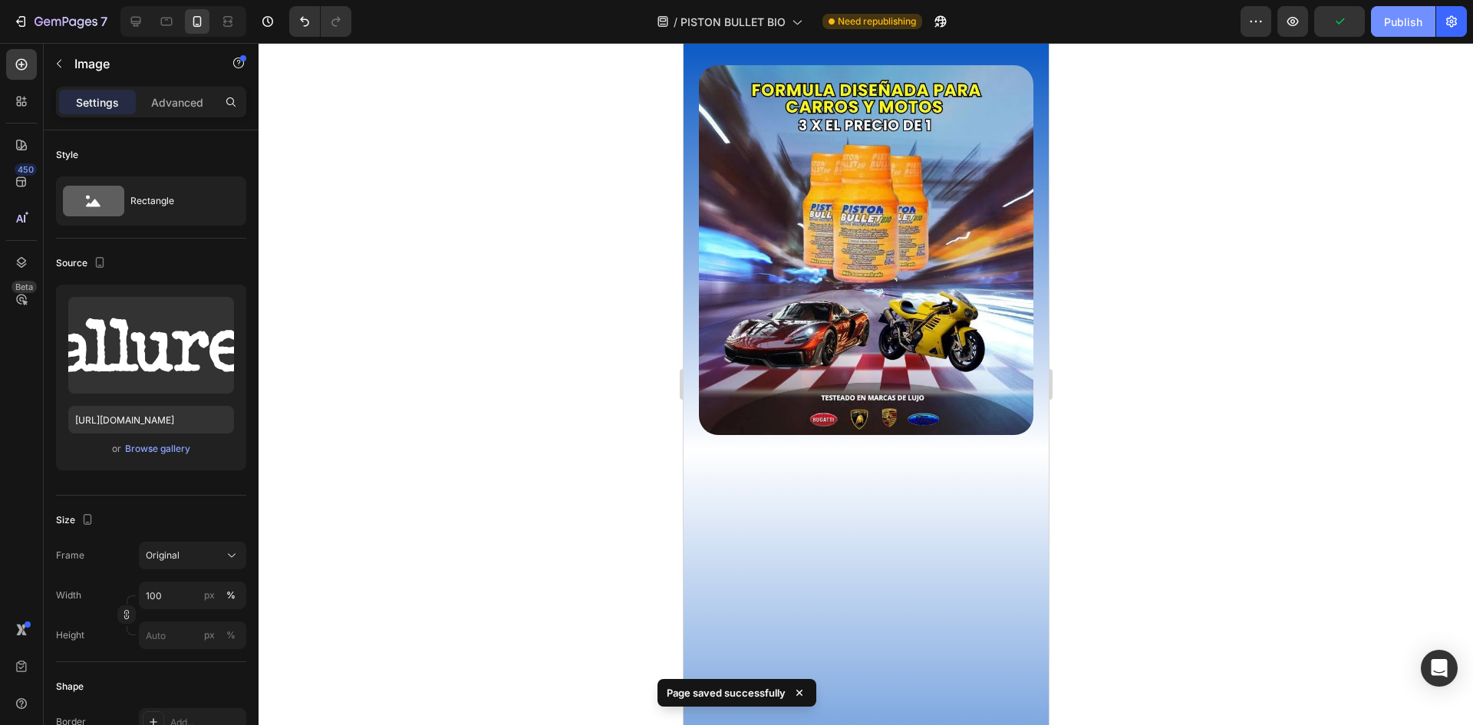
click at [1405, 23] on div "Publish" at bounding box center [1403, 22] width 38 height 16
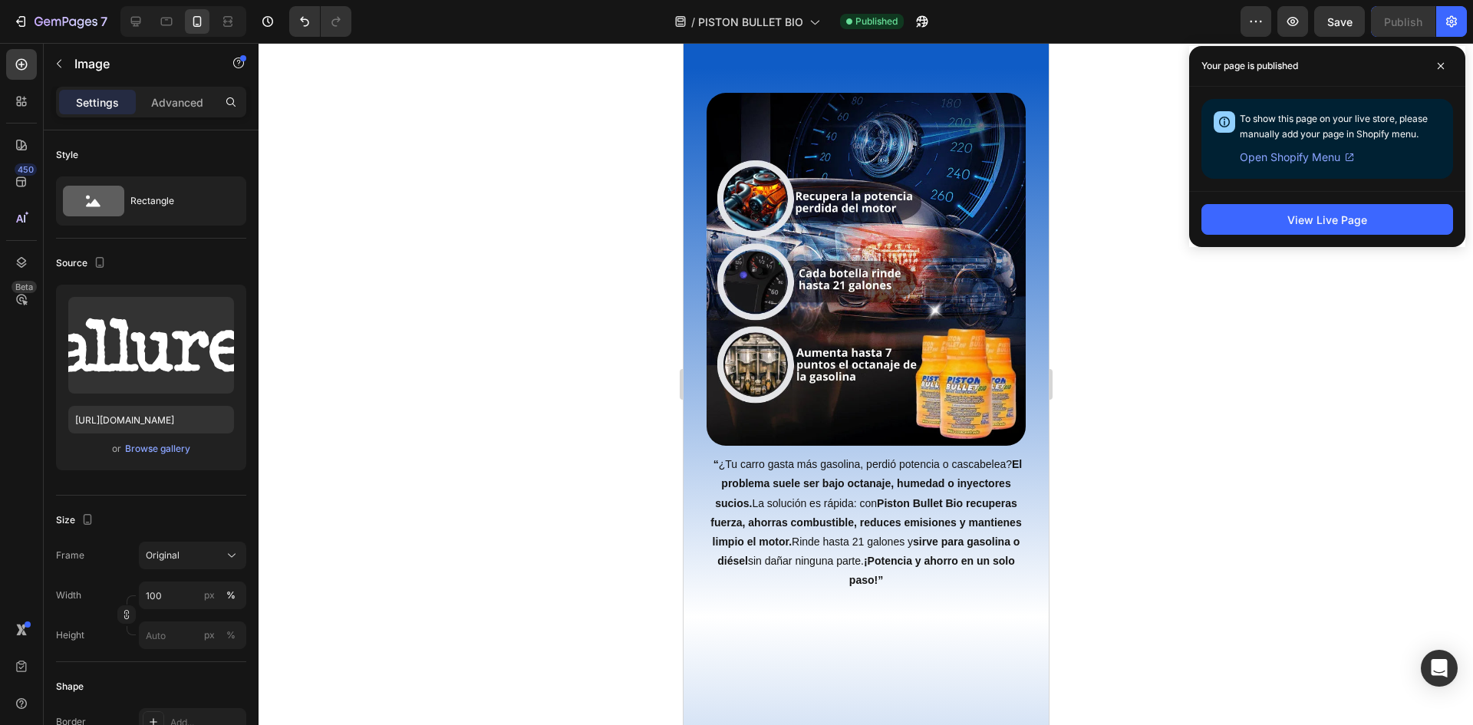
scroll to position [2854, 0]
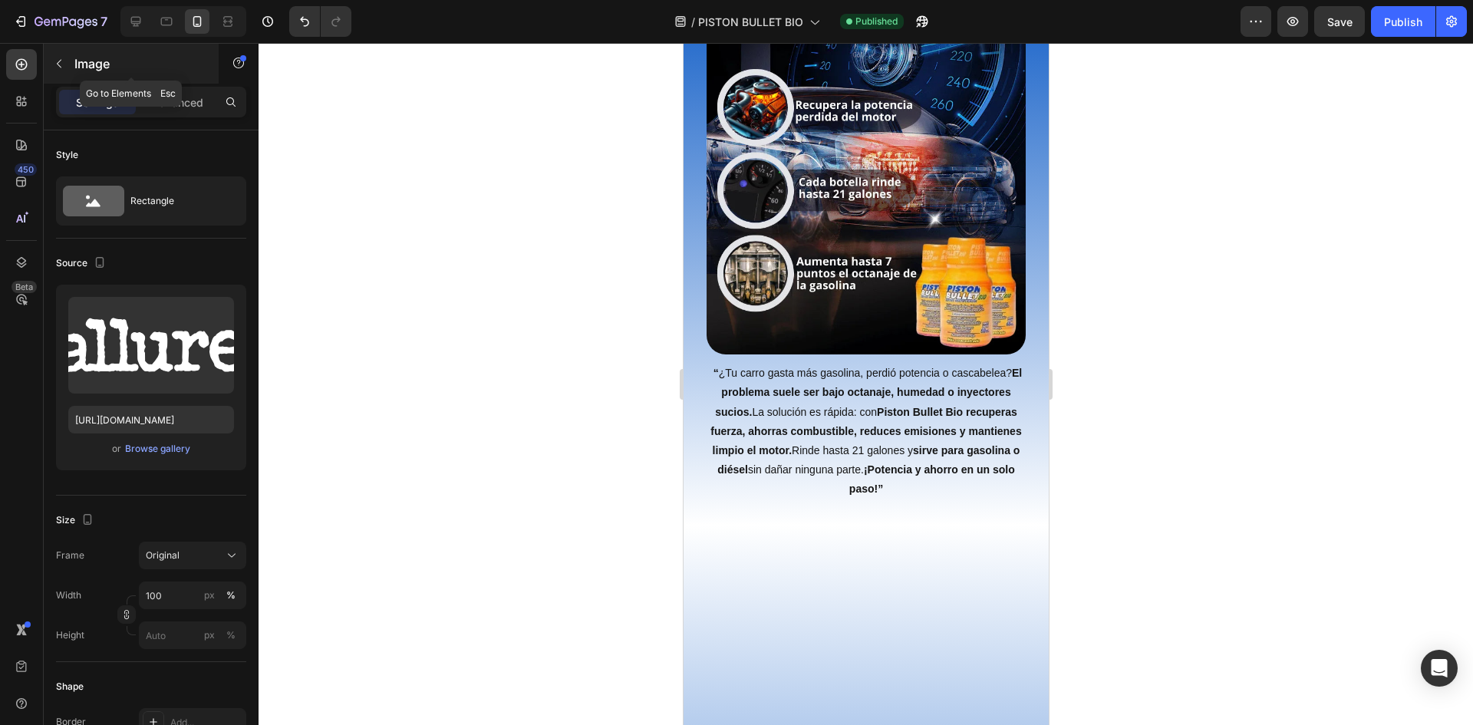
click at [66, 65] on button "button" at bounding box center [59, 63] width 25 height 25
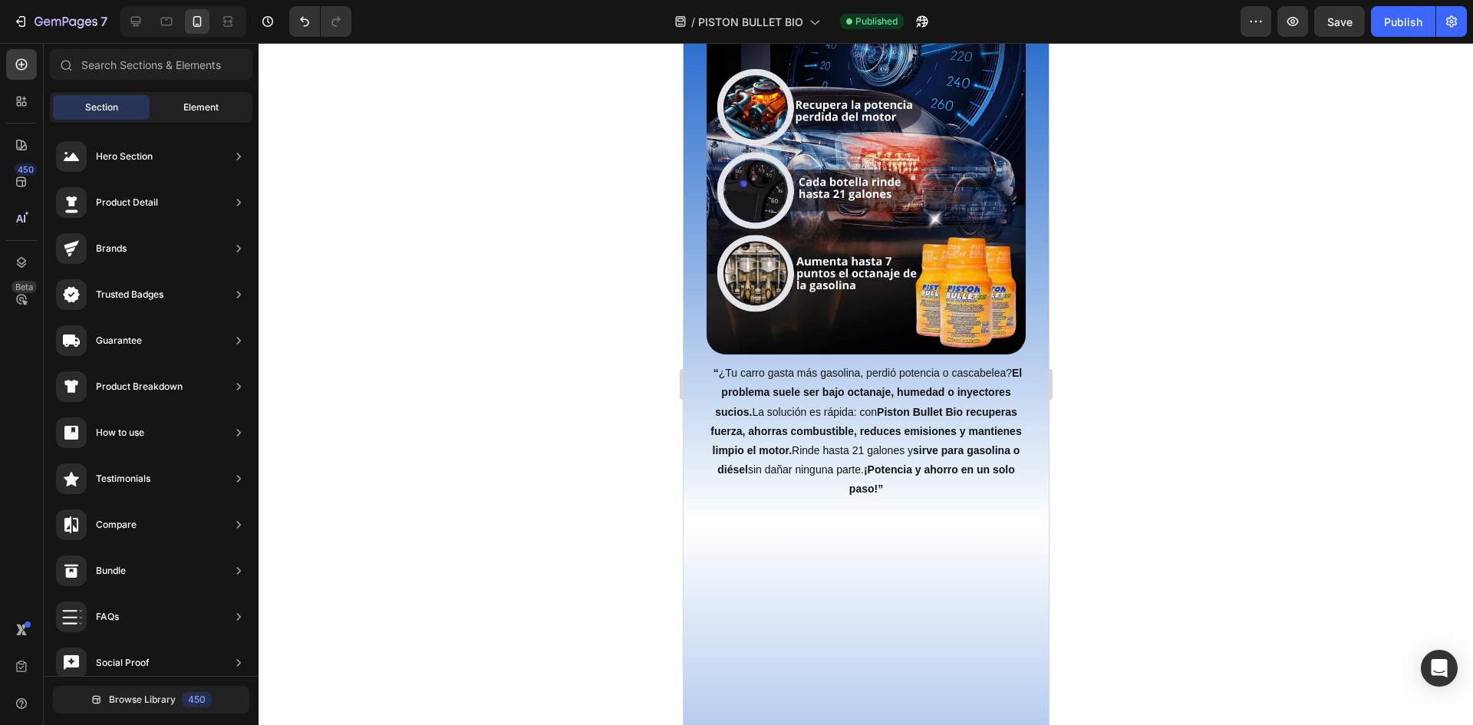
click at [192, 98] on div "Element" at bounding box center [201, 107] width 97 height 25
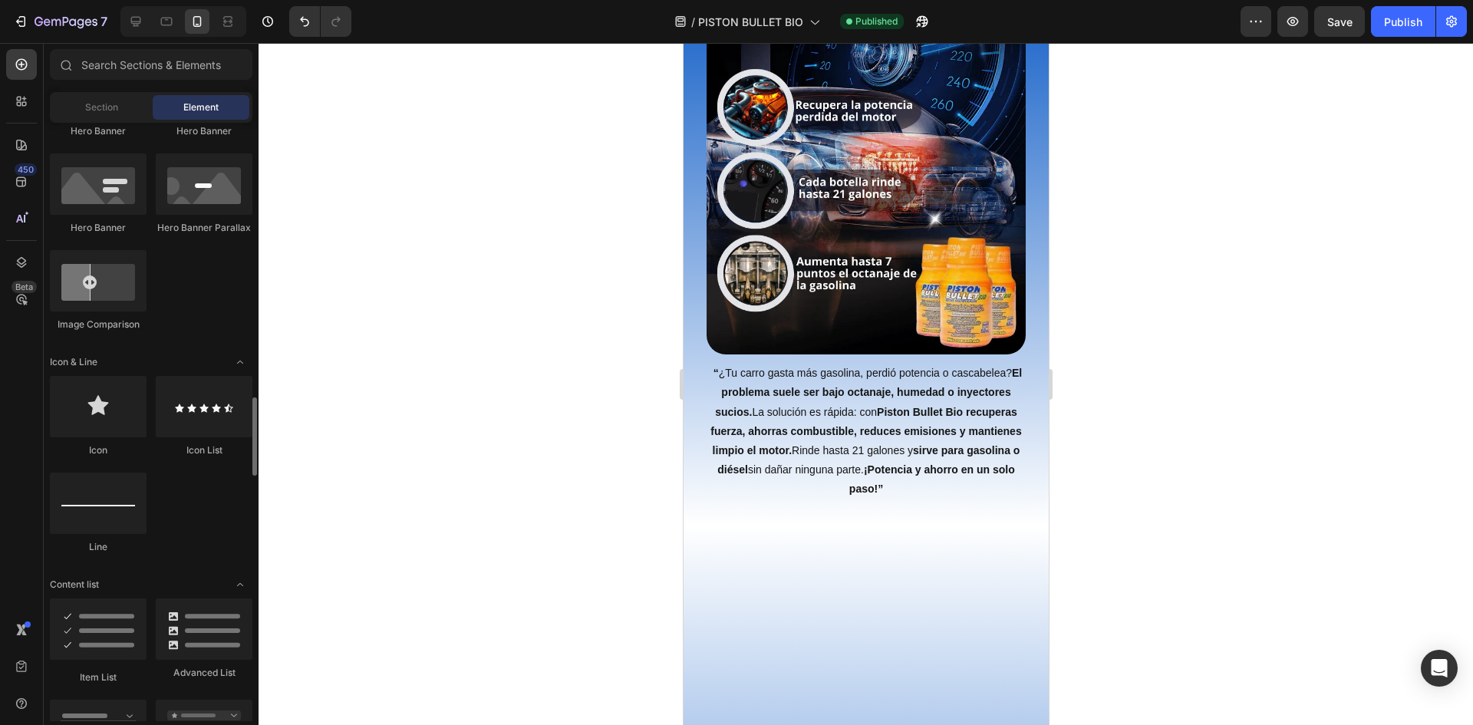
scroll to position [921, 0]
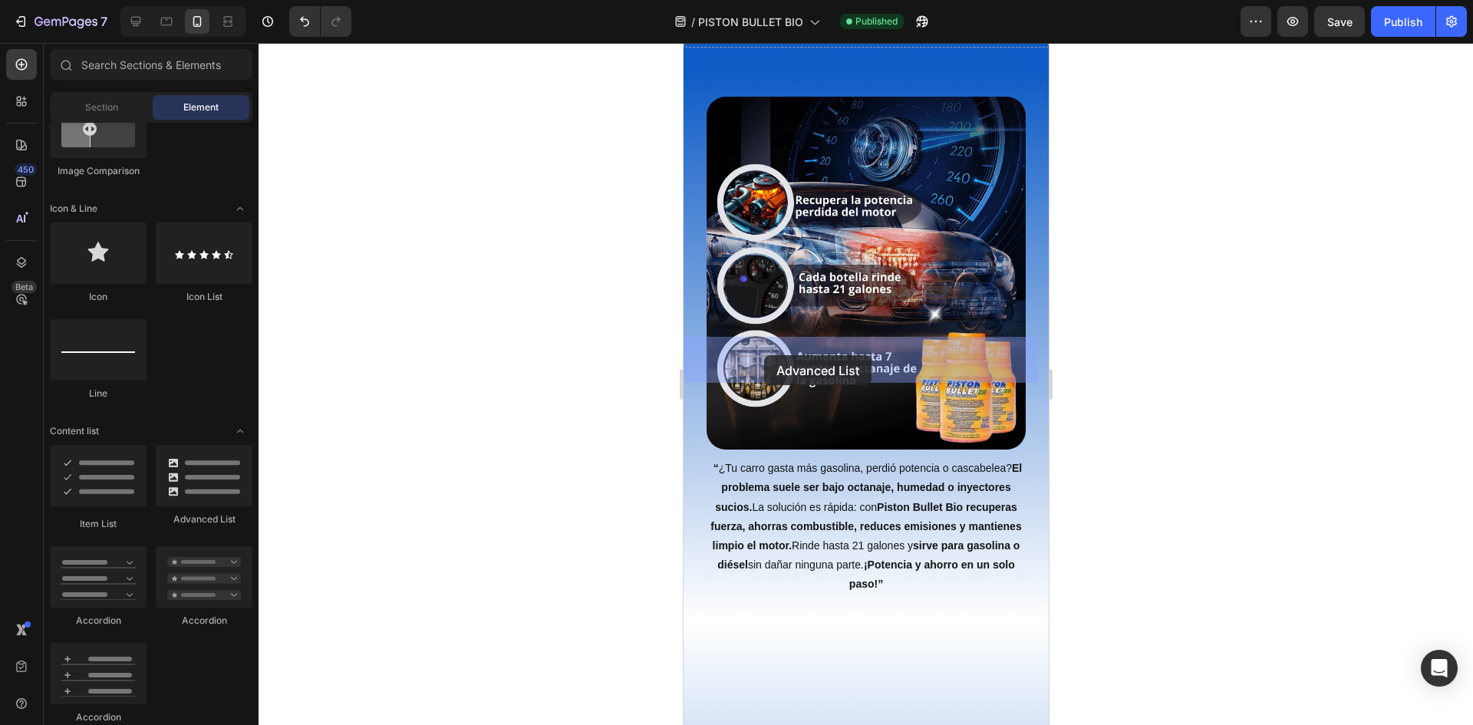
drag, startPoint x: 871, startPoint y: 522, endPoint x: 763, endPoint y: 355, distance: 198.1
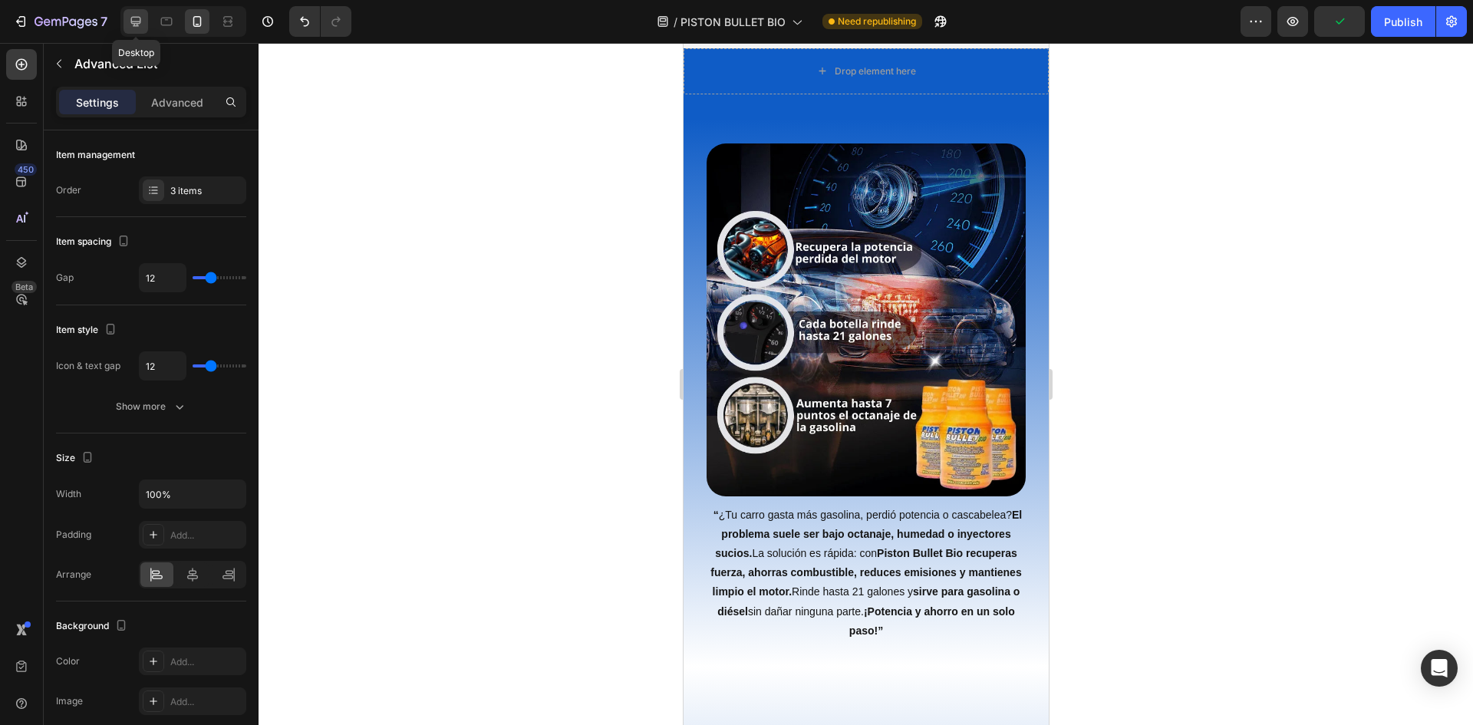
click at [143, 20] on icon at bounding box center [135, 21] width 15 height 15
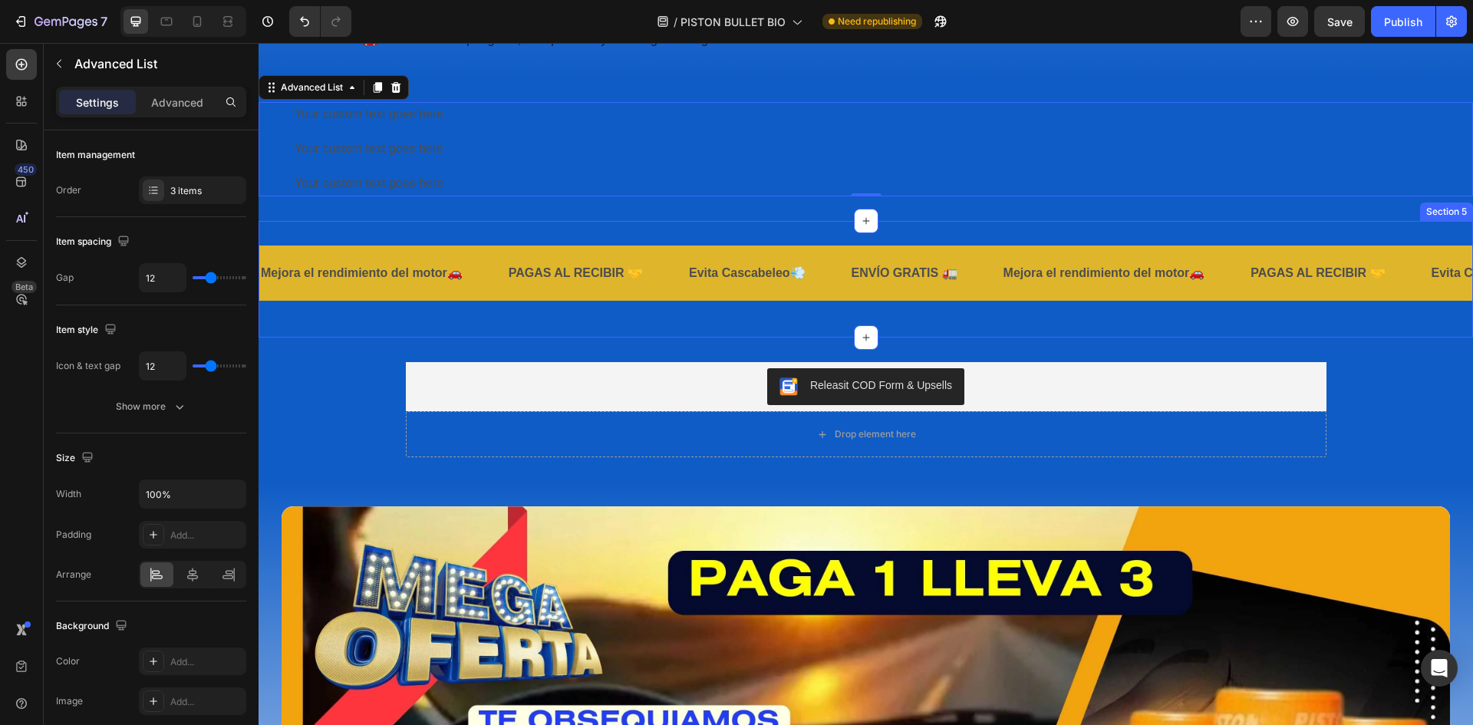
scroll to position [2883, 0]
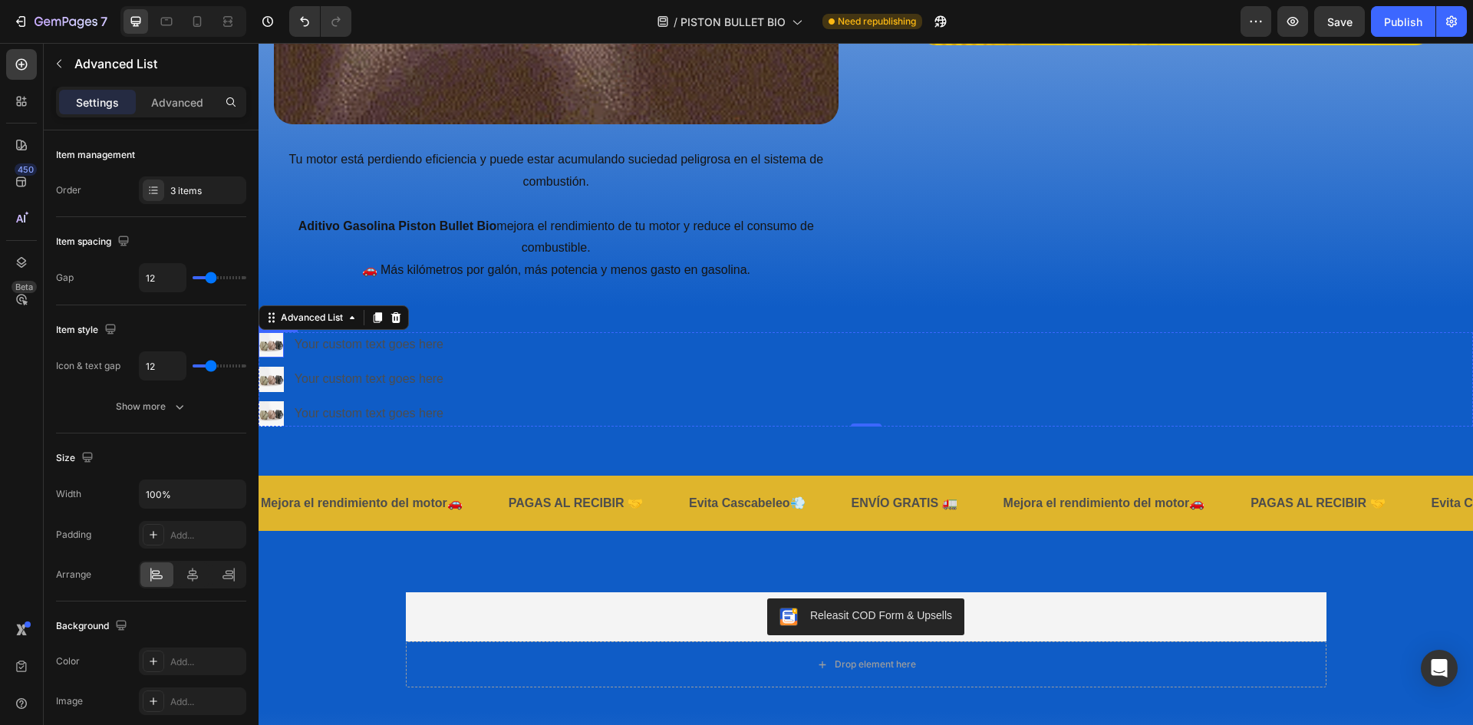
click at [272, 344] on img at bounding box center [271, 344] width 25 height 25
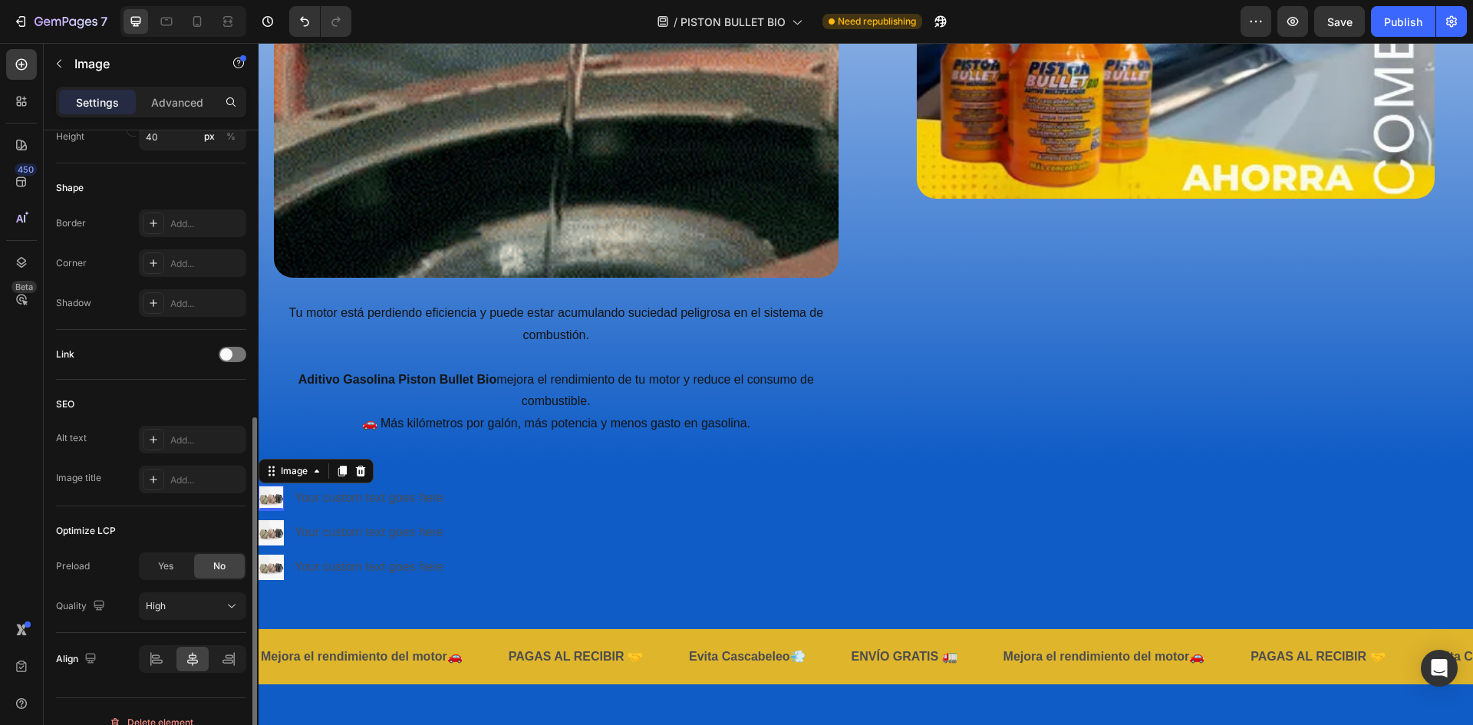
scroll to position [558, 0]
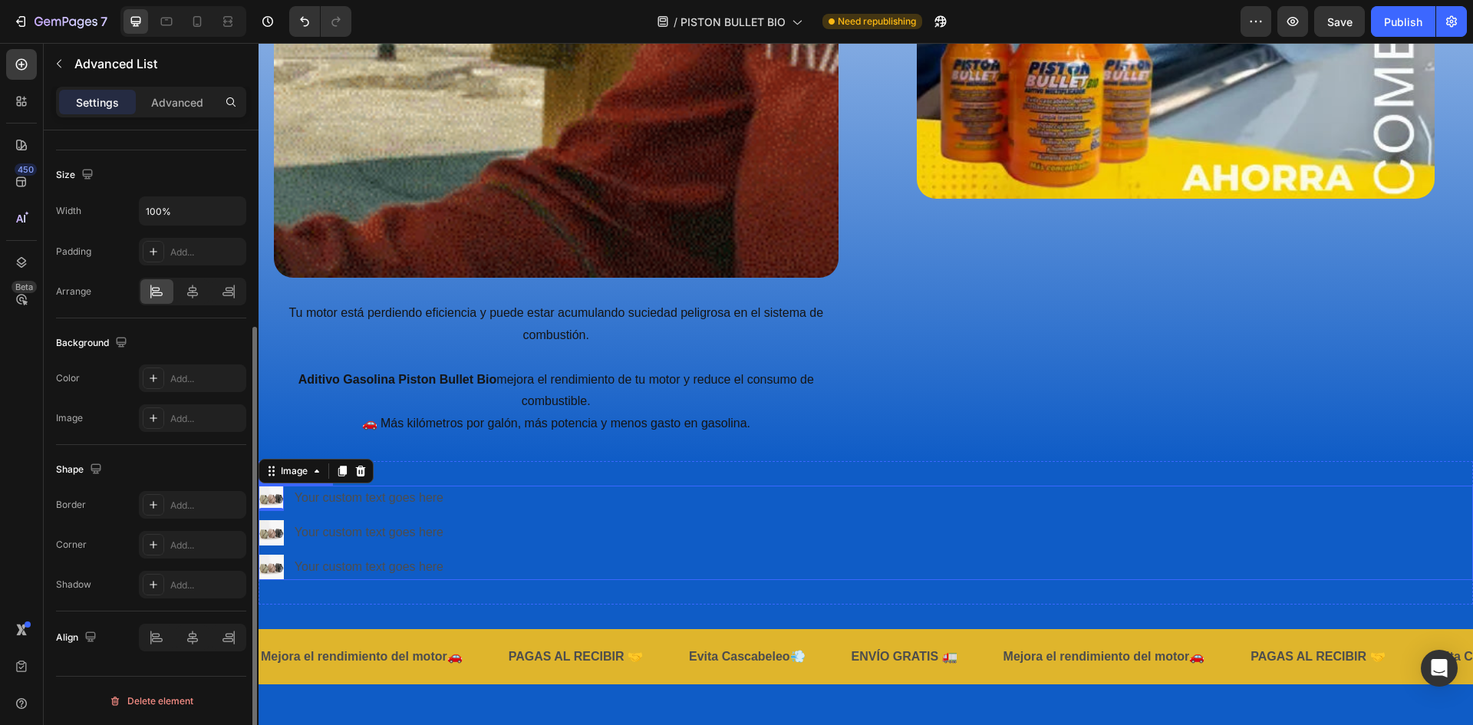
click at [491, 498] on div "Image 0 Your custom text goes here Text Block Image Your custom text goes here …" at bounding box center [866, 533] width 1214 height 94
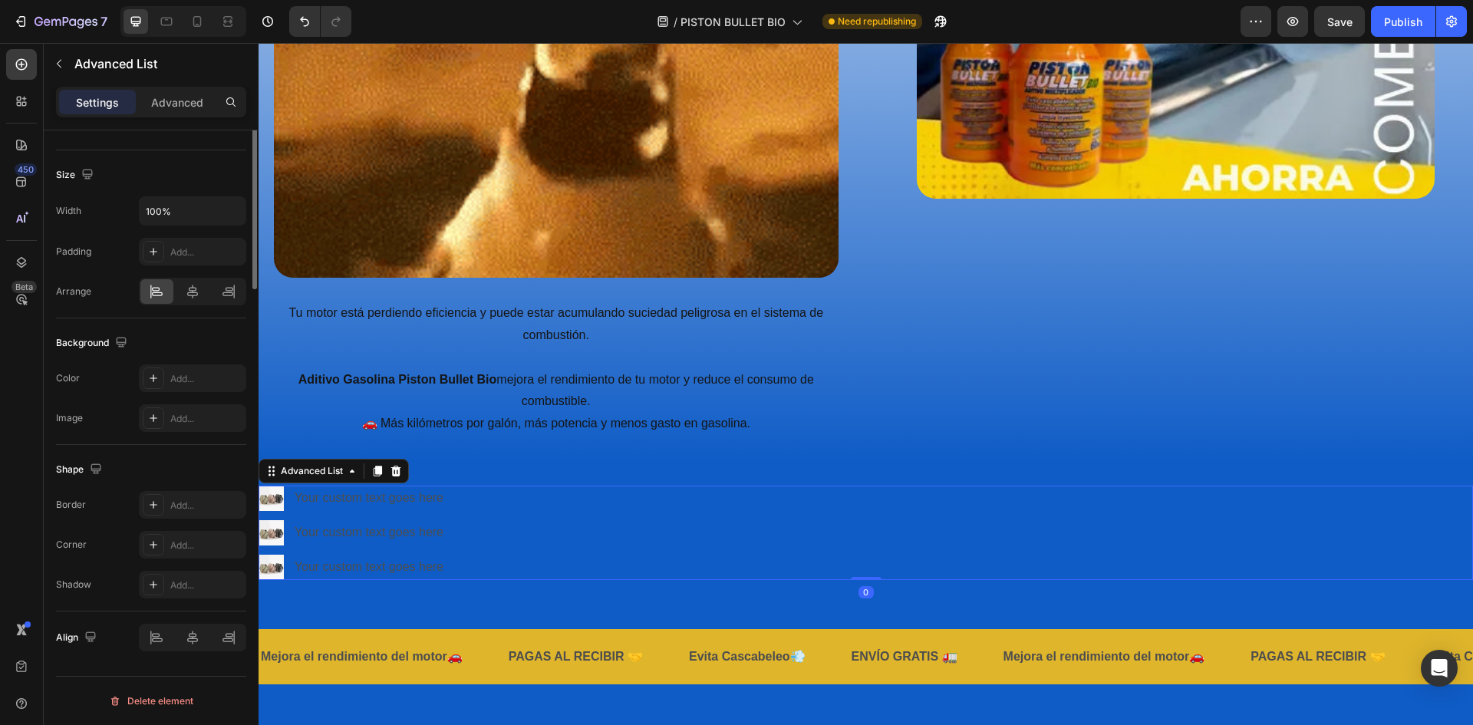
scroll to position [0, 0]
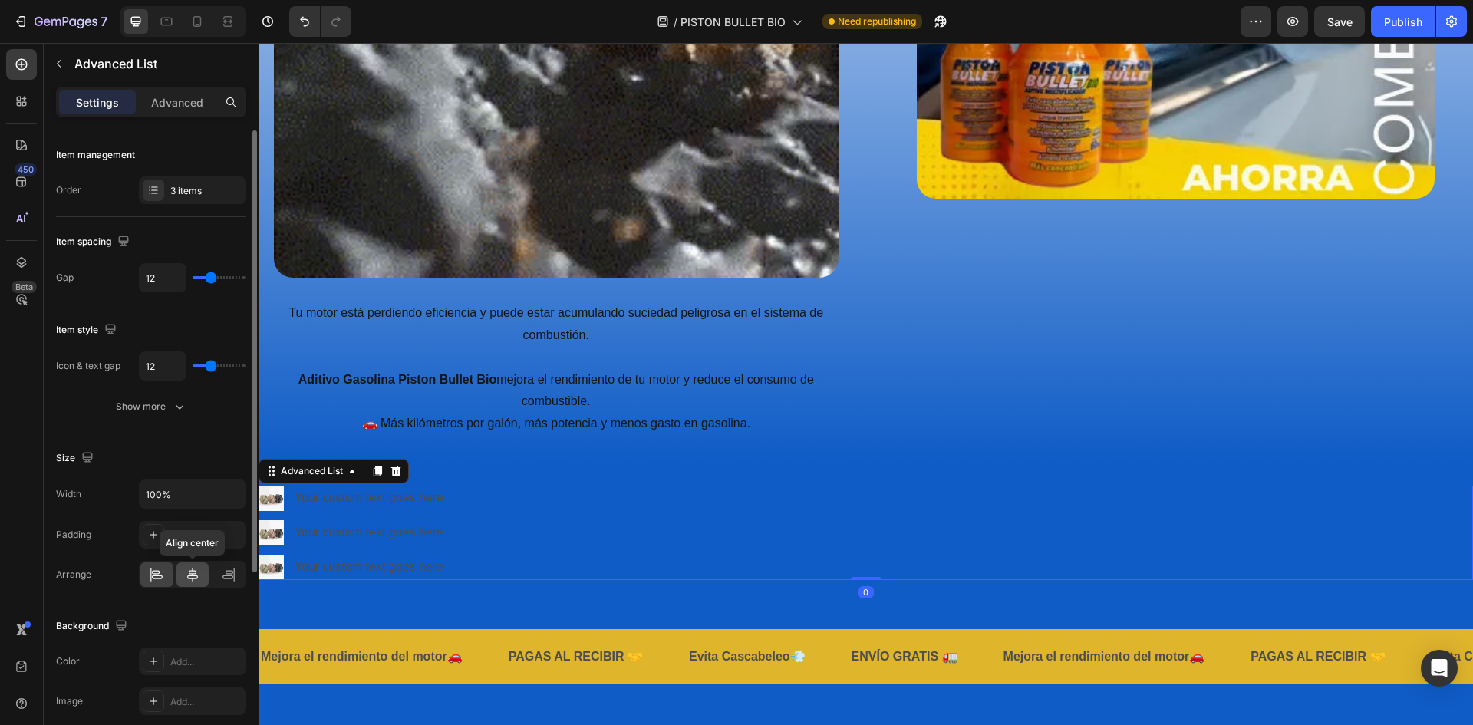
click at [193, 575] on icon at bounding box center [192, 574] width 15 height 15
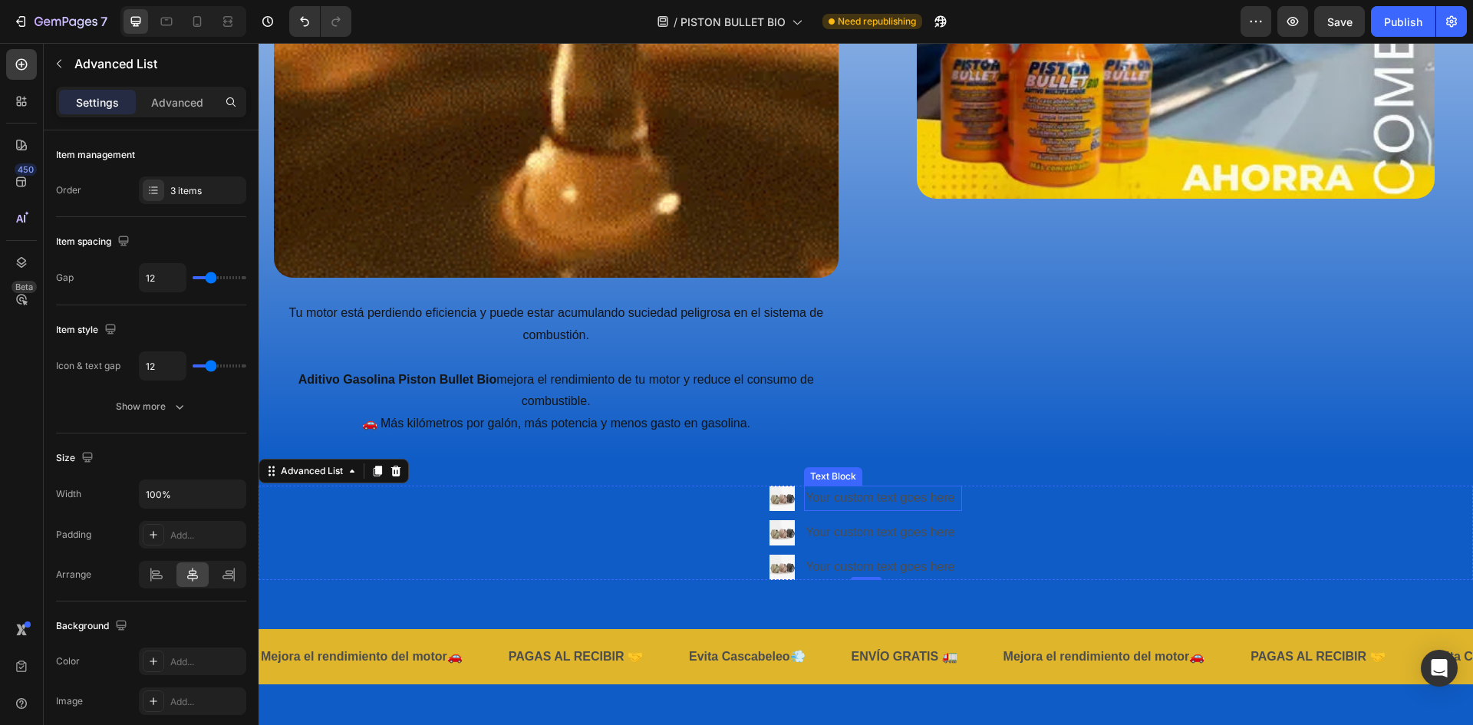
click at [844, 499] on div "Your custom text goes here" at bounding box center [882, 498] width 157 height 25
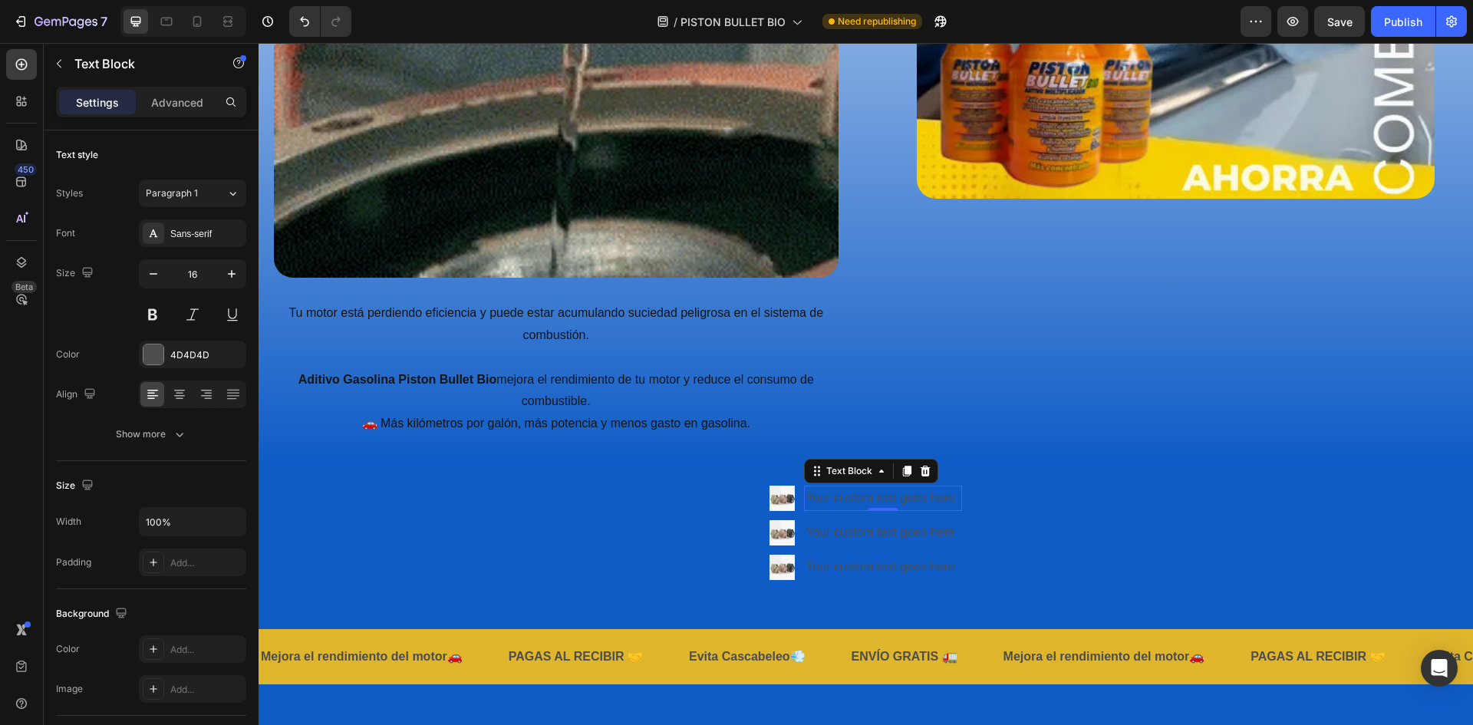
click at [861, 493] on div "Your custom text goes here" at bounding box center [882, 498] width 157 height 25
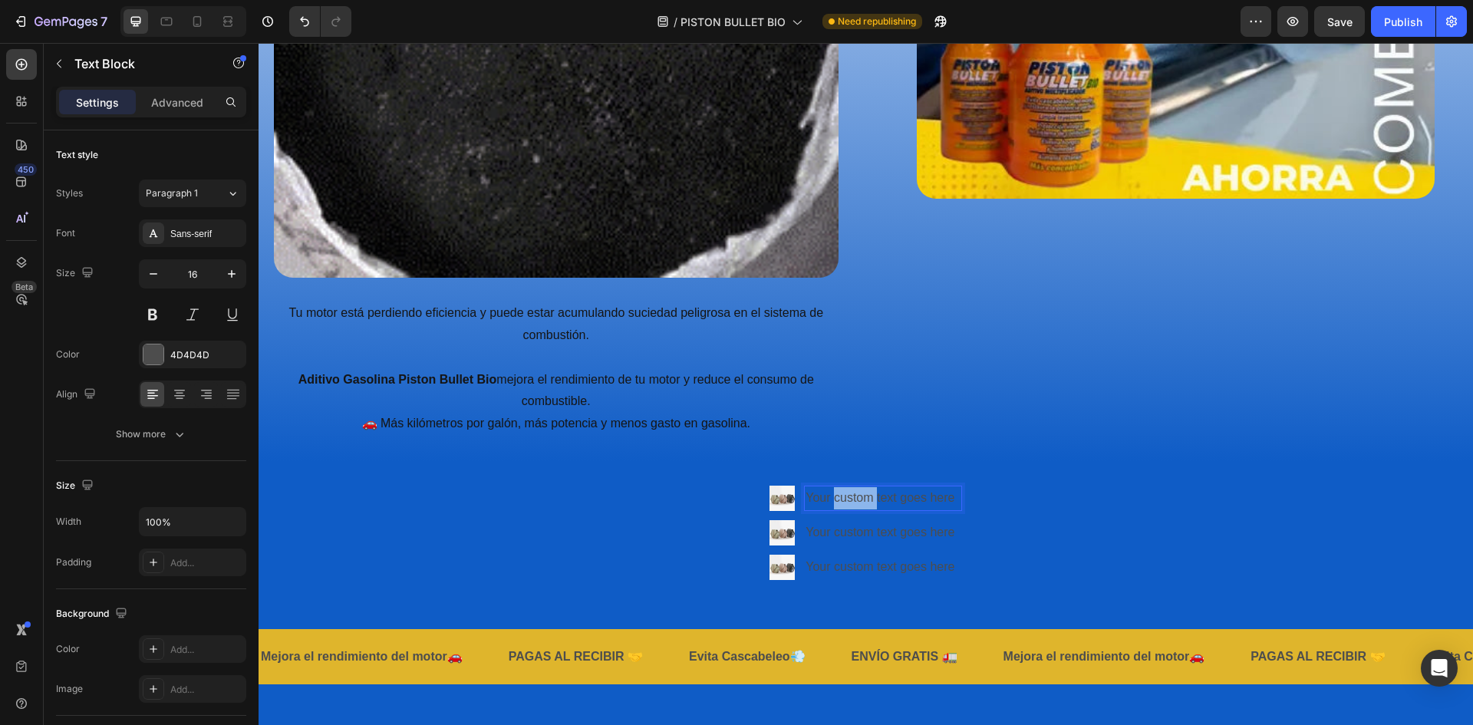
click at [861, 493] on p "Your custom text goes here" at bounding box center [882, 498] width 154 height 22
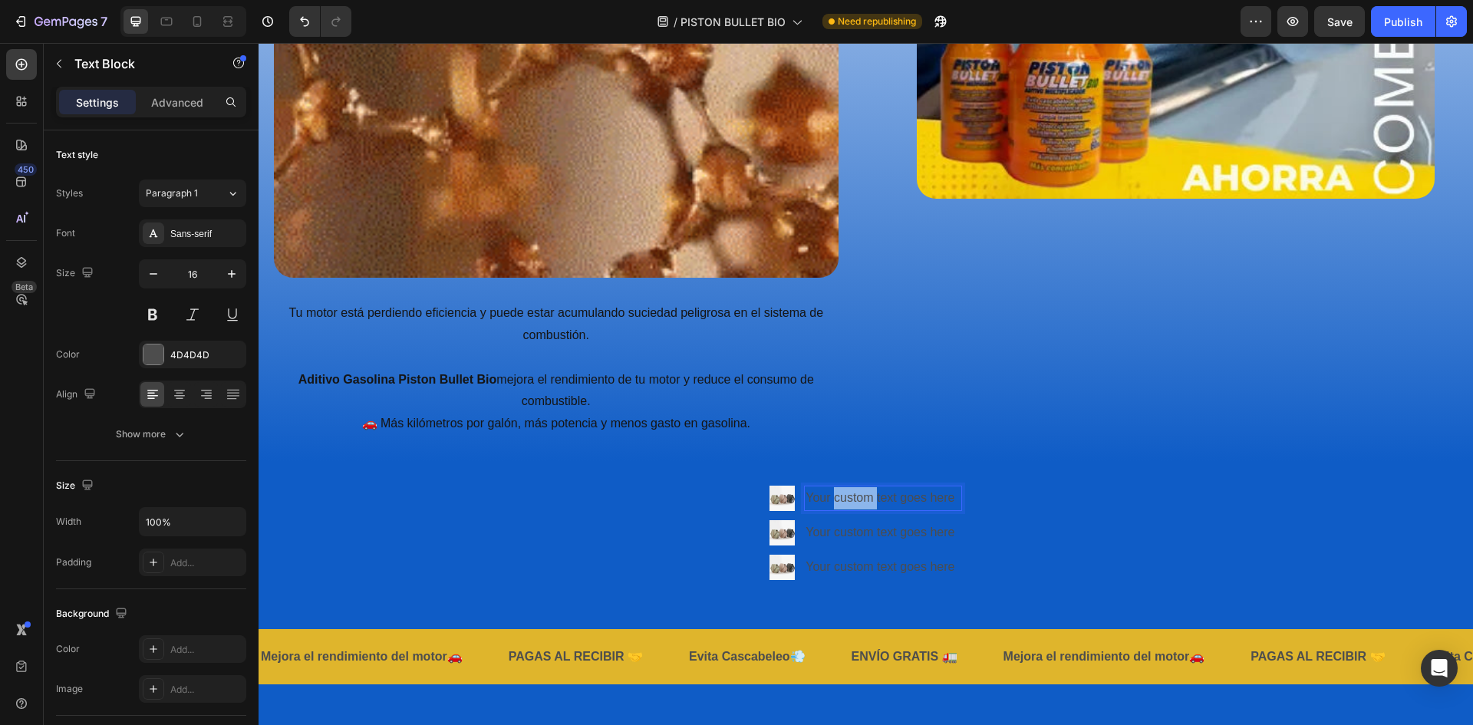
click at [861, 493] on p "Your custom text goes here" at bounding box center [882, 498] width 154 height 22
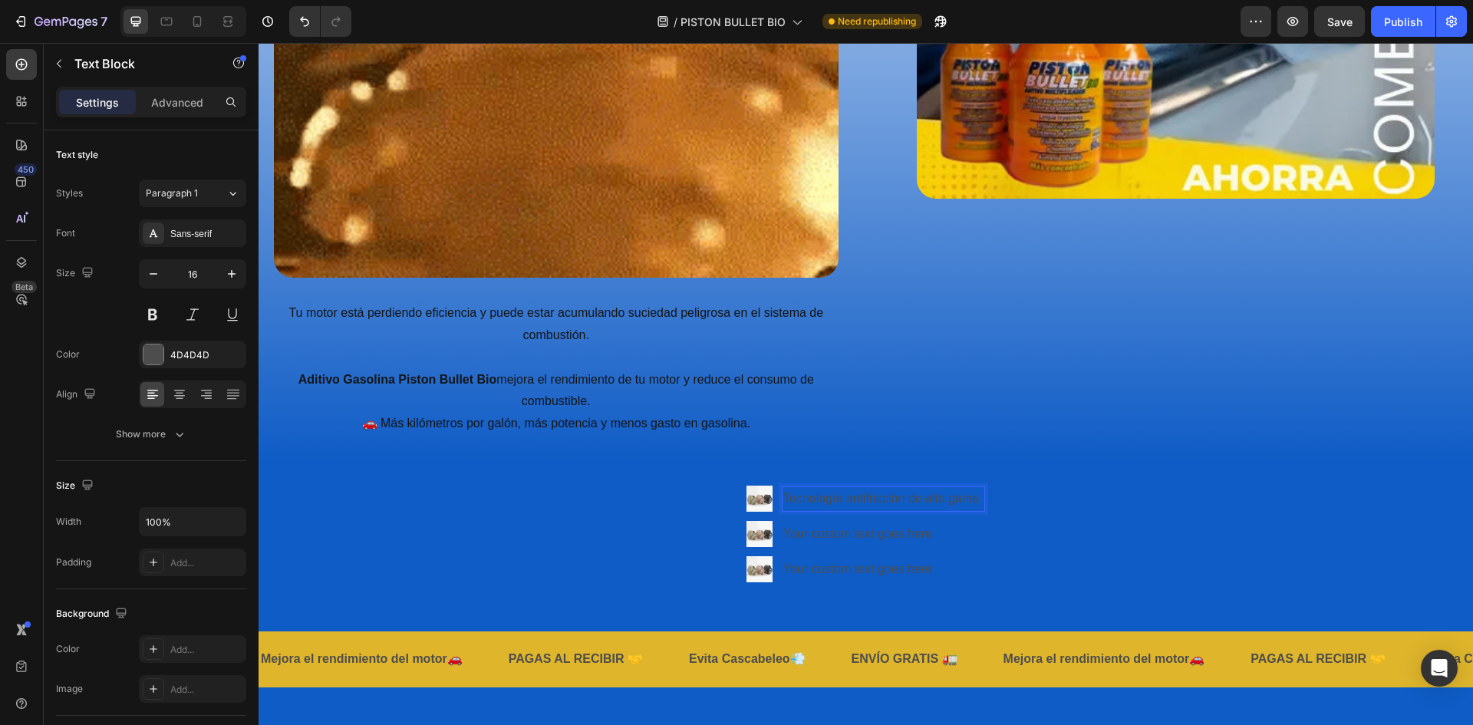
click at [910, 491] on p "Tecnología antifricción de alta gama" at bounding box center [883, 499] width 200 height 22
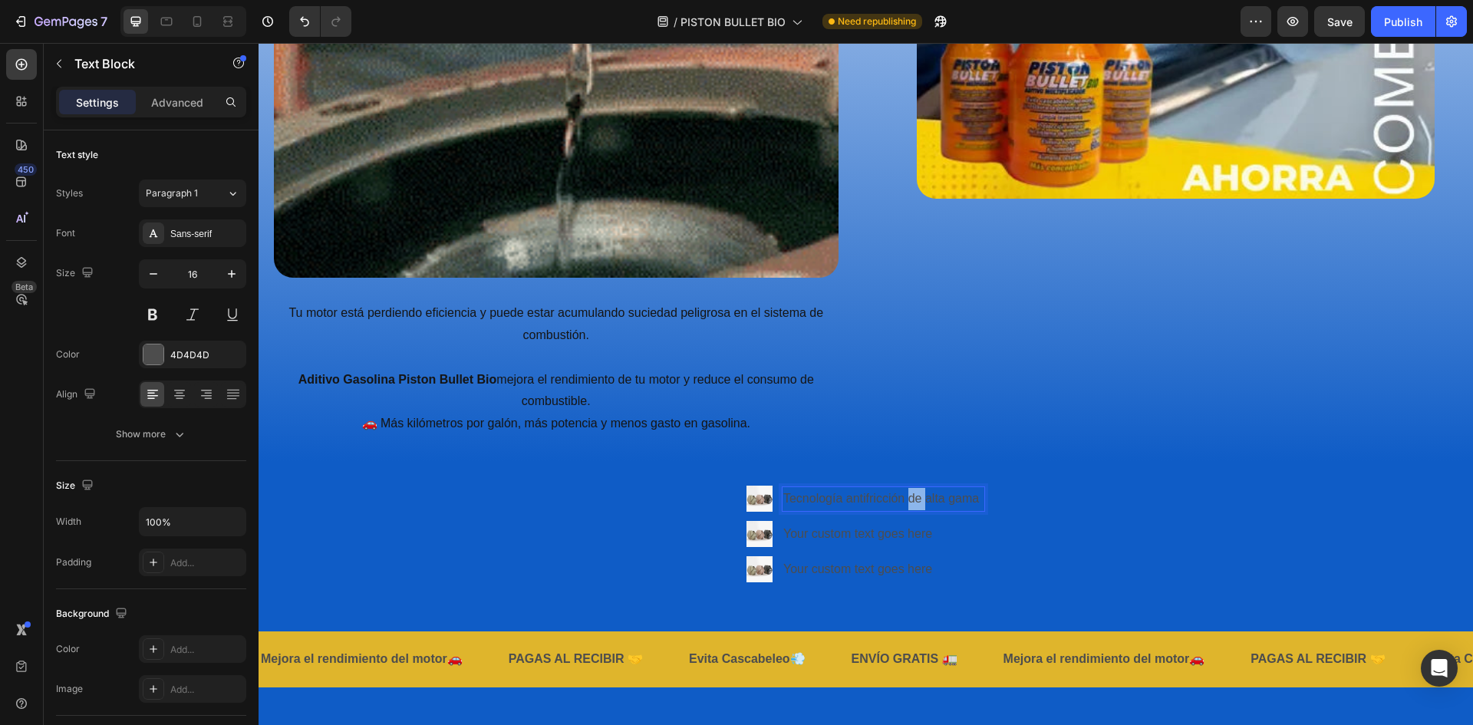
click at [910, 491] on p "Tecnología antifricción de alta gama" at bounding box center [883, 499] width 200 height 22
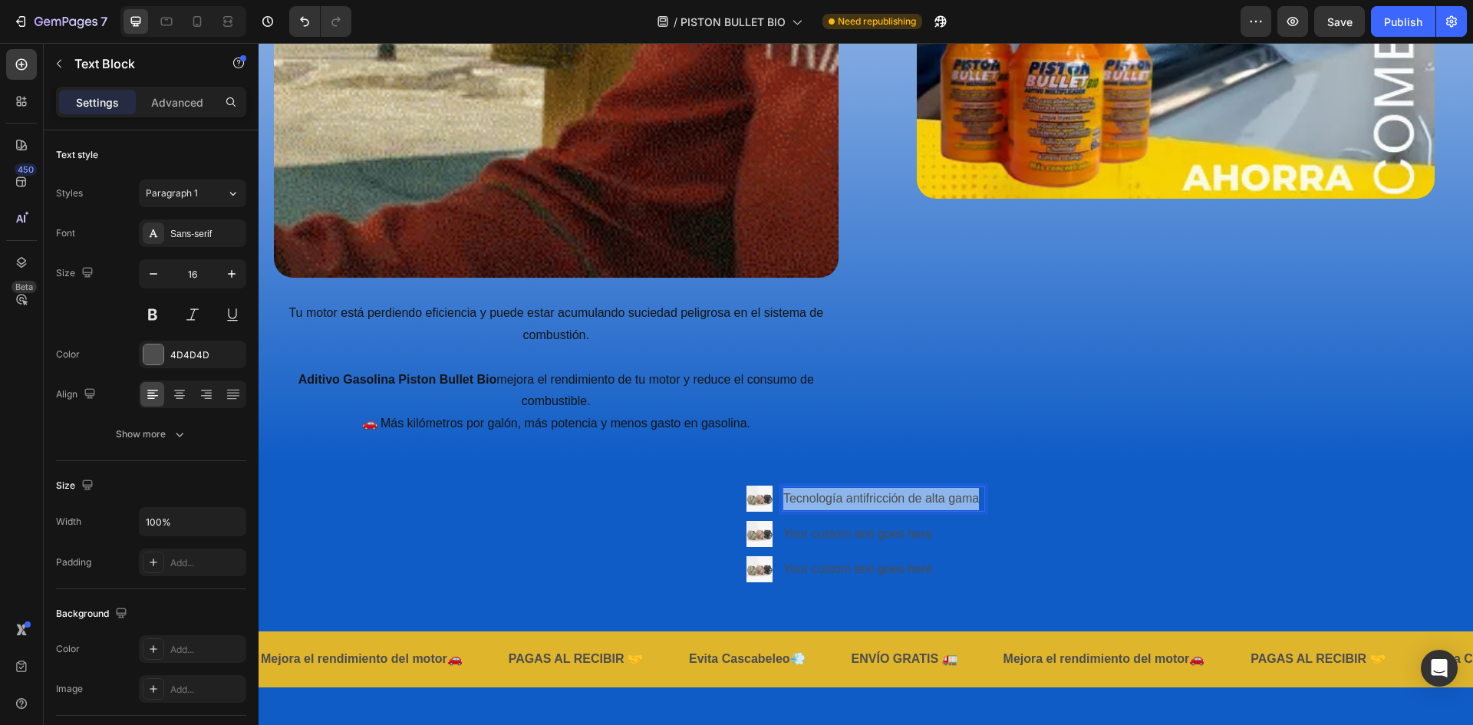
click at [910, 491] on p "Tecnología antifricción de alta gama" at bounding box center [883, 499] width 200 height 22
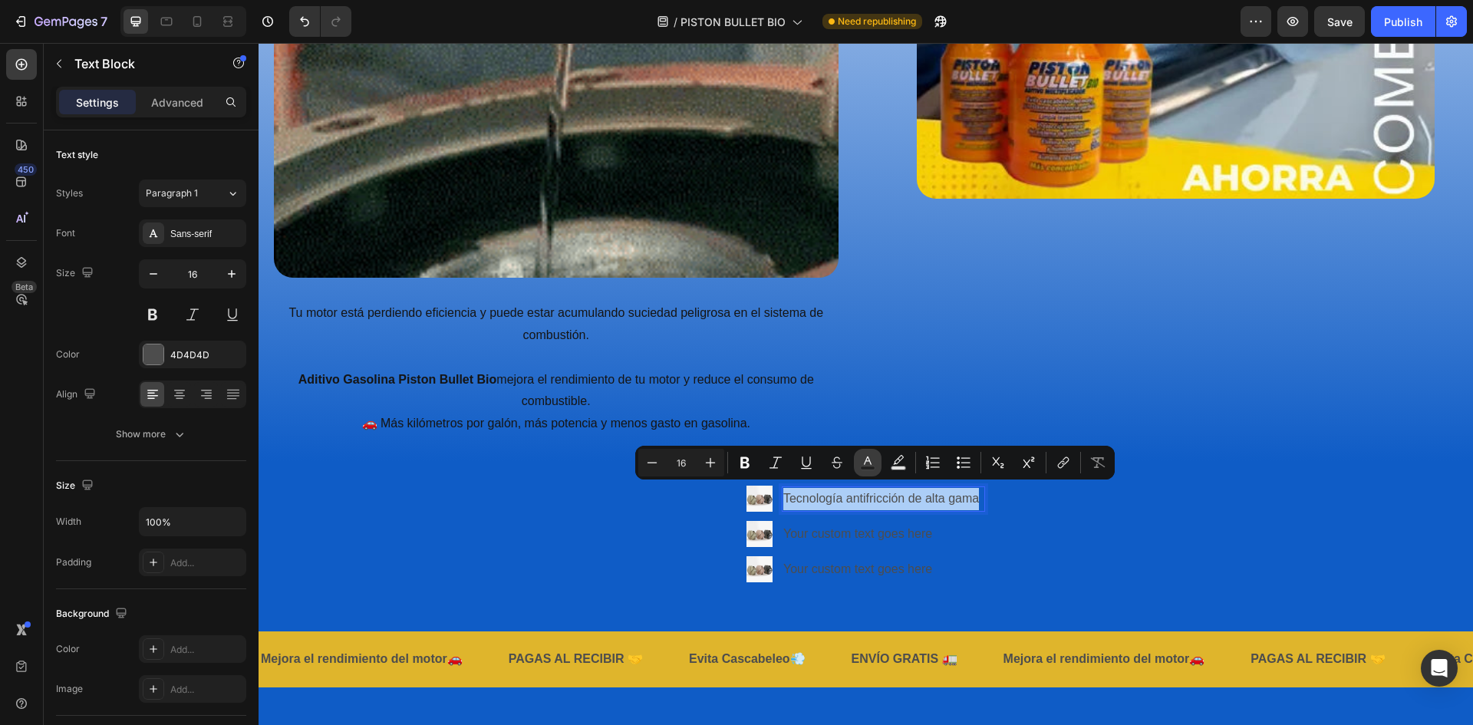
click at [868, 463] on icon "Editor contextual toolbar" at bounding box center [867, 462] width 15 height 15
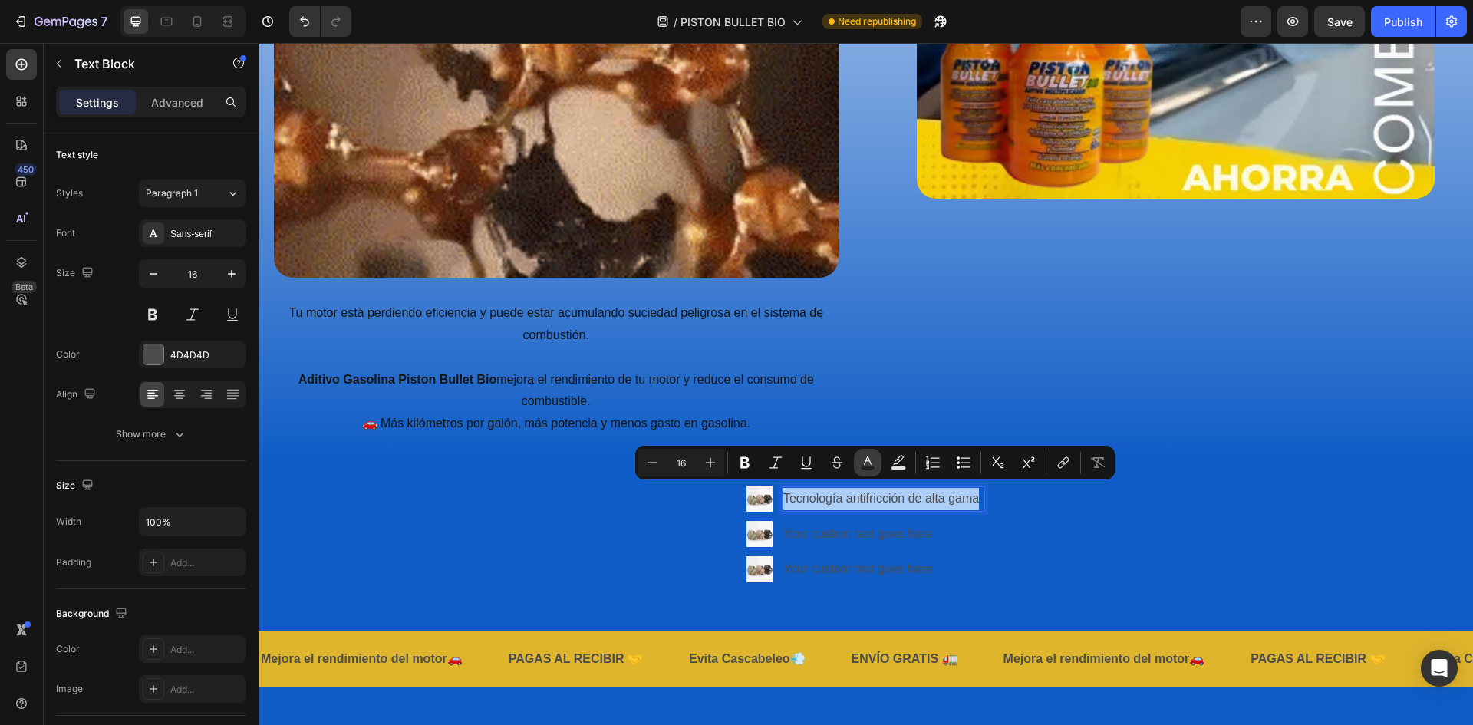
type input "4D4D4D"
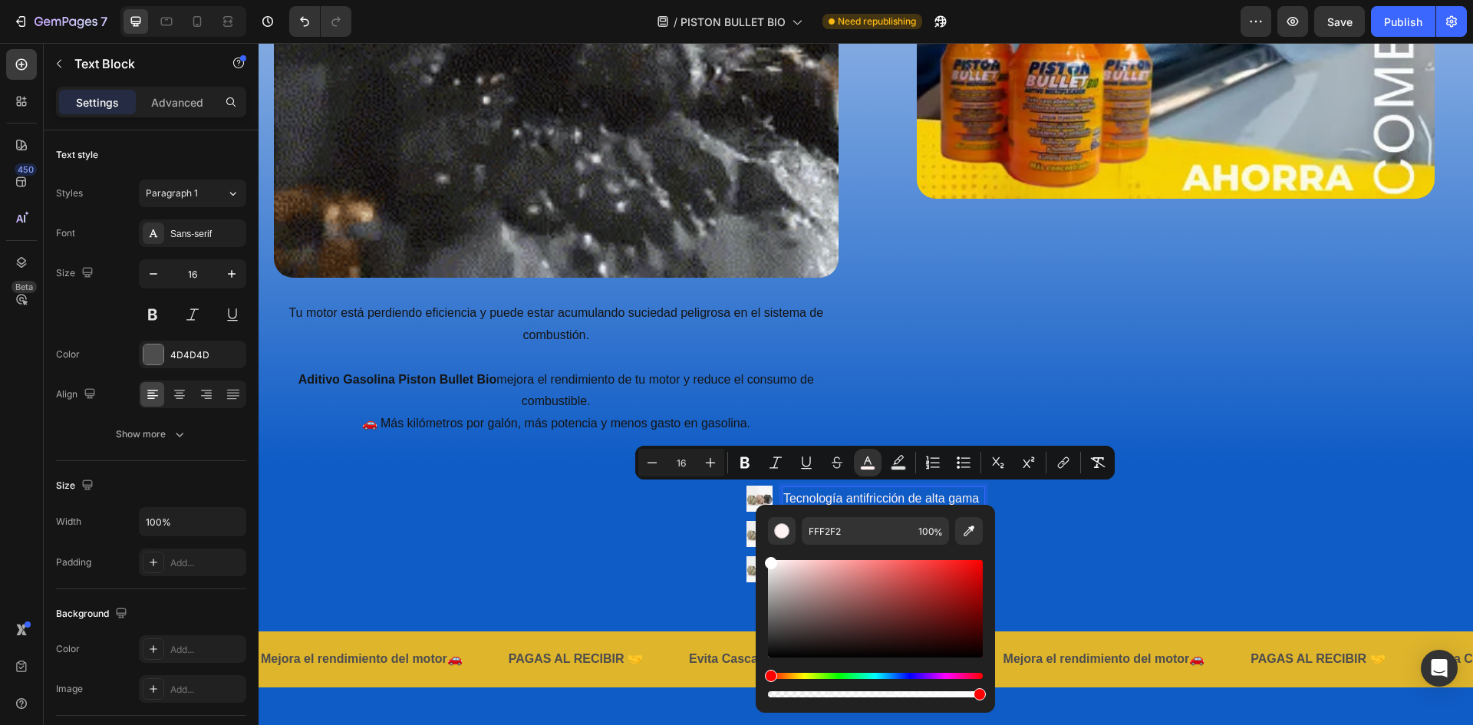
type input "FFFFFF"
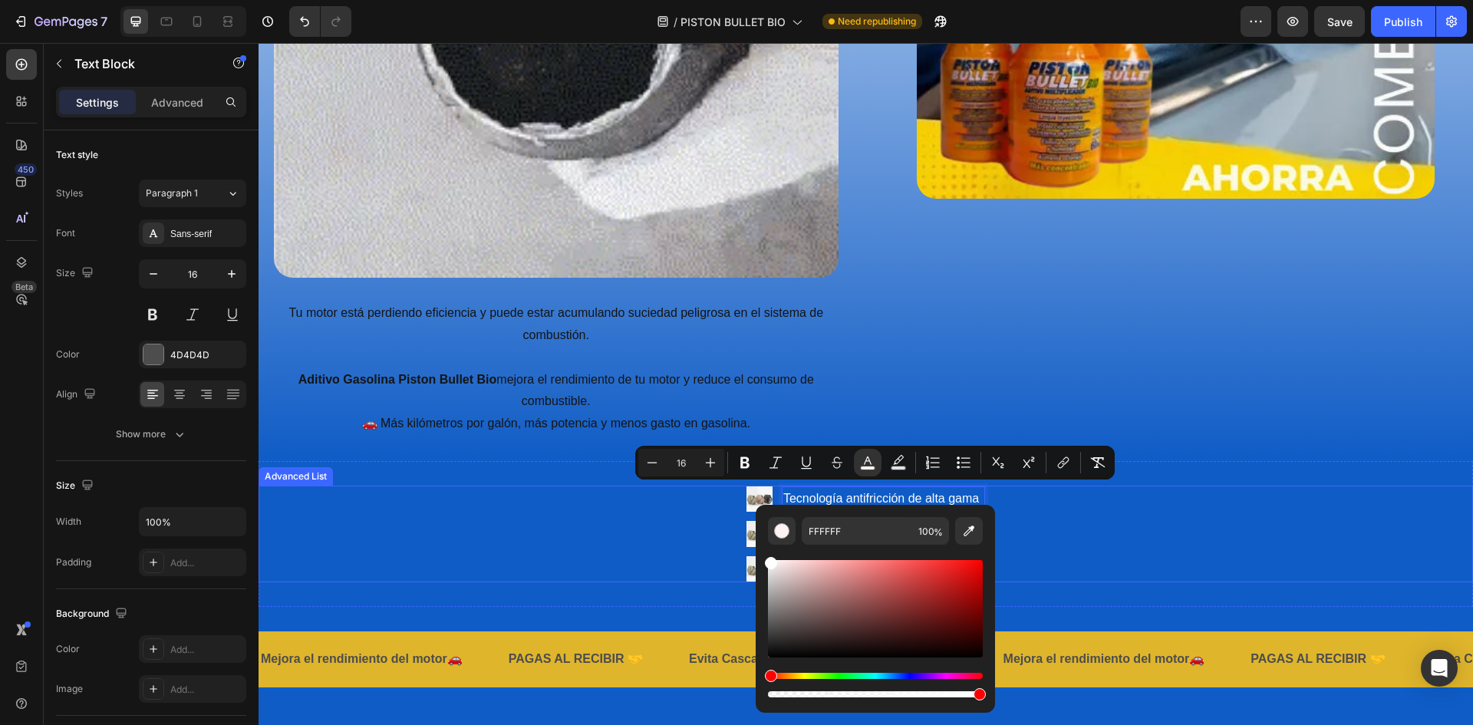
drag, startPoint x: 1028, startPoint y: 669, endPoint x: 746, endPoint y: 549, distance: 306.6
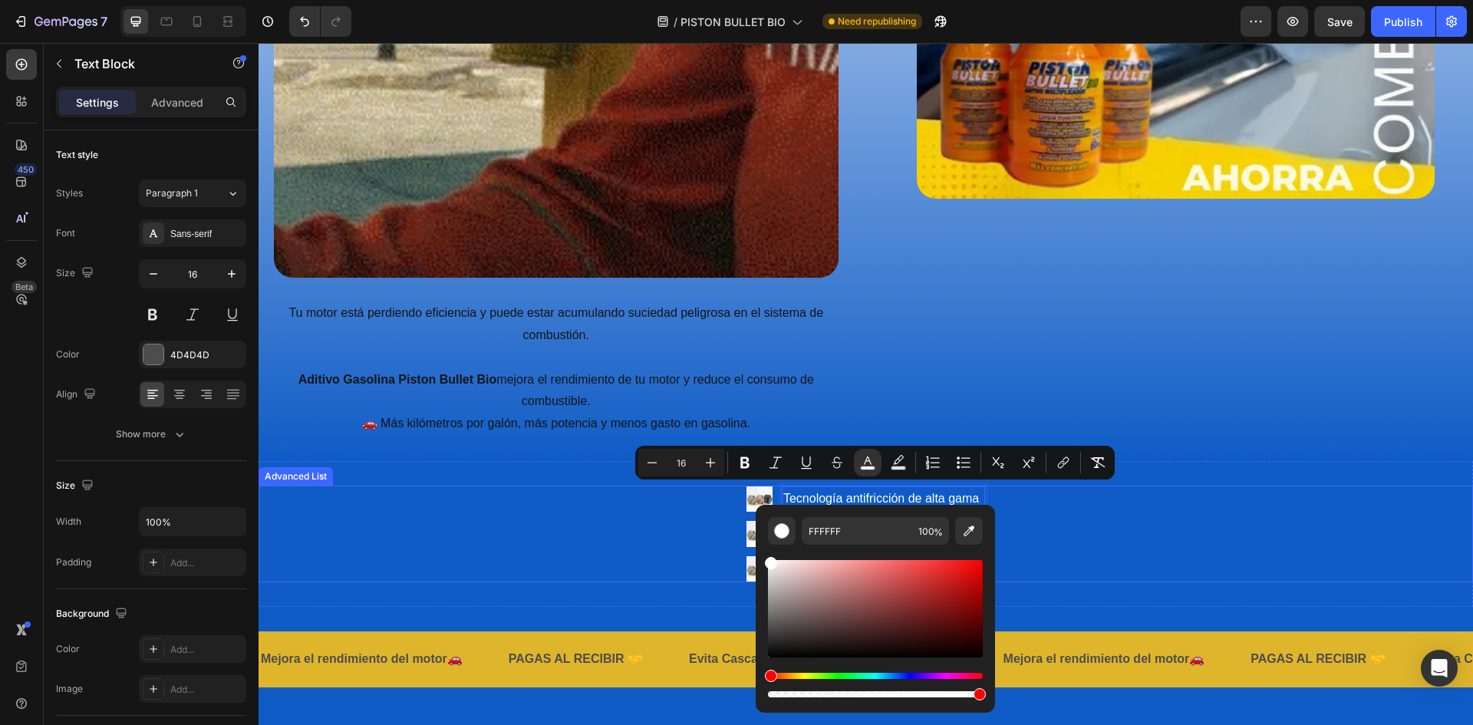
click at [1135, 499] on div "Image Tecnología antifricción de alta gama Text Block 0 Image Your custom text …" at bounding box center [866, 534] width 1214 height 97
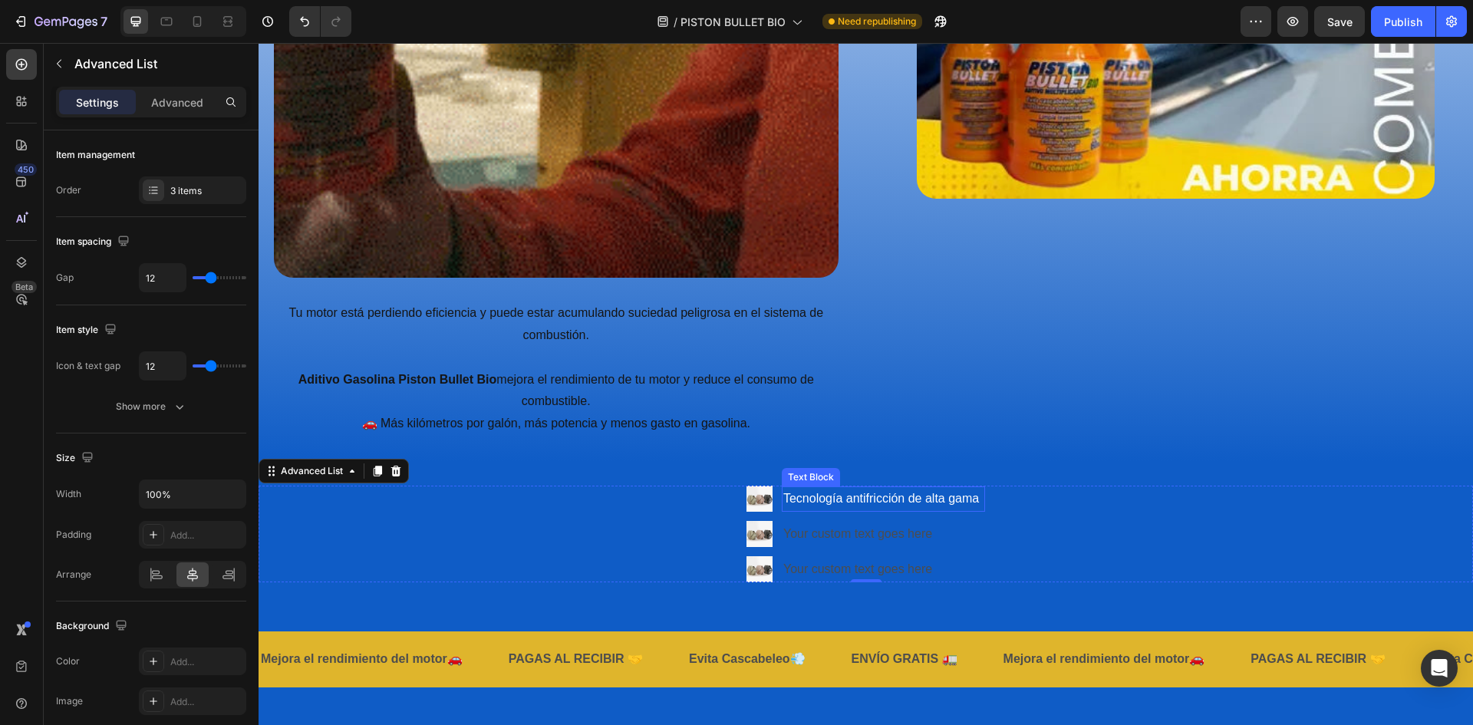
click at [894, 497] on span "Tecnología antifricción de alta gama" at bounding box center [881, 498] width 196 height 13
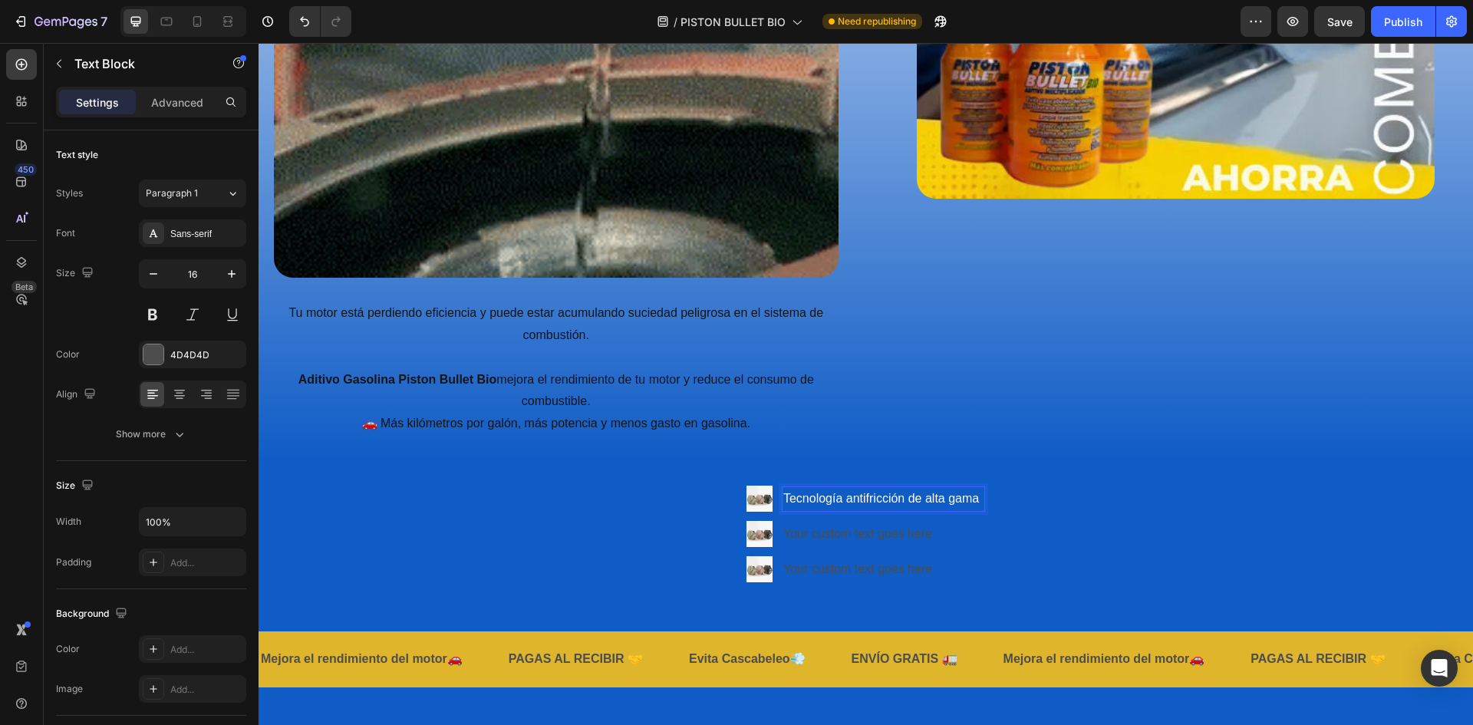
click at [871, 492] on span "Tecnología antifricción de alta gama" at bounding box center [881, 498] width 196 height 13
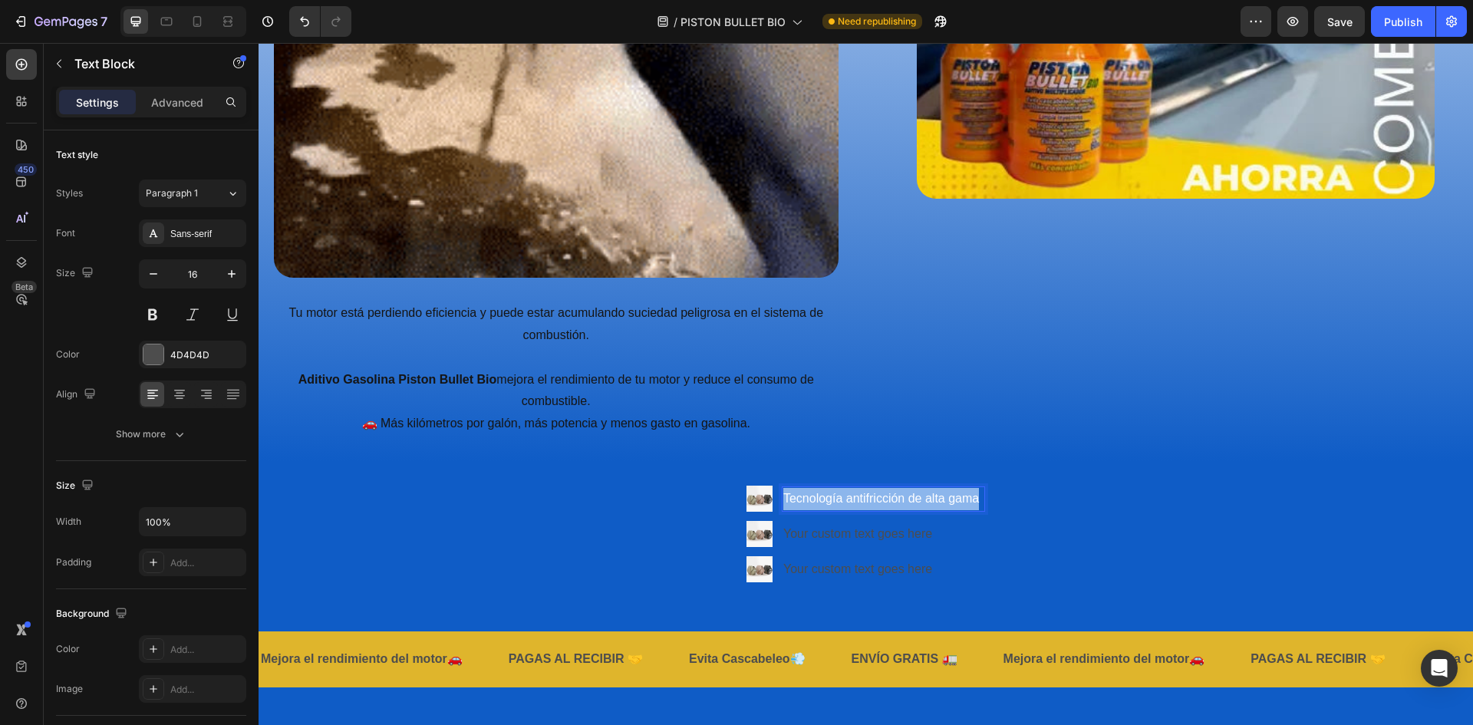
click at [871, 492] on span "Tecnología antifricción de alta gama" at bounding box center [881, 498] width 196 height 13
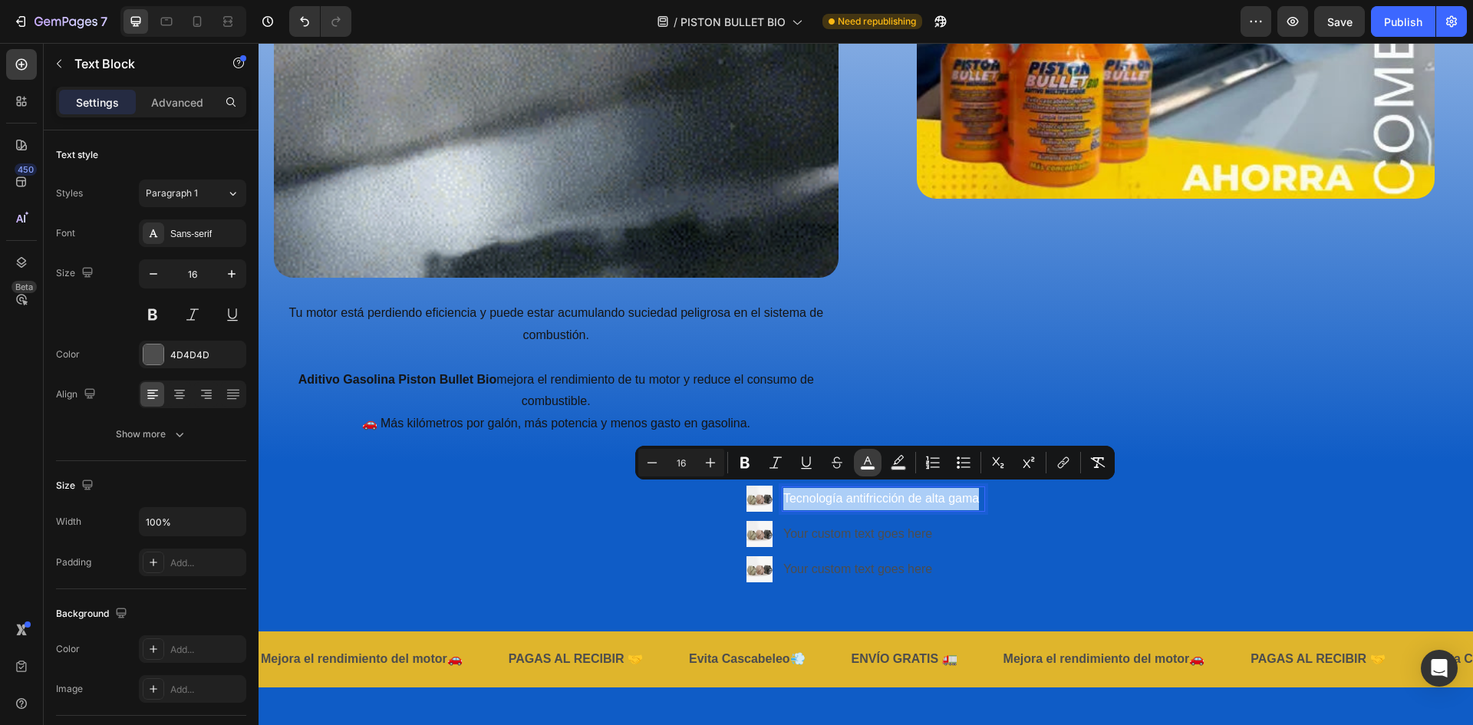
click at [869, 463] on icon "Editor contextual toolbar" at bounding box center [867, 462] width 15 height 15
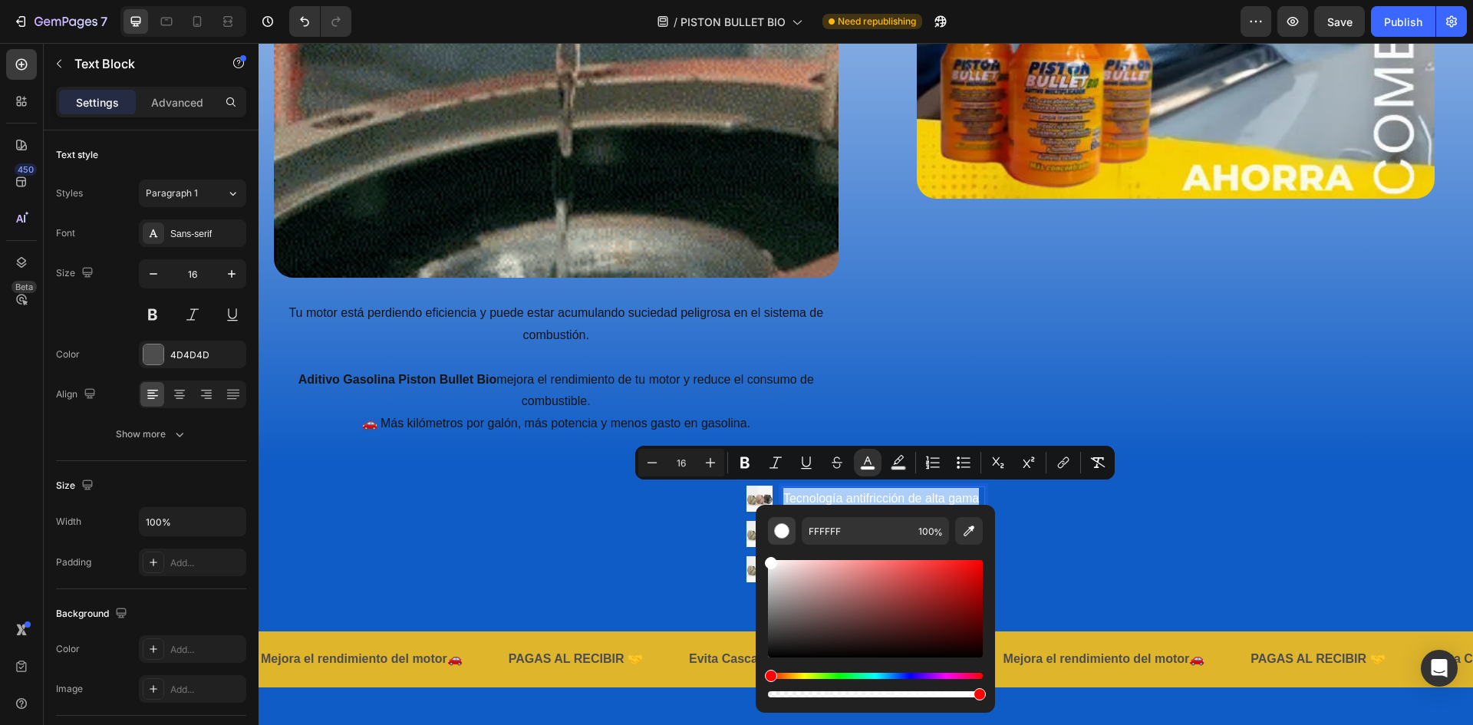
click at [785, 529] on div "Editor contextual toolbar" at bounding box center [781, 530] width 15 height 15
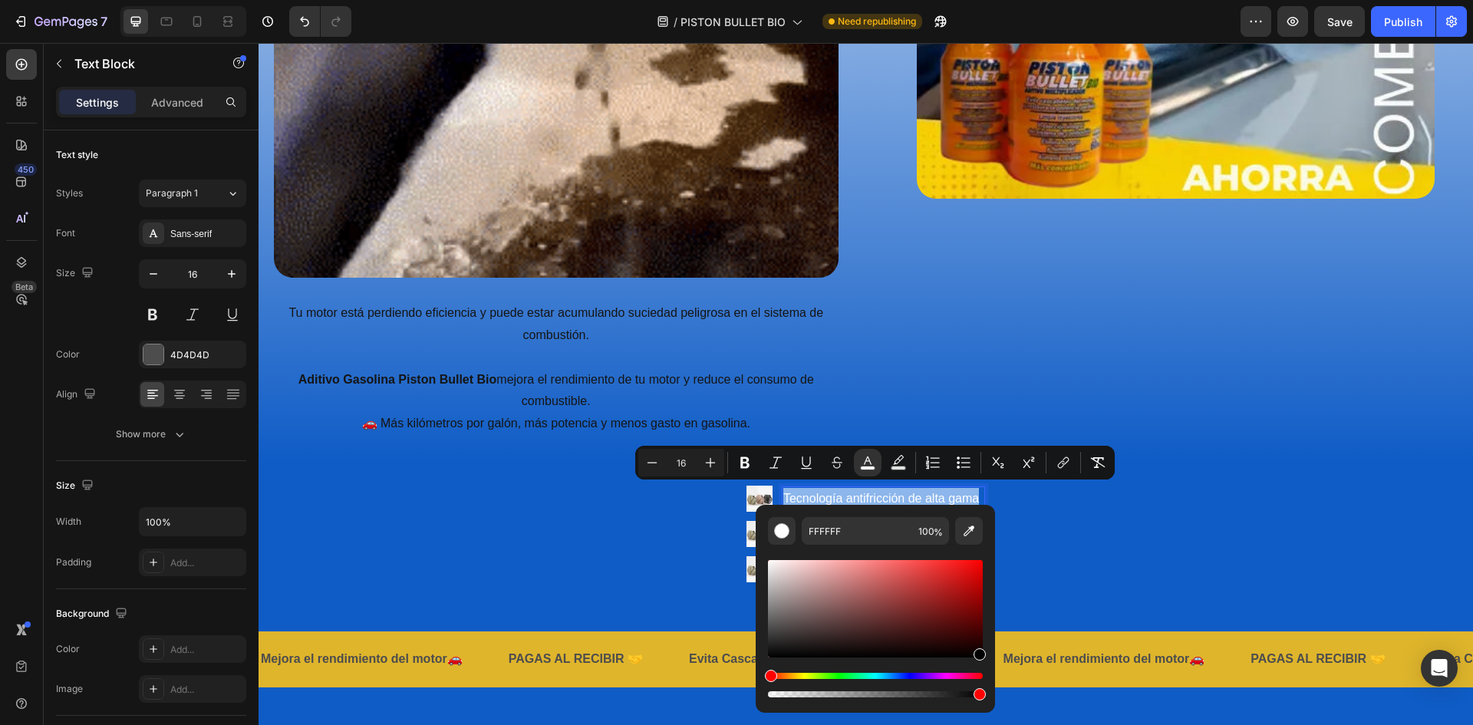
type input "000000"
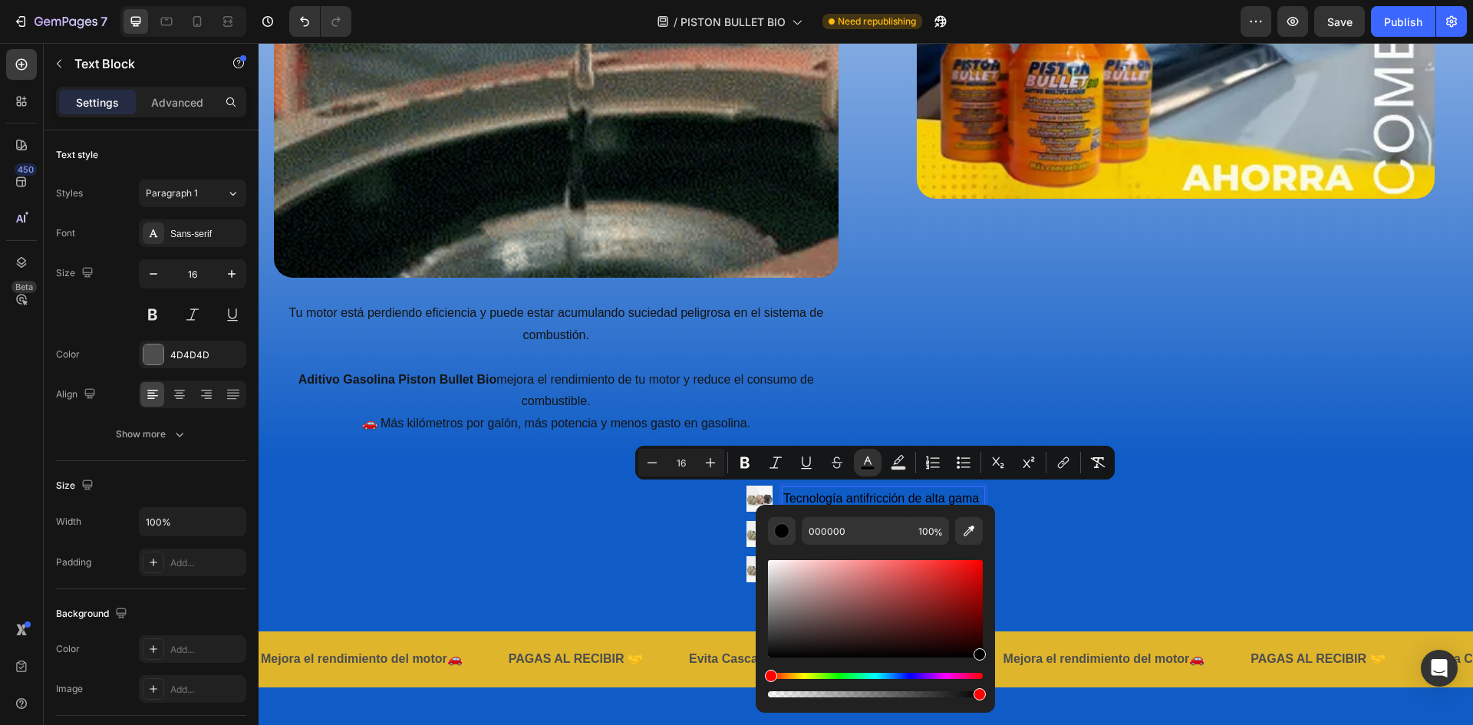
drag, startPoint x: 776, startPoint y: 565, endPoint x: 986, endPoint y: 674, distance: 237.4
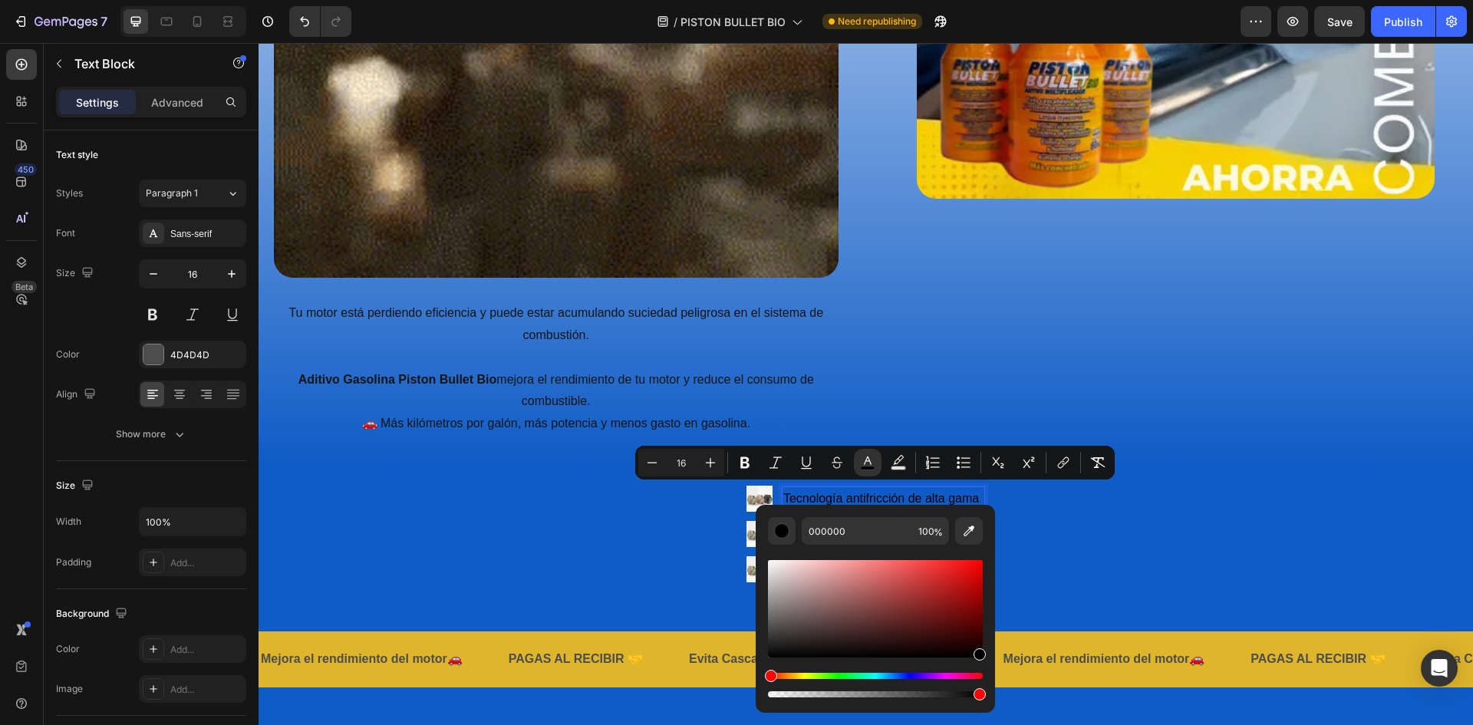
click at [986, 674] on div "000000 100 %" at bounding box center [875, 603] width 239 height 196
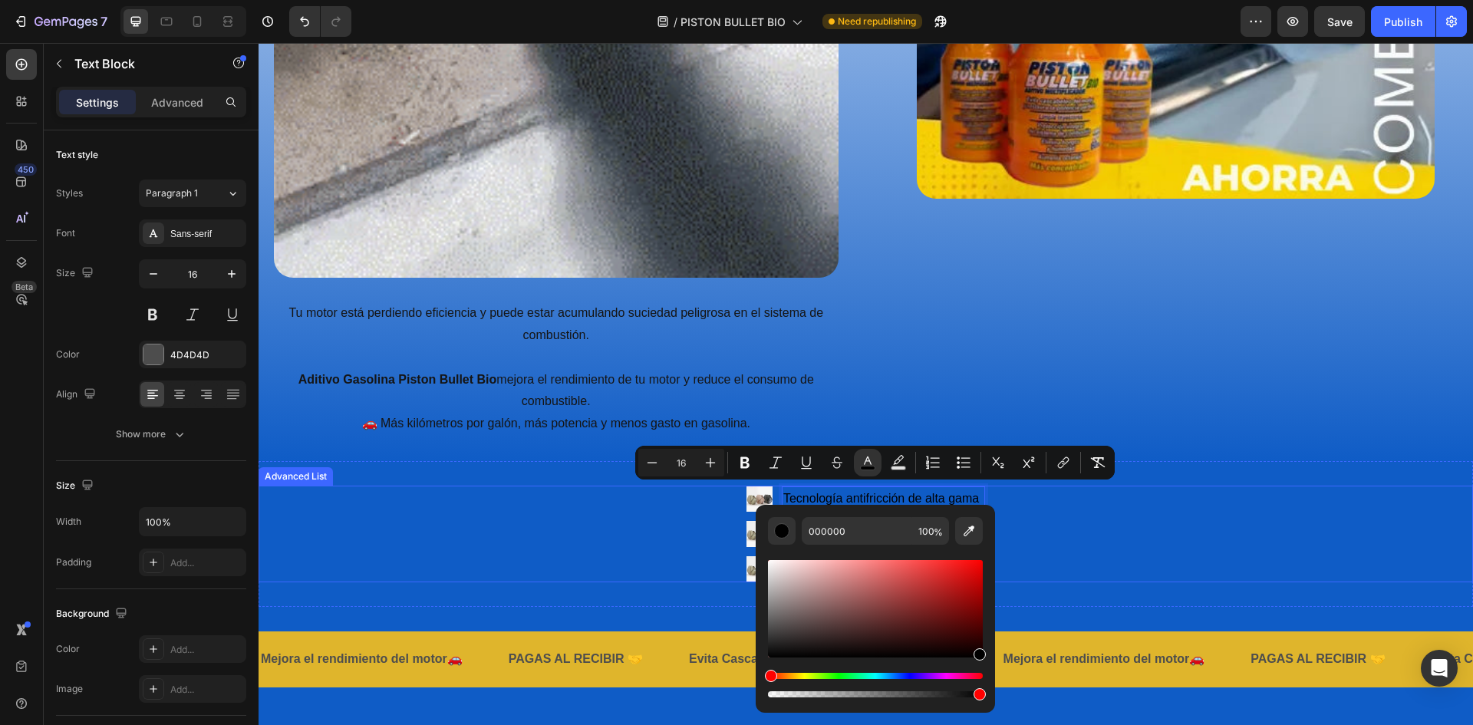
click at [1132, 529] on div "Image Tecnología antifricción de alta gama Text Block 0 Image Your custom text …" at bounding box center [866, 534] width 1214 height 97
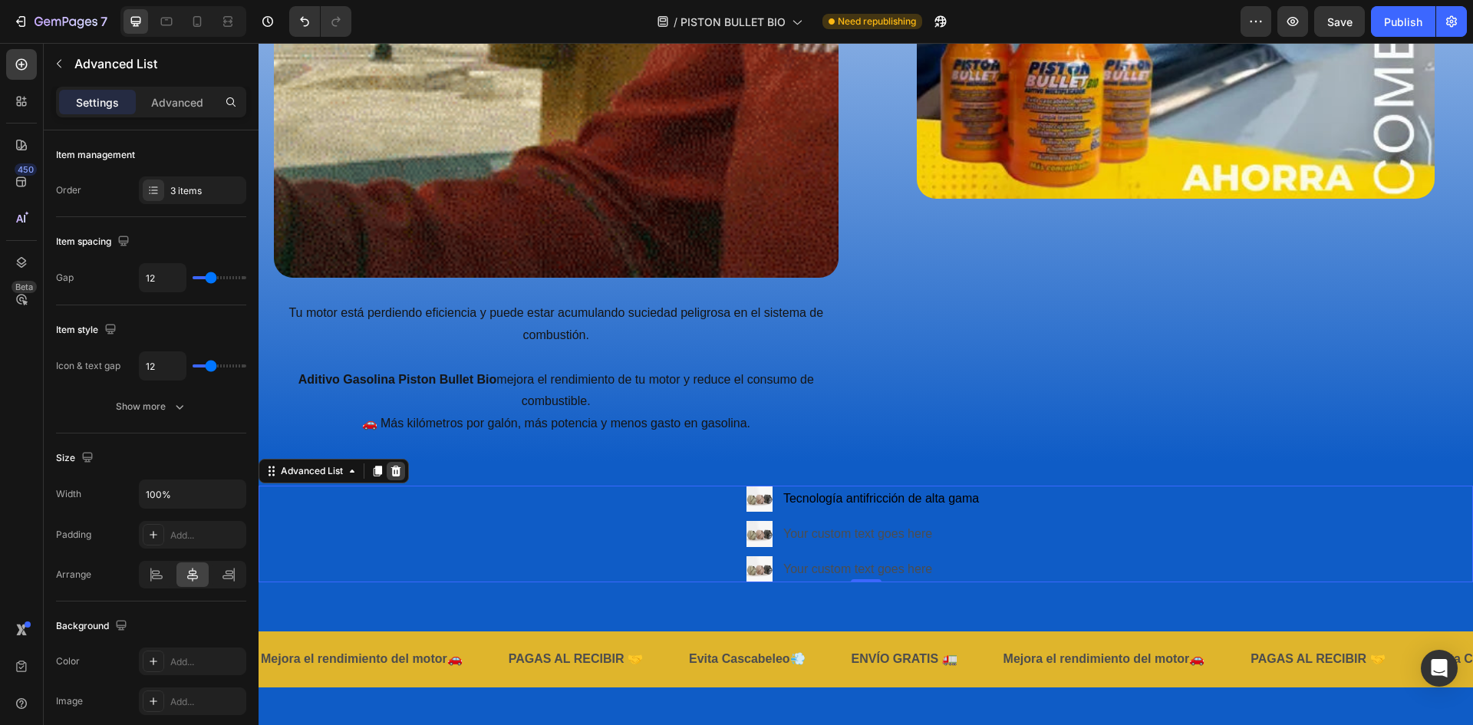
click at [393, 466] on icon at bounding box center [396, 471] width 10 height 11
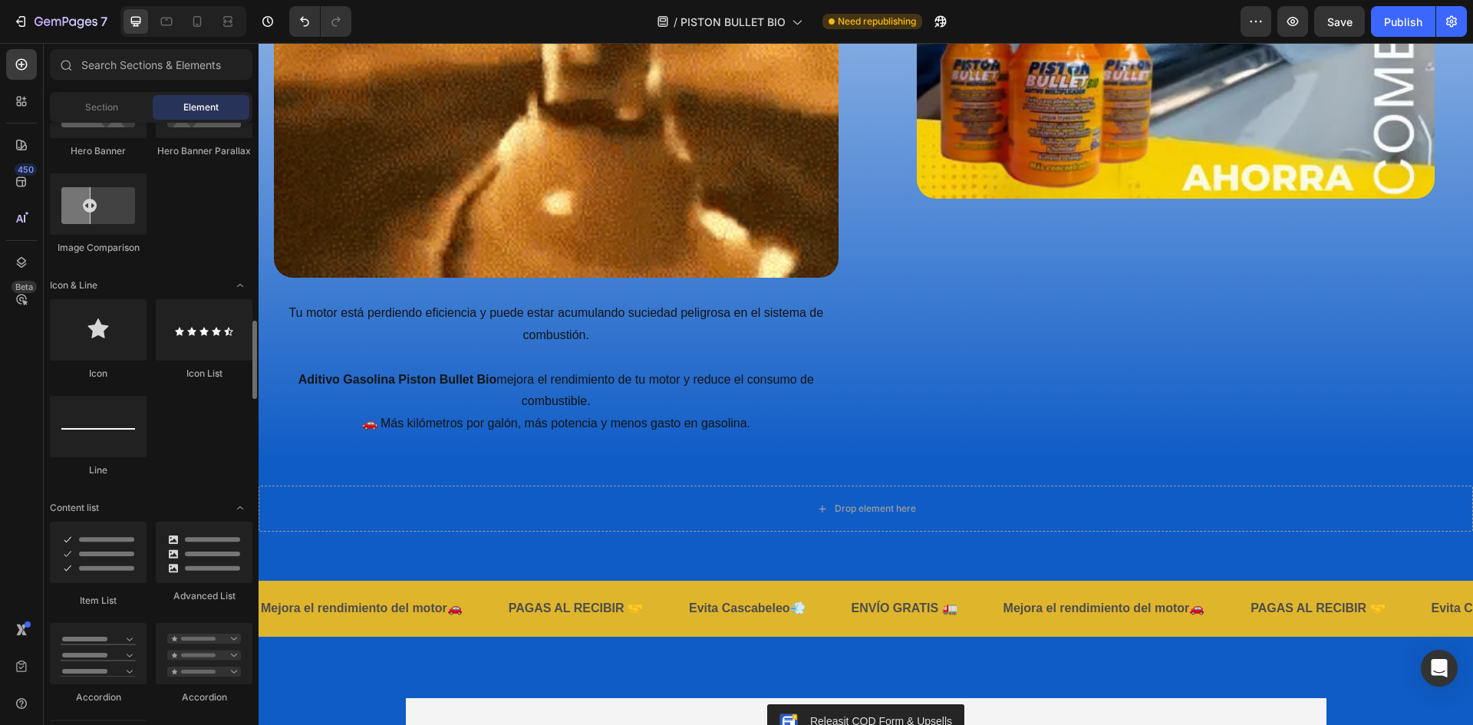
scroll to position [997, 0]
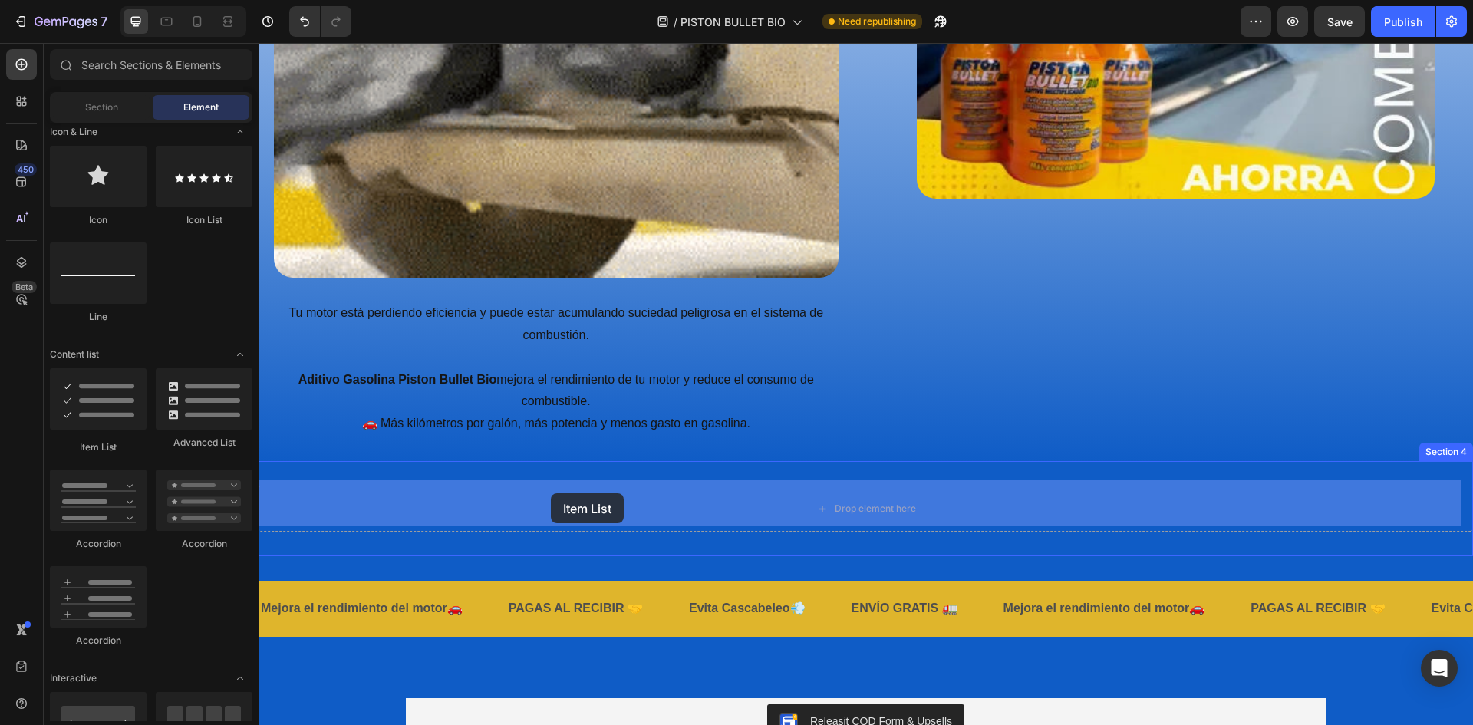
drag, startPoint x: 347, startPoint y: 442, endPoint x: 551, endPoint y: 493, distance: 210.4
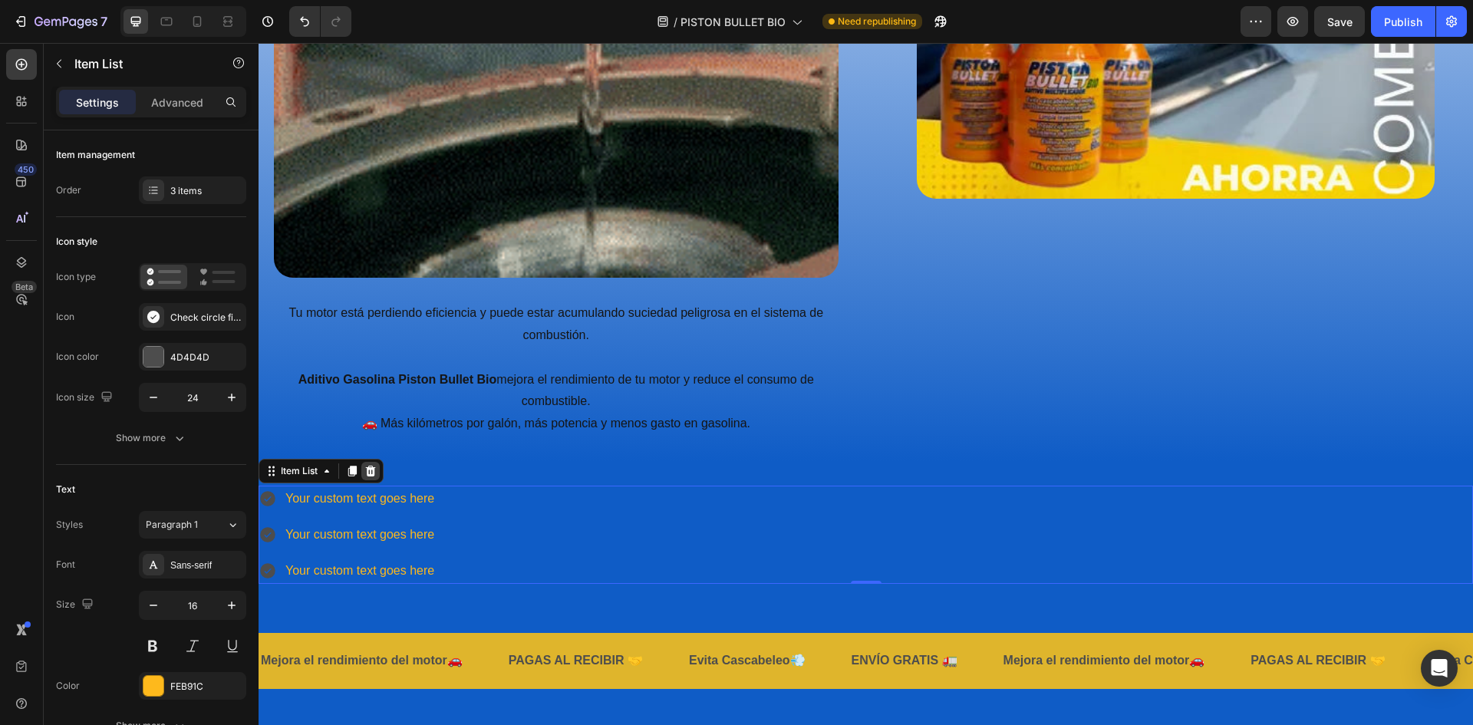
click at [374, 467] on icon at bounding box center [371, 471] width 10 height 11
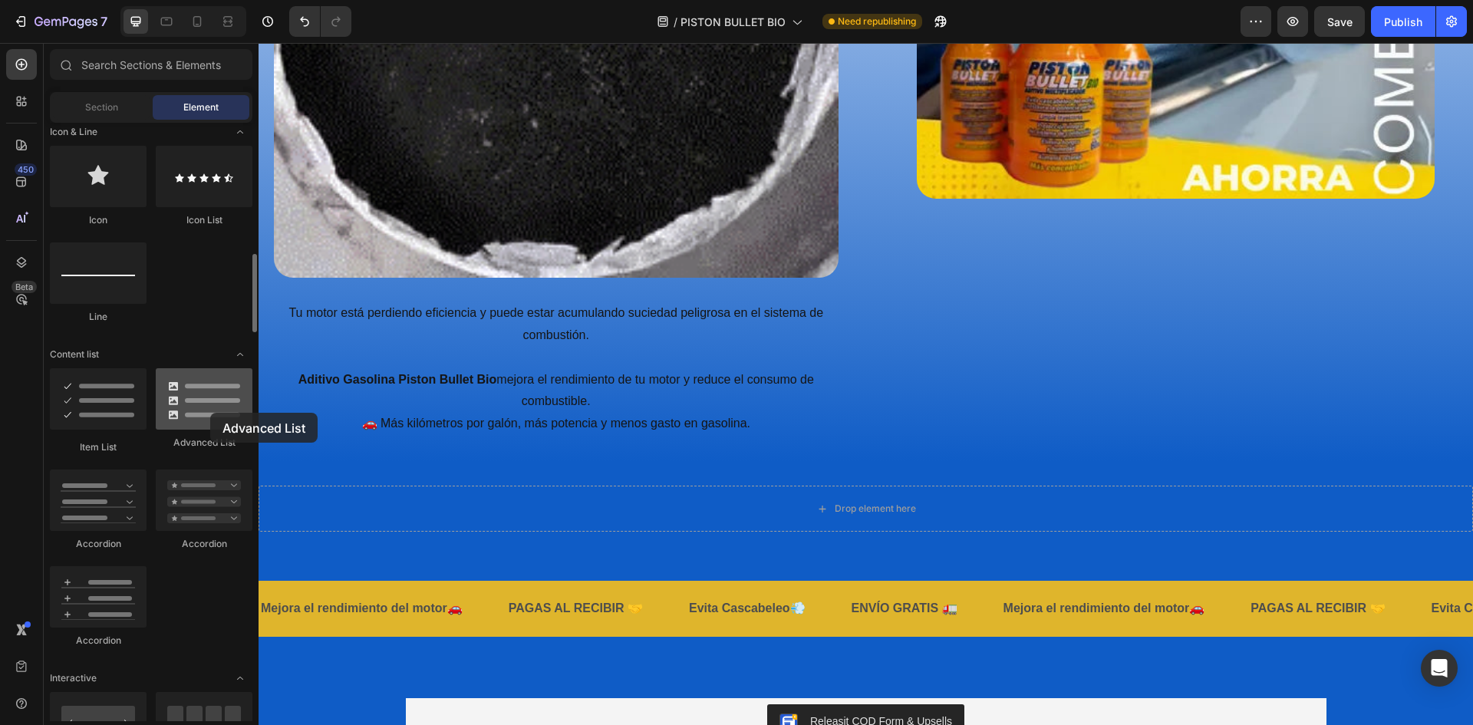
drag, startPoint x: 193, startPoint y: 407, endPoint x: 210, endPoint y: 413, distance: 17.7
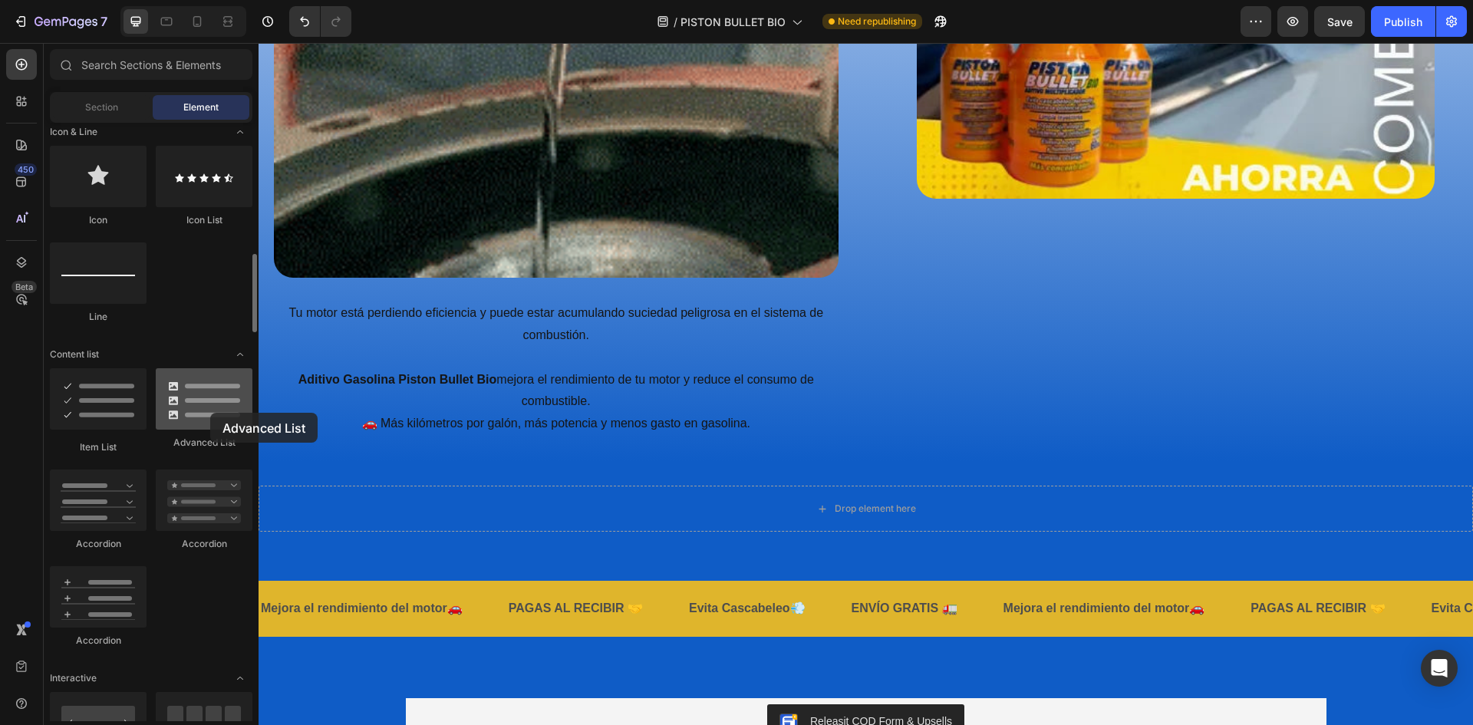
click at [210, 413] on div at bounding box center [204, 398] width 97 height 61
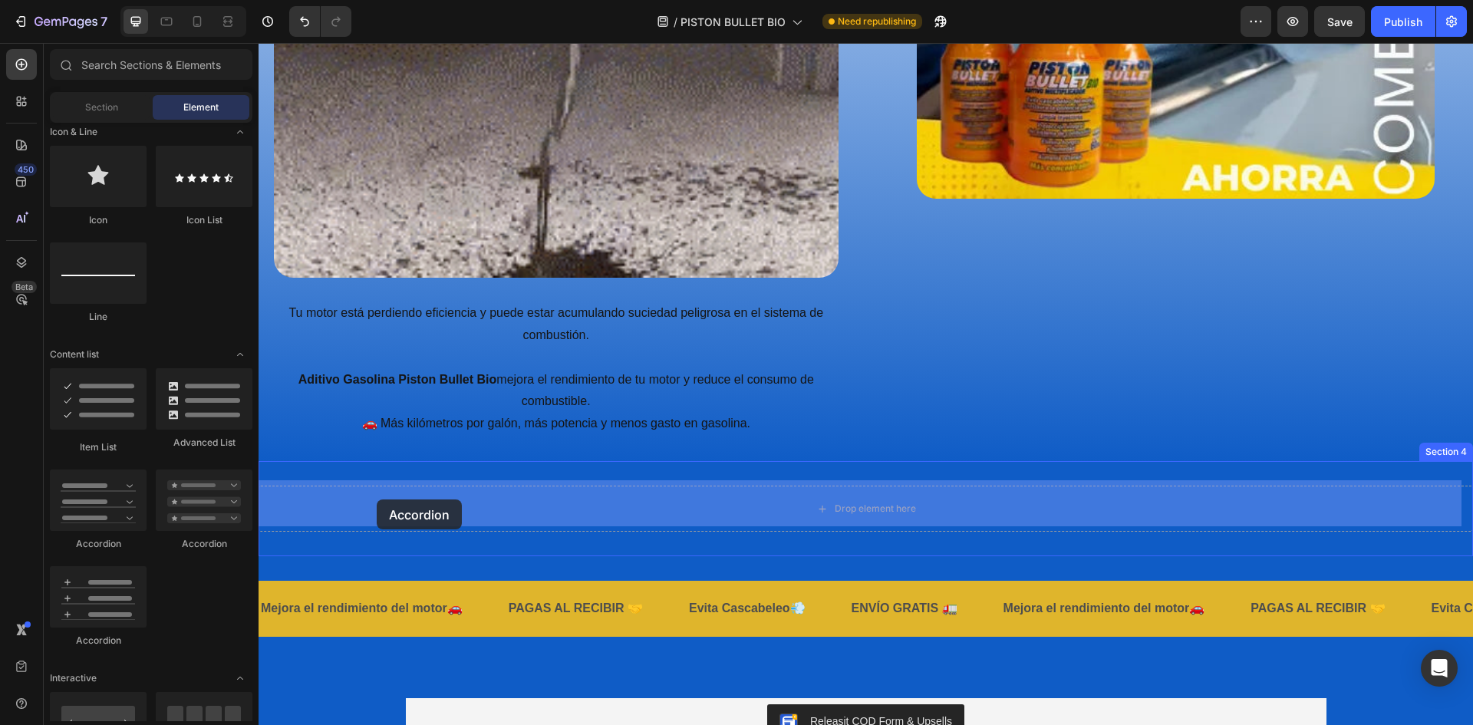
drag, startPoint x: 462, startPoint y: 545, endPoint x: 377, endPoint y: 499, distance: 96.8
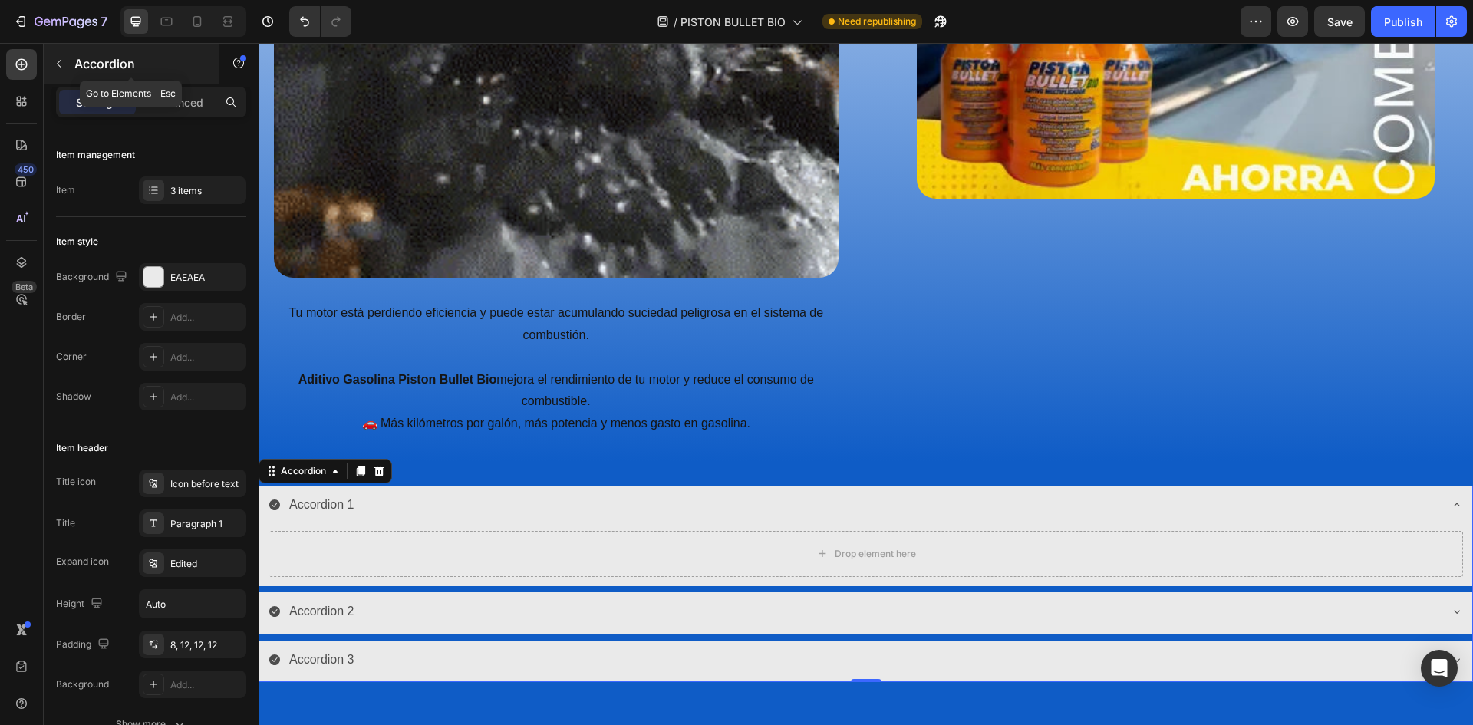
click at [54, 64] on icon "button" at bounding box center [59, 64] width 12 height 12
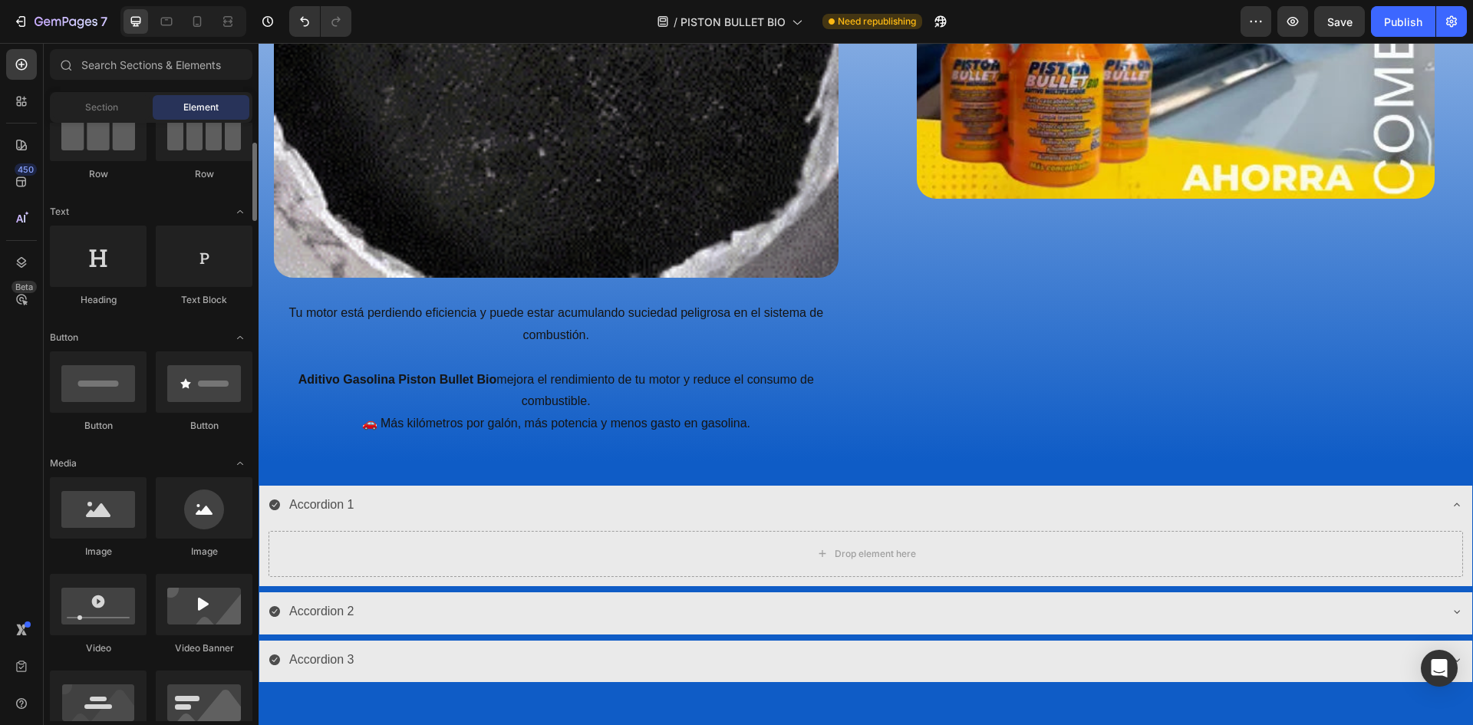
scroll to position [307, 0]
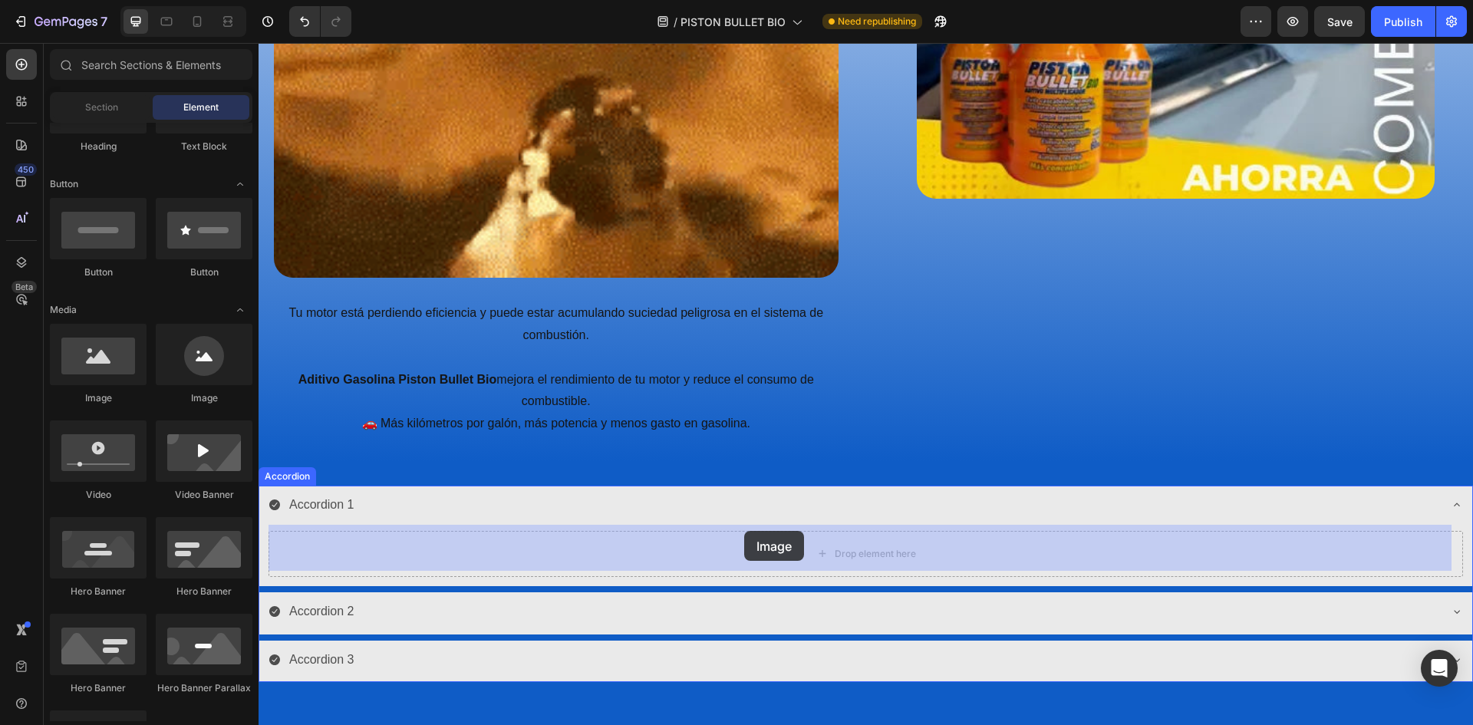
drag, startPoint x: 355, startPoint y: 408, endPoint x: 744, endPoint y: 531, distance: 407.8
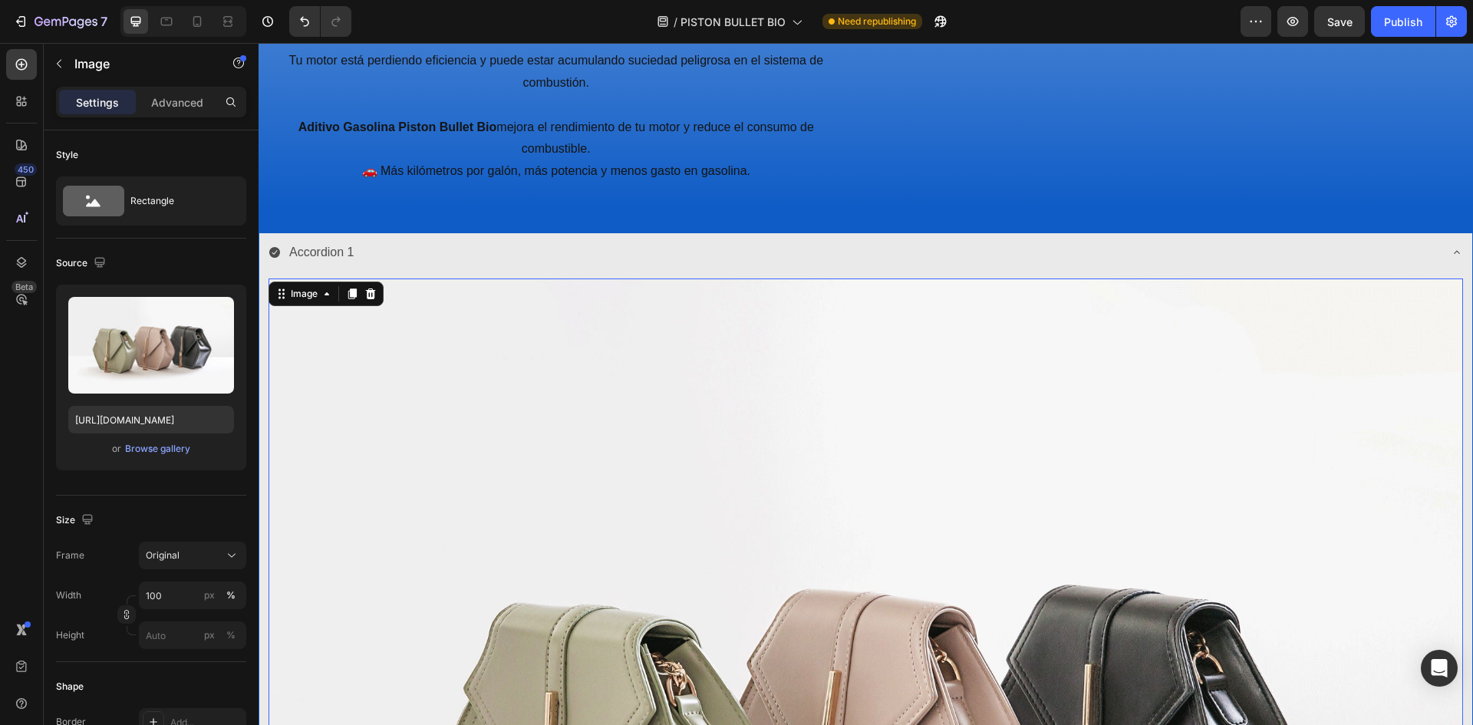
scroll to position [2960, 0]
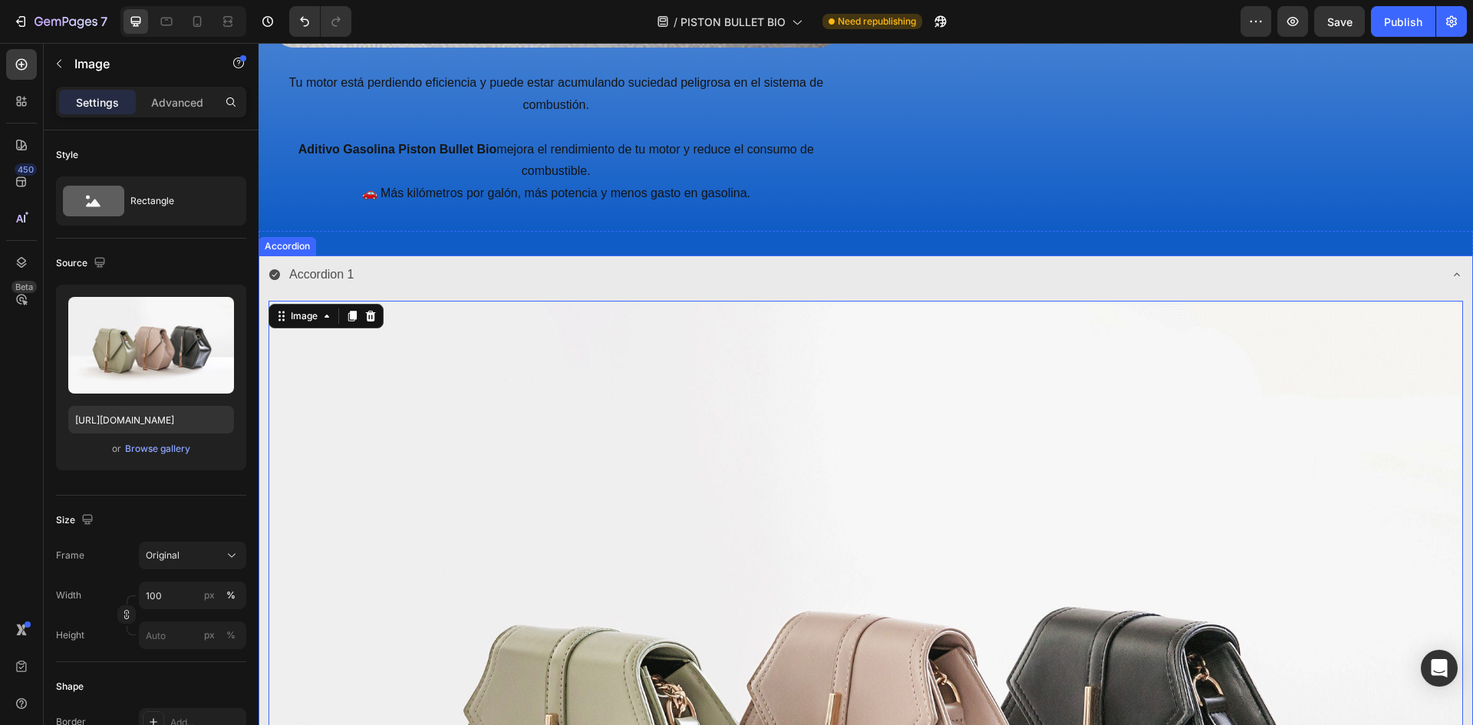
click at [1451, 268] on icon at bounding box center [1457, 274] width 12 height 12
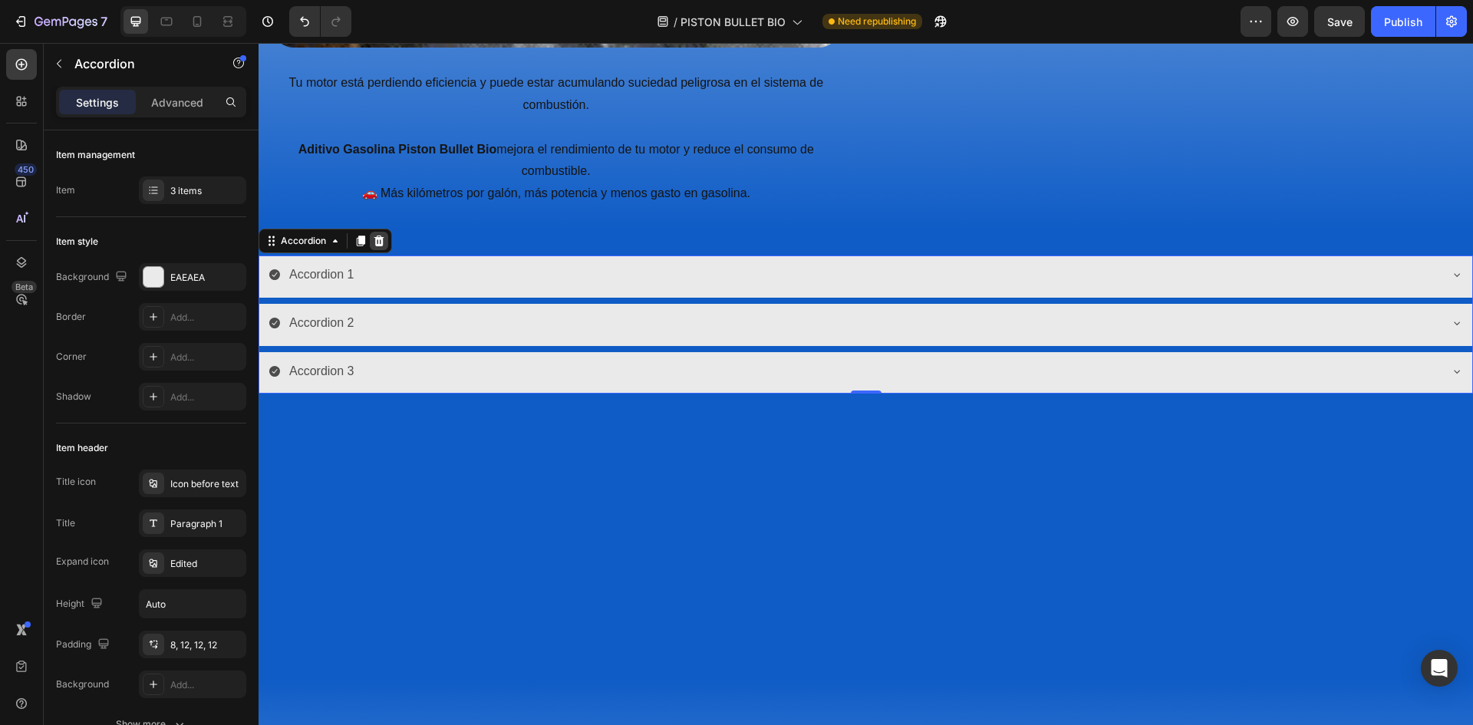
click at [386, 239] on div at bounding box center [379, 241] width 18 height 18
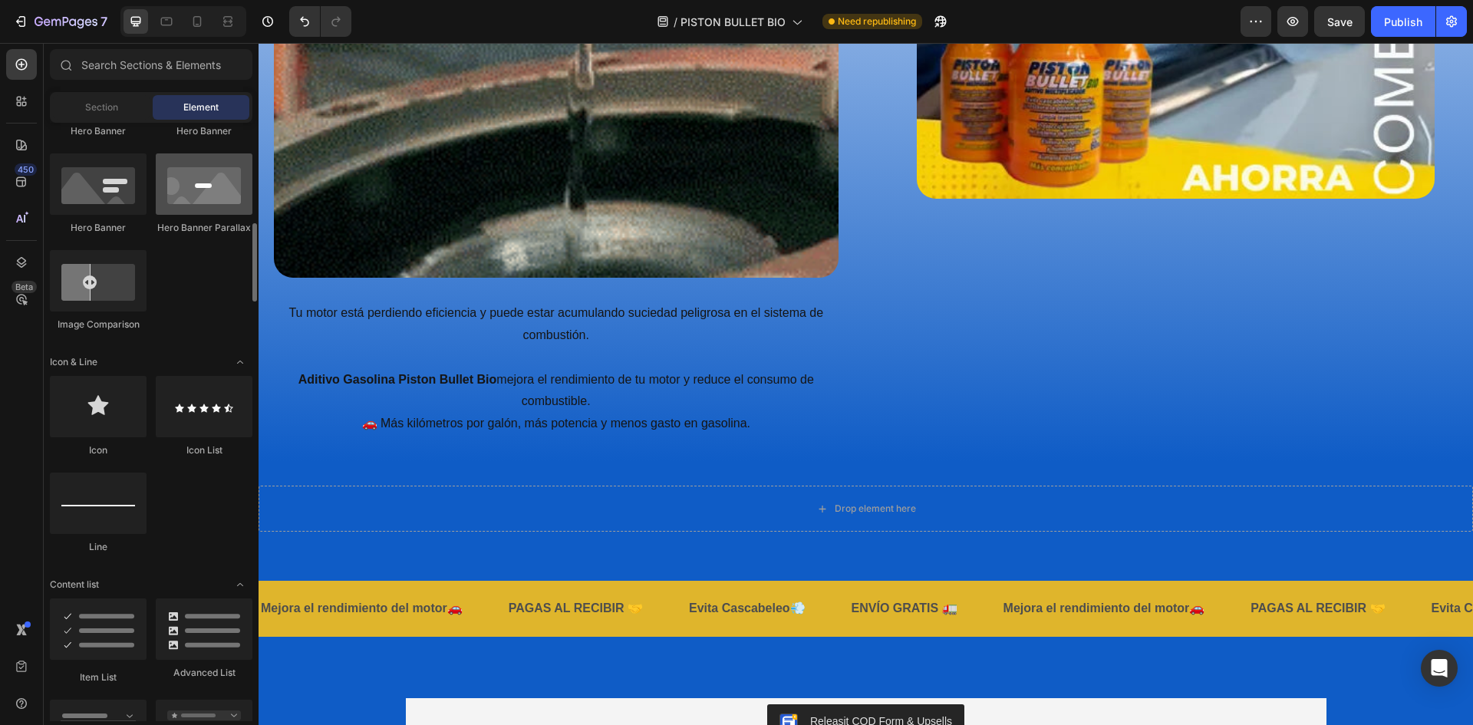
scroll to position [921, 0]
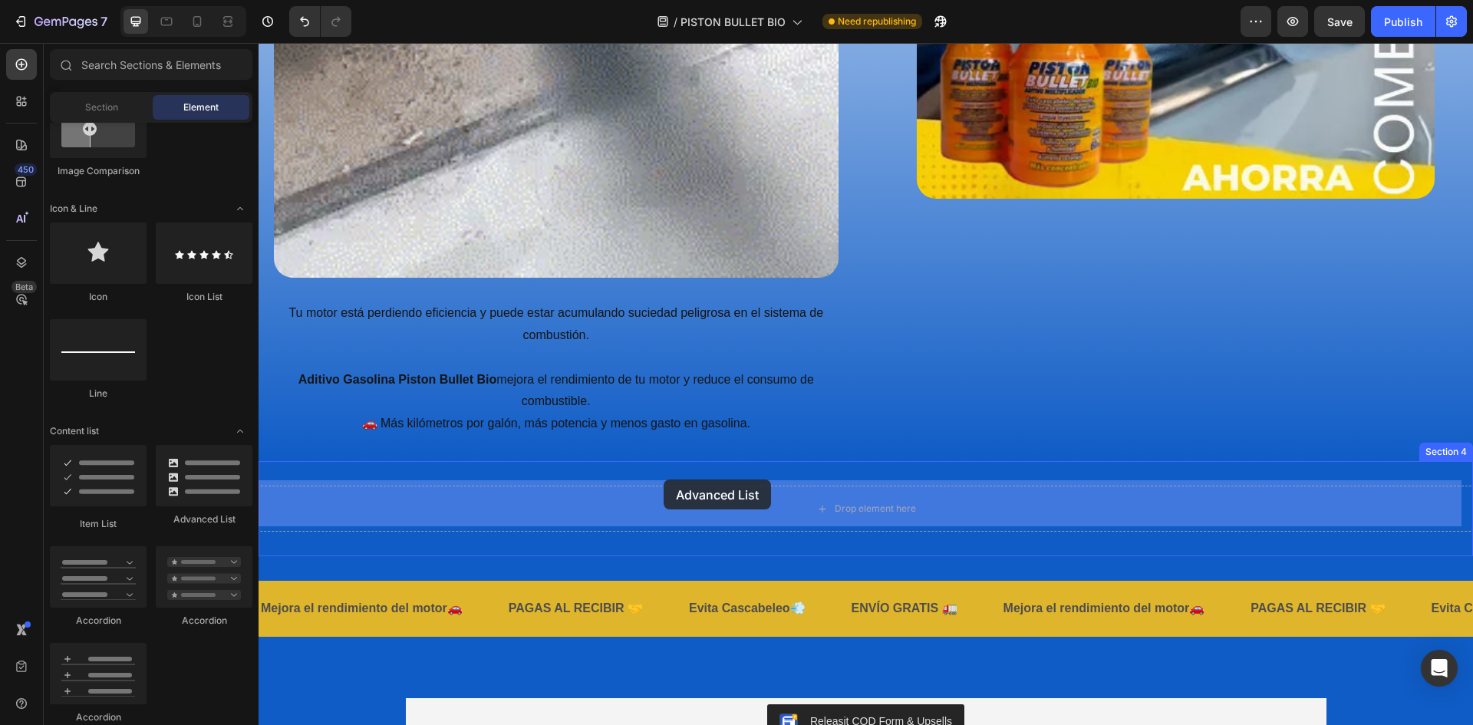
drag, startPoint x: 443, startPoint y: 515, endPoint x: 664, endPoint y: 479, distance: 223.7
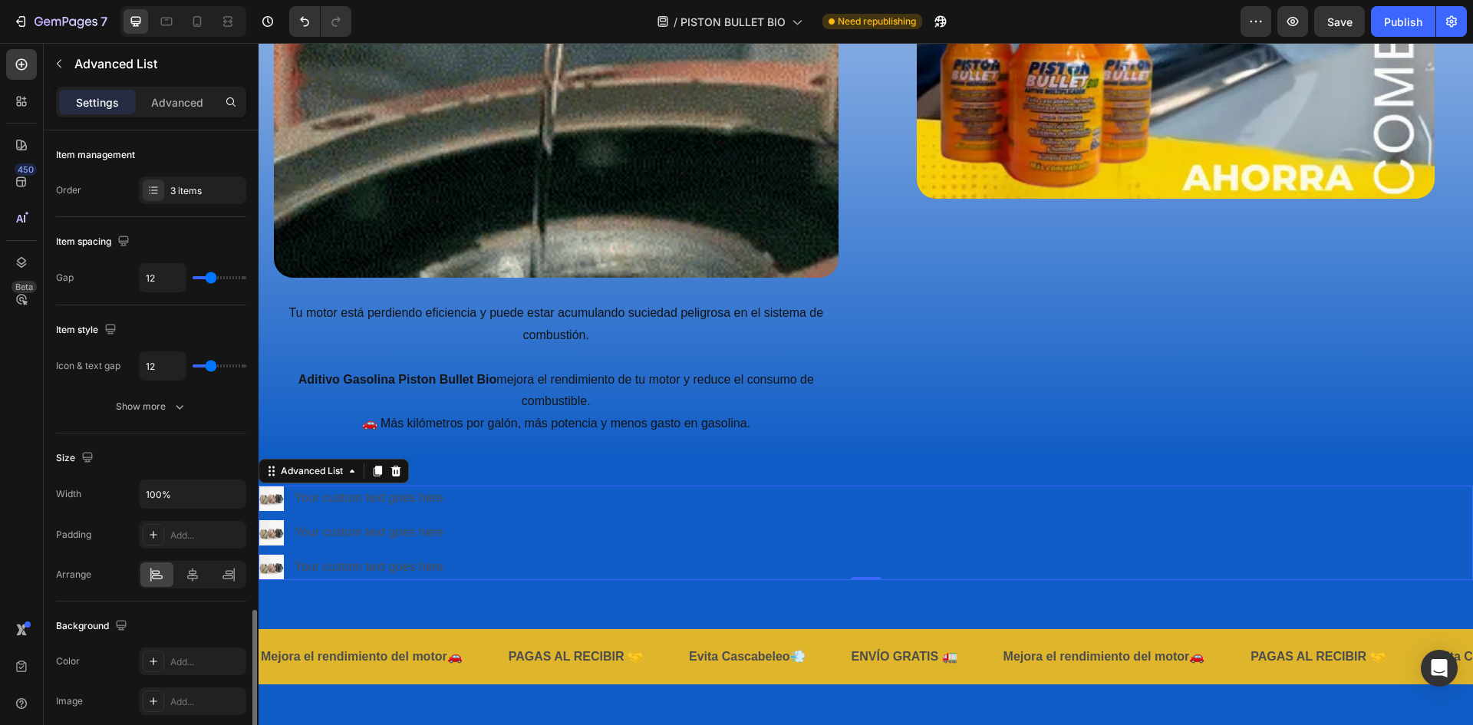
scroll to position [283, 0]
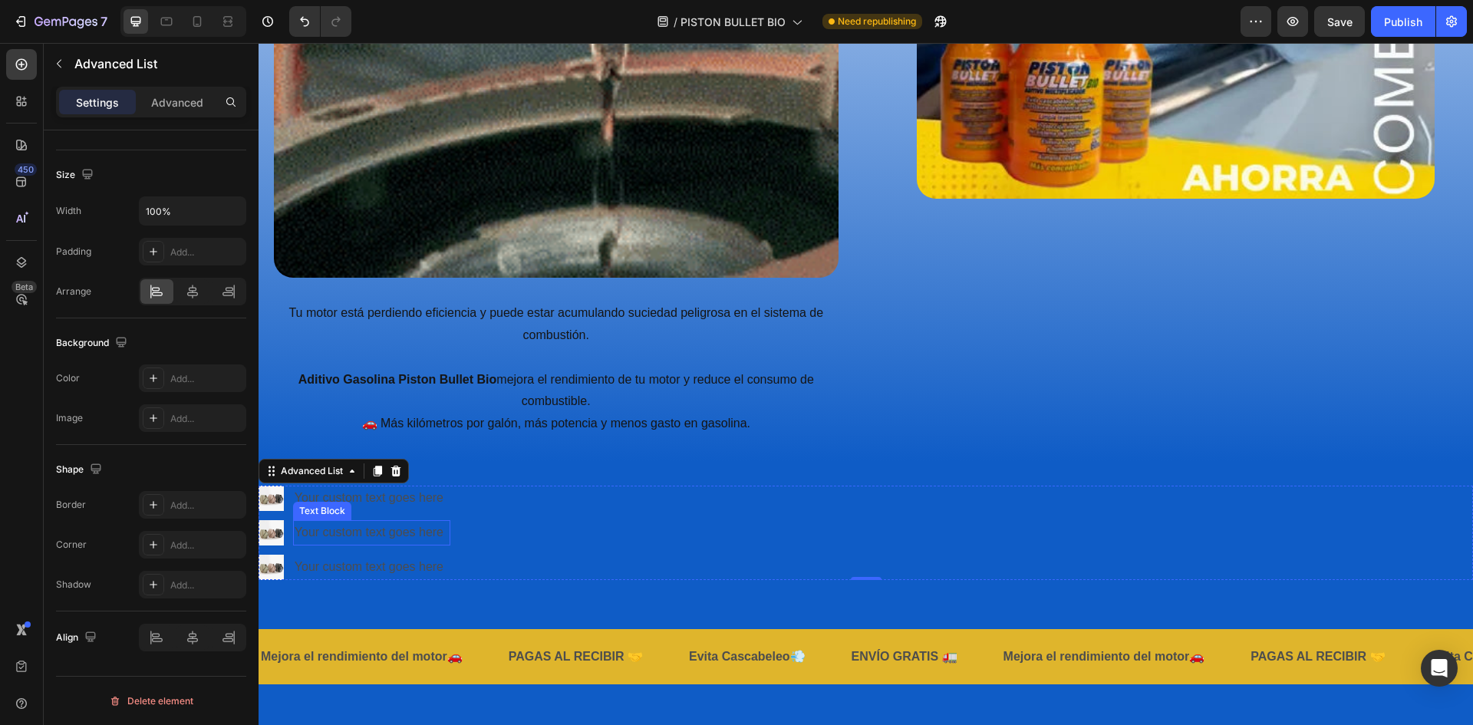
click at [407, 521] on div "Your custom text goes here" at bounding box center [371, 532] width 157 height 25
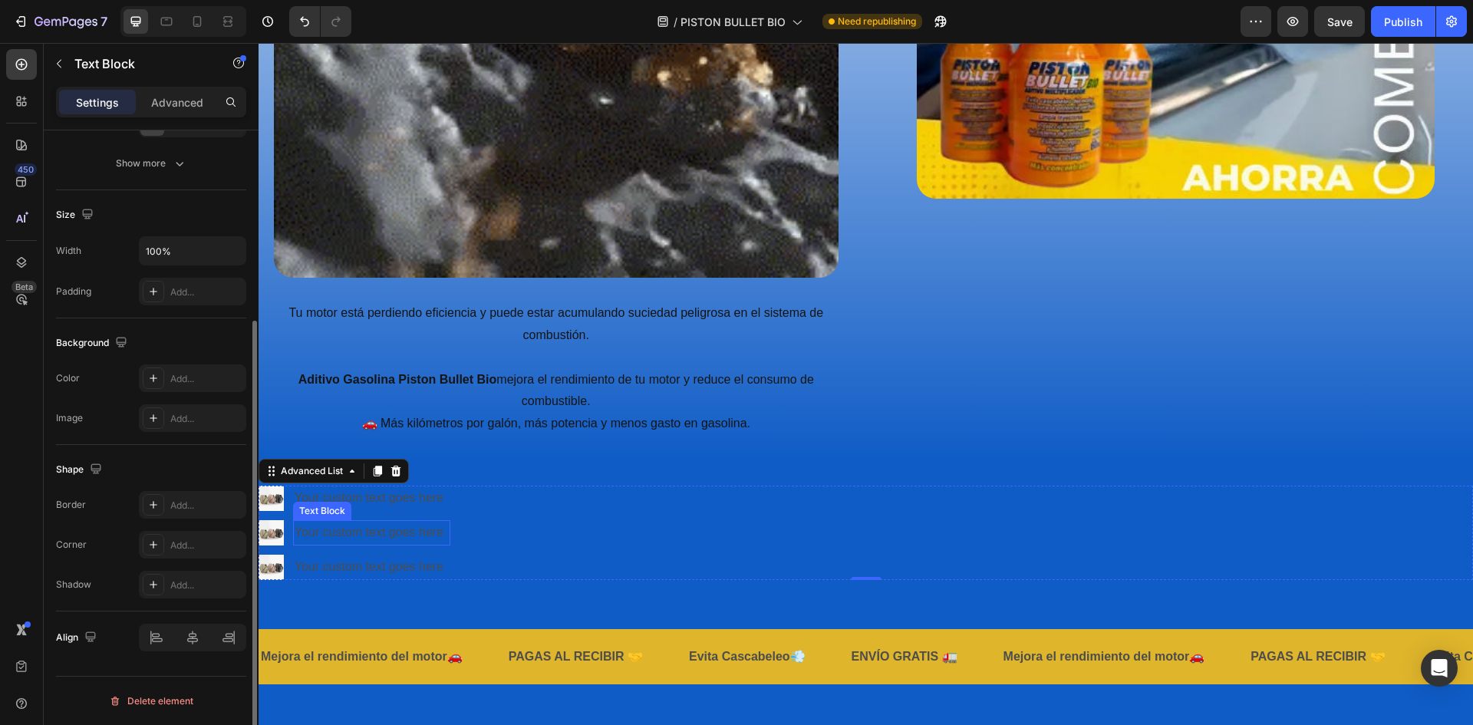
scroll to position [0, 0]
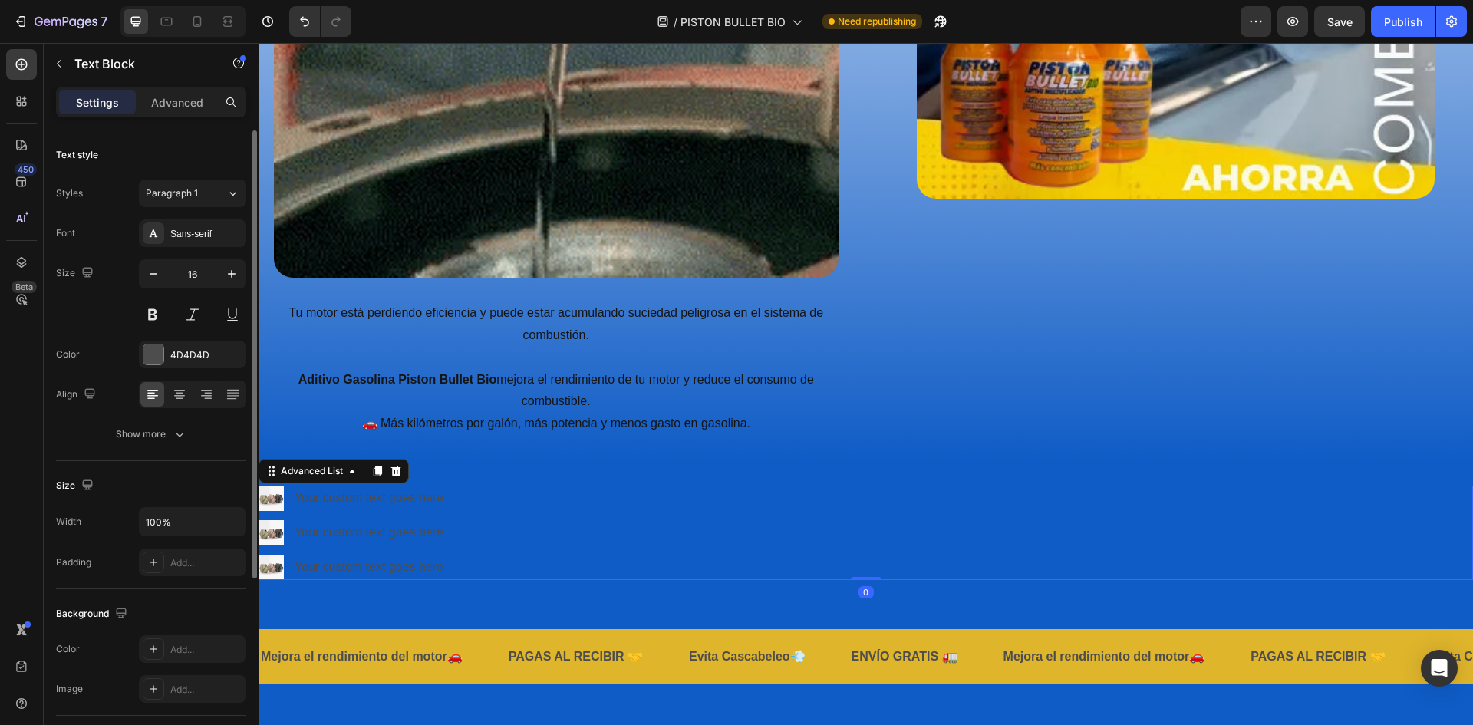
click at [589, 521] on div "Image Your custom text goes here Text Block Image Your custom text goes here Te…" at bounding box center [866, 533] width 1214 height 94
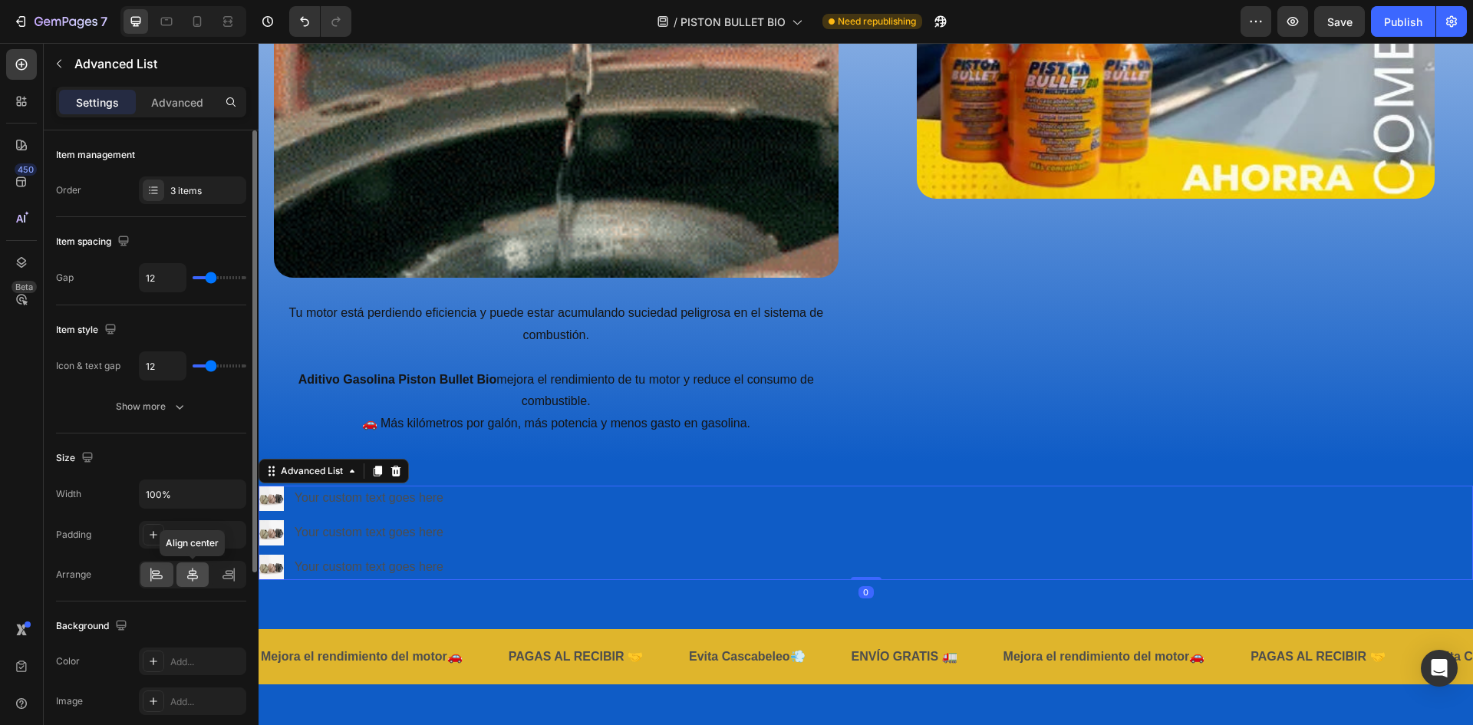
click at [192, 572] on icon at bounding box center [192, 574] width 15 height 15
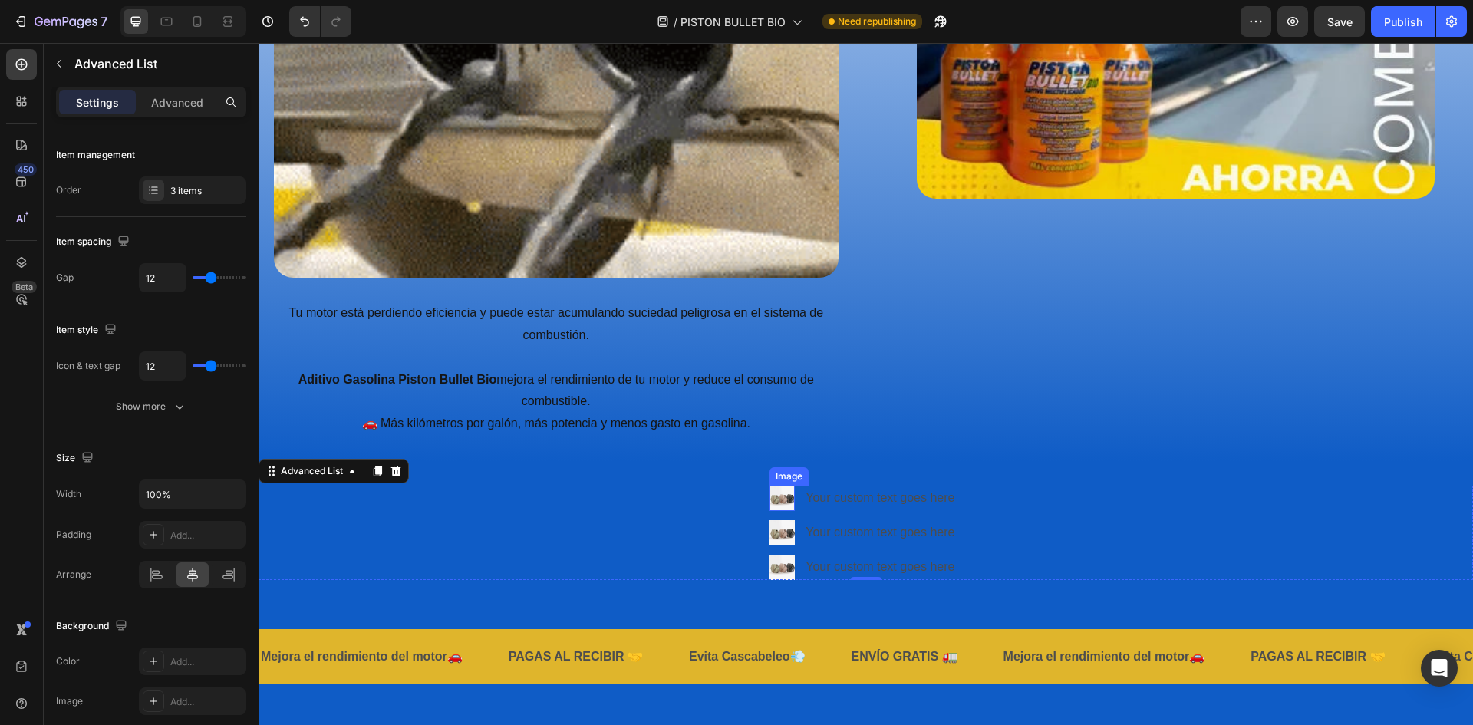
click at [776, 496] on img at bounding box center [781, 498] width 25 height 25
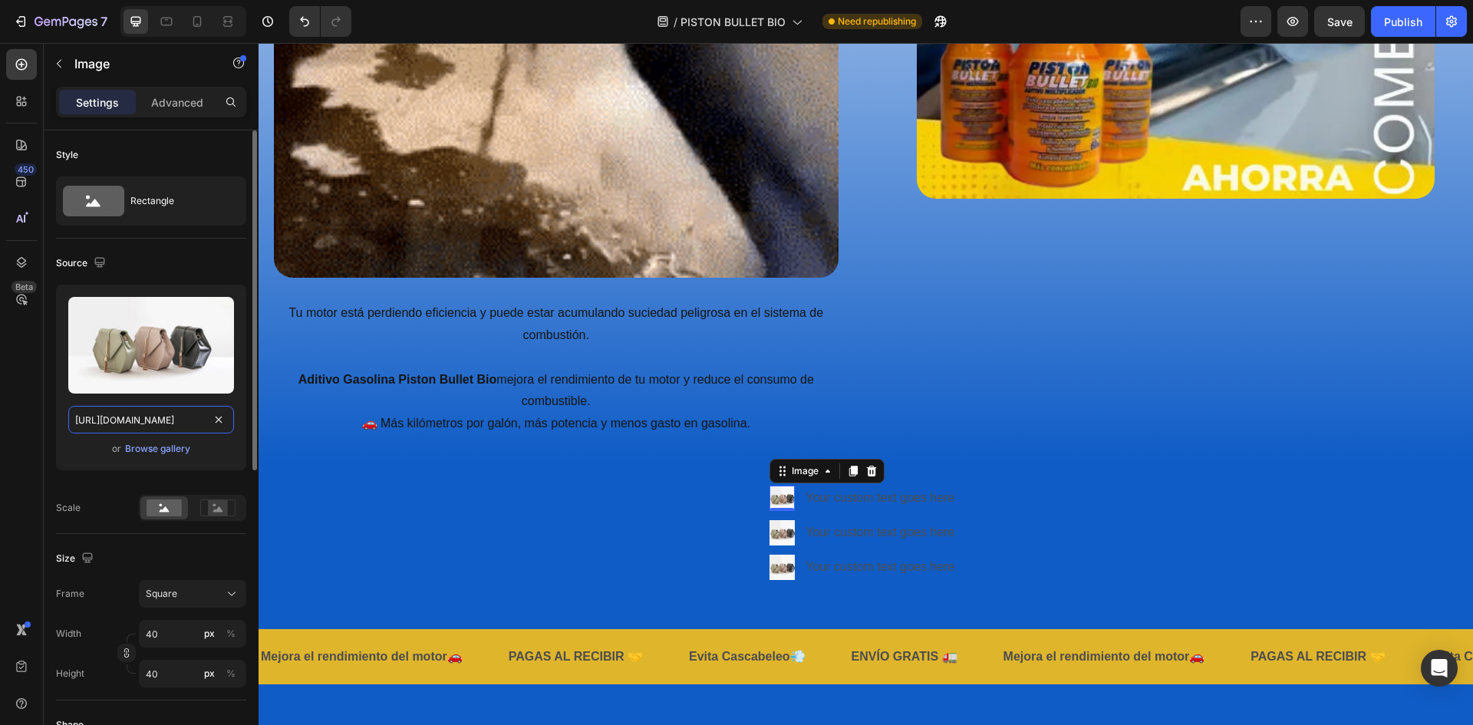
click at [172, 420] on input "[URL][DOMAIN_NAME]" at bounding box center [151, 420] width 166 height 28
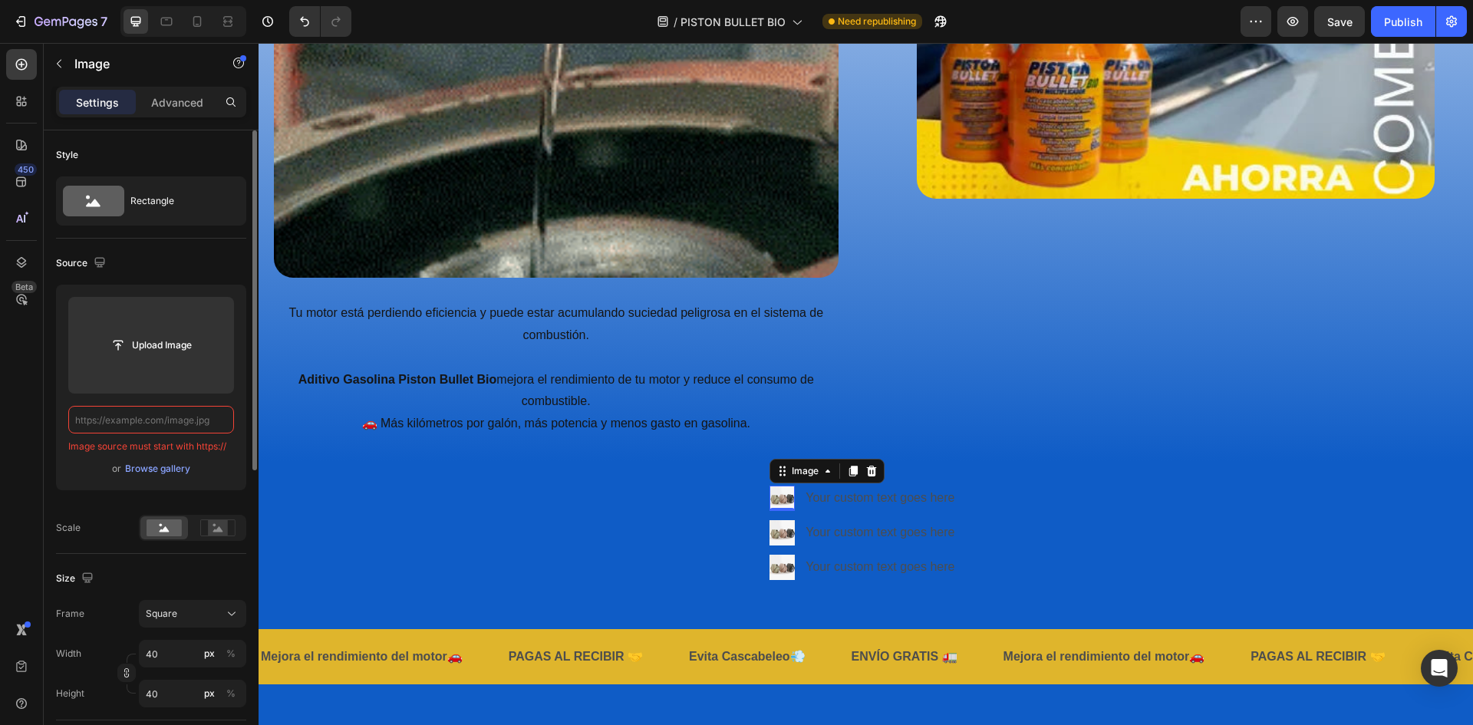
paste input "[URL][DOMAIN_NAME]"
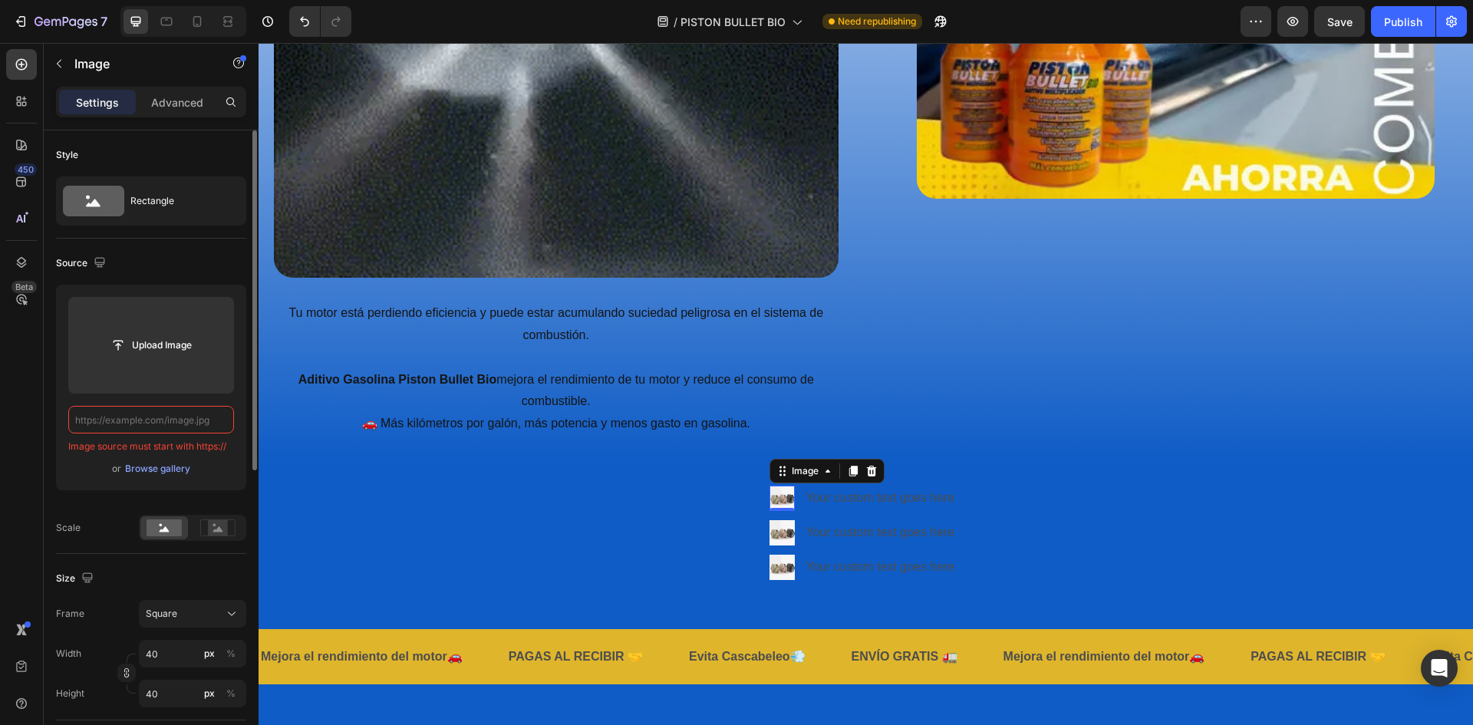
type input "[URL][DOMAIN_NAME]"
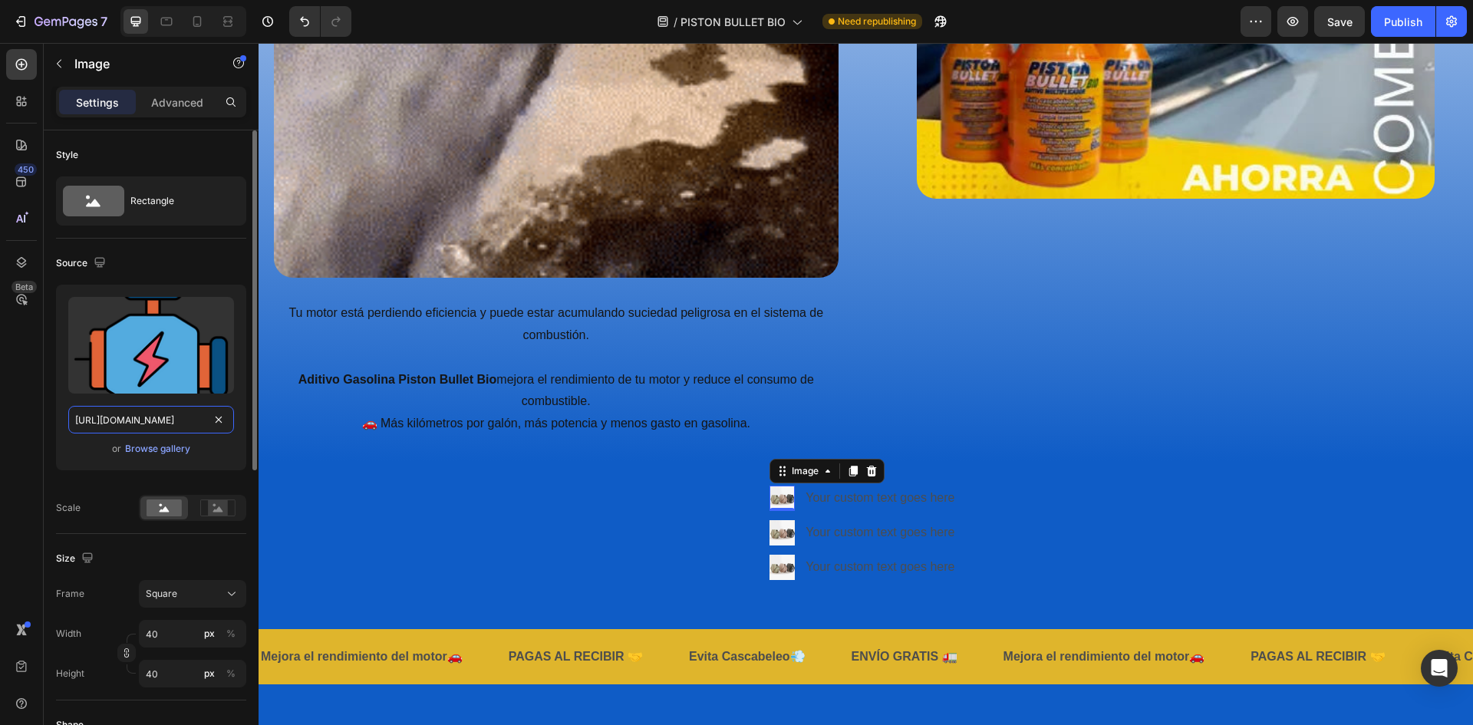
scroll to position [0, 284]
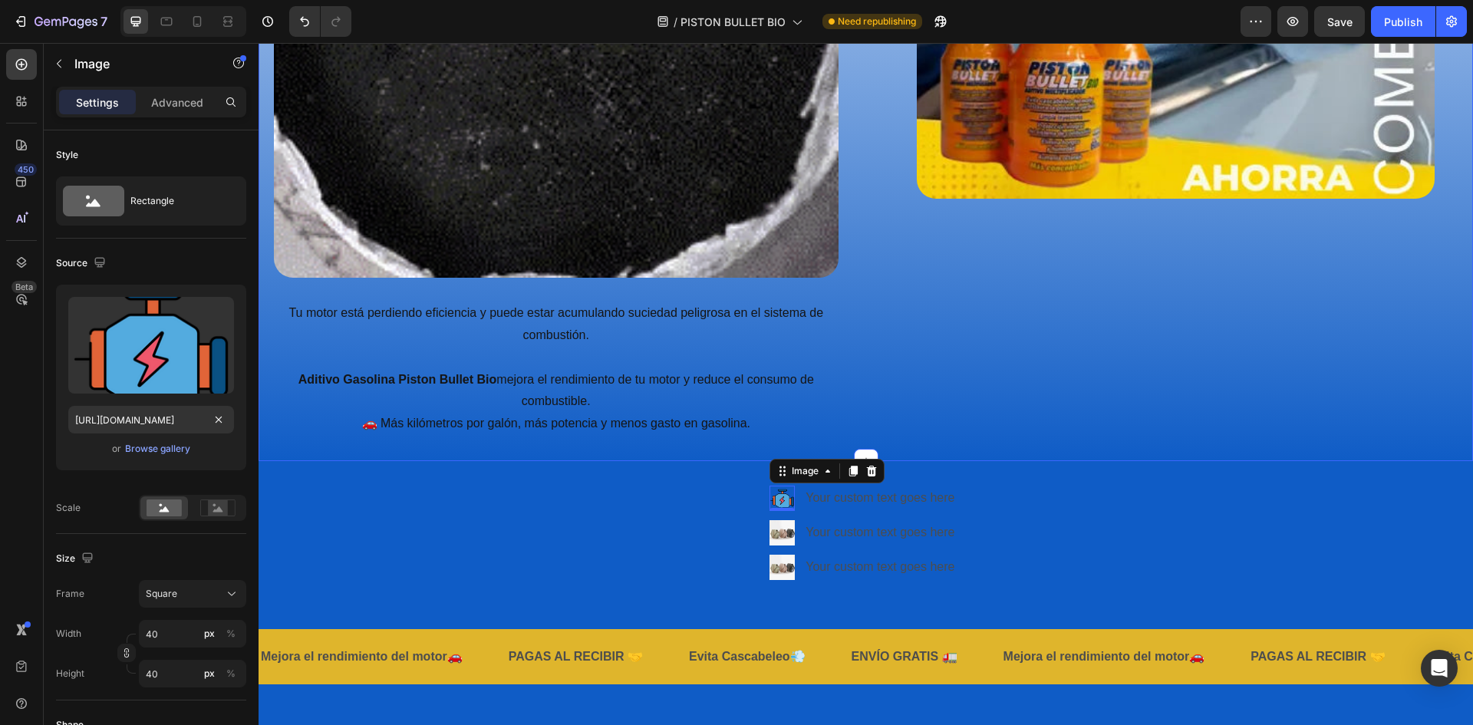
click at [976, 411] on div "Image" at bounding box center [1175, 21] width 595 height 829
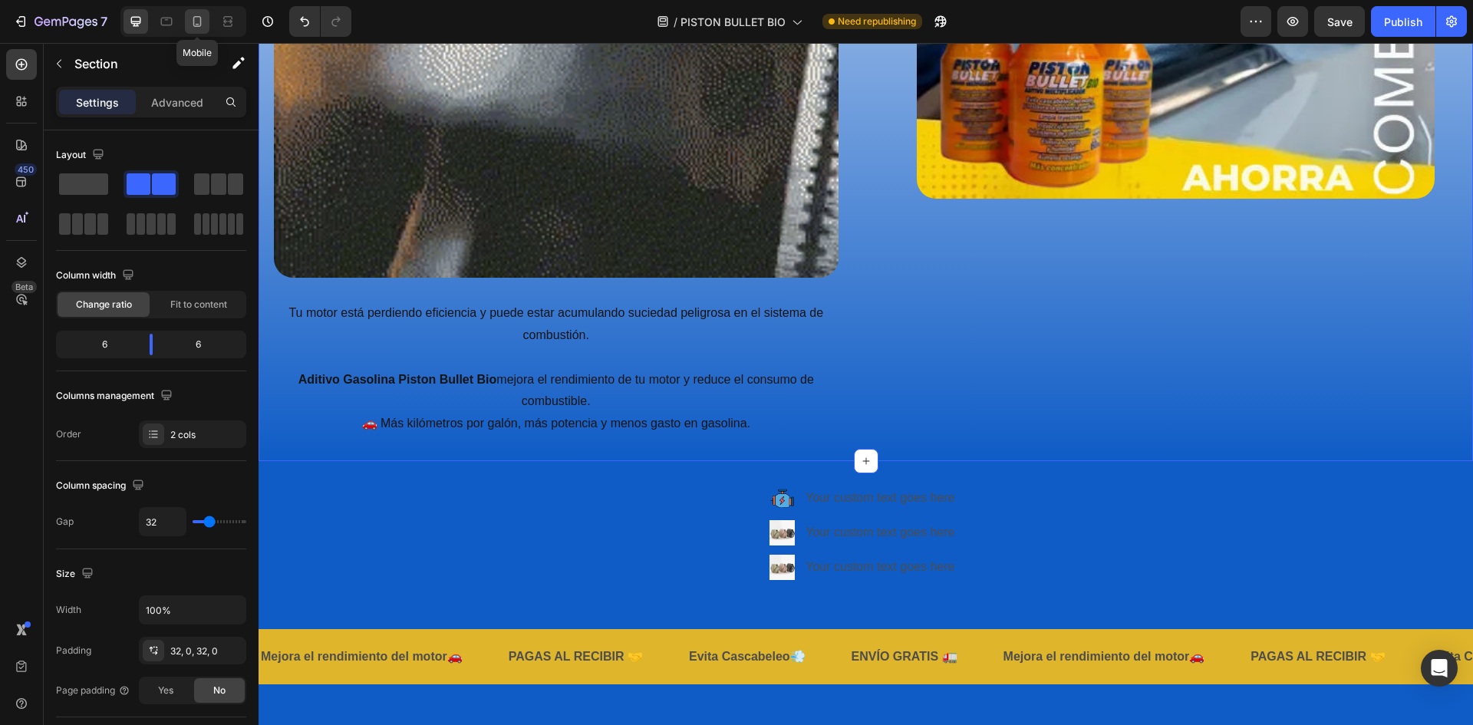
click at [193, 18] on icon at bounding box center [197, 21] width 8 height 11
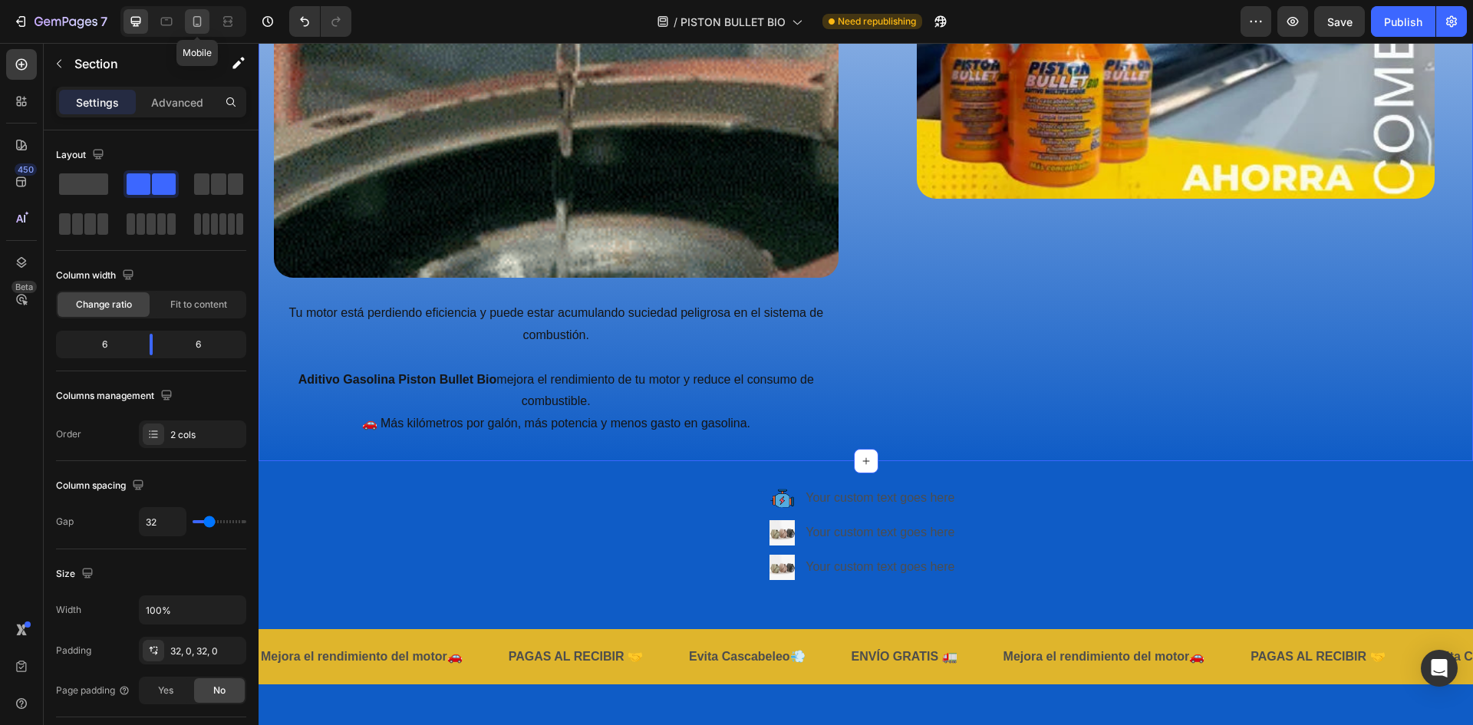
type input "0"
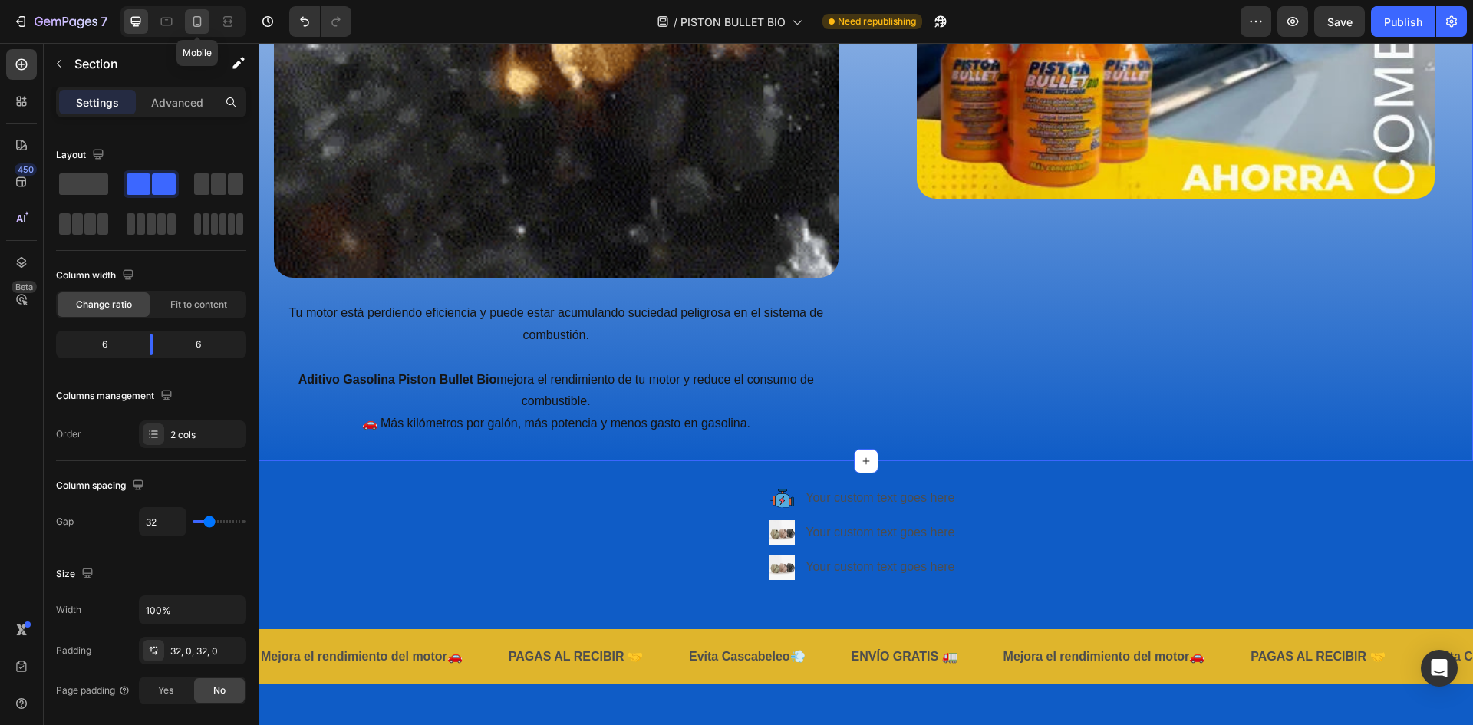
type input "0"
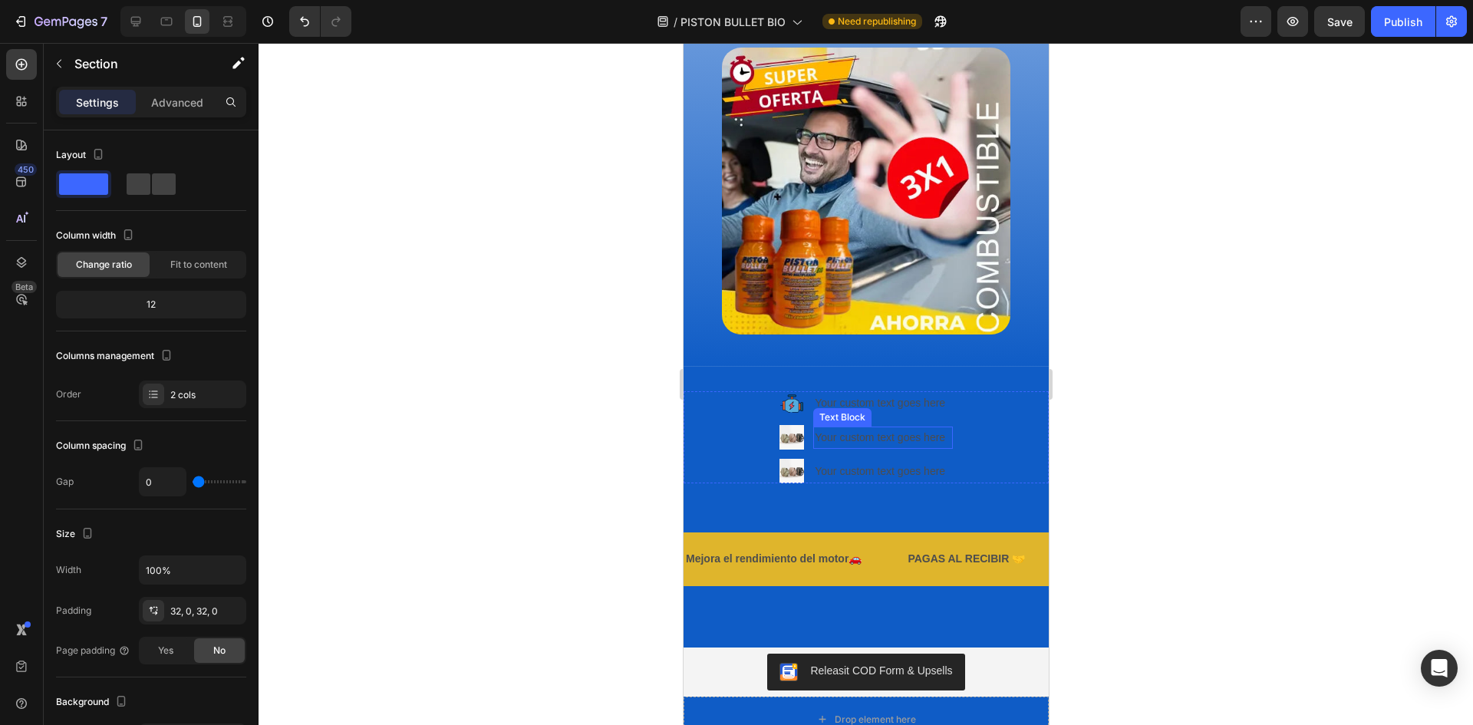
scroll to position [1400, 0]
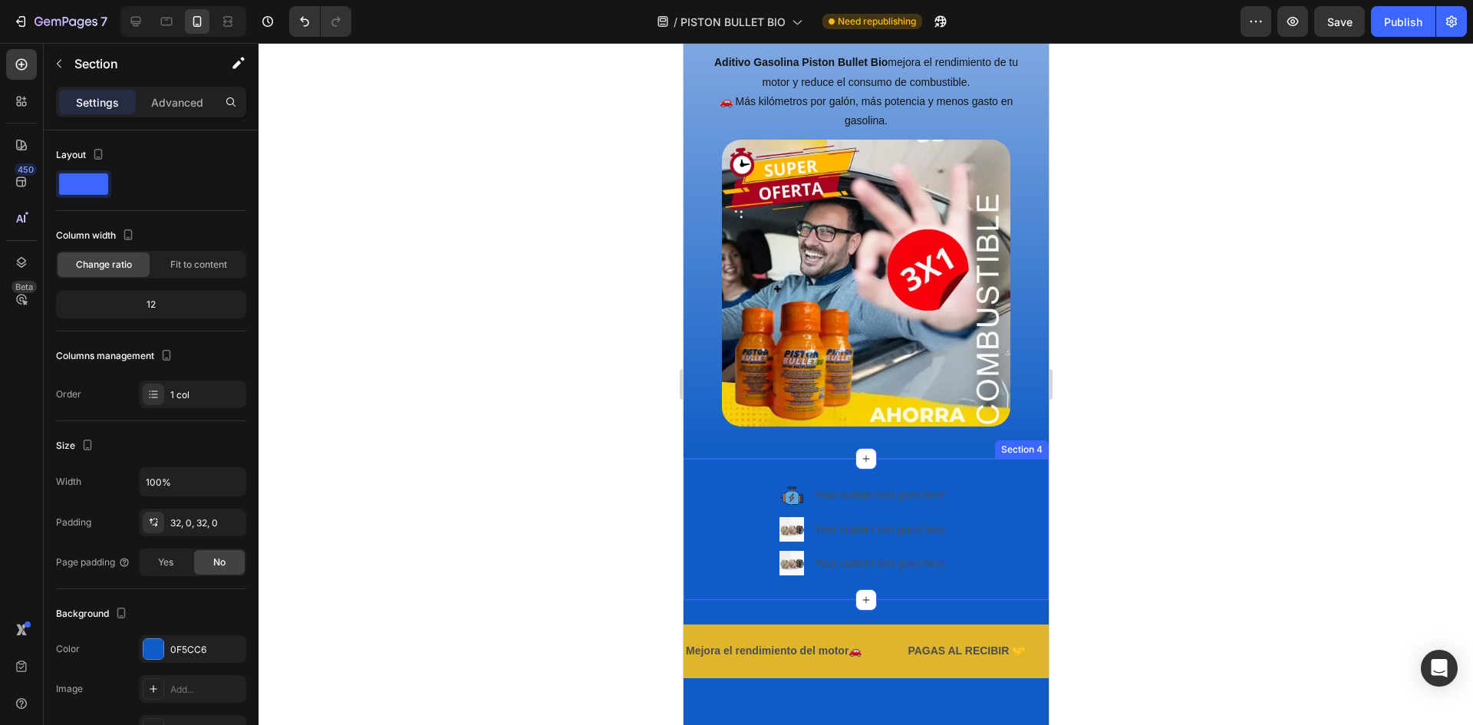
click at [929, 469] on div "Image Your custom text goes here Text Block Image Your custom text goes here Te…" at bounding box center [865, 530] width 365 height 142
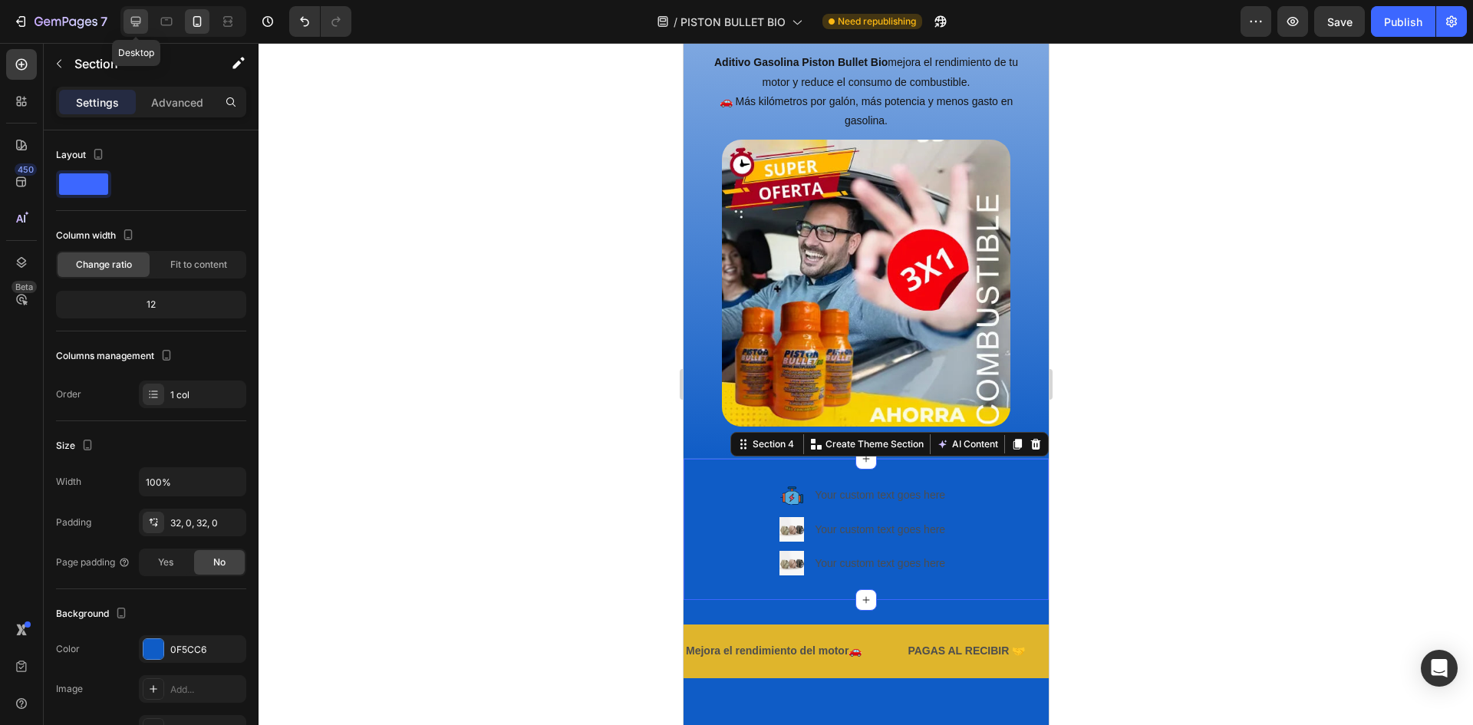
click at [135, 21] on icon at bounding box center [135, 21] width 15 height 15
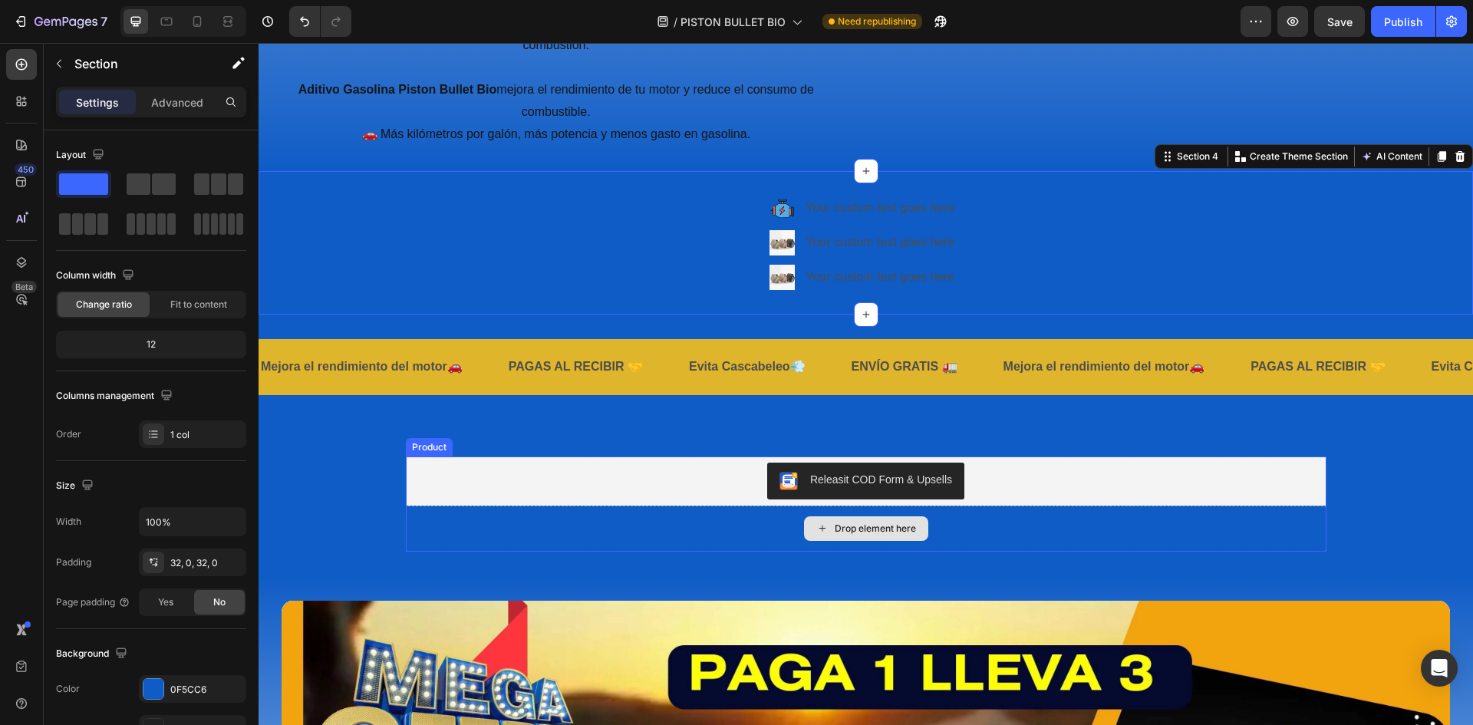
scroll to position [1632, 0]
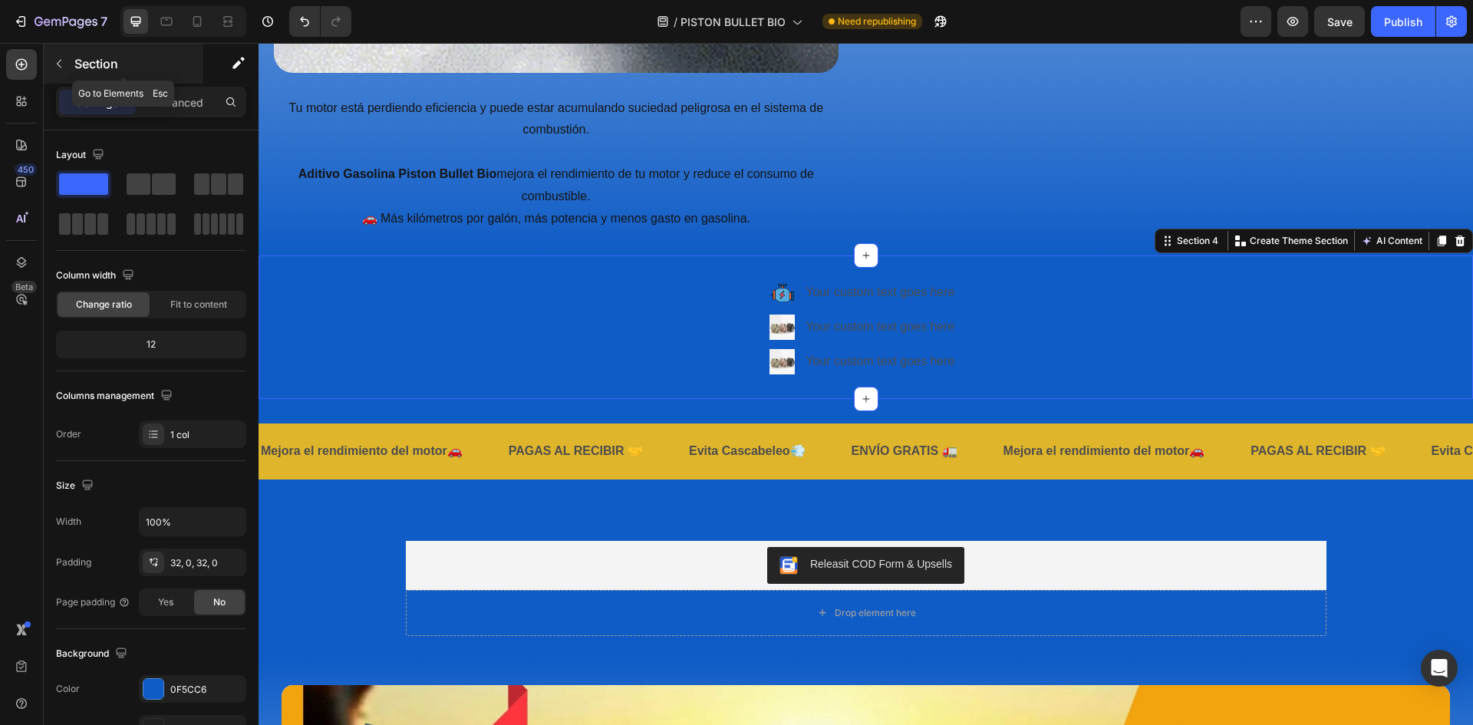
click at [54, 60] on icon "button" at bounding box center [59, 64] width 12 height 12
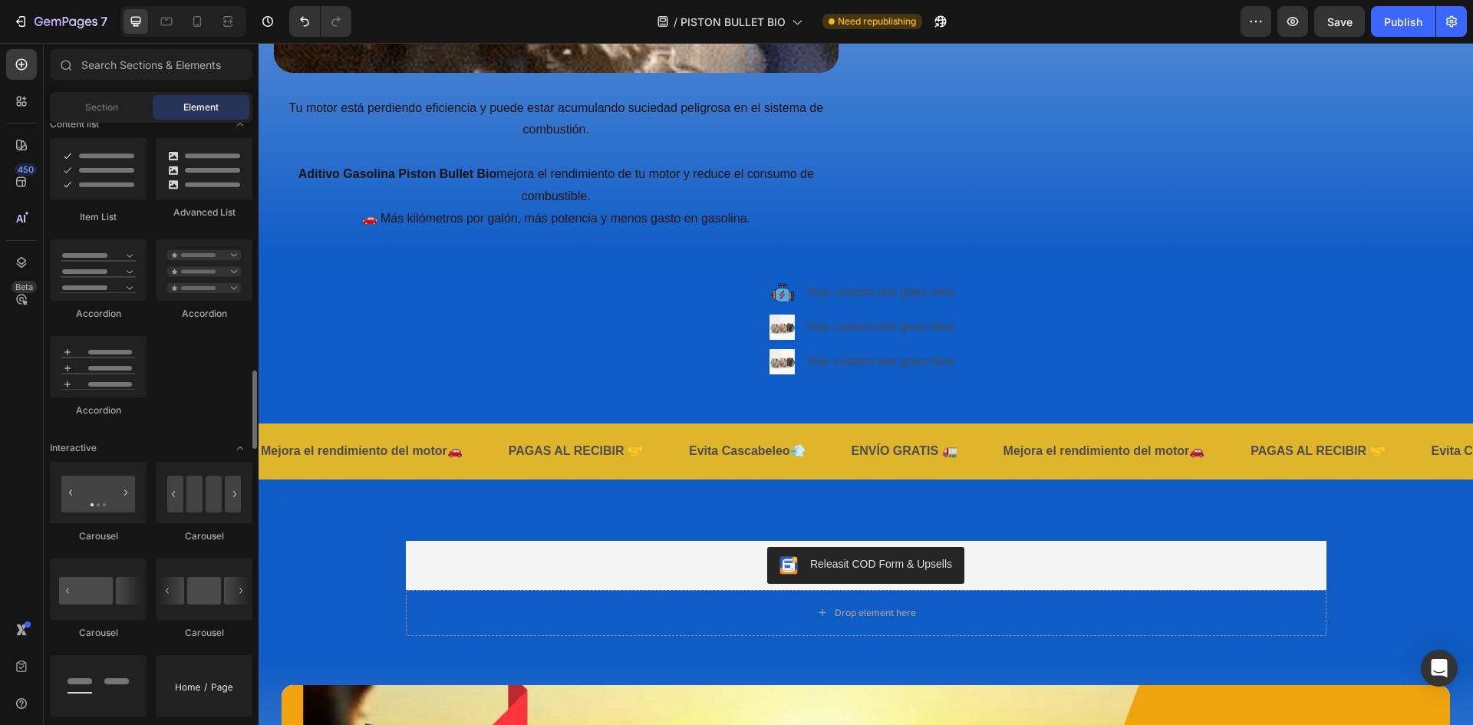
scroll to position [1304, 0]
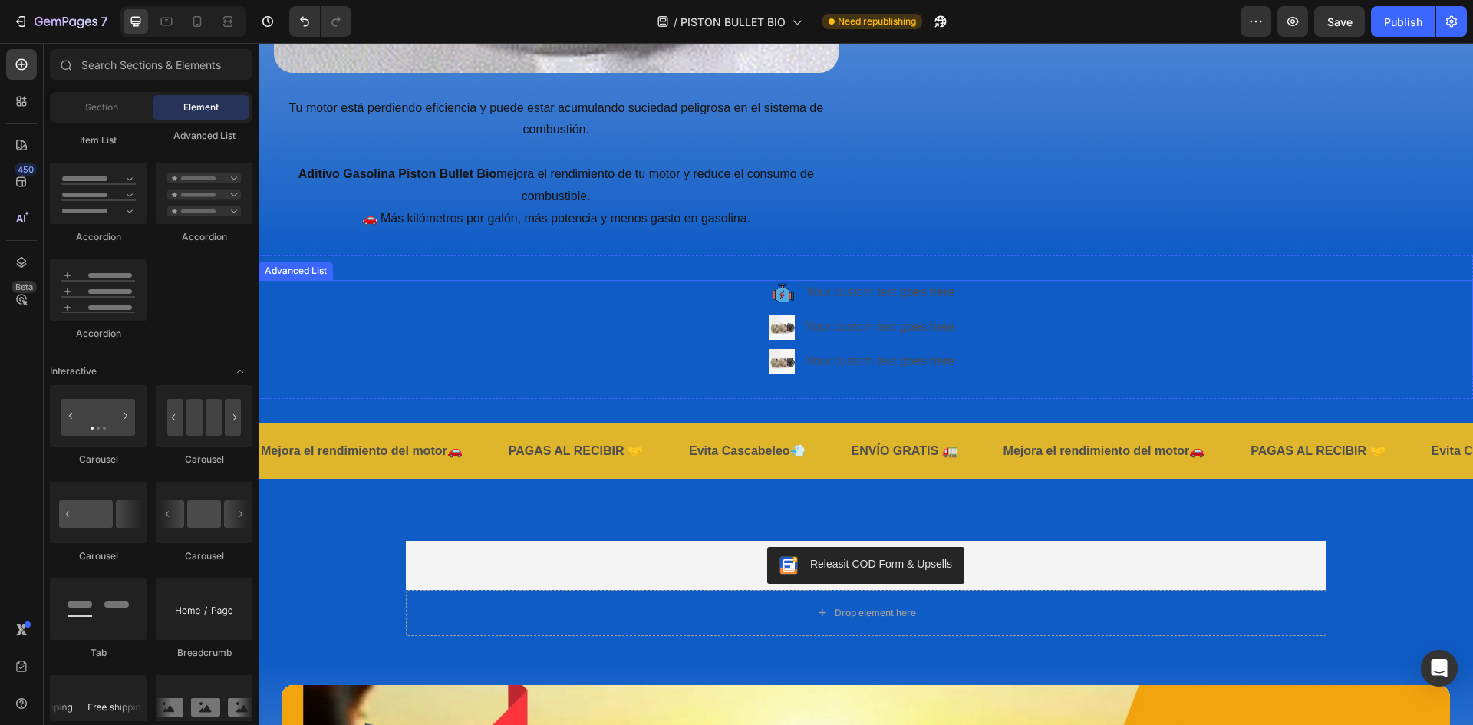
click at [1059, 324] on div "Image Your custom text goes here Text Block Image Your custom text goes here Te…" at bounding box center [866, 327] width 1214 height 94
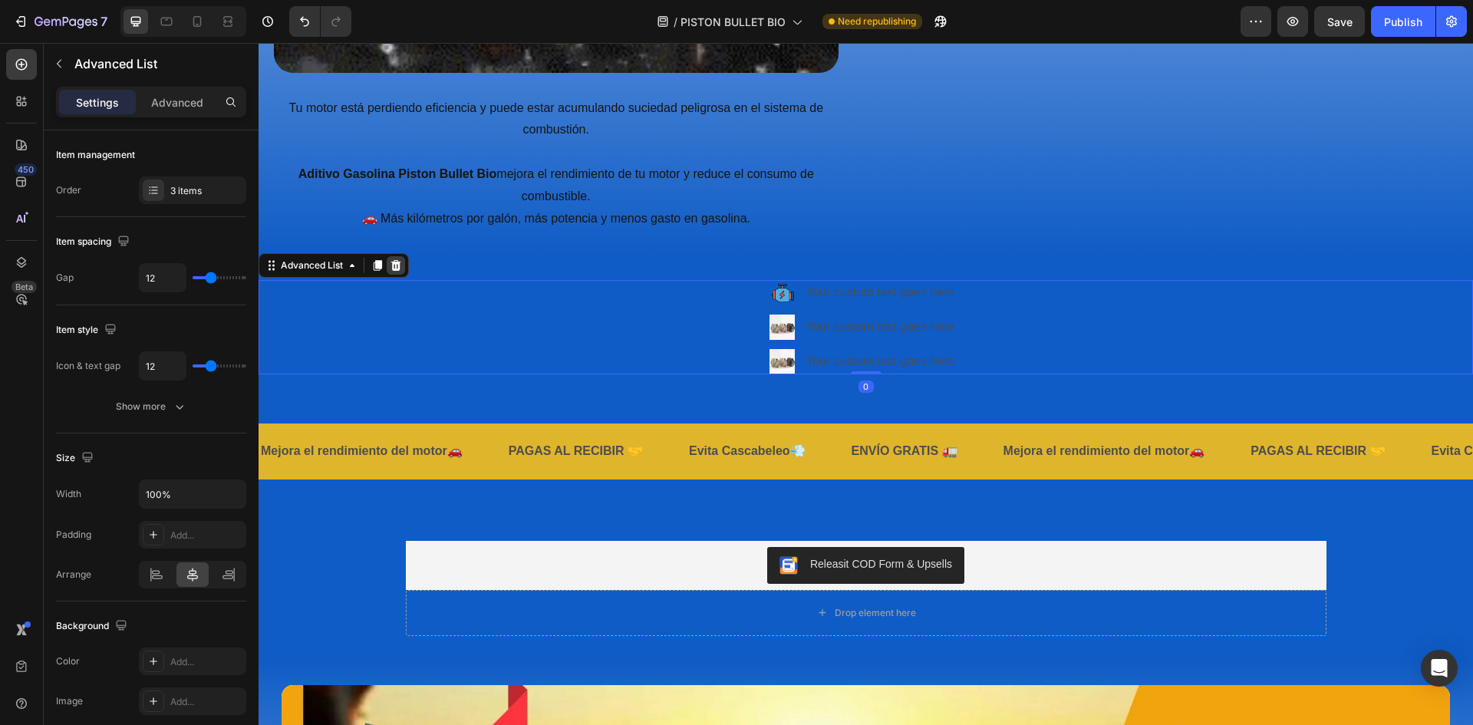
click at [392, 261] on icon at bounding box center [396, 265] width 12 height 12
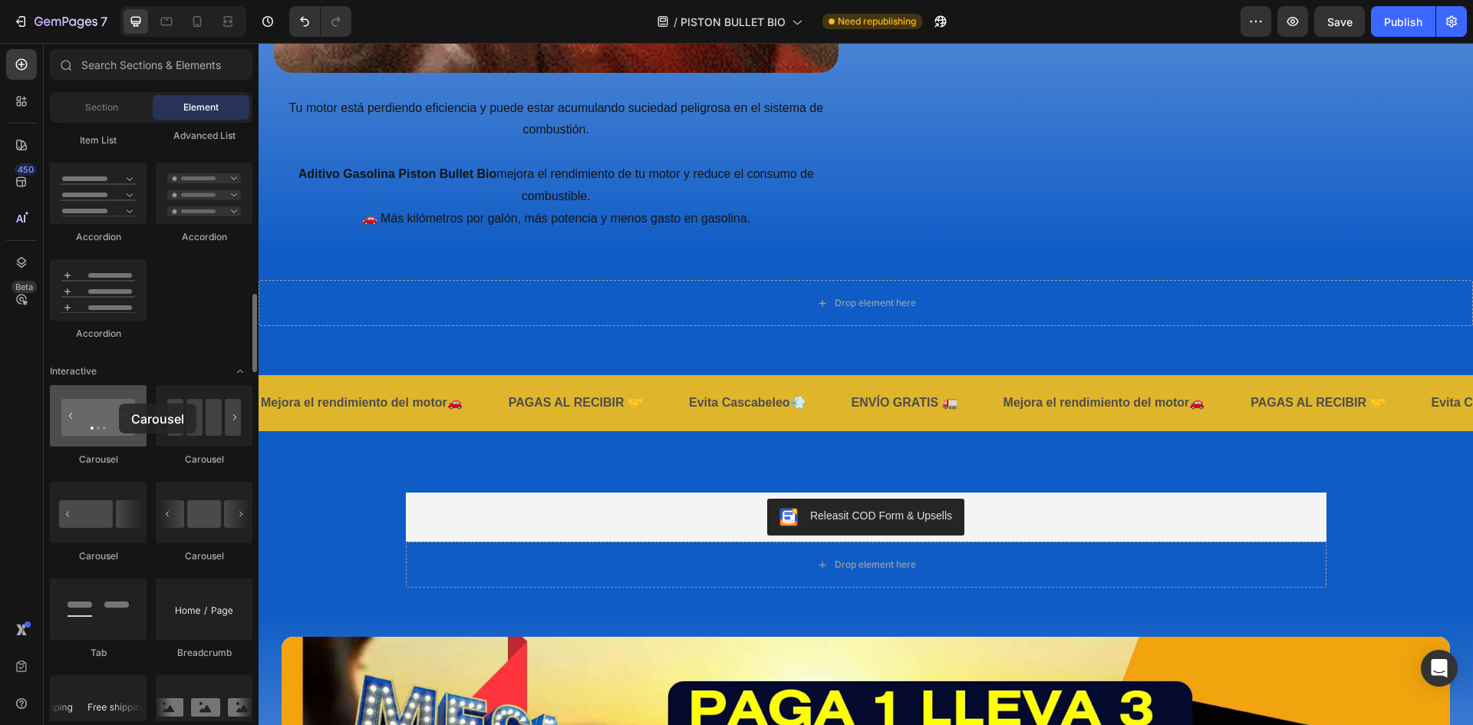
drag, startPoint x: 126, startPoint y: 418, endPoint x: 111, endPoint y: 405, distance: 19.6
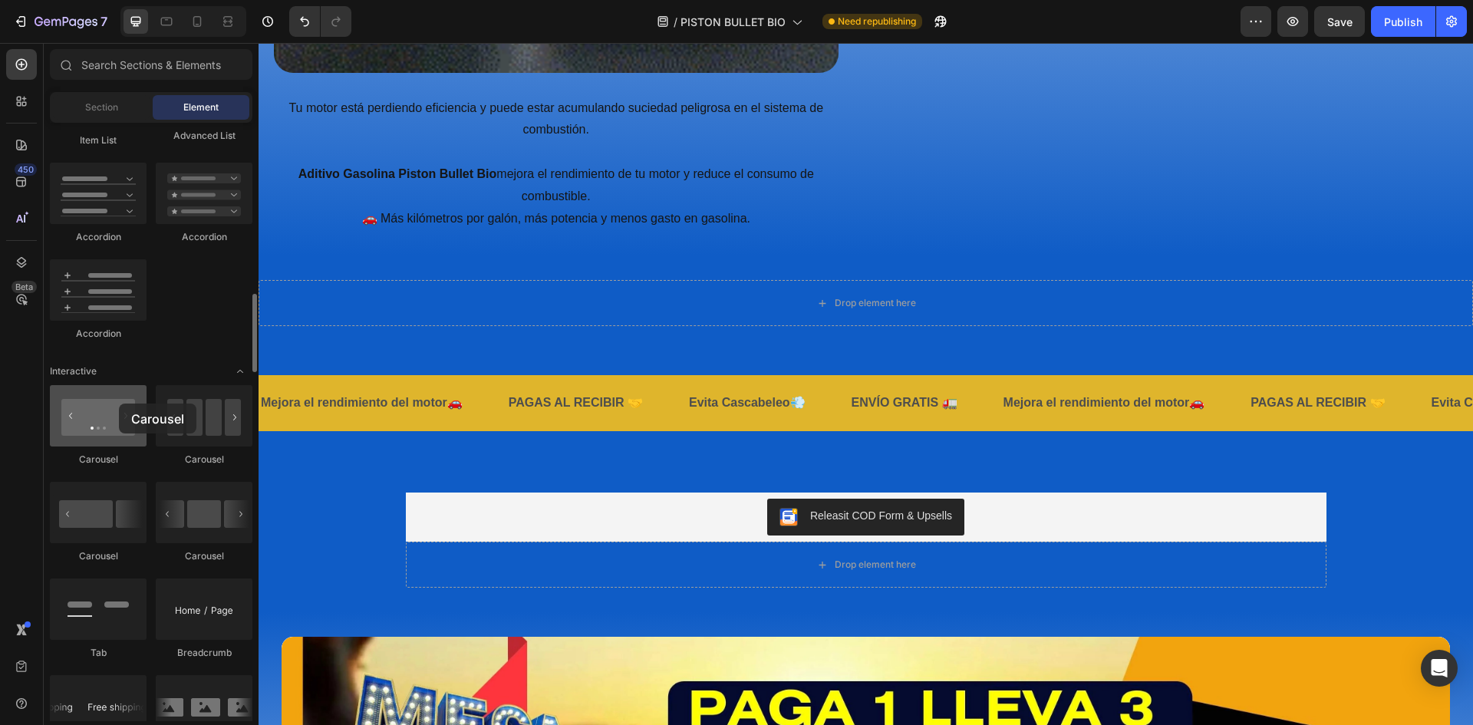
click at [117, 403] on div at bounding box center [98, 415] width 97 height 61
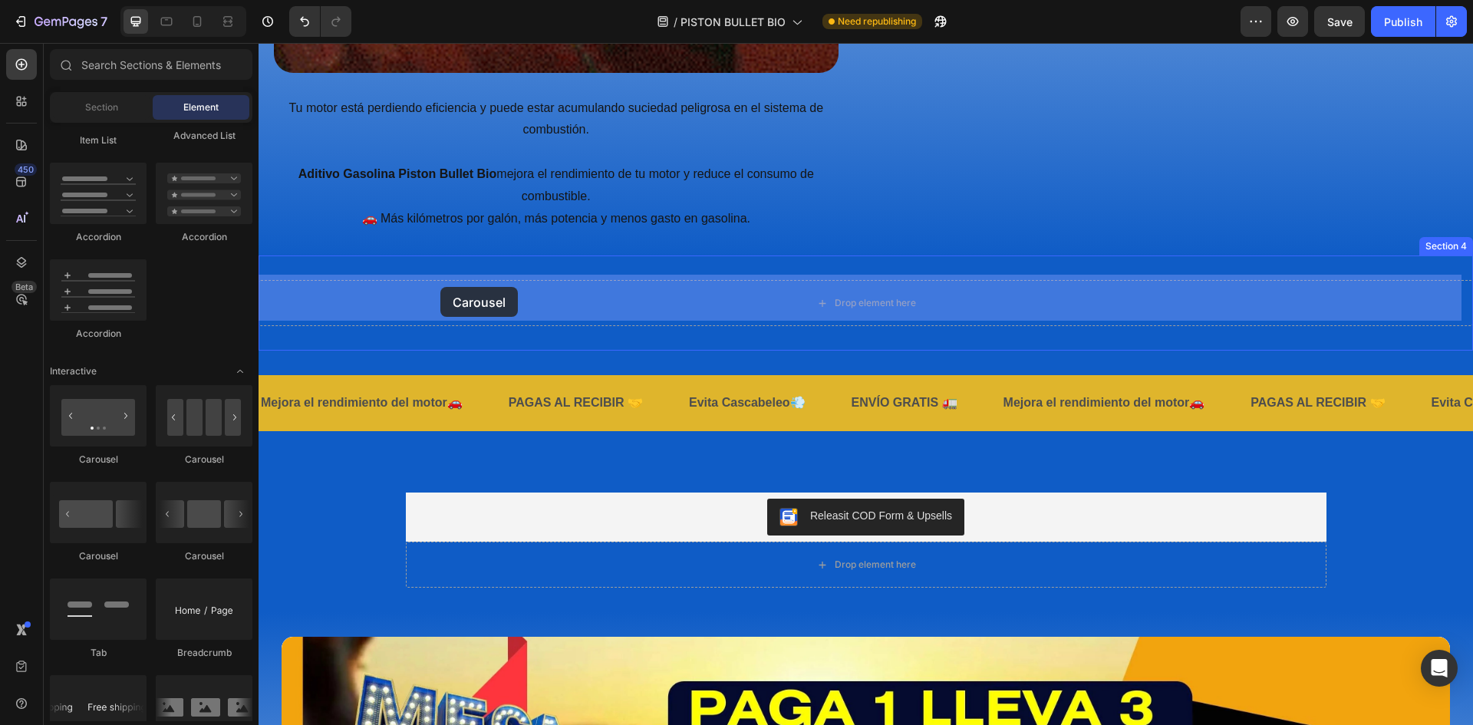
drag, startPoint x: 366, startPoint y: 539, endPoint x: 440, endPoint y: 287, distance: 263.1
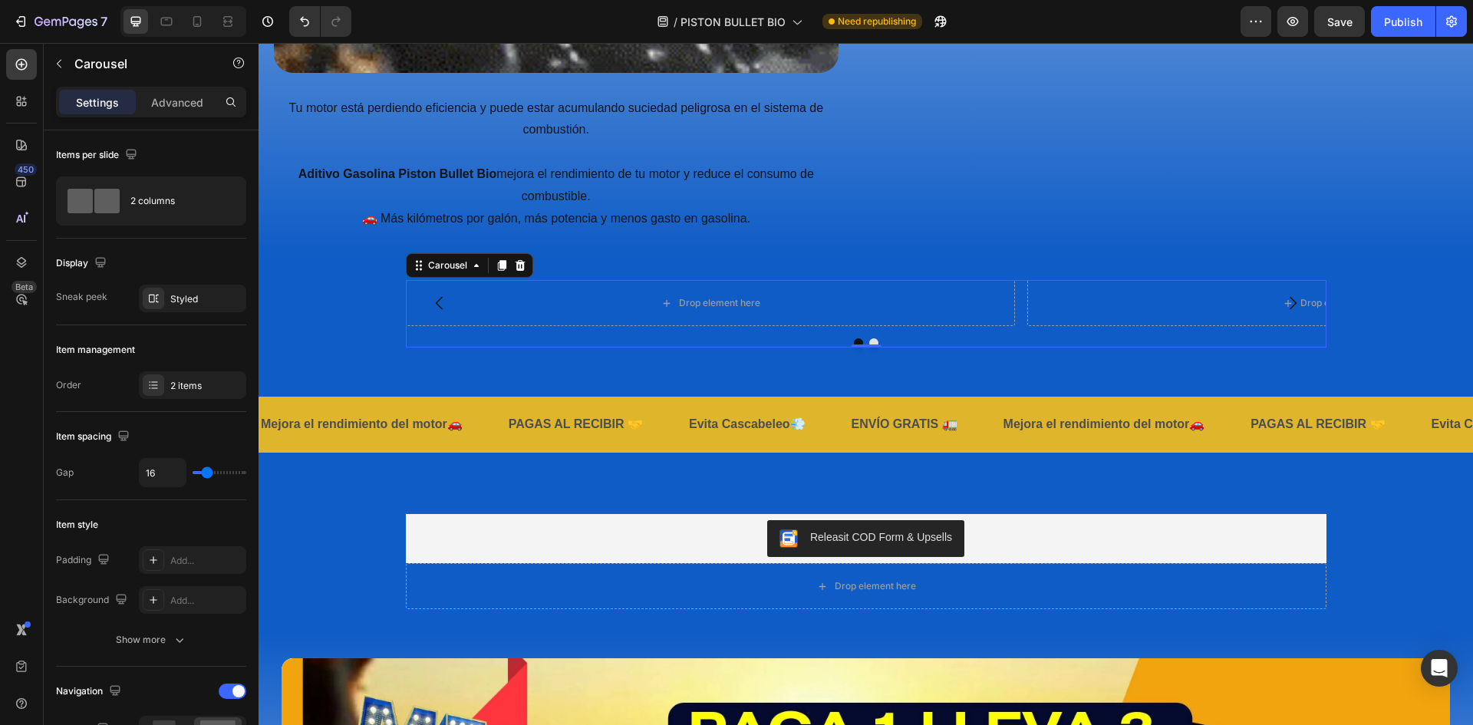
click at [1287, 296] on icon "Carousel Next Arrow" at bounding box center [1292, 303] width 18 height 18
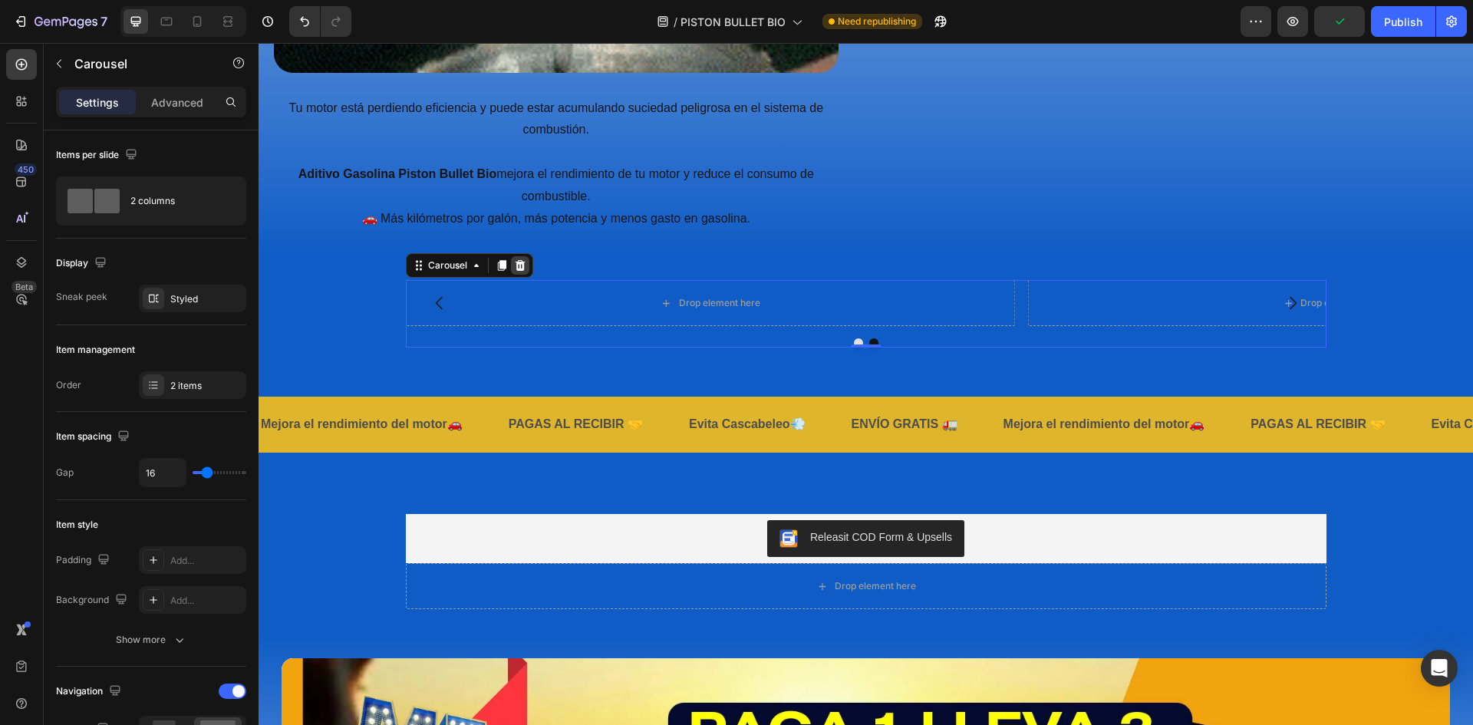
click at [514, 265] on icon at bounding box center [520, 265] width 12 height 12
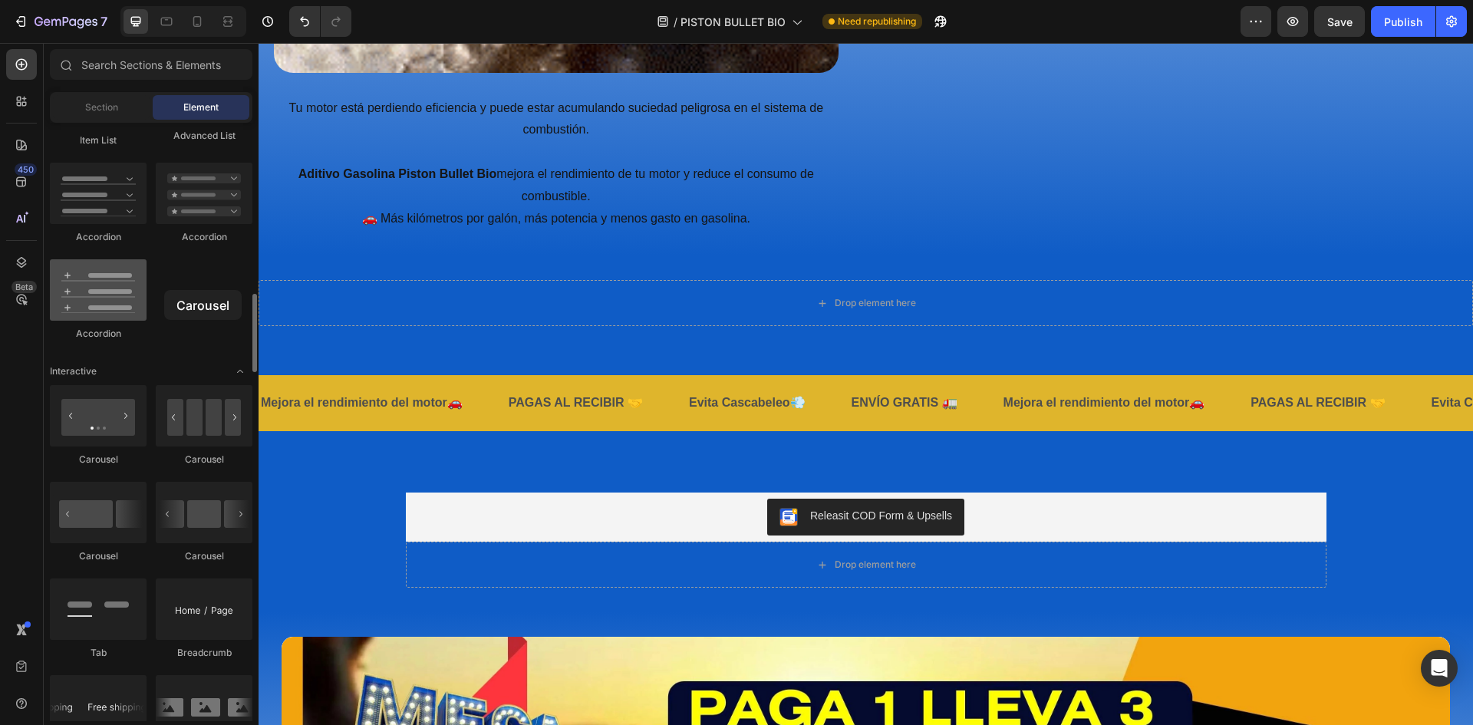
drag, startPoint x: 245, startPoint y: 491, endPoint x: 117, endPoint y: 311, distance: 221.1
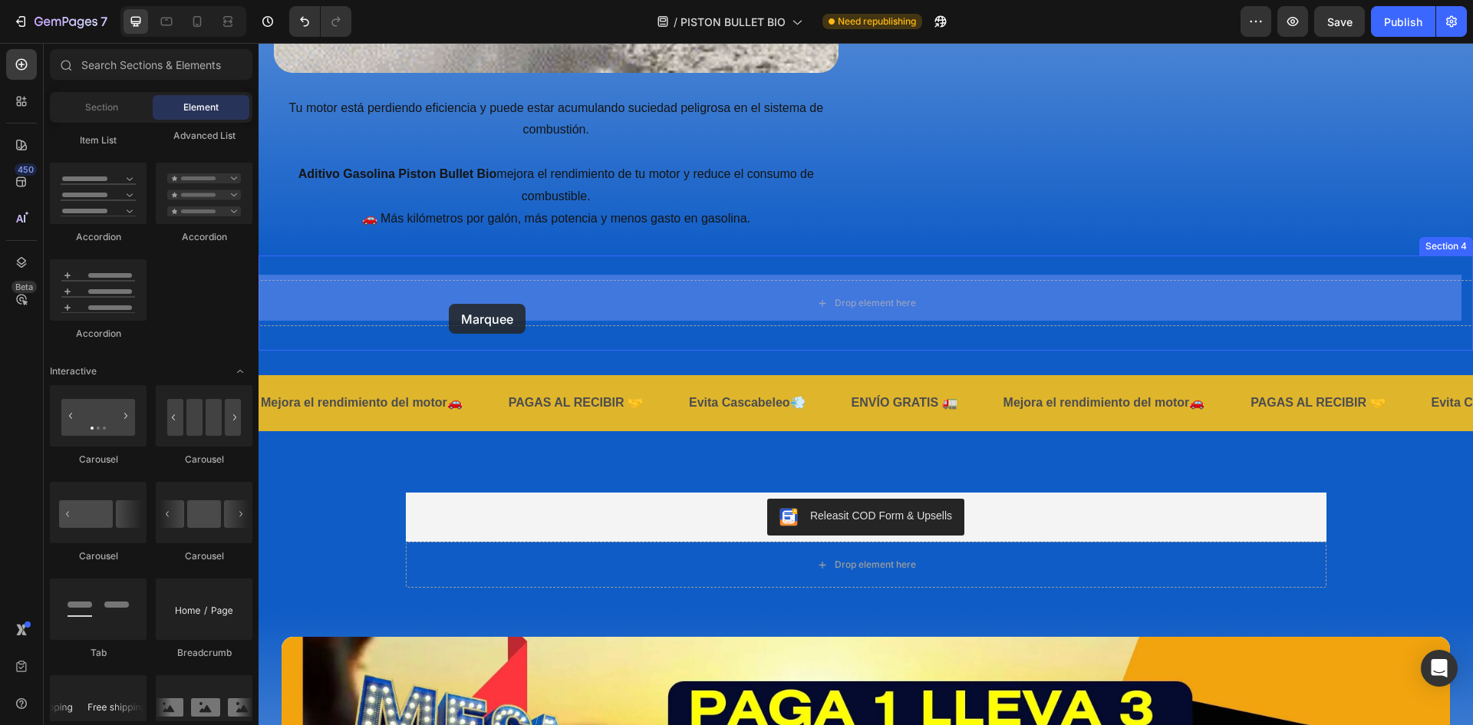
drag, startPoint x: 445, startPoint y: 742, endPoint x: 454, endPoint y: 356, distance: 386.0
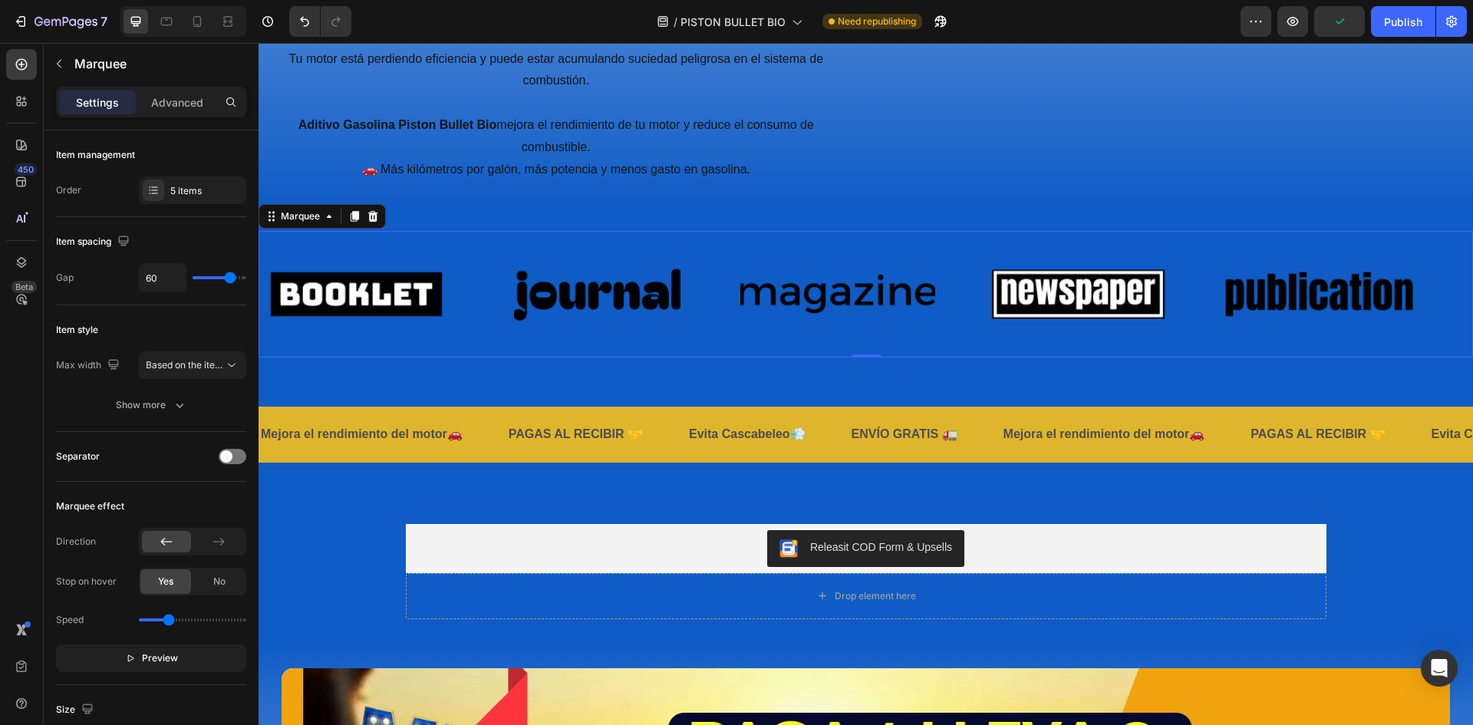
scroll to position [1708, 0]
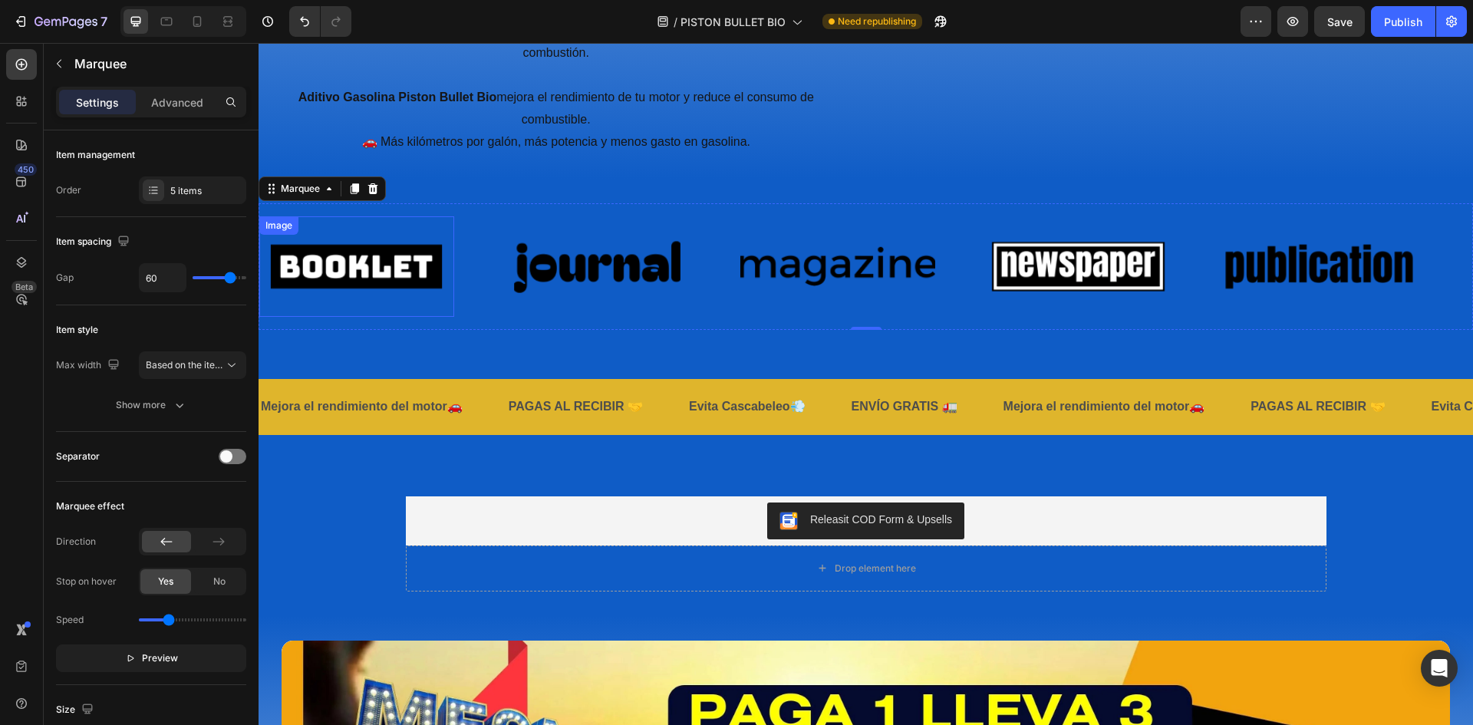
click at [369, 247] on img at bounding box center [356, 267] width 195 height 82
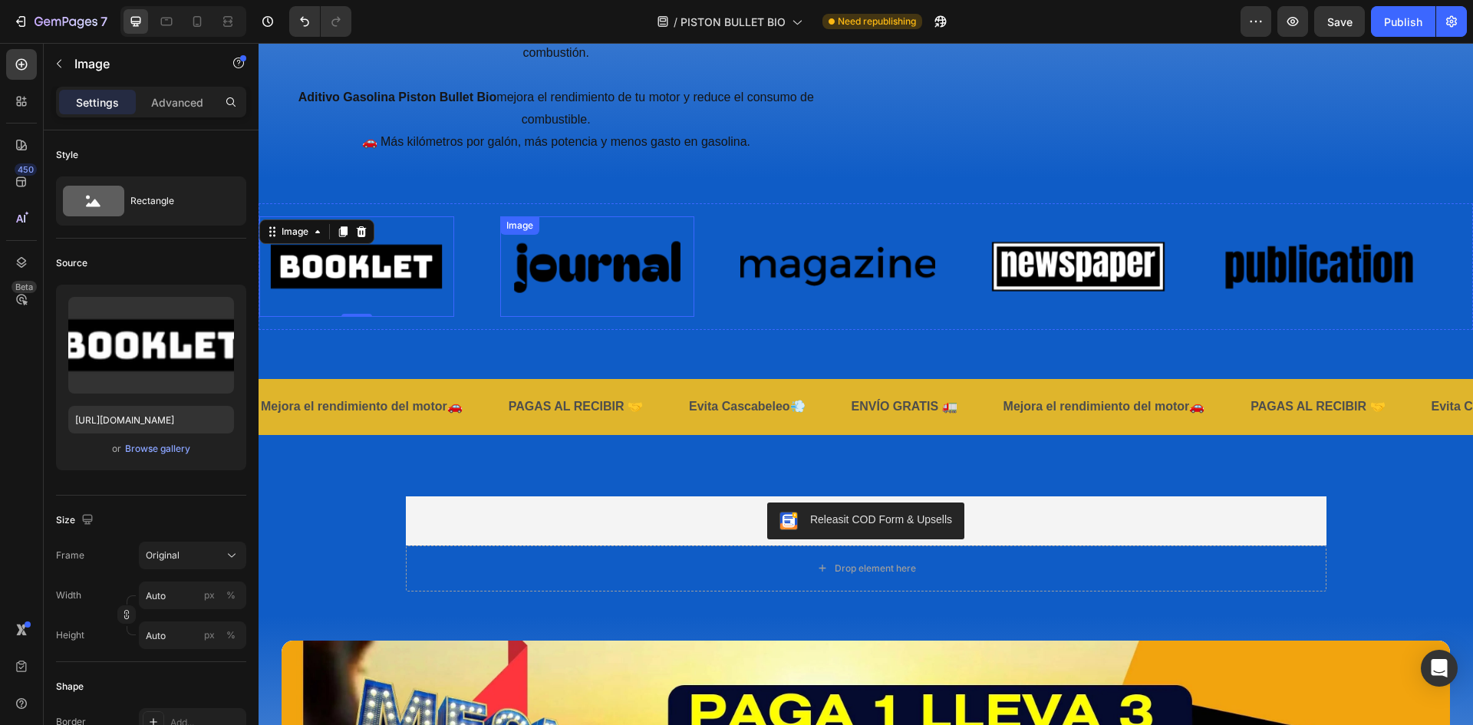
click at [618, 249] on img at bounding box center [597, 267] width 195 height 82
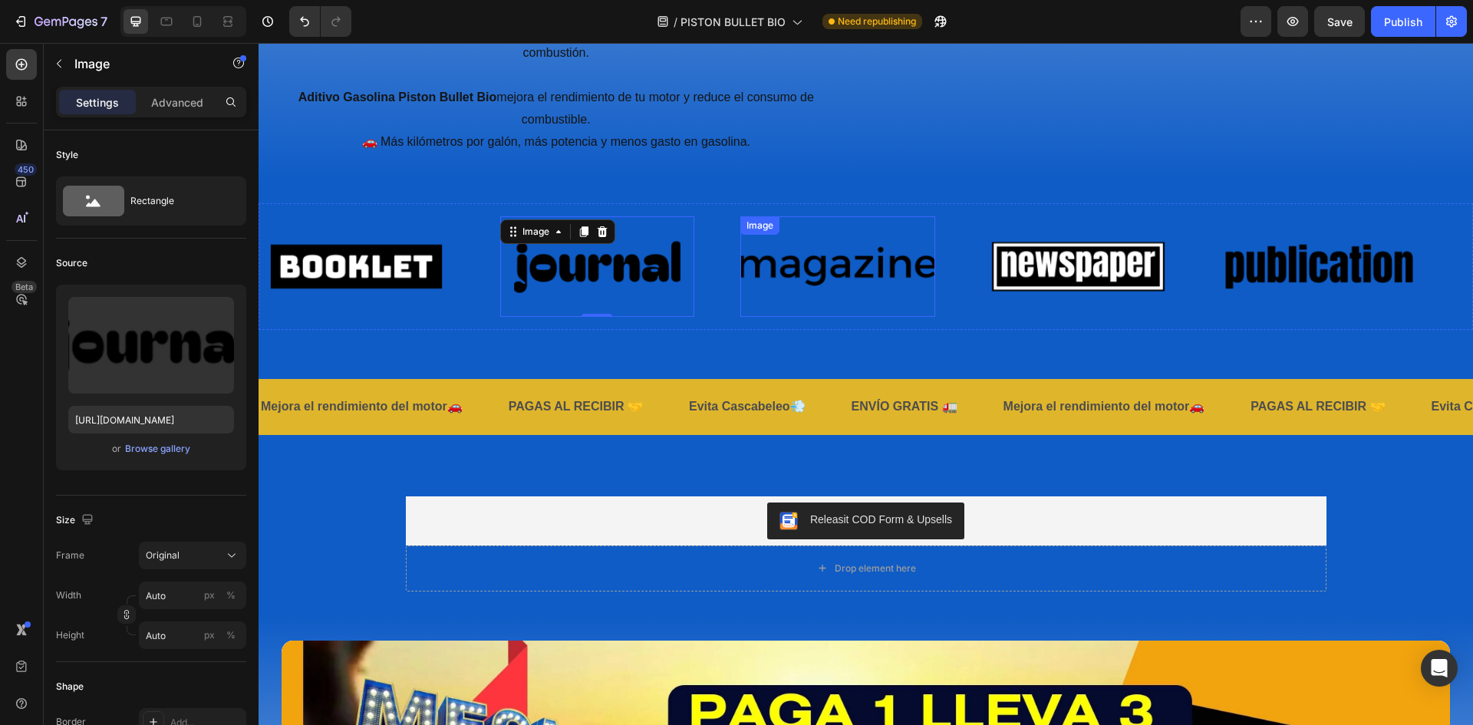
click at [822, 249] on img at bounding box center [837, 267] width 195 height 82
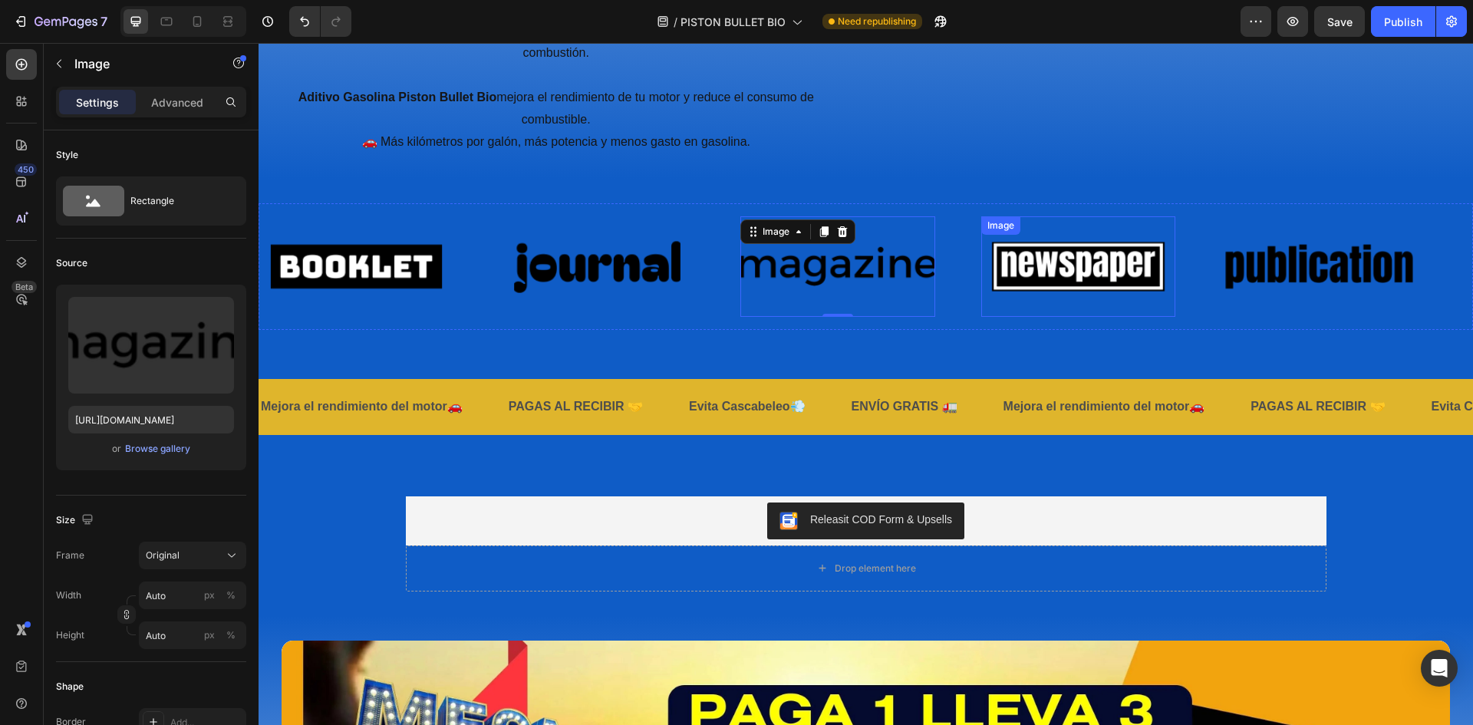
click at [1092, 256] on img at bounding box center [1078, 267] width 195 height 82
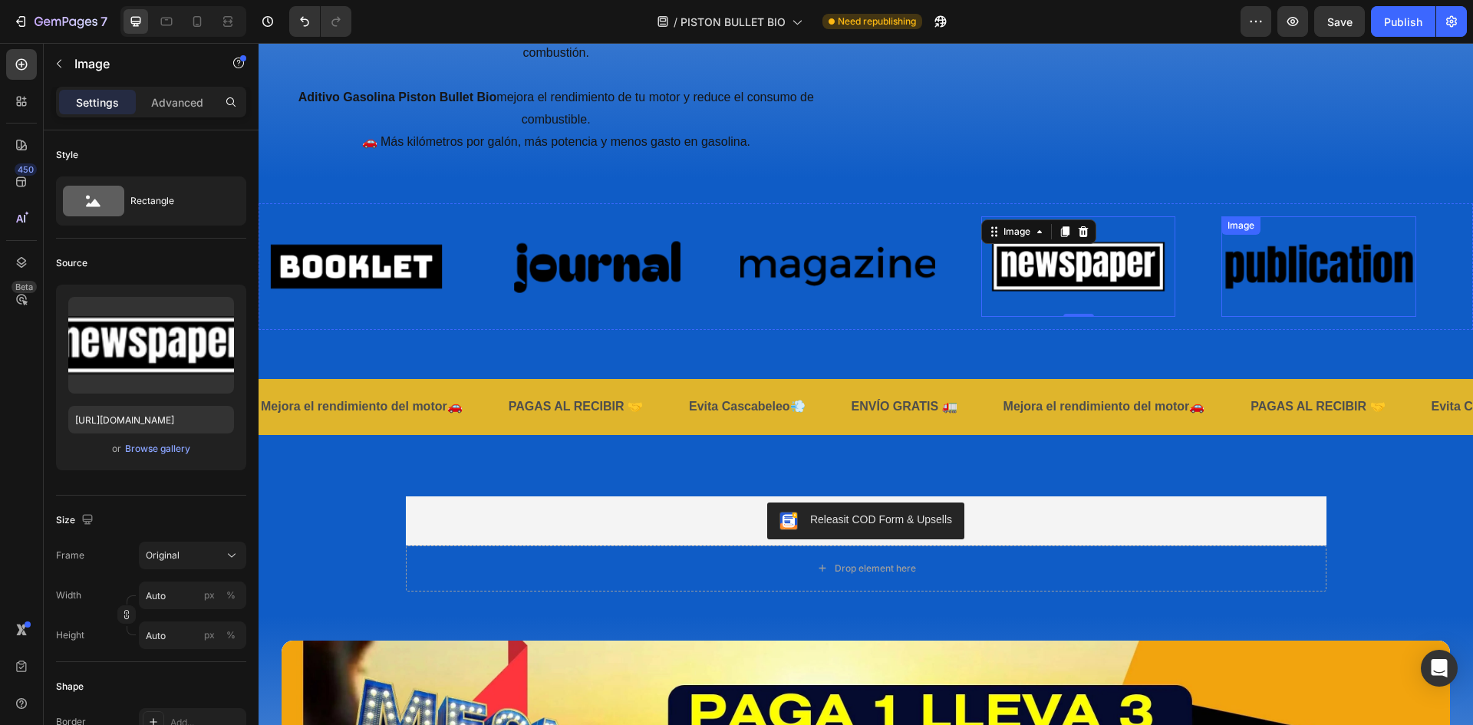
click at [1287, 256] on img at bounding box center [1318, 267] width 195 height 82
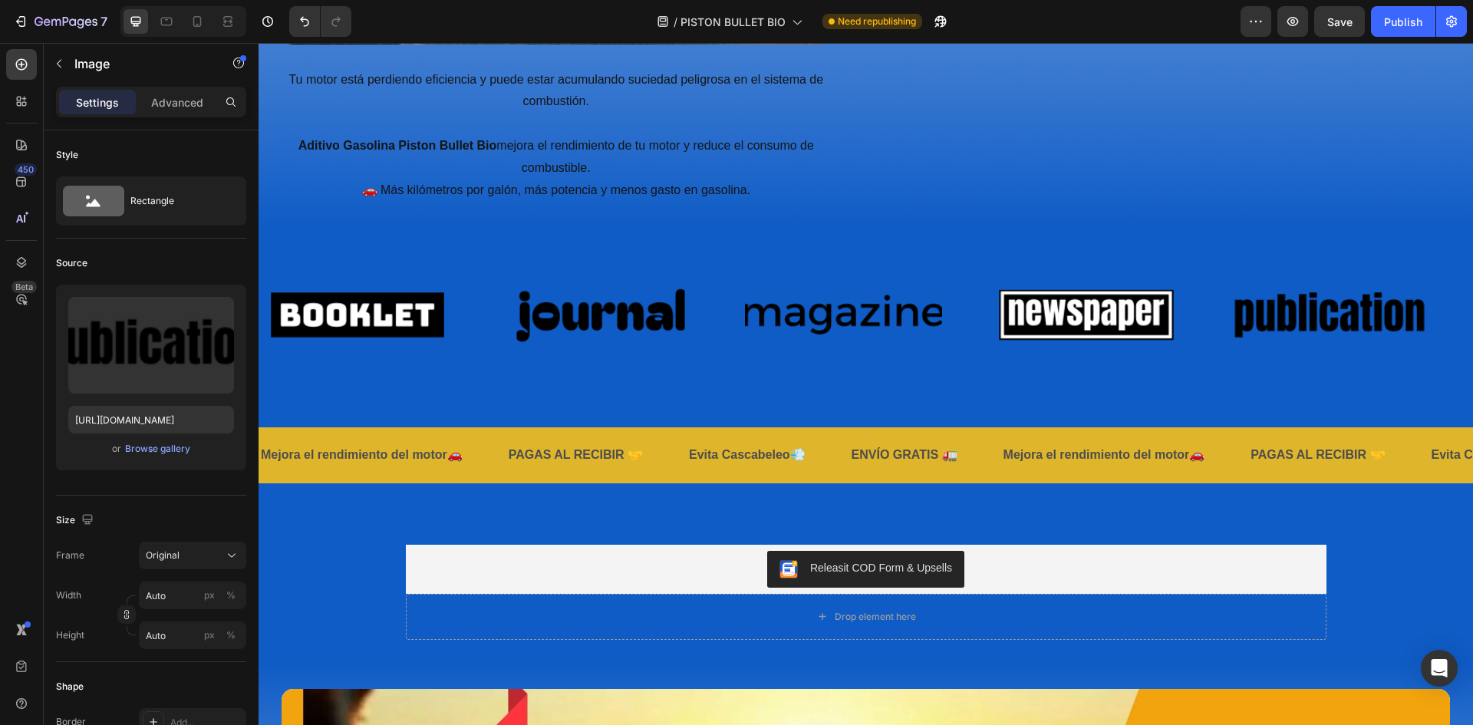
scroll to position [1522, 0]
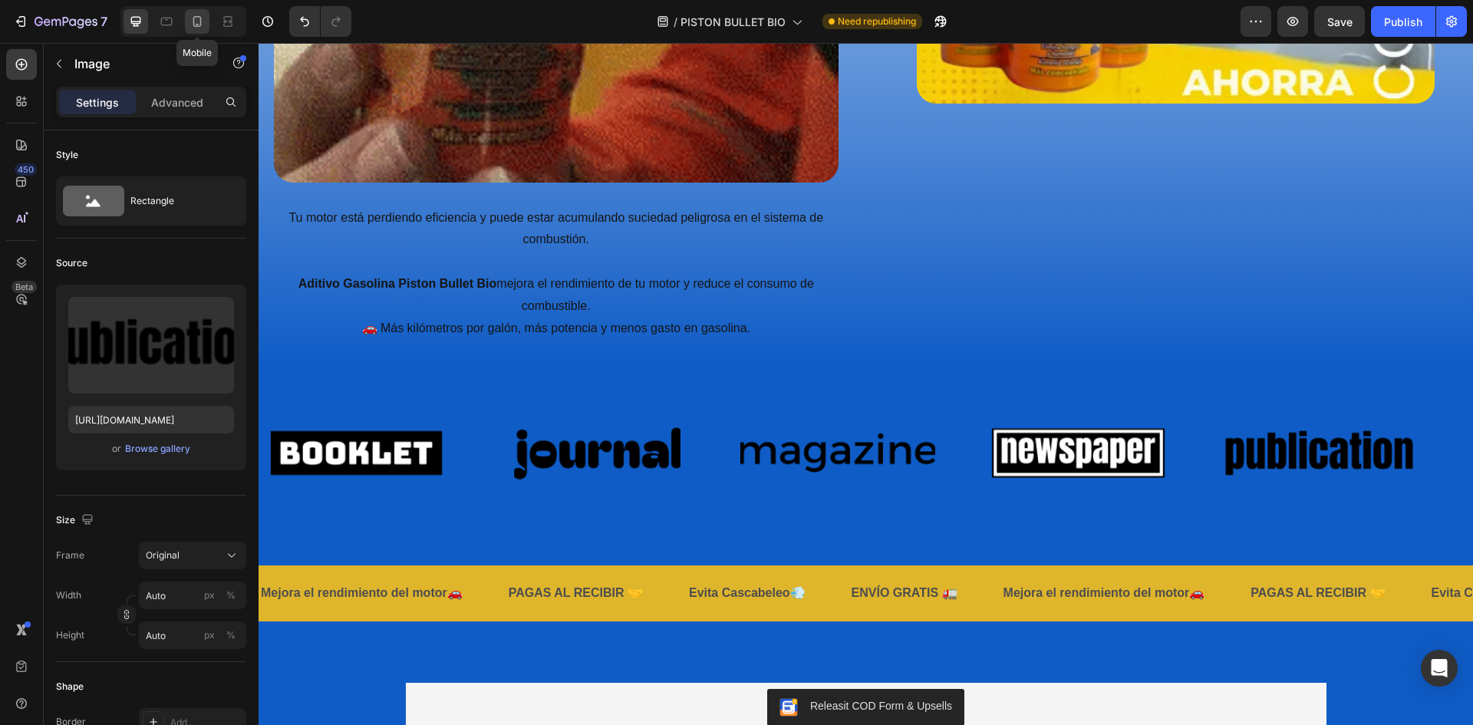
click at [206, 19] on div at bounding box center [197, 21] width 25 height 25
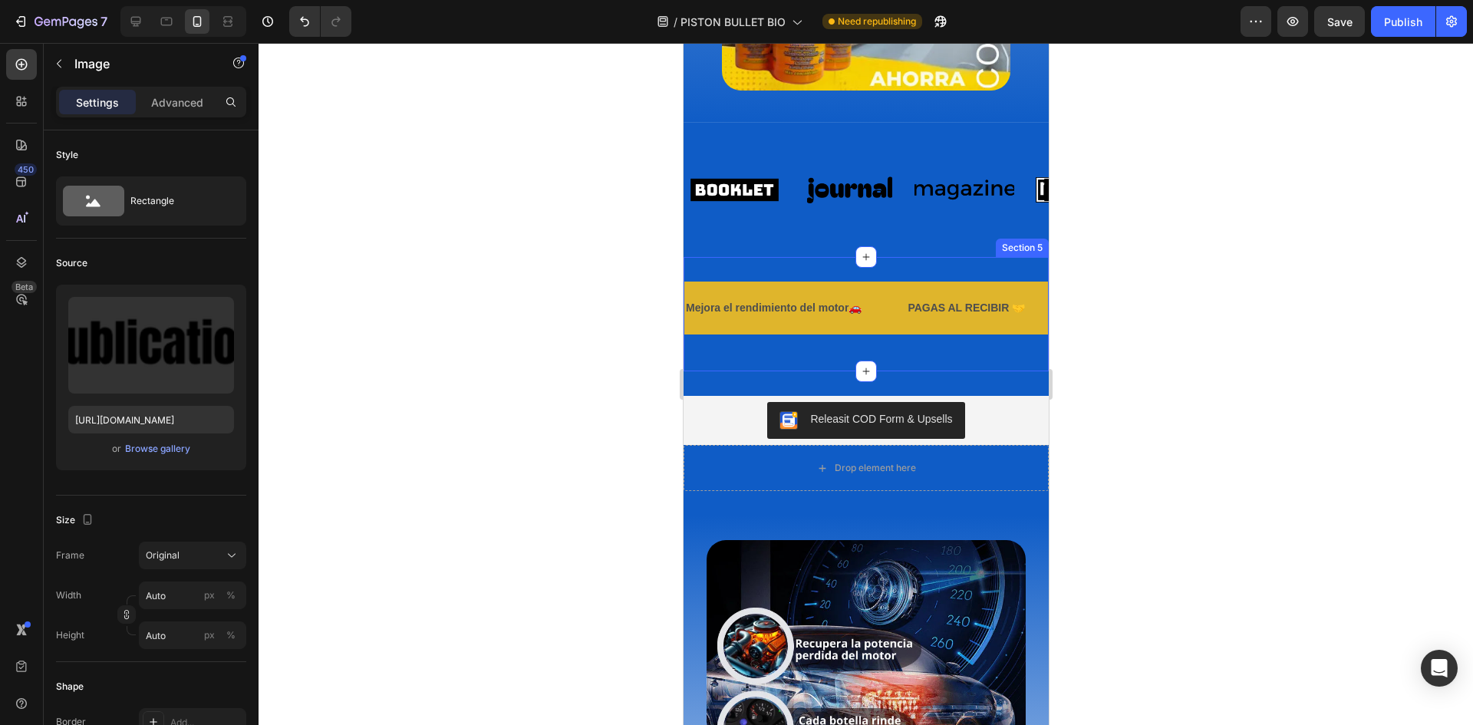
scroll to position [1648, 0]
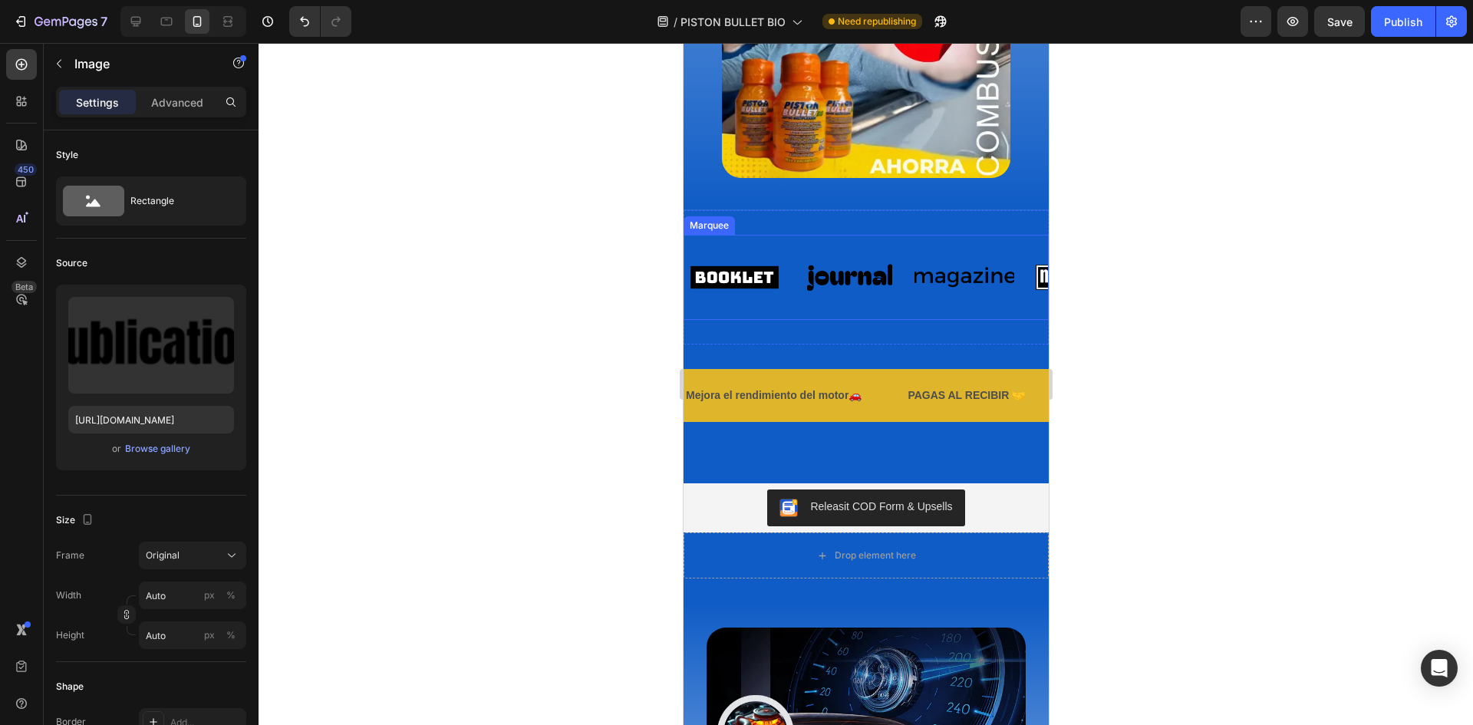
click at [897, 265] on div "Image" at bounding box center [849, 277] width 100 height 61
click at [920, 238] on div "Image Image 0 Image Image Image Image Image 0 Image Image Image Marquee" at bounding box center [865, 277] width 365 height 85
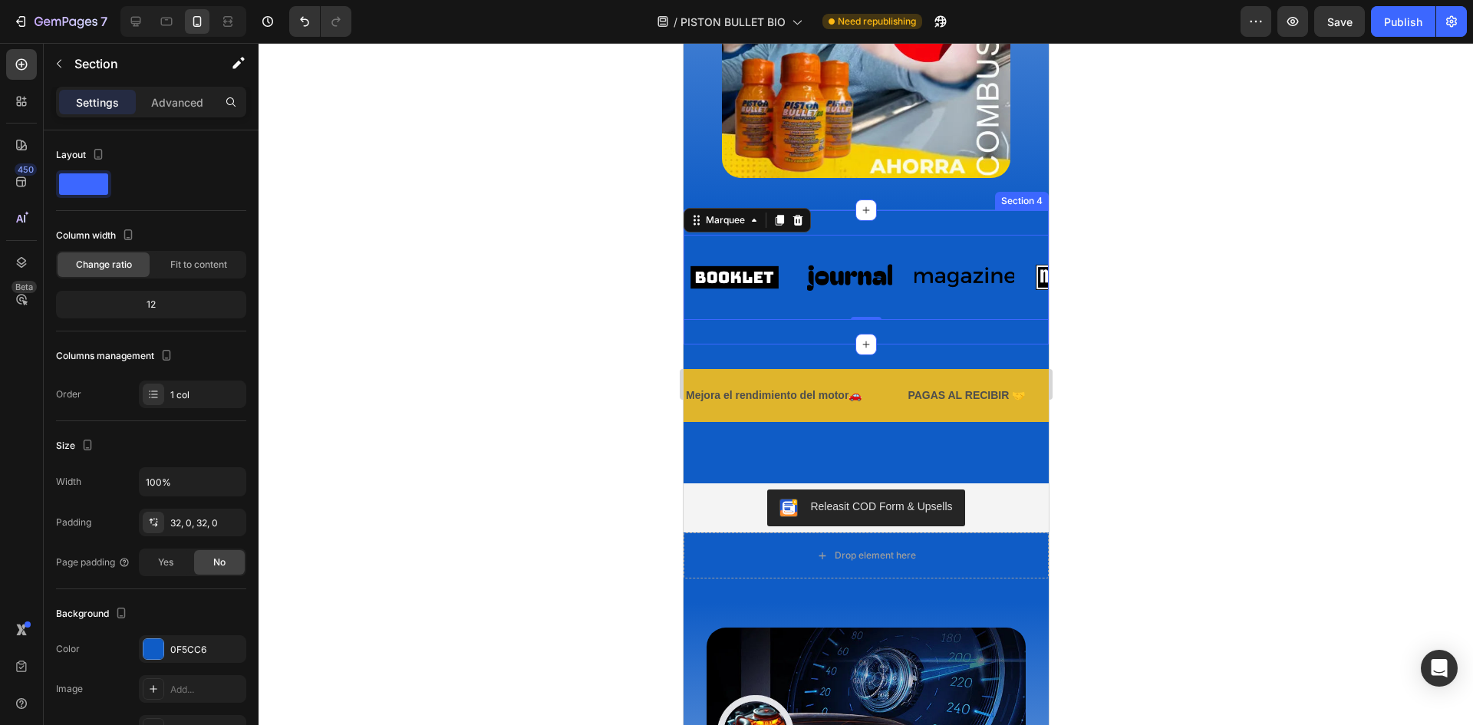
click at [874, 226] on div "Image Image Image Image Image Image Image Image Image Image Marquee 0 Section 4" at bounding box center [865, 277] width 365 height 134
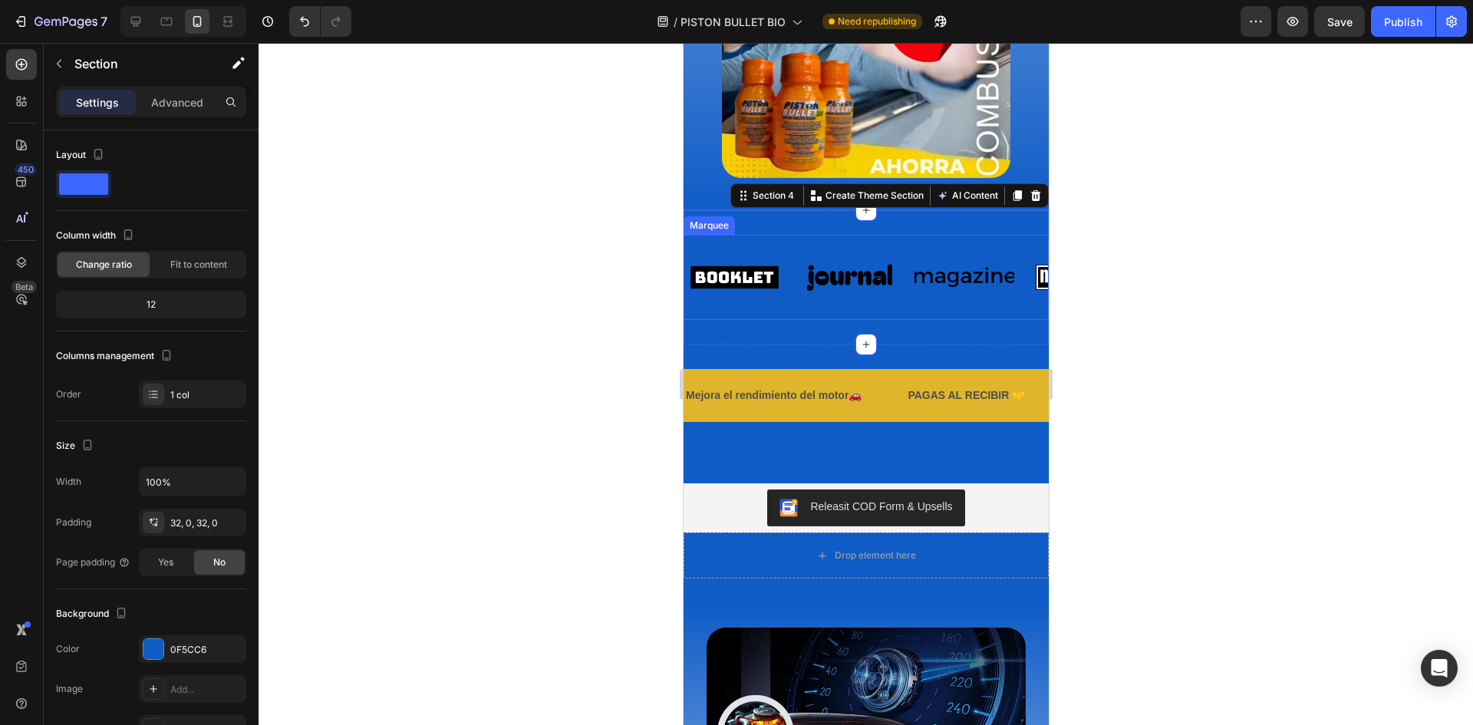
click at [865, 242] on div "Image Image Image Image Image Image Image Image Image Image Marquee" at bounding box center [865, 277] width 365 height 85
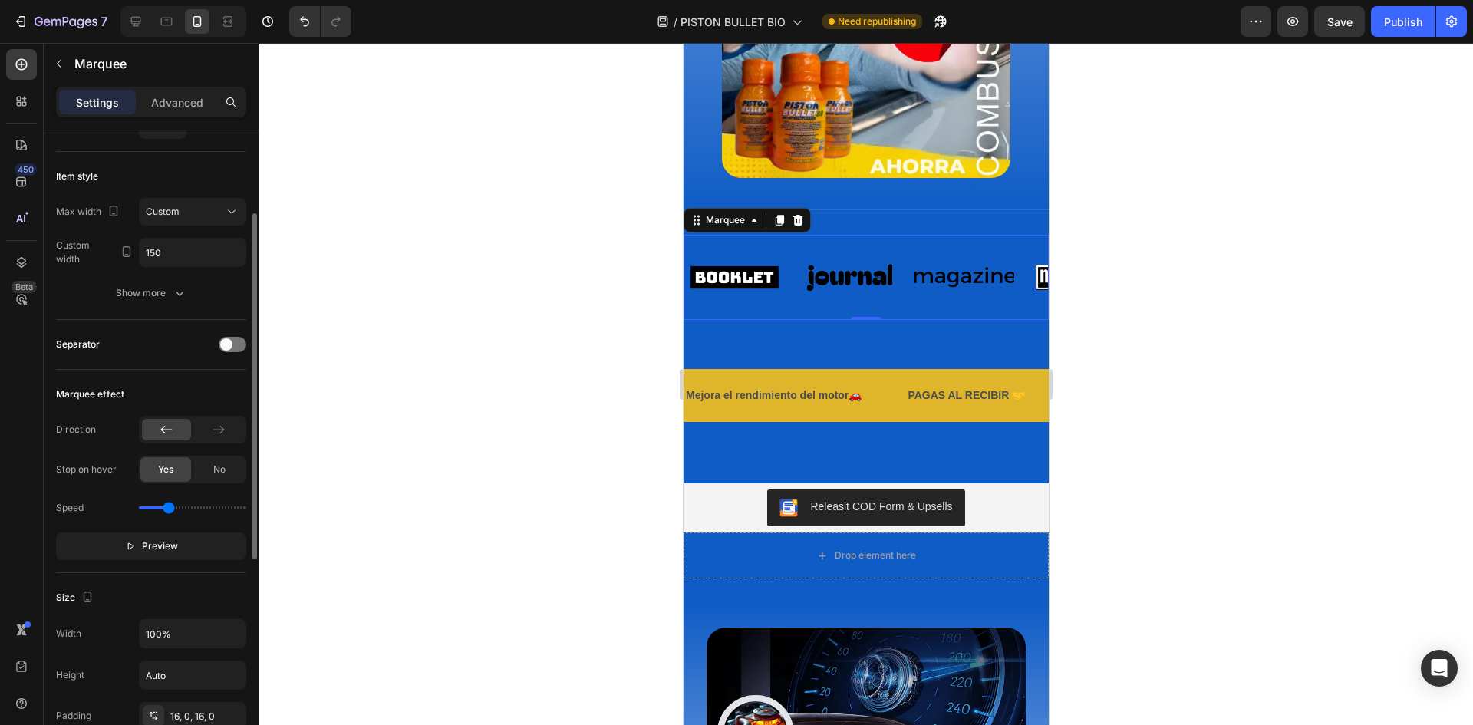
scroll to position [0, 0]
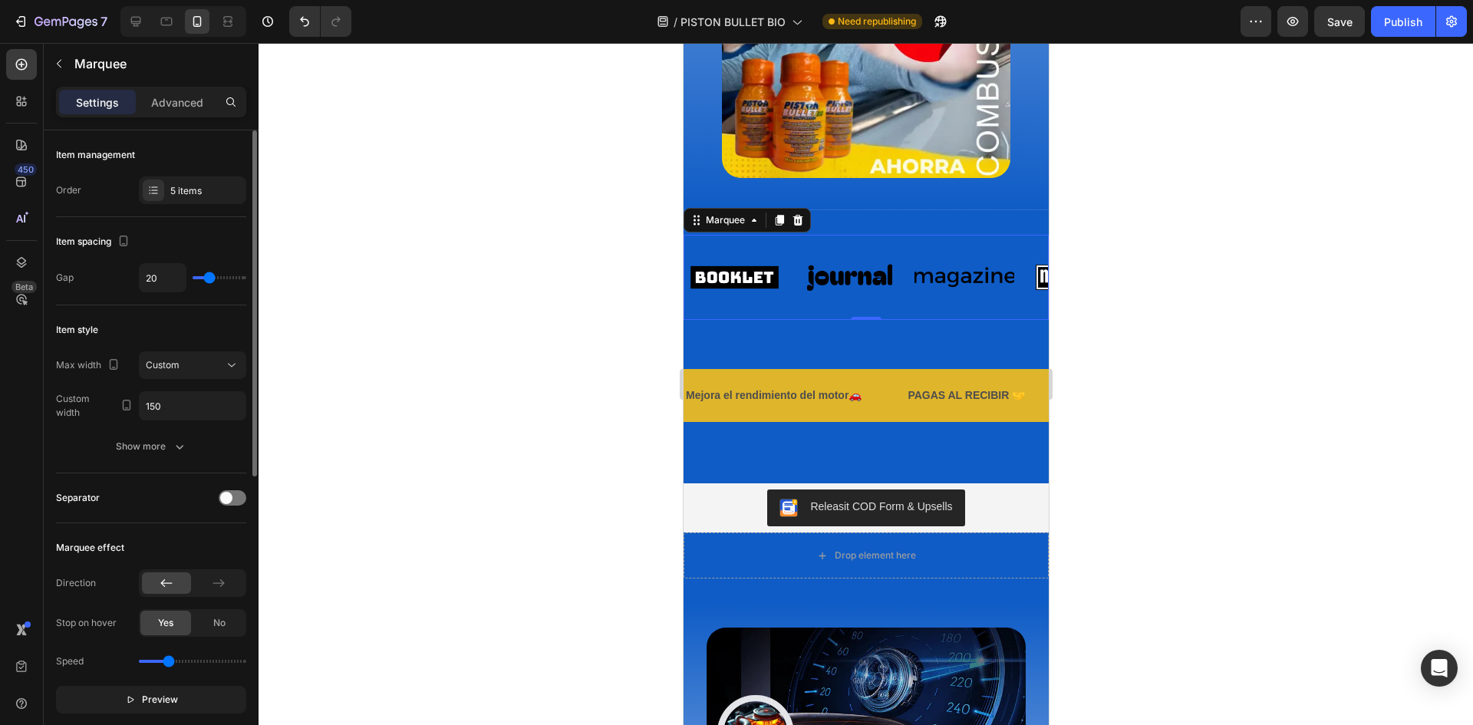
type input "18"
type input "13"
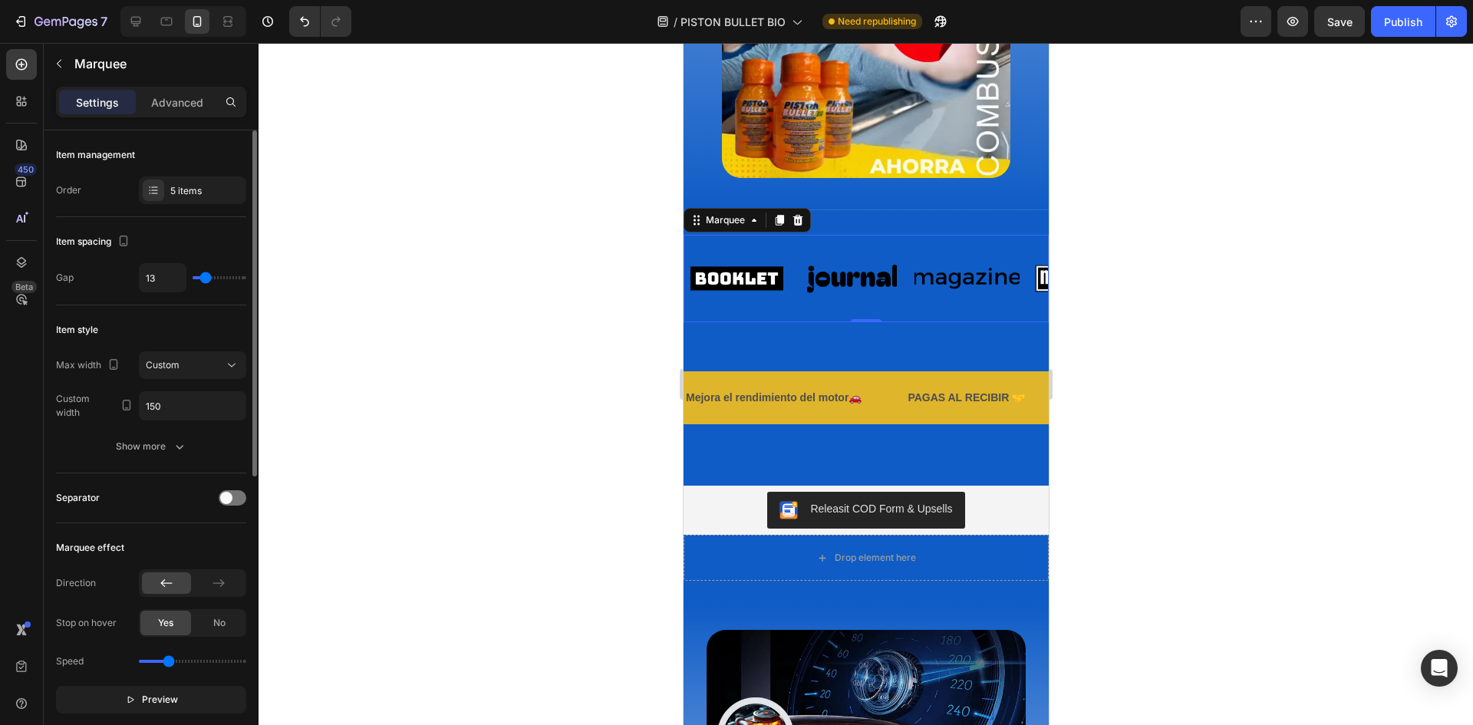
type input "12"
type input "1"
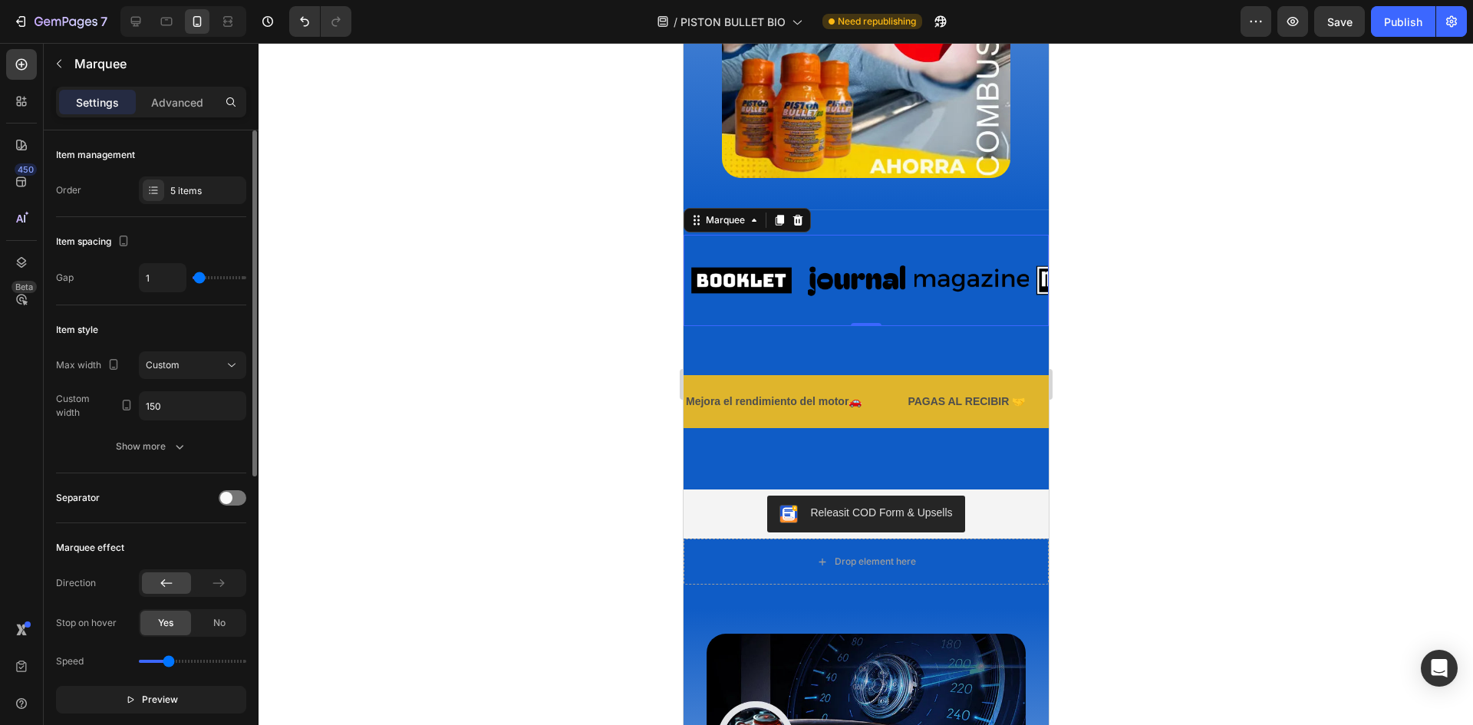
type input "0"
type input "7"
type input "18"
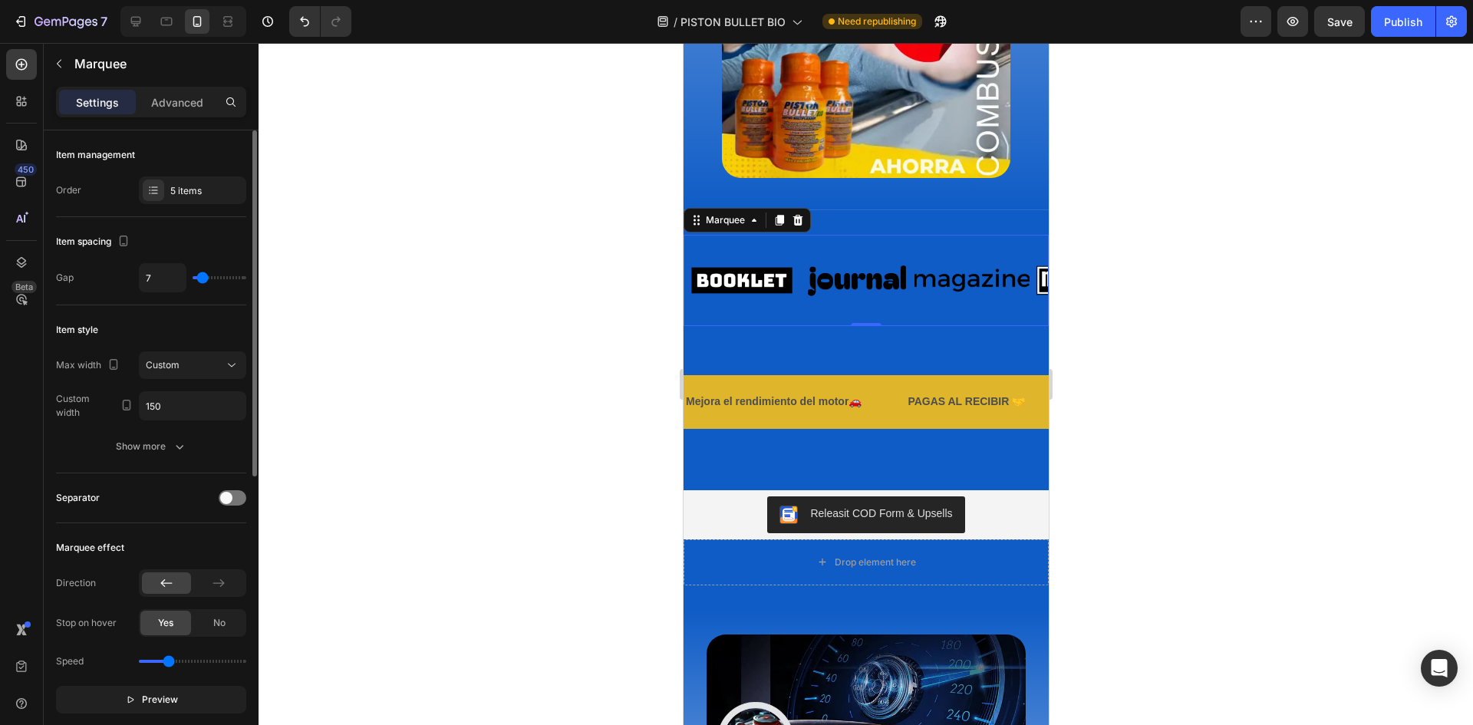
type input "18"
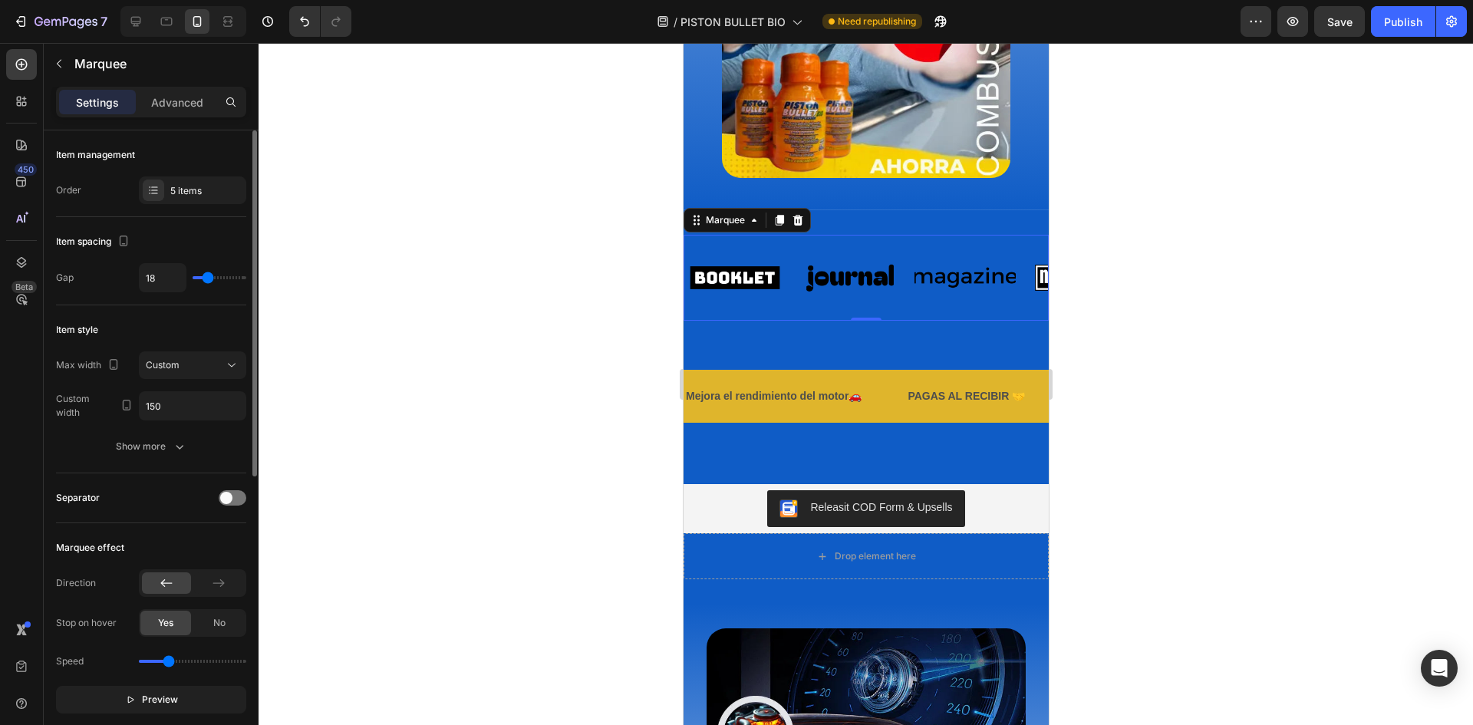
type input "19"
type input "21"
type input "22"
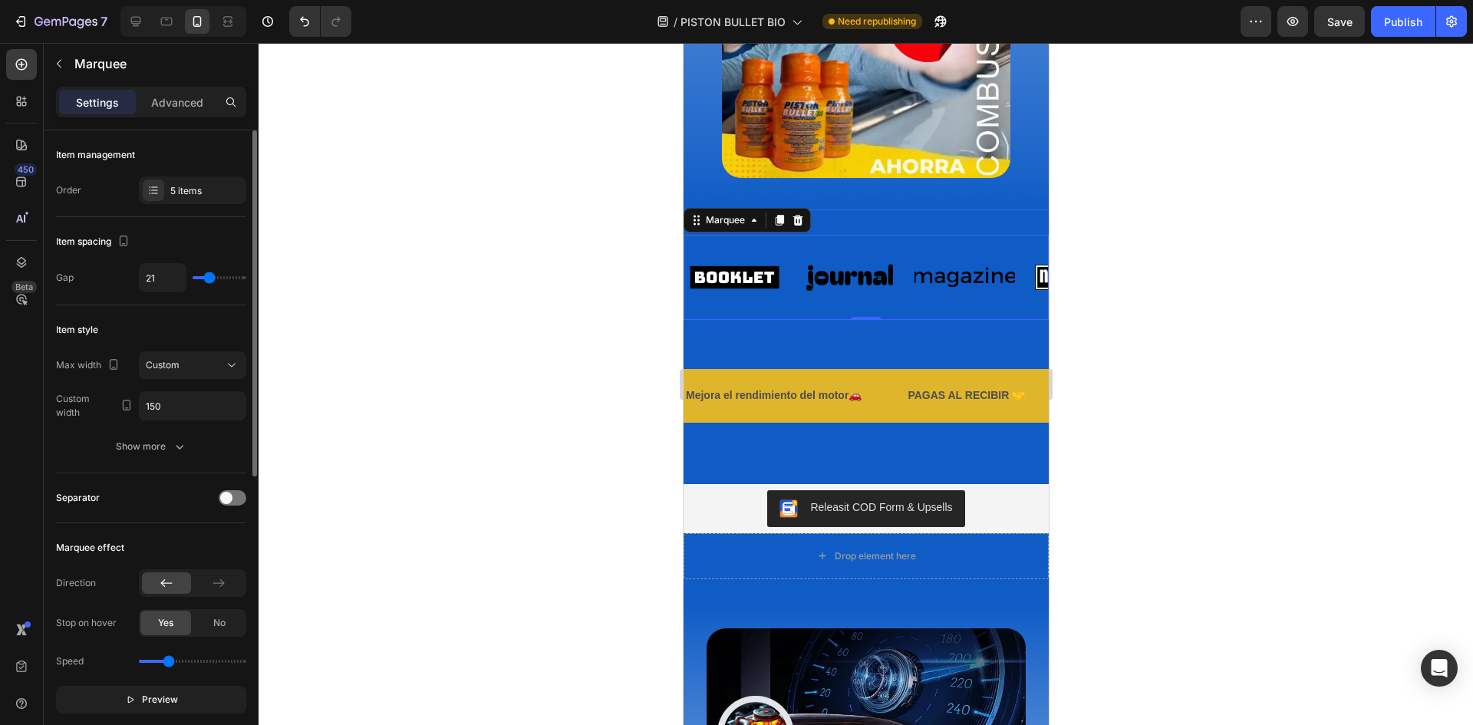
type input "22"
type input "24"
type input "27"
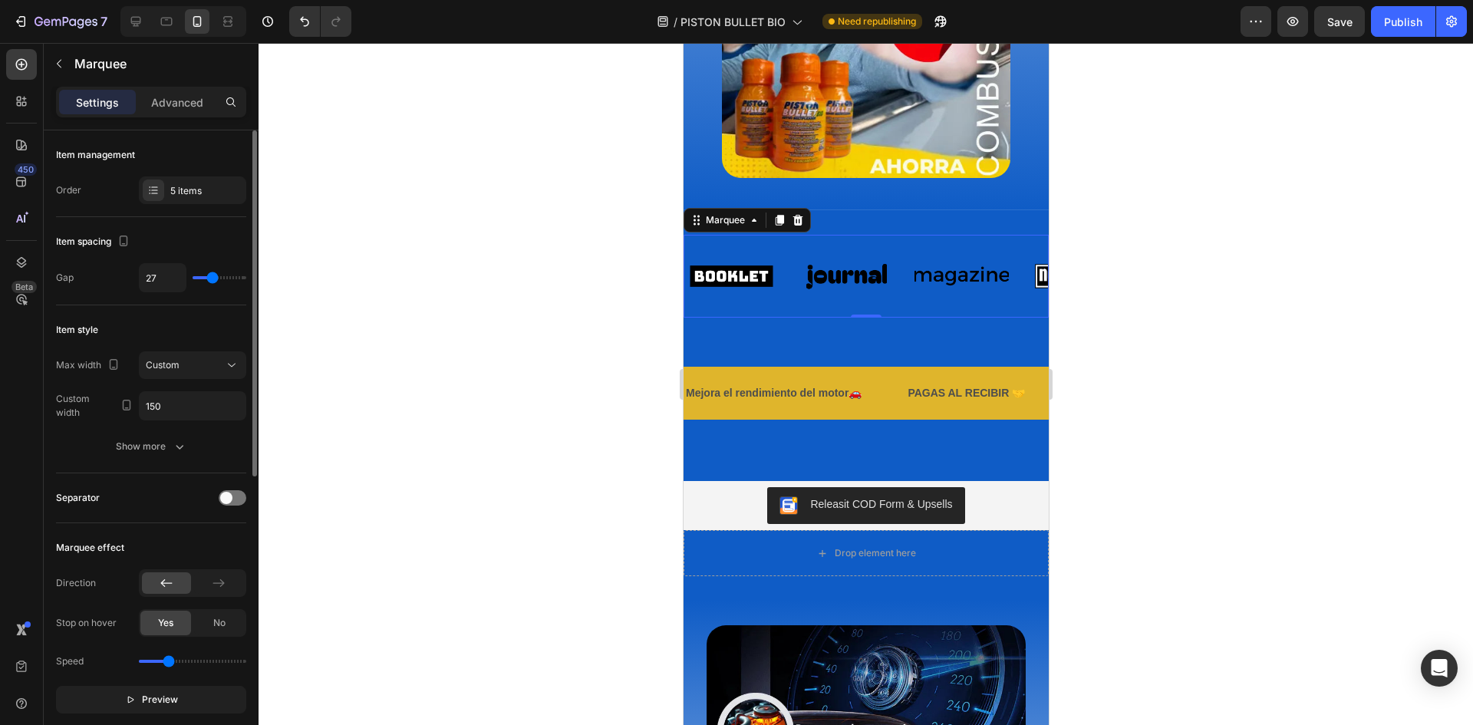
type input "28"
type input "18"
type input "15"
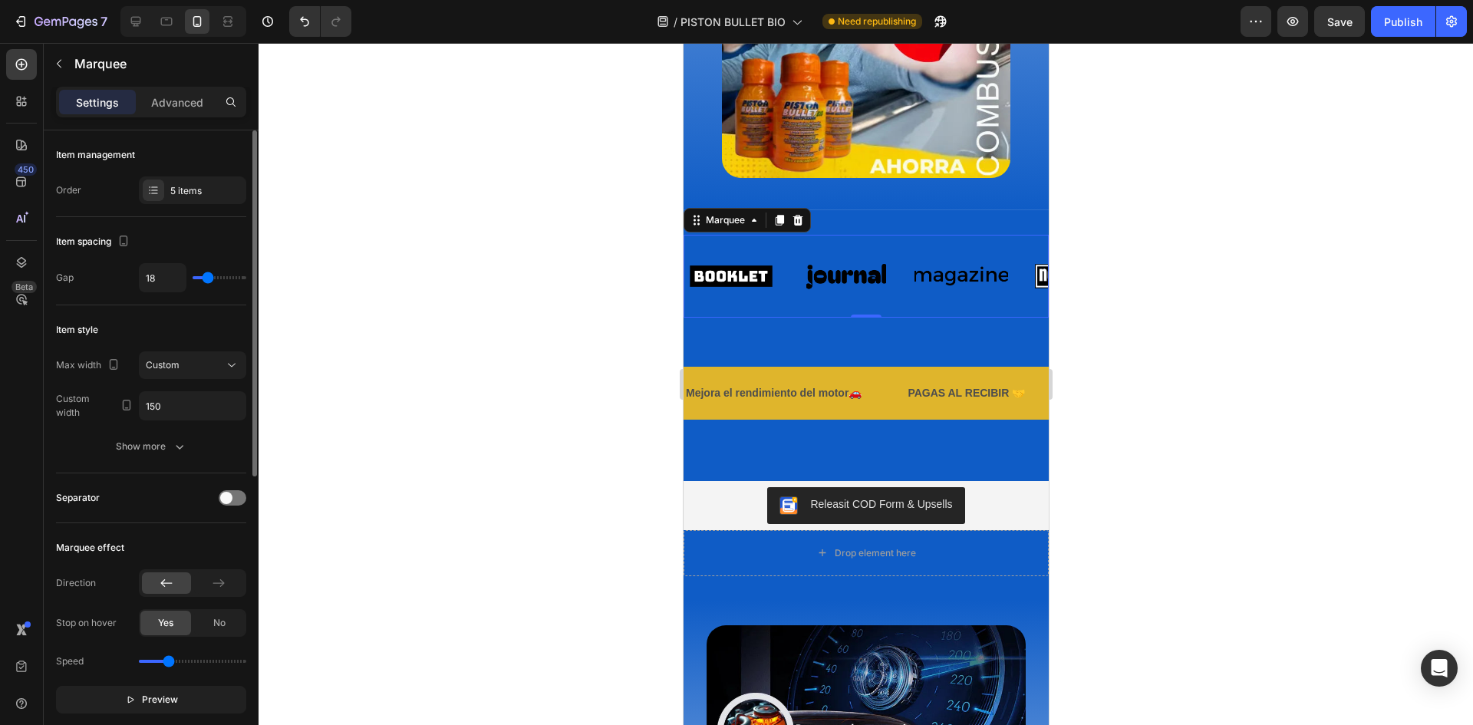
type input "15"
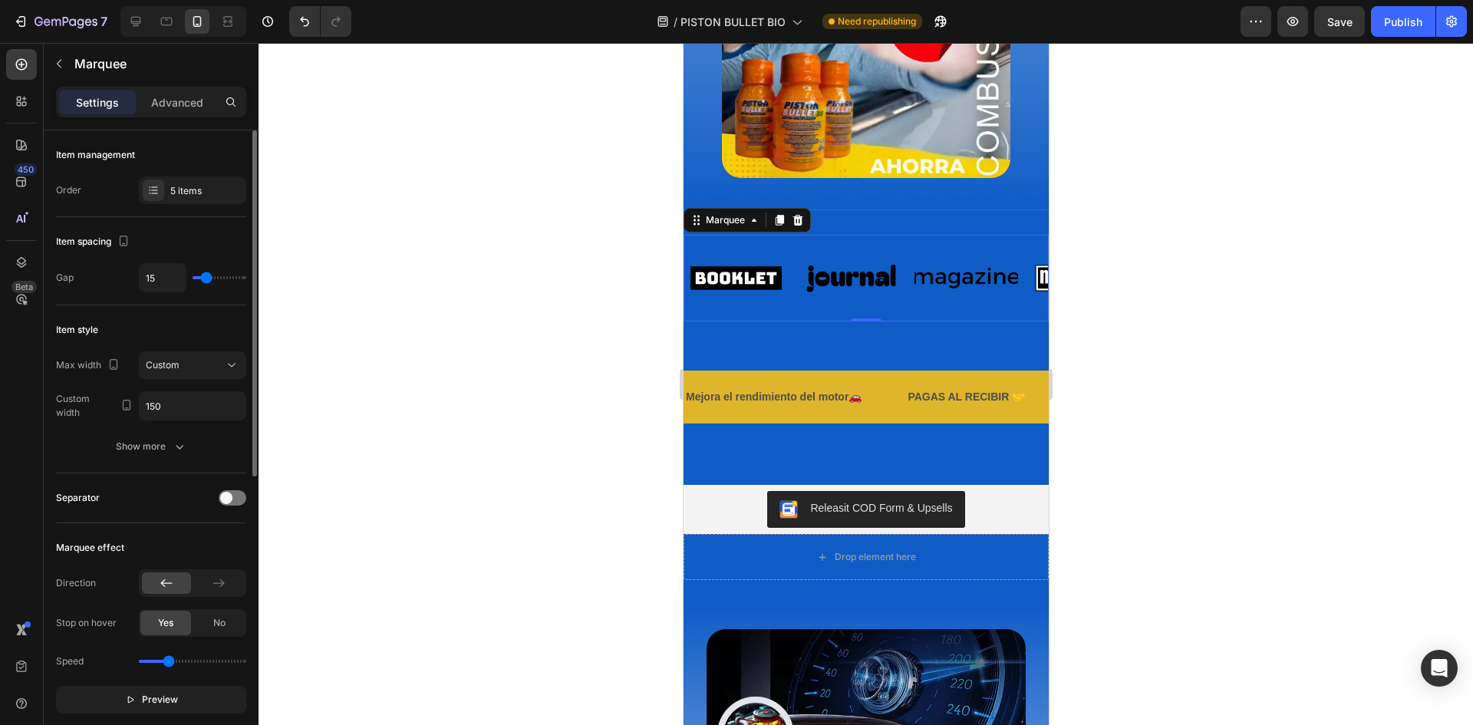
type input "13"
type input "12"
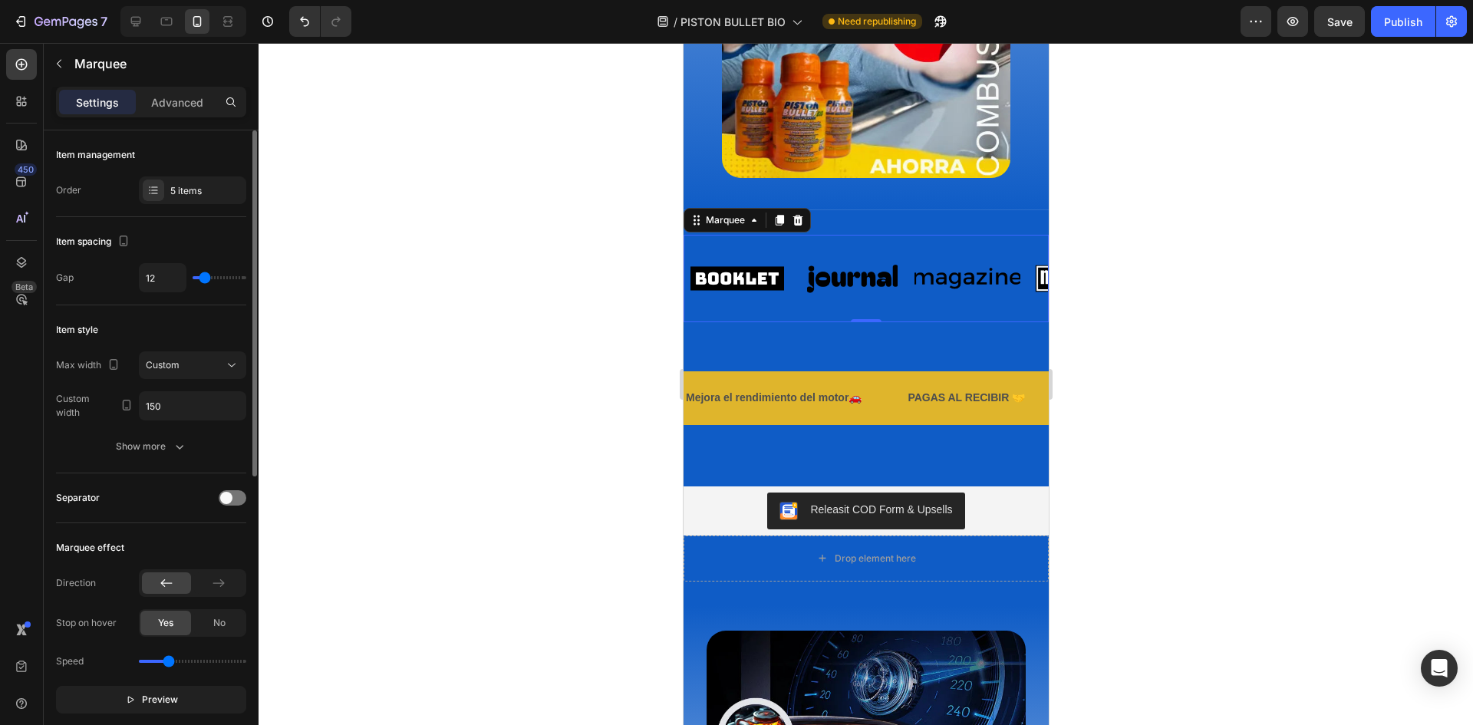
type input "10"
type input "9"
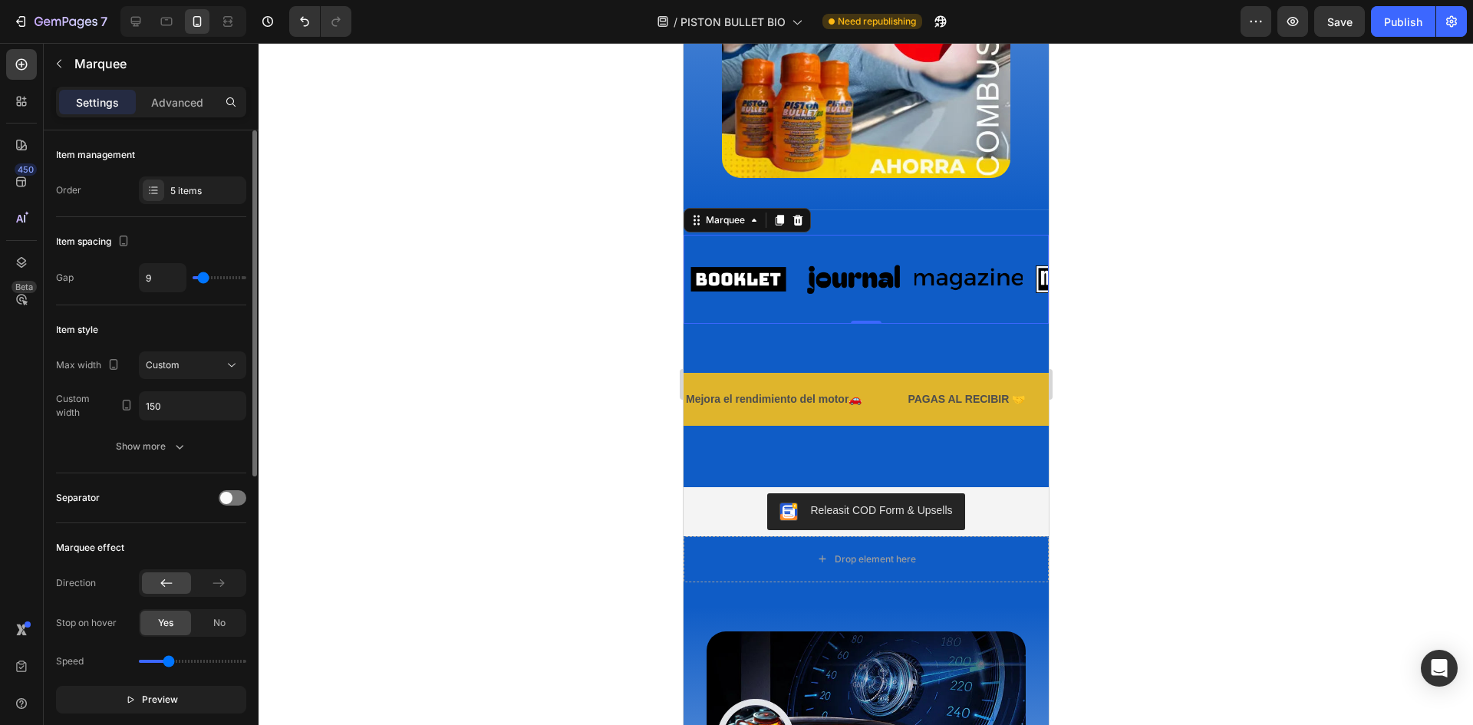
type input "7"
type input "6"
type input "3"
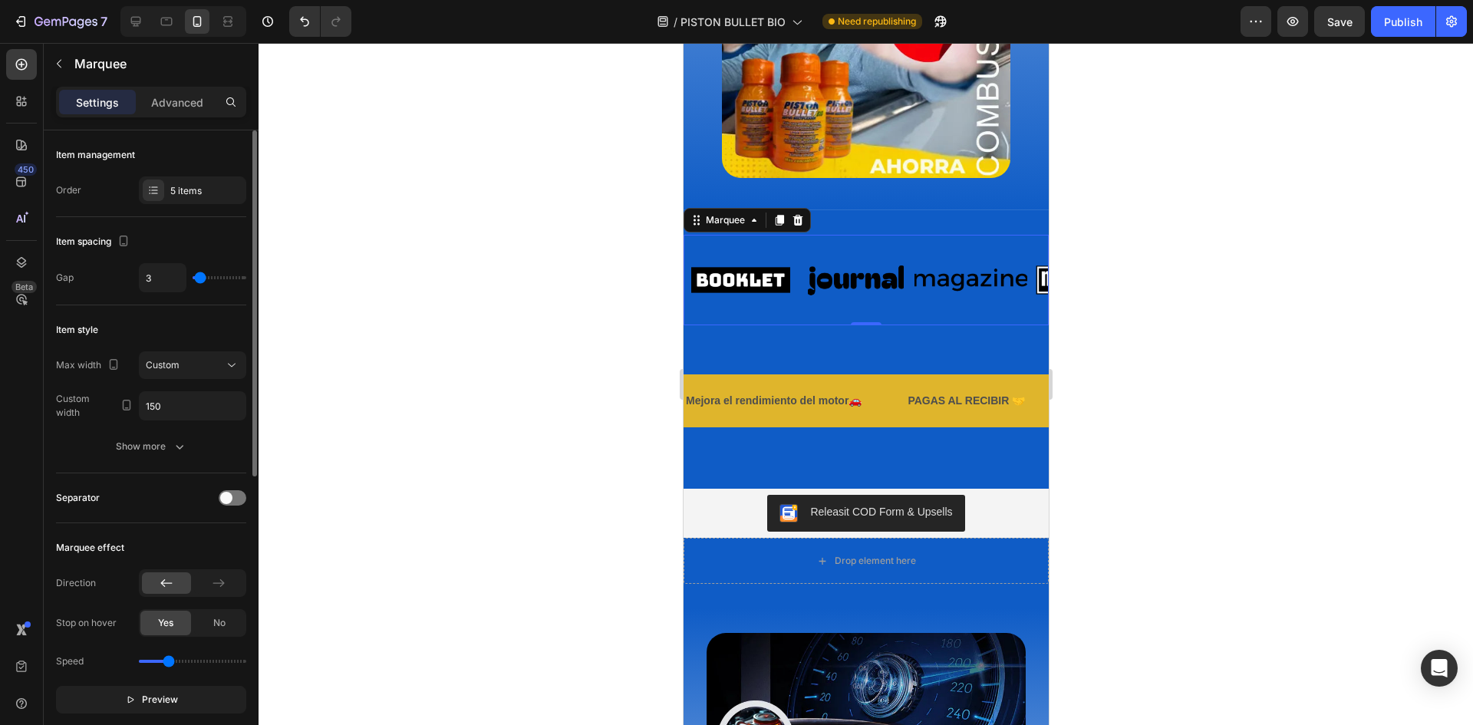
drag, startPoint x: 209, startPoint y: 282, endPoint x: 200, endPoint y: 288, distance: 11.1
type input "3"
click at [200, 279] on input "range" at bounding box center [220, 277] width 54 height 3
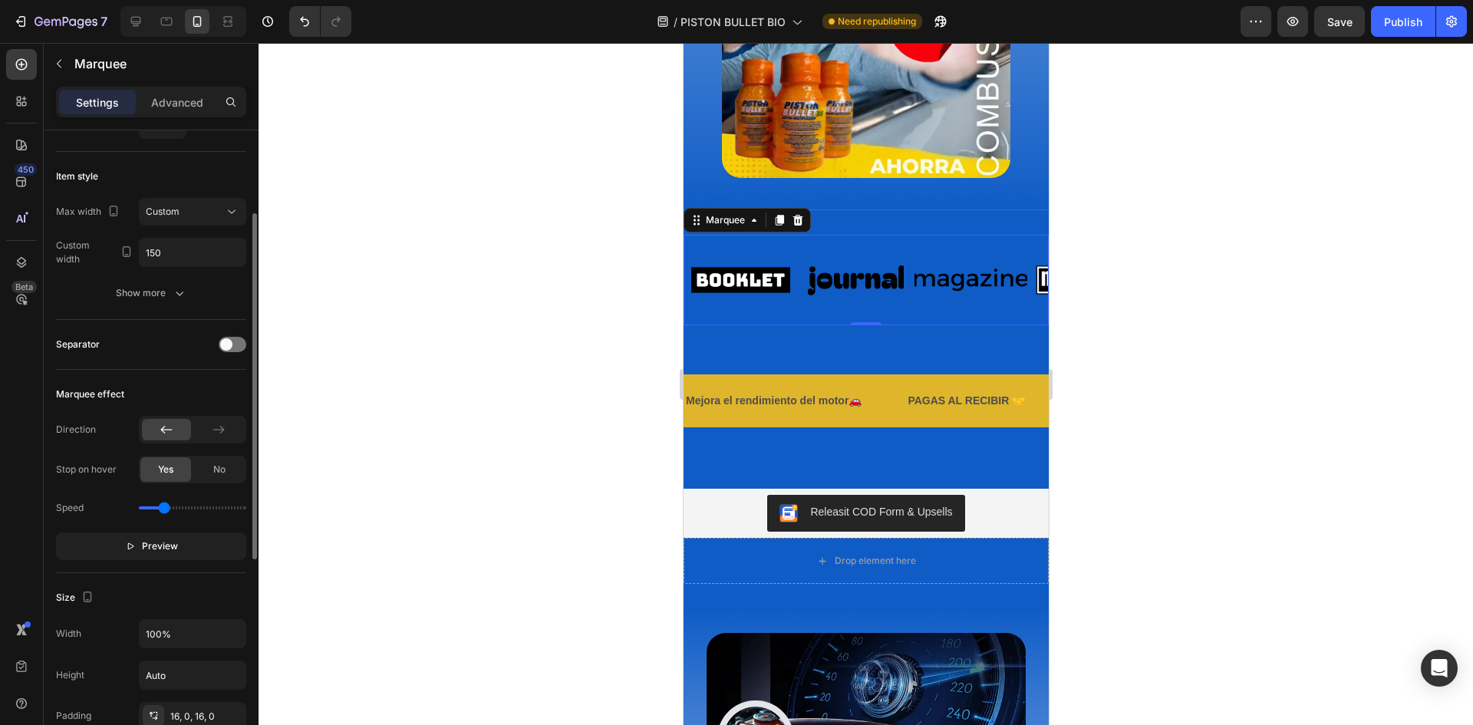
type input "0.8"
click at [164, 509] on input "range" at bounding box center [192, 507] width 107 height 3
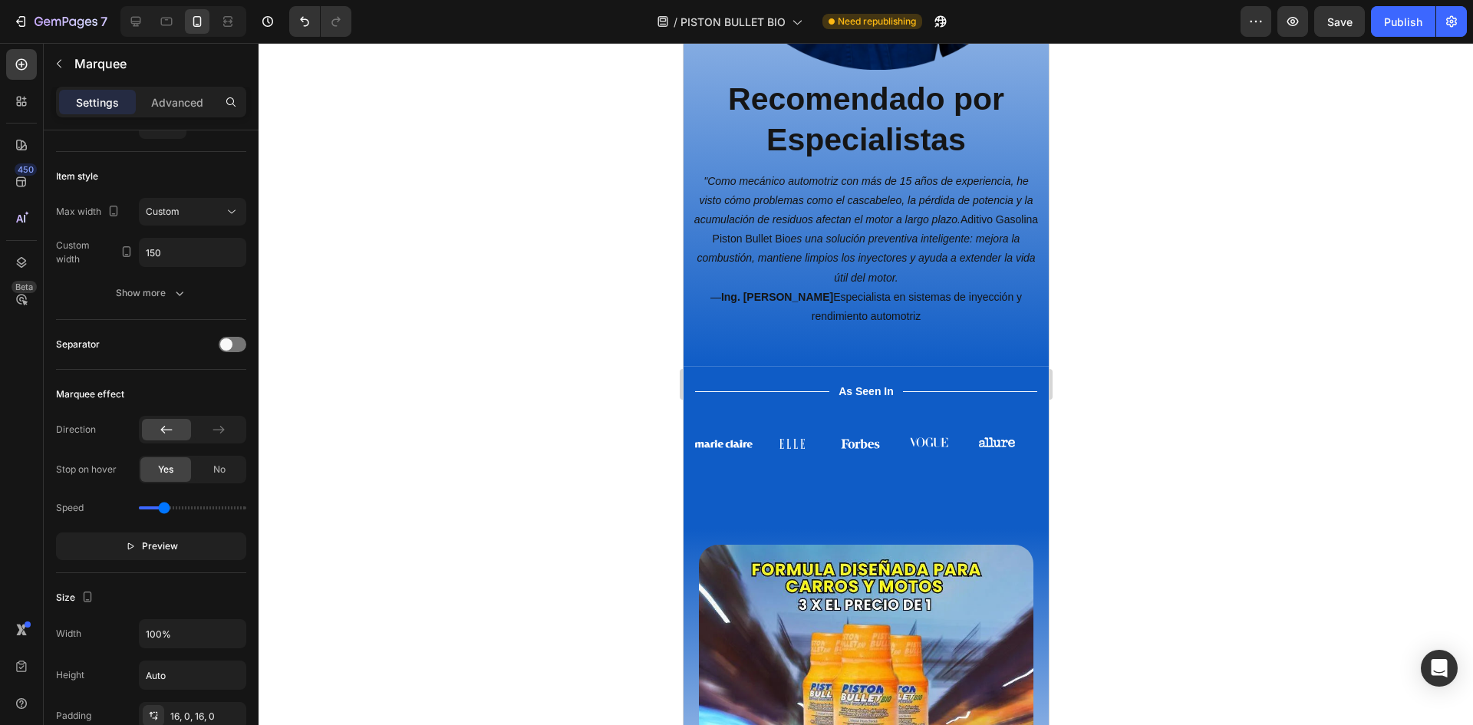
scroll to position [3183, 0]
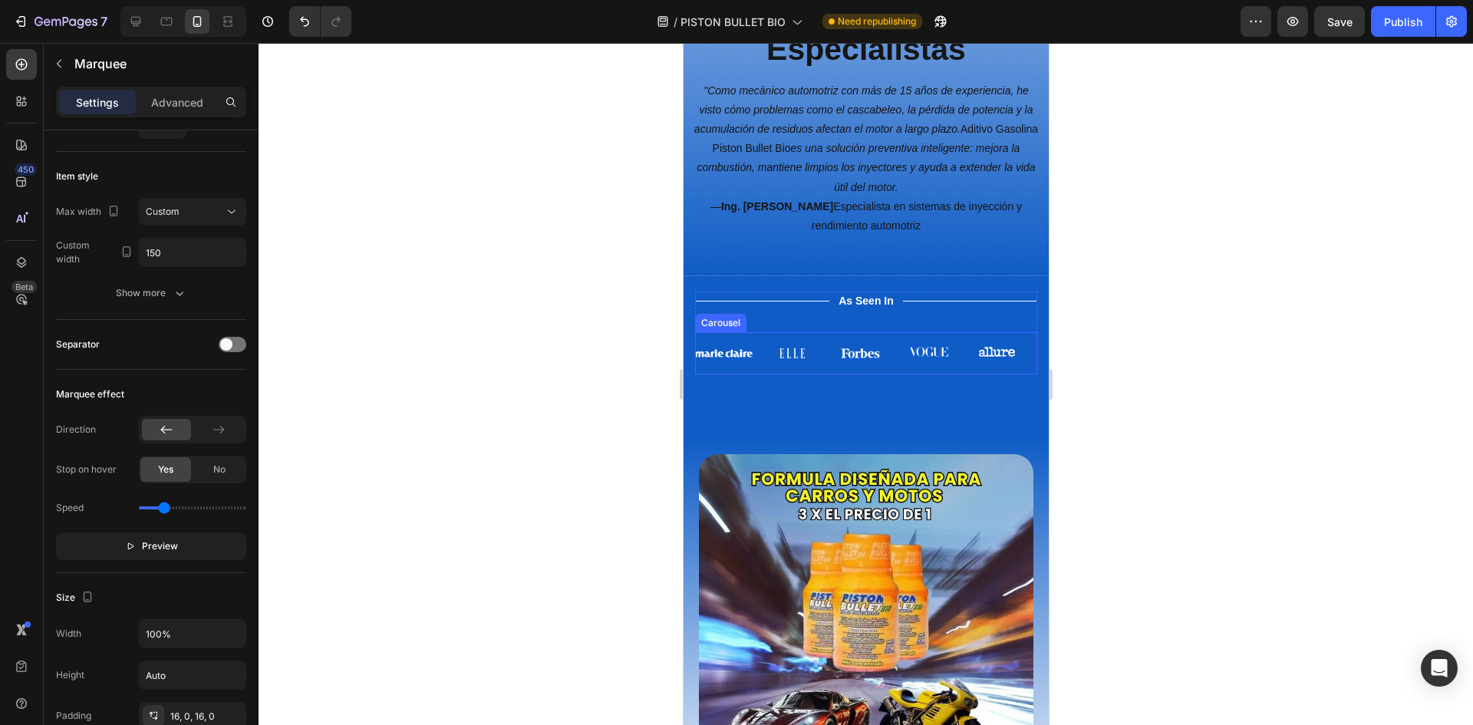
click at [891, 343] on div "Image Image Image Image Image Image" at bounding box center [865, 353] width 342 height 21
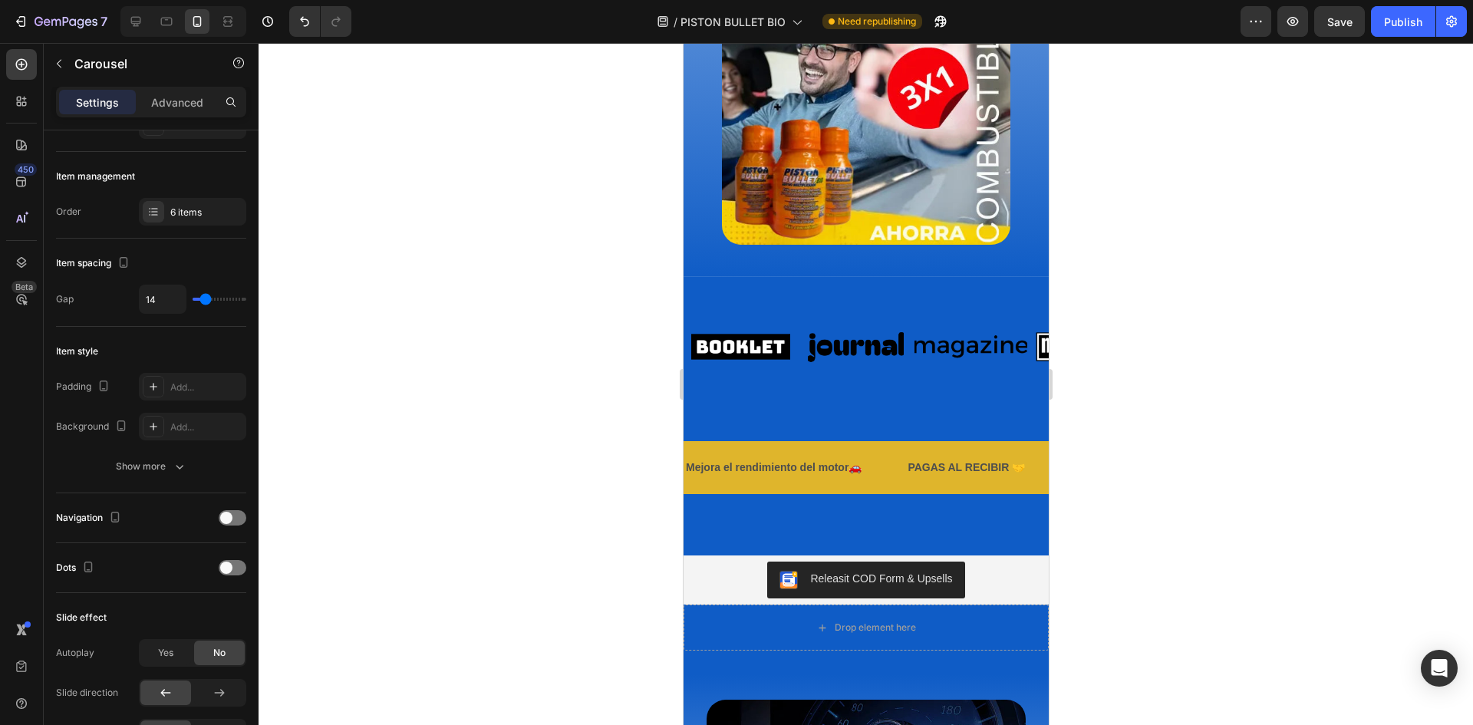
scroll to position [1576, 0]
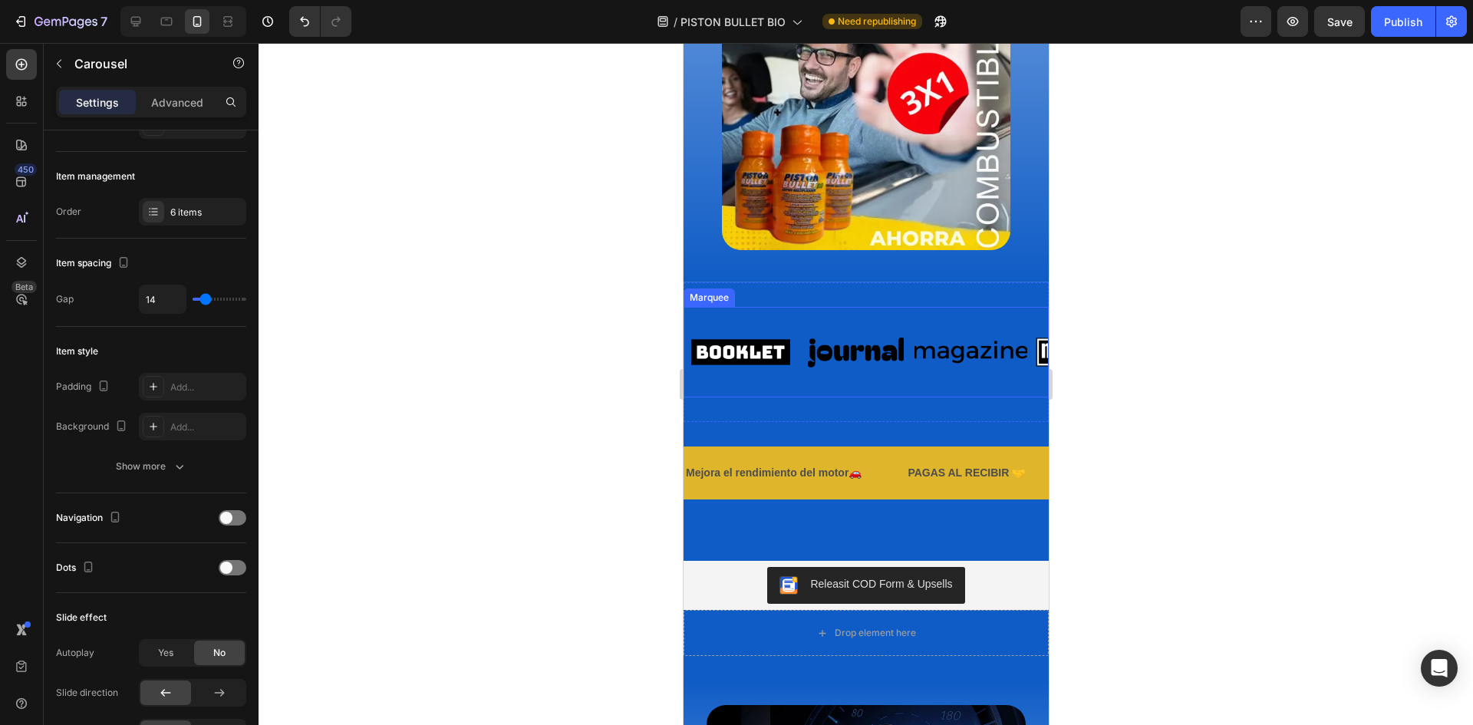
click at [724, 318] on div "Image Image Image Image Image Image Image Image Image Image Marquee" at bounding box center [865, 352] width 365 height 91
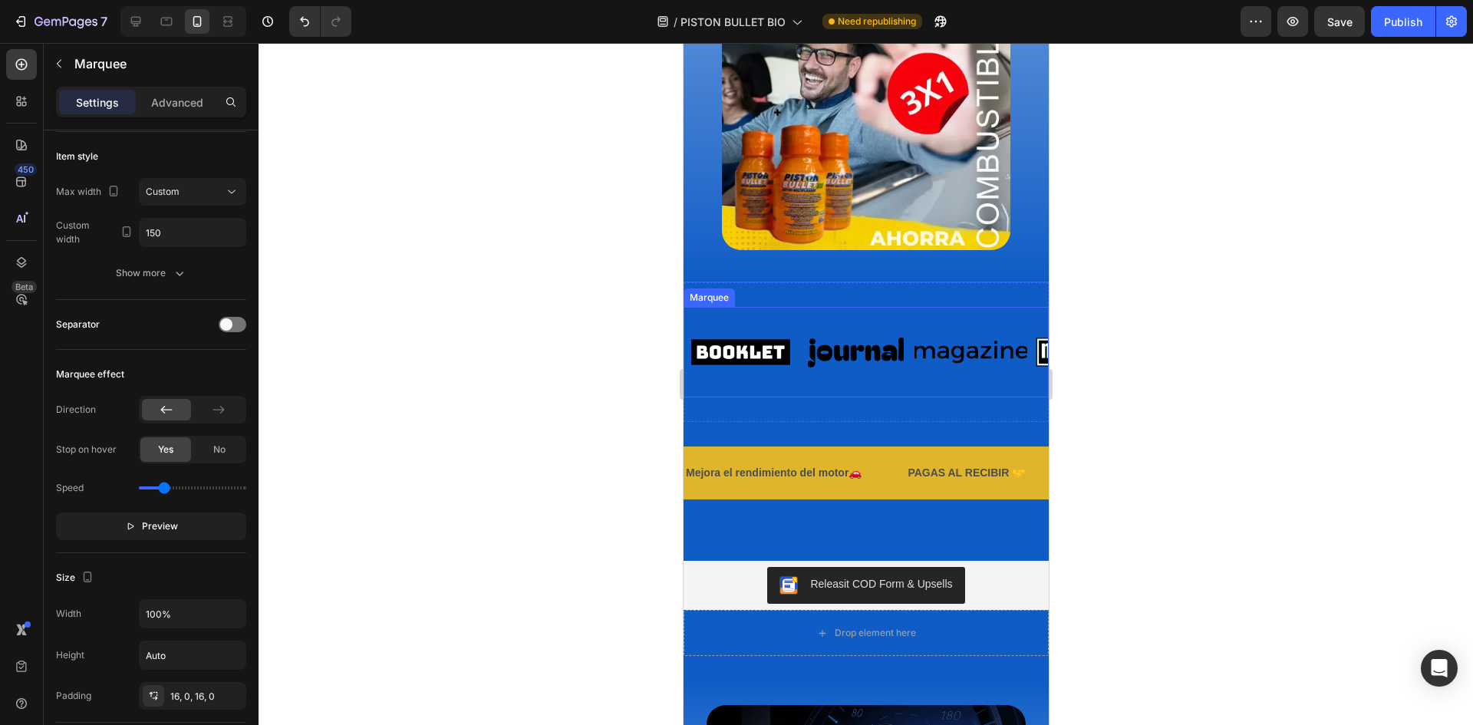
scroll to position [0, 0]
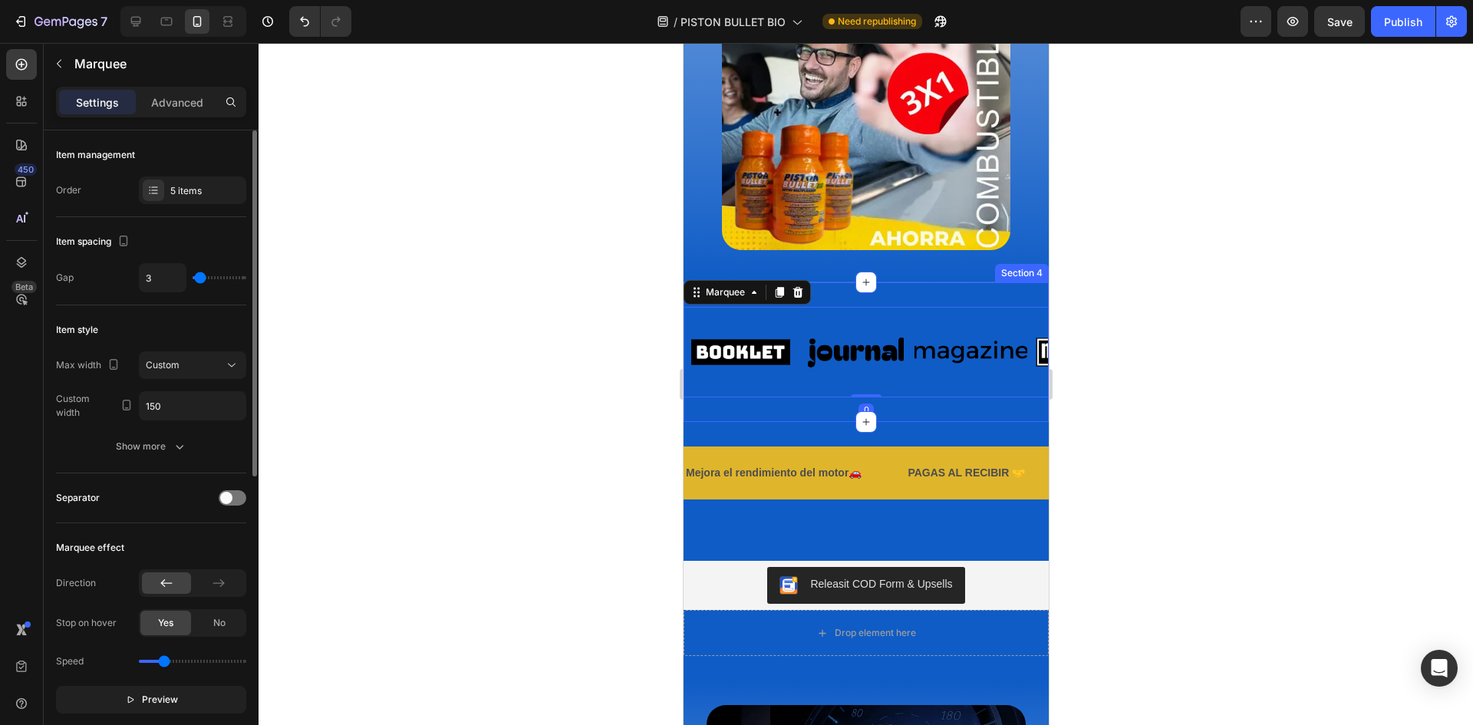
click at [850, 301] on div "Image Image Image Image Image Image Image Image Image Image Marquee 0 Section 4" at bounding box center [865, 352] width 365 height 140
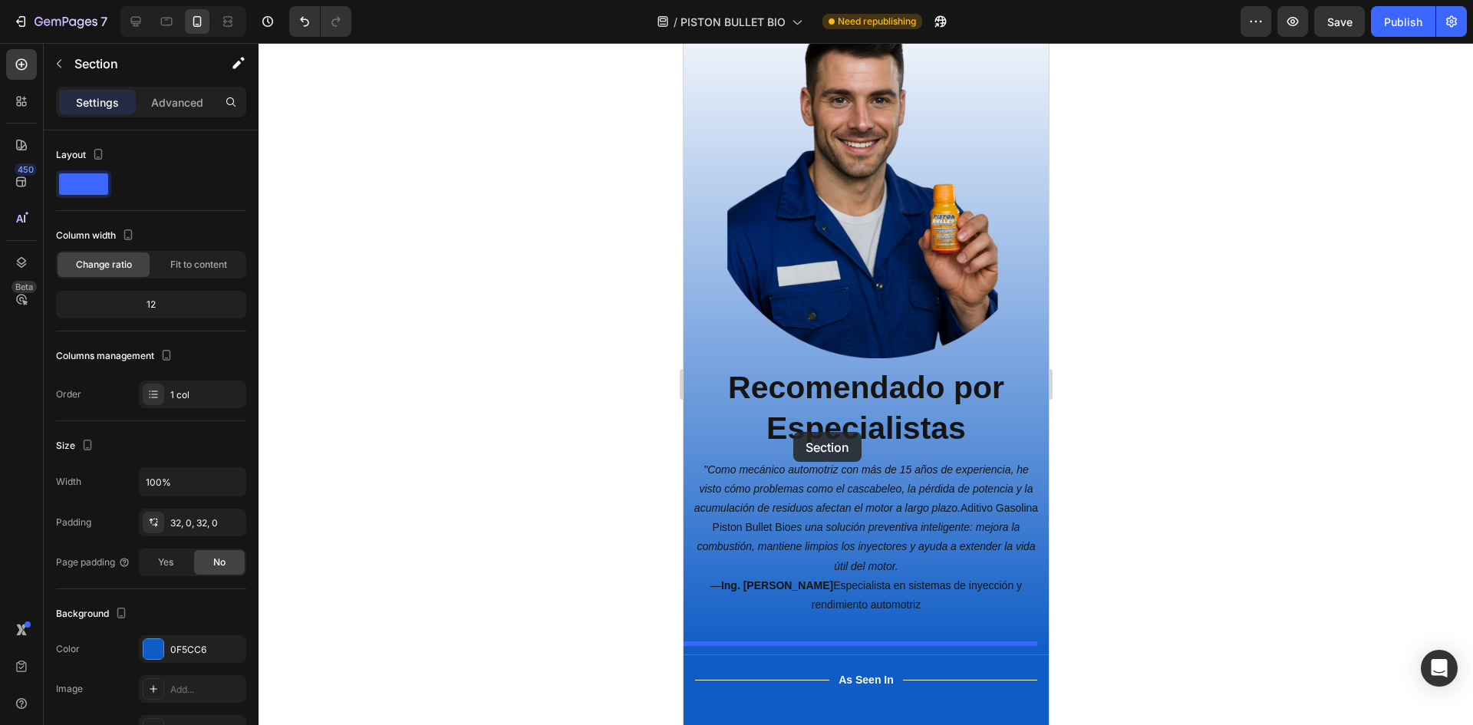
scroll to position [3034, 0]
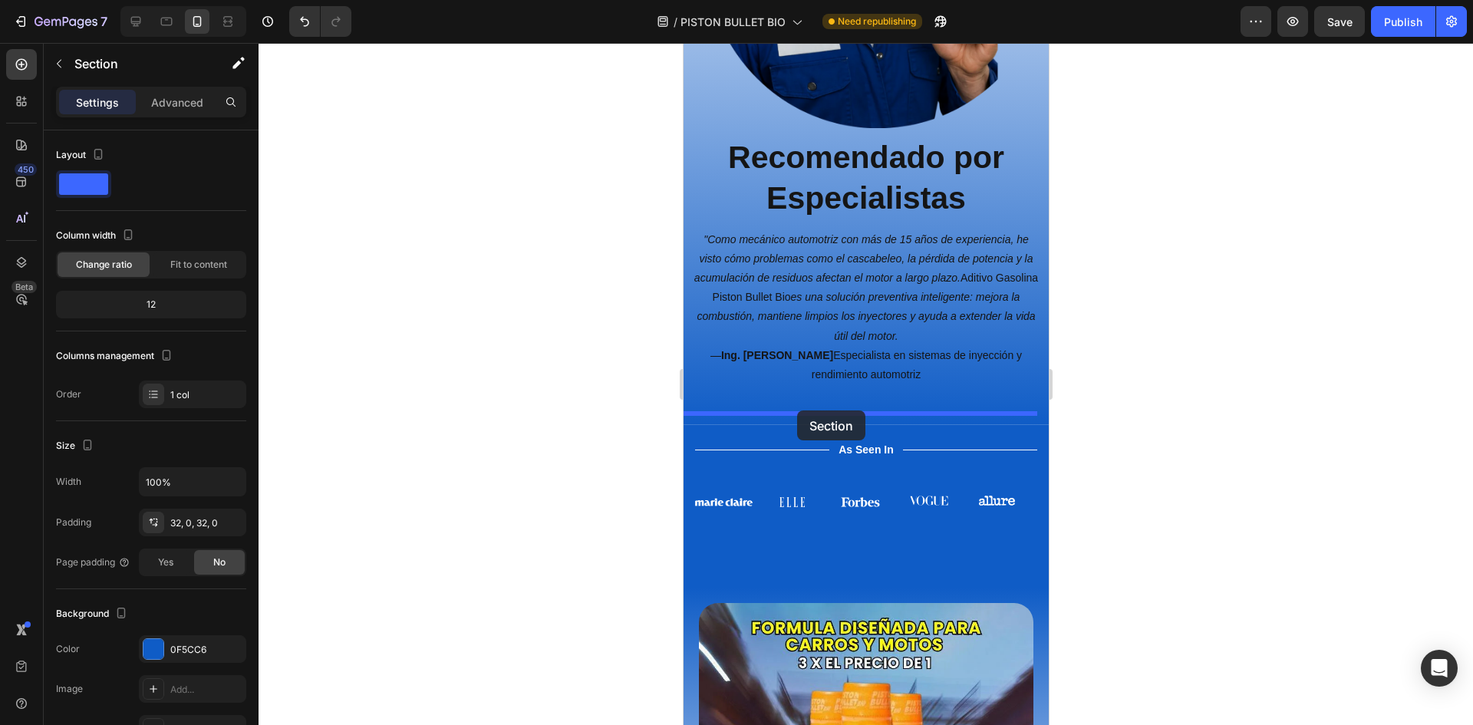
drag, startPoint x: 710, startPoint y: 292, endPoint x: 796, endPoint y: 410, distance: 146.1
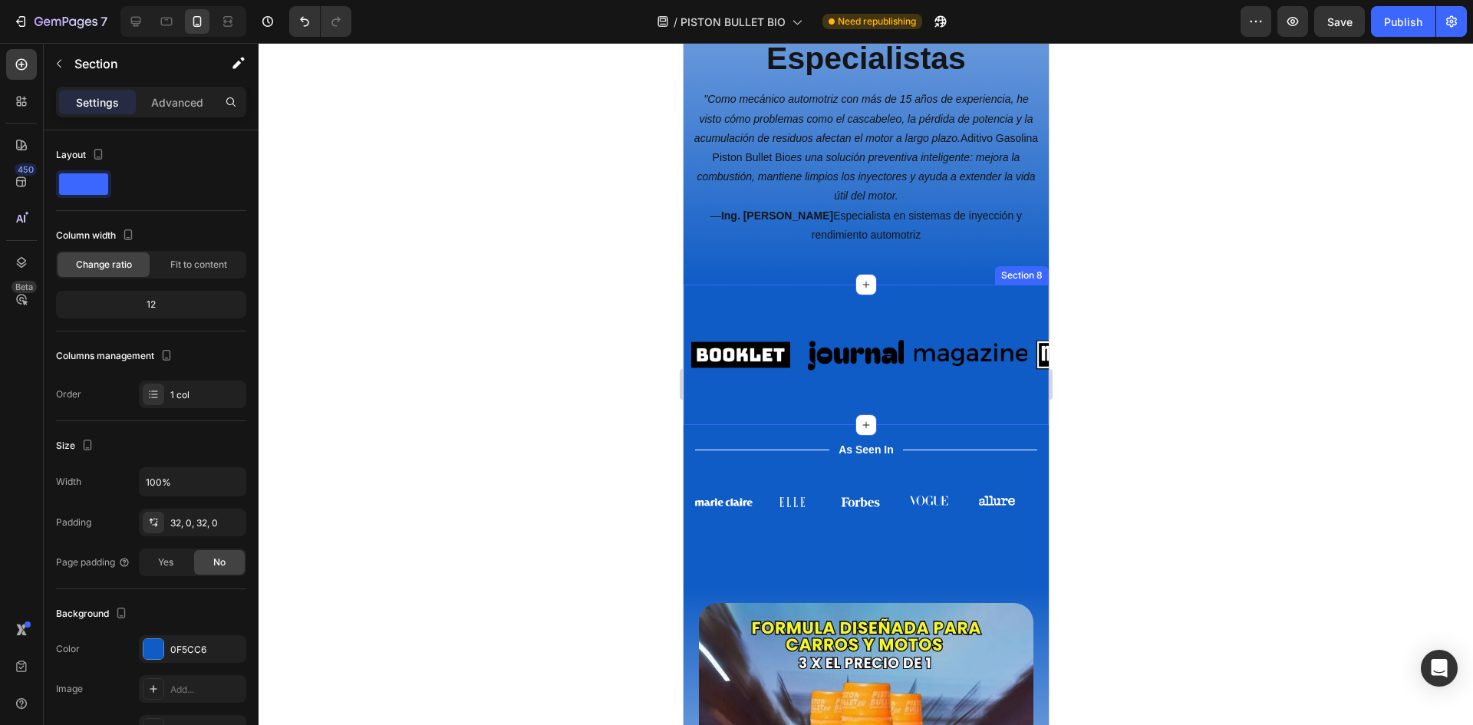
scroll to position [2894, 0]
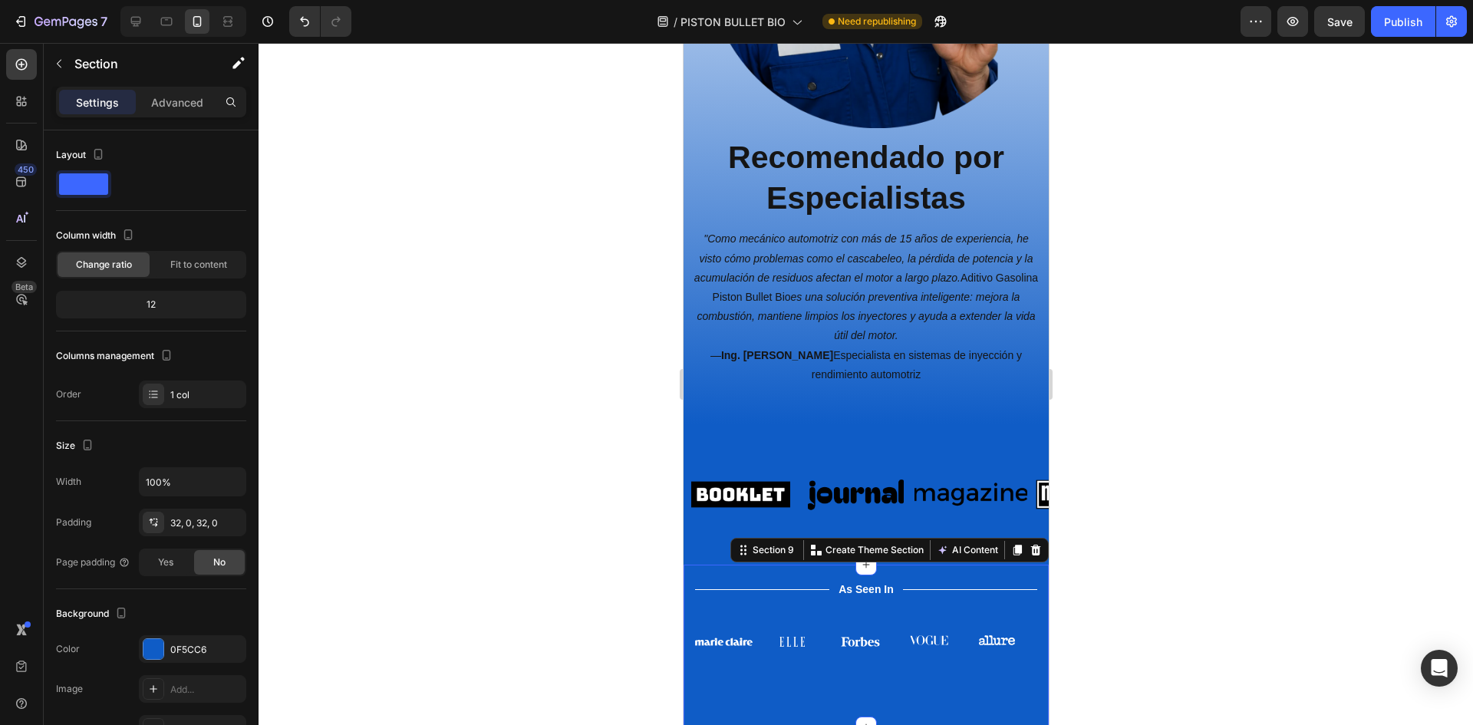
click at [688, 565] on div "Title Line As Seen In Text Block Title Line Row Image Image Image Image Image I…" at bounding box center [865, 646] width 365 height 163
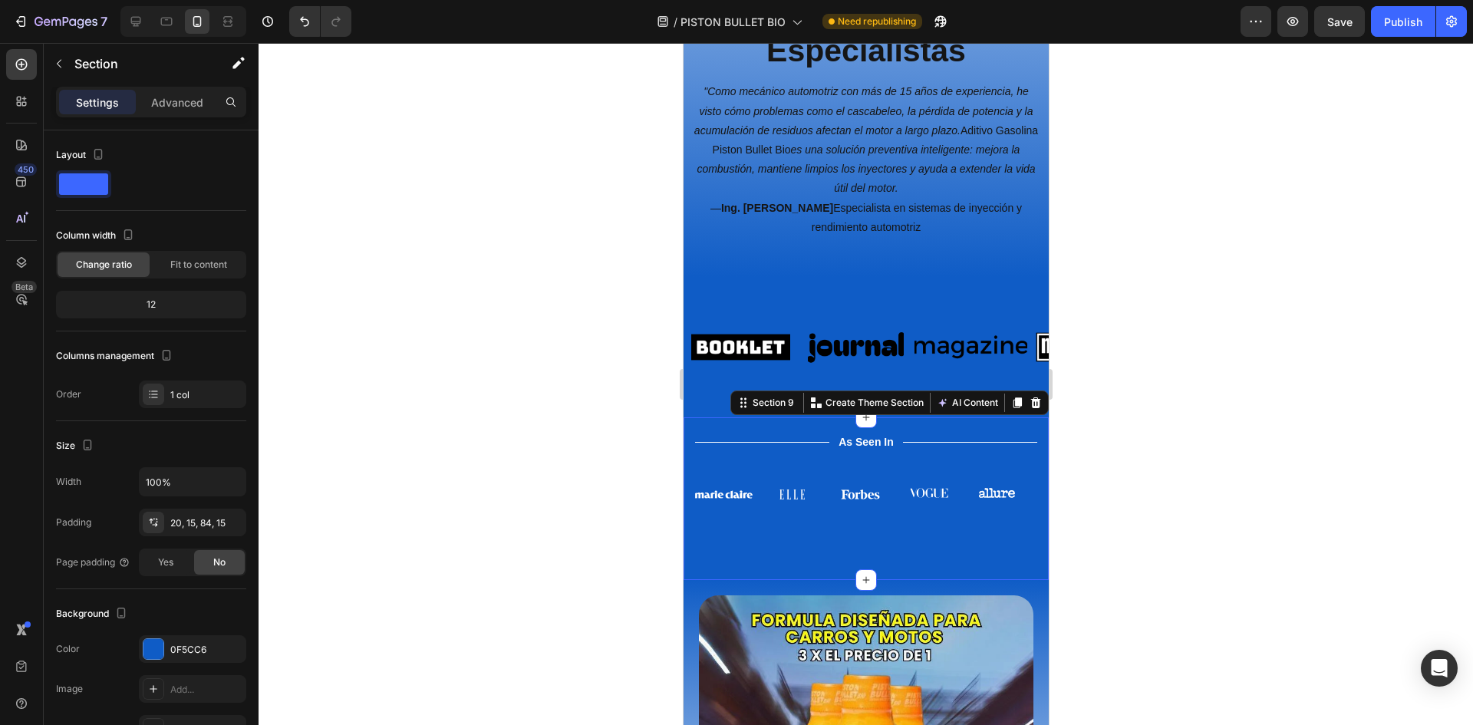
scroll to position [3048, 0]
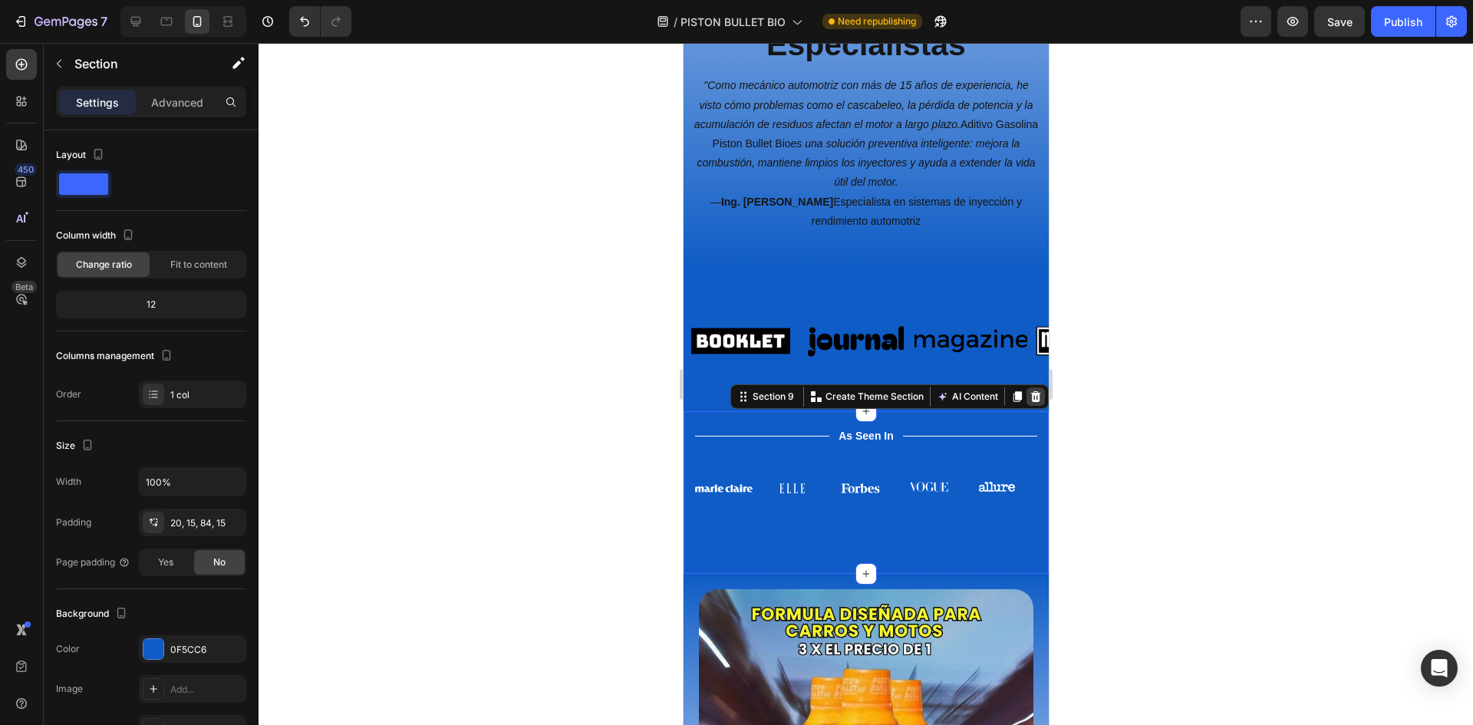
click at [1026, 387] on div at bounding box center [1035, 396] width 18 height 18
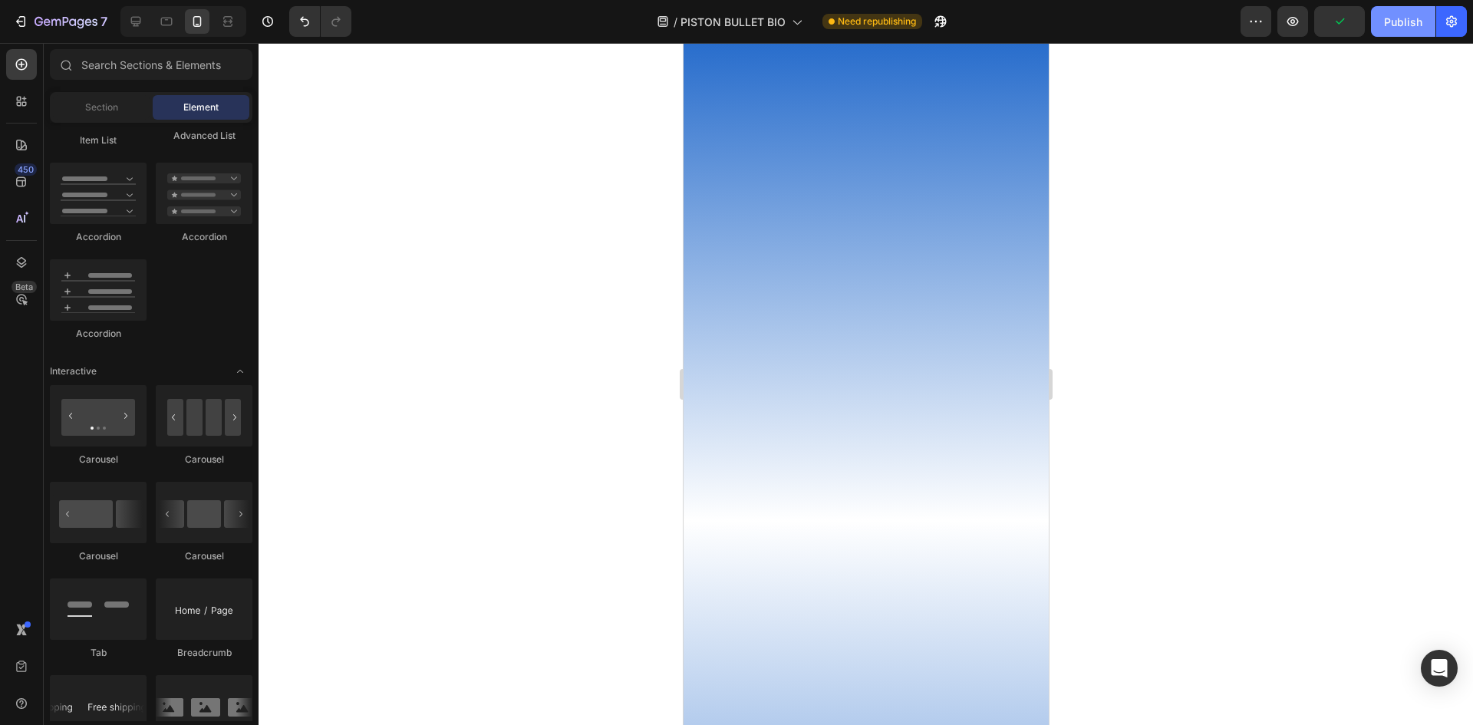
scroll to position [2205, 0]
drag, startPoint x: 1421, startPoint y: 15, endPoint x: 1344, endPoint y: 20, distance: 77.6
click at [1420, 16] on div "Publish" at bounding box center [1403, 22] width 38 height 16
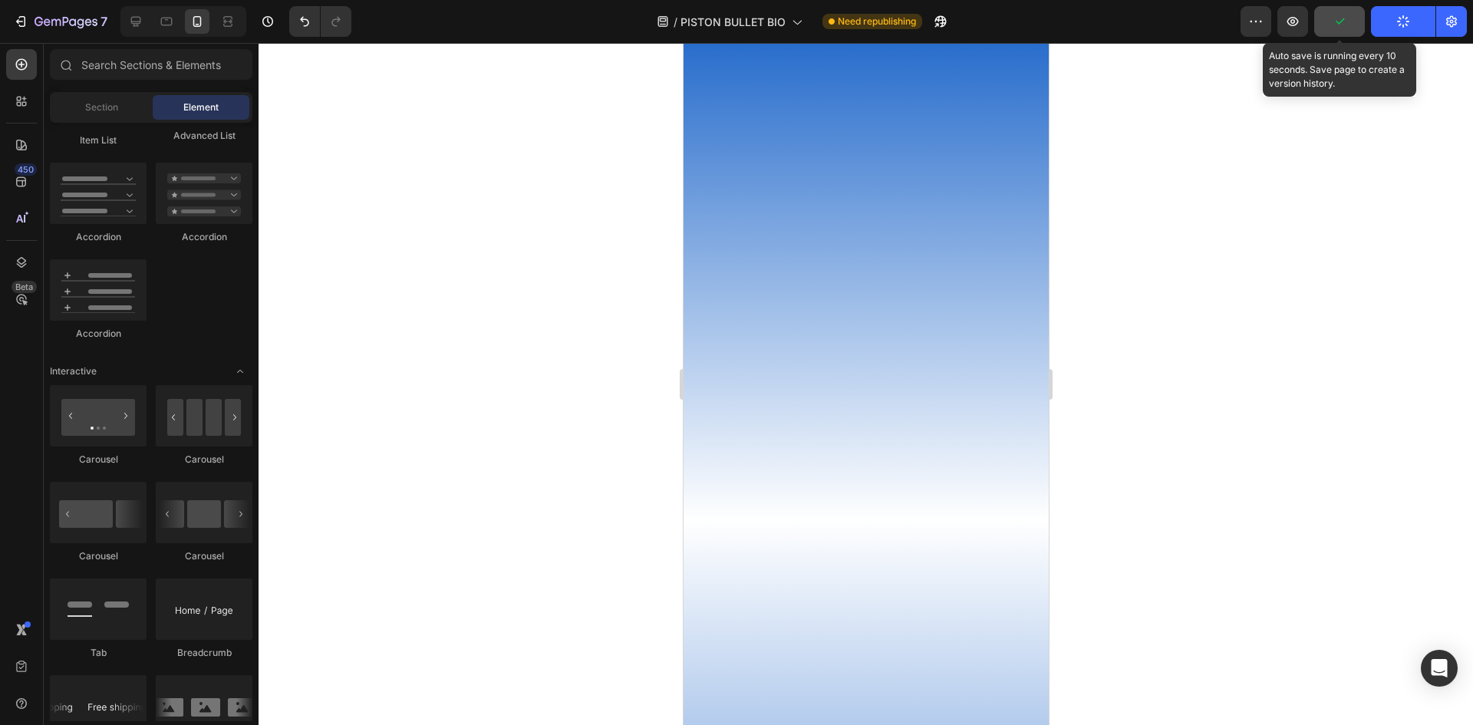
click at [1342, 21] on icon "button" at bounding box center [1339, 21] width 8 height 6
